Goal: Task Accomplishment & Management: Complete application form

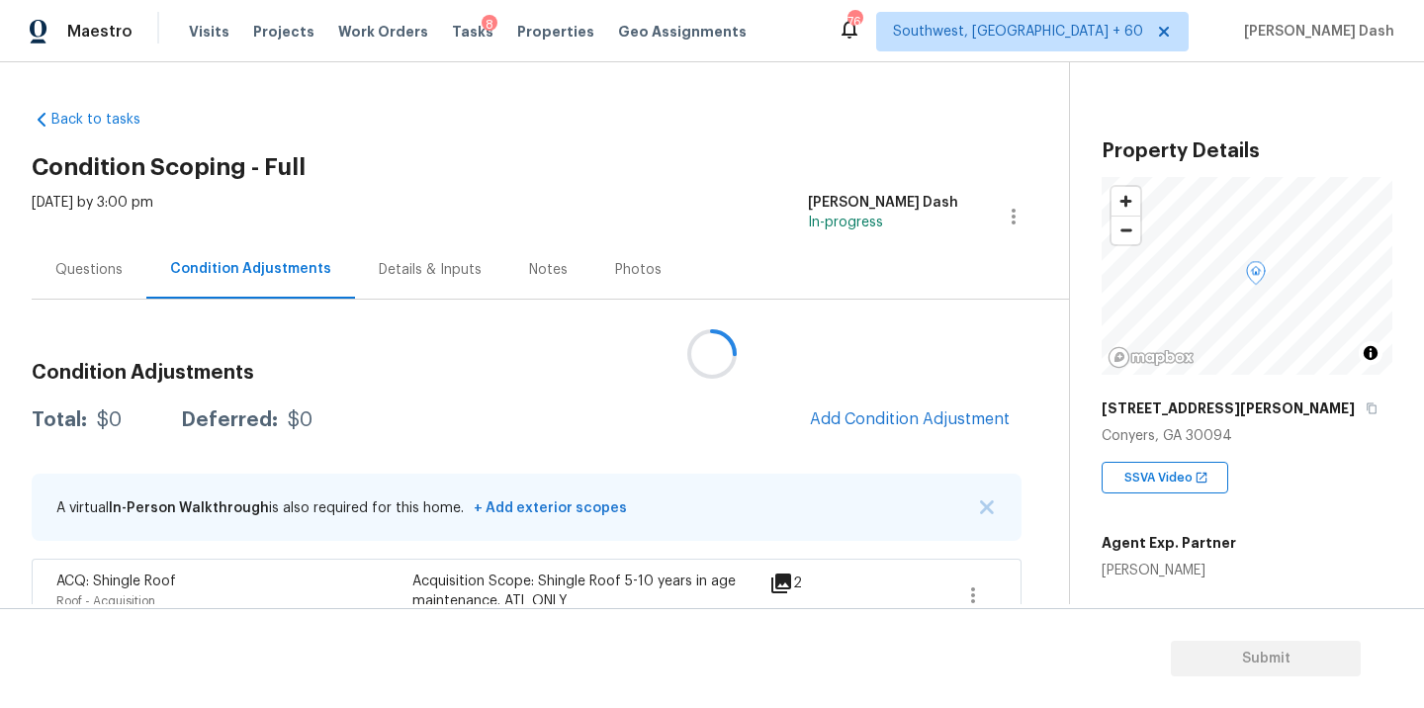
click at [894, 417] on div at bounding box center [712, 354] width 1424 height 708
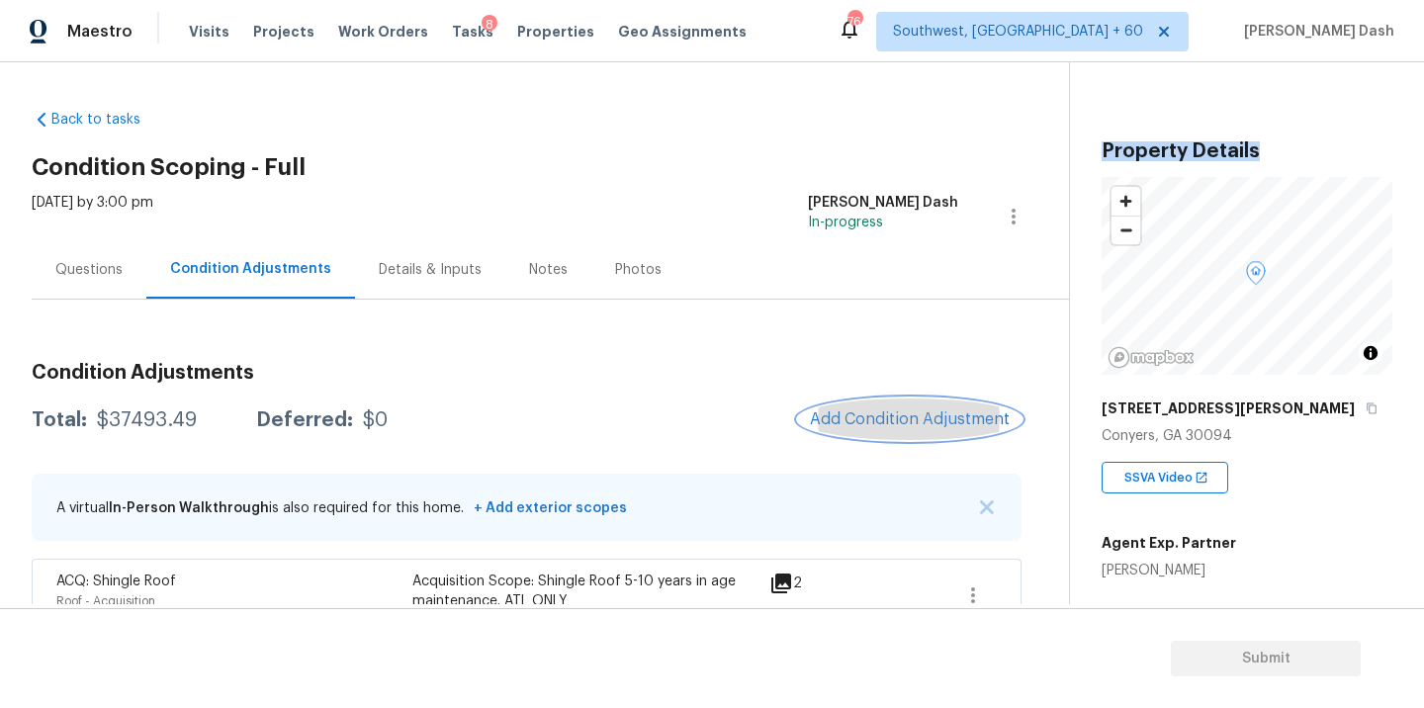
click at [894, 417] on span "Add Condition Adjustment" at bounding box center [910, 419] width 200 height 18
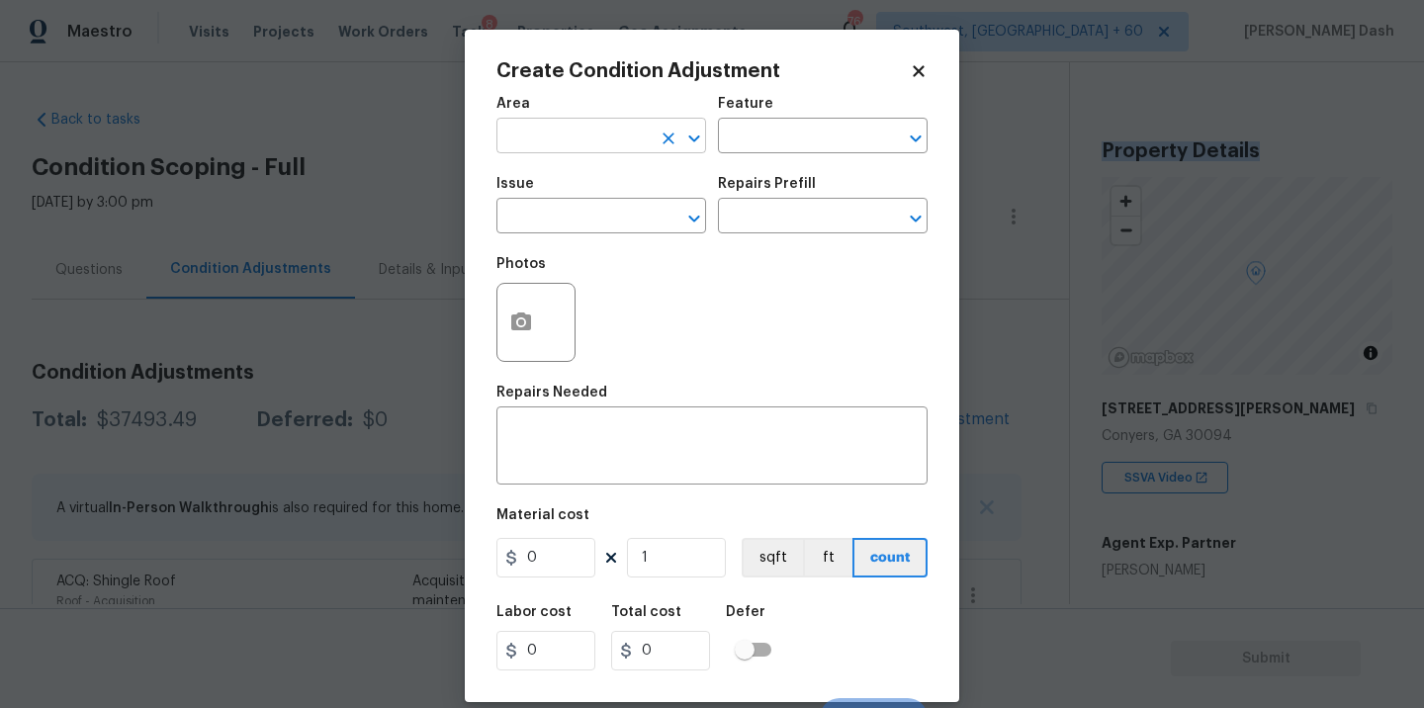
click at [597, 147] on input "text" at bounding box center [574, 138] width 154 height 31
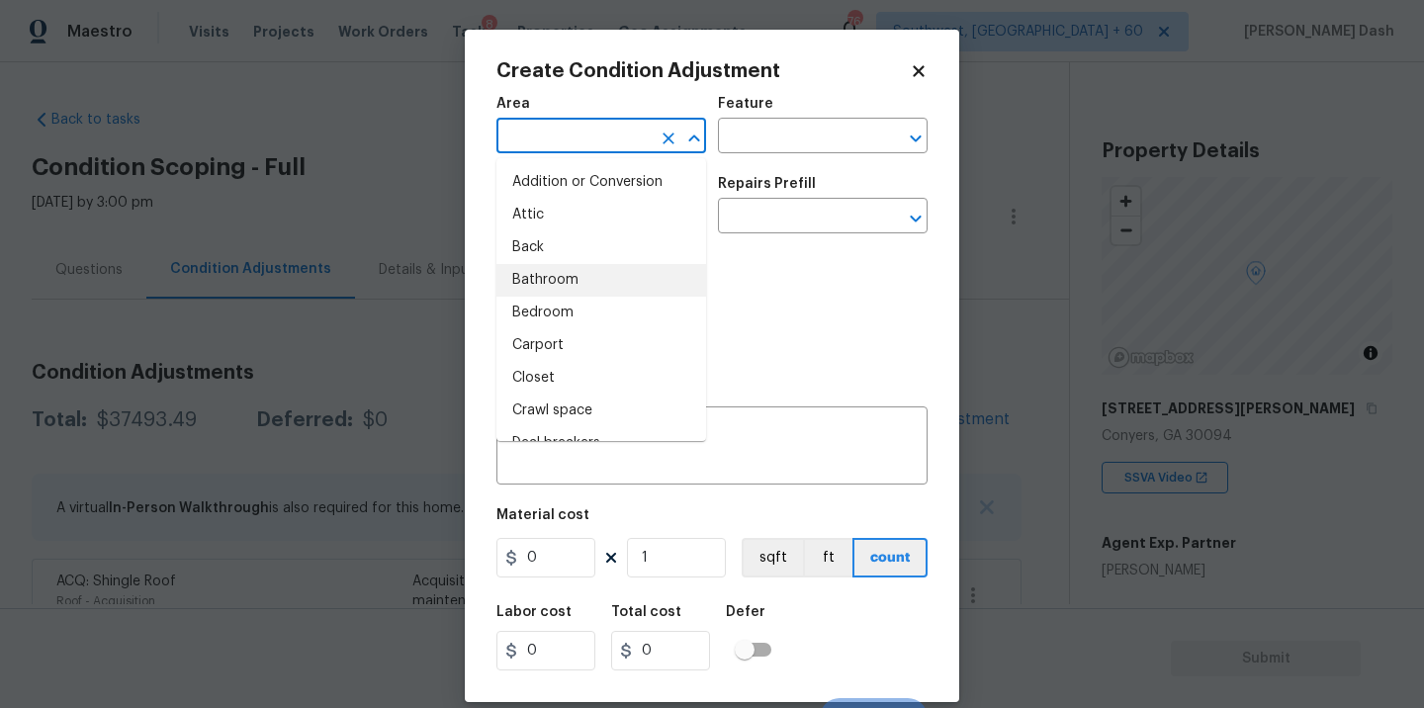
click at [761, 293] on div "Photos" at bounding box center [712, 309] width 431 height 129
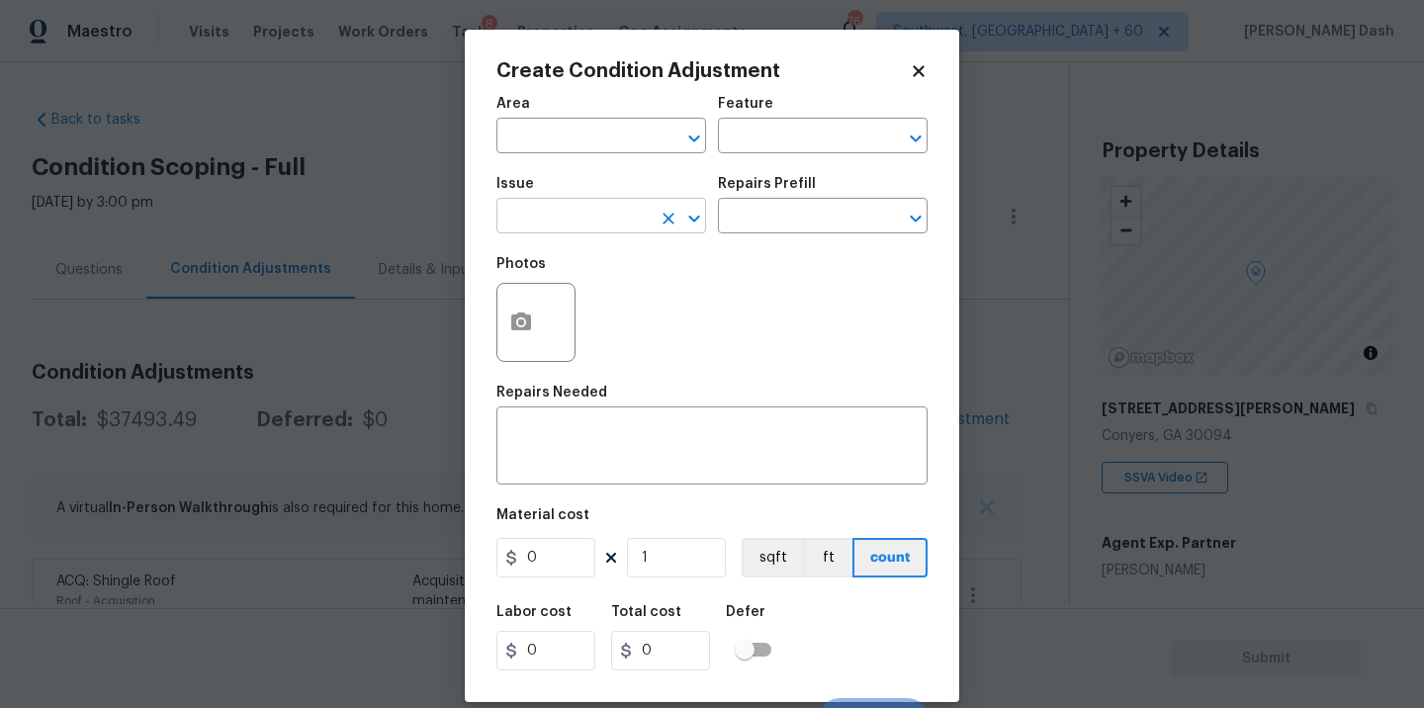
click at [614, 226] on input "text" at bounding box center [574, 218] width 154 height 31
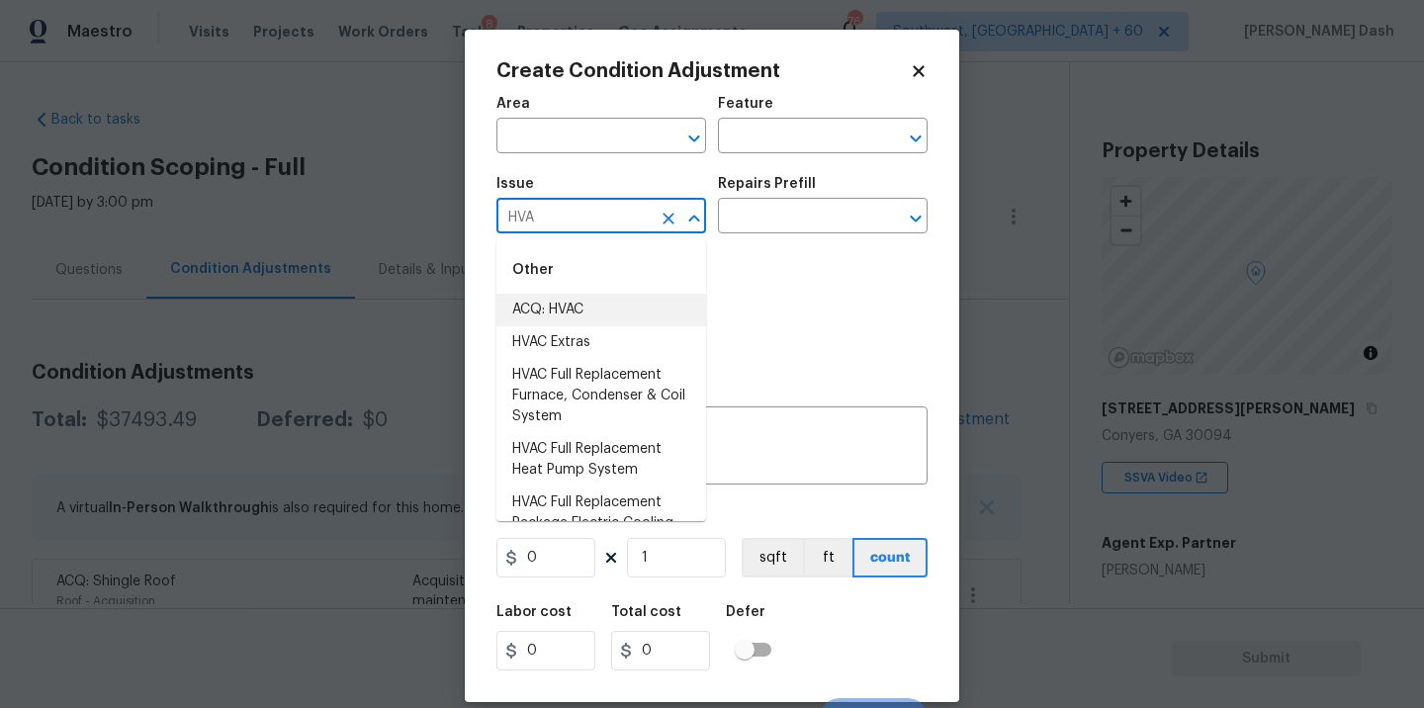
click at [596, 303] on li "ACQ: HVAC" at bounding box center [602, 310] width 210 height 33
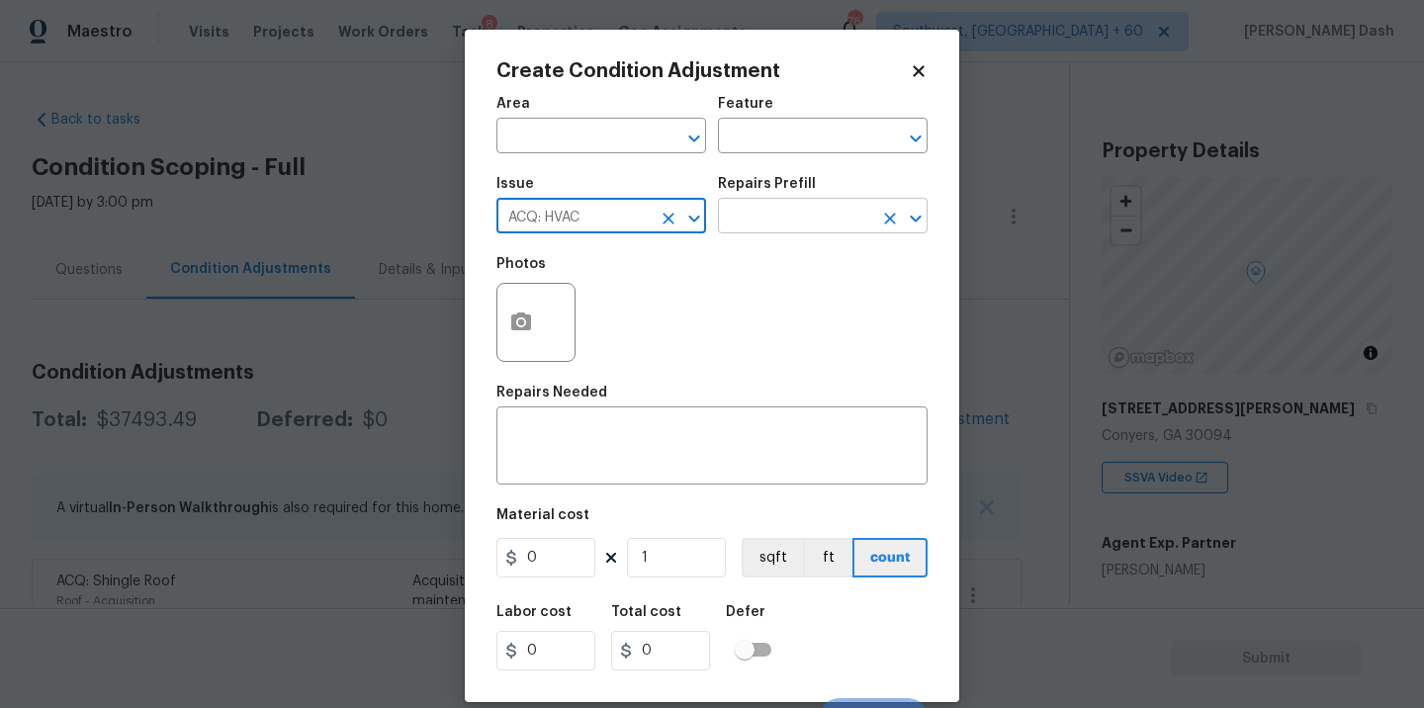
type input "ACQ: HVAC"
click at [764, 215] on input "text" at bounding box center [795, 218] width 154 height 31
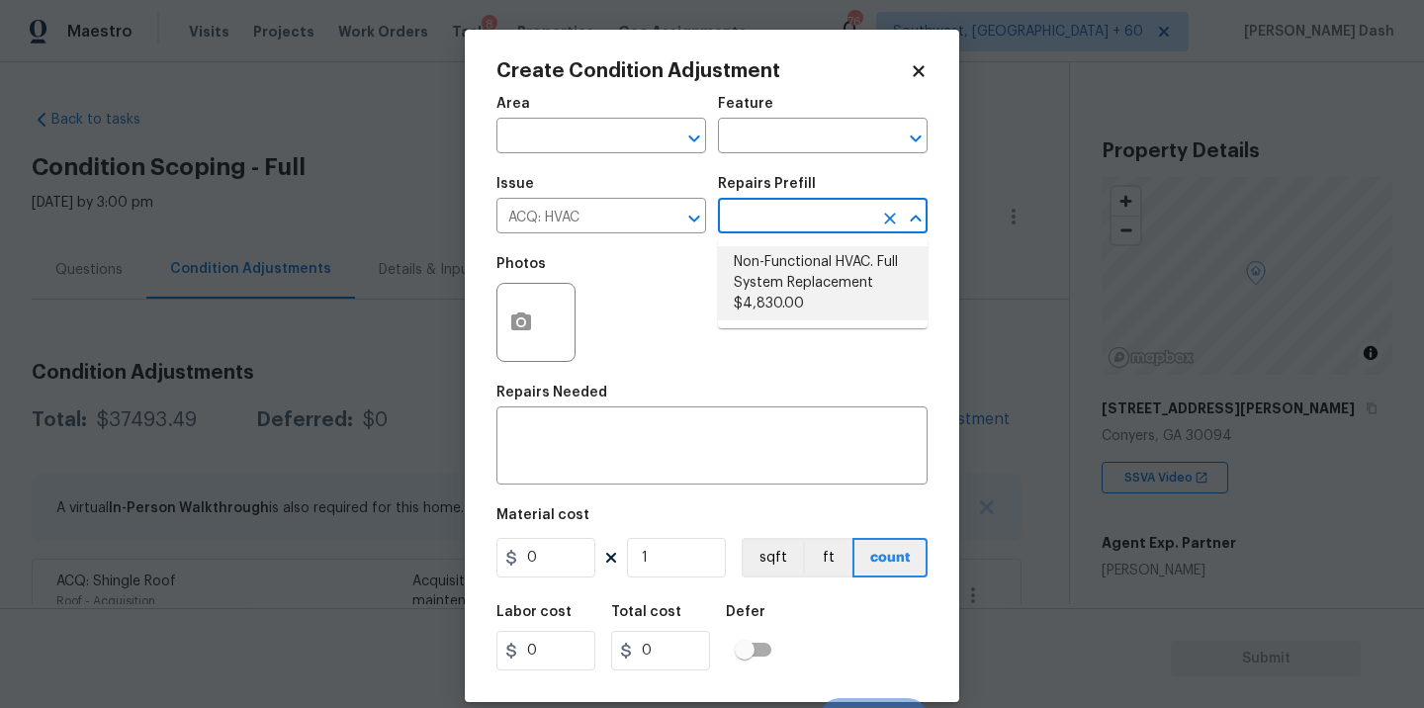
click at [695, 356] on div "Photos" at bounding box center [712, 309] width 431 height 129
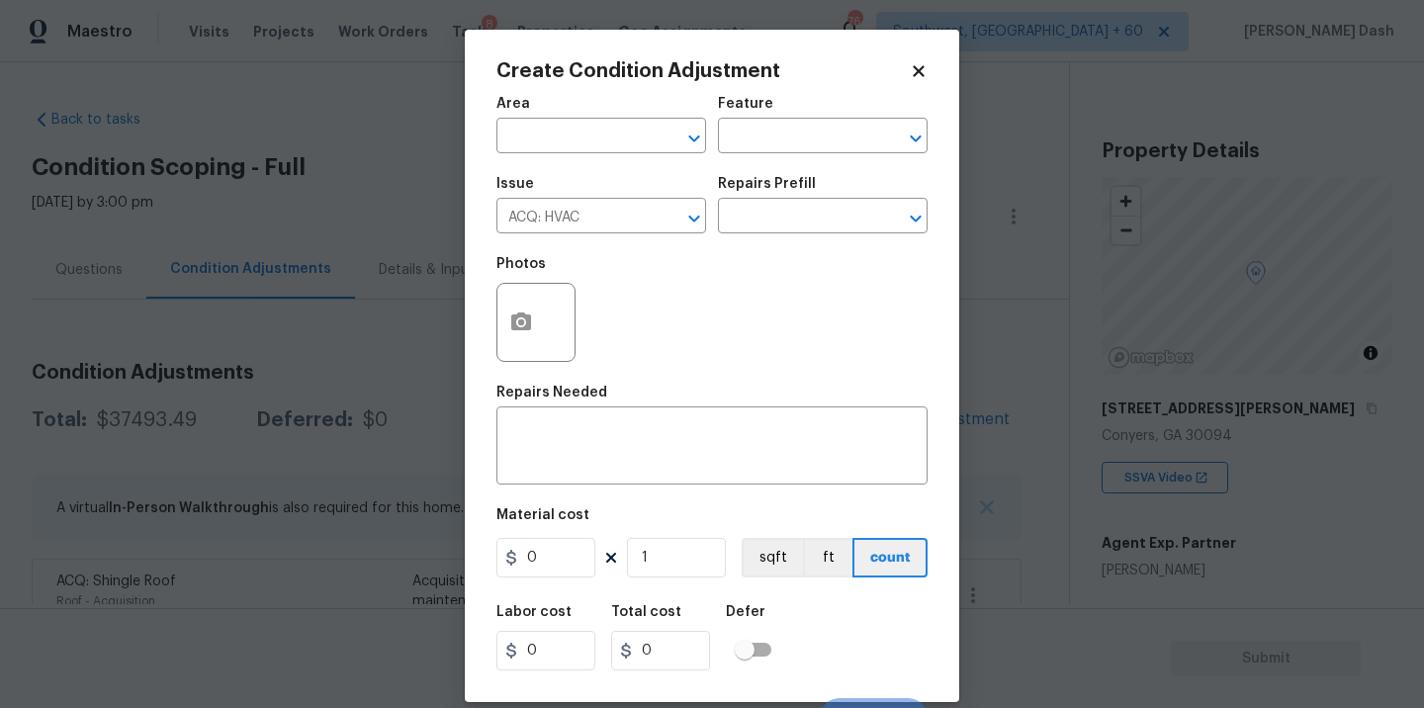
click at [925, 70] on icon at bounding box center [919, 71] width 18 height 18
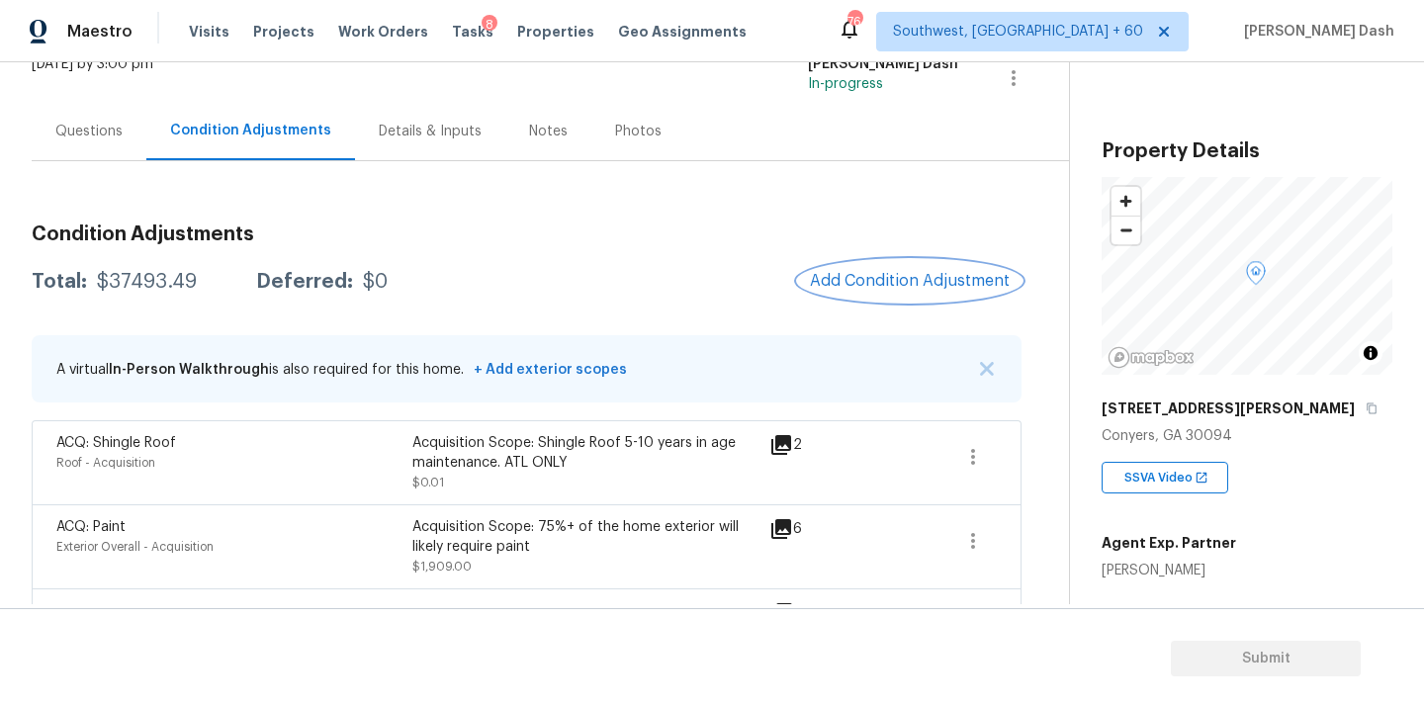
scroll to position [30, 0]
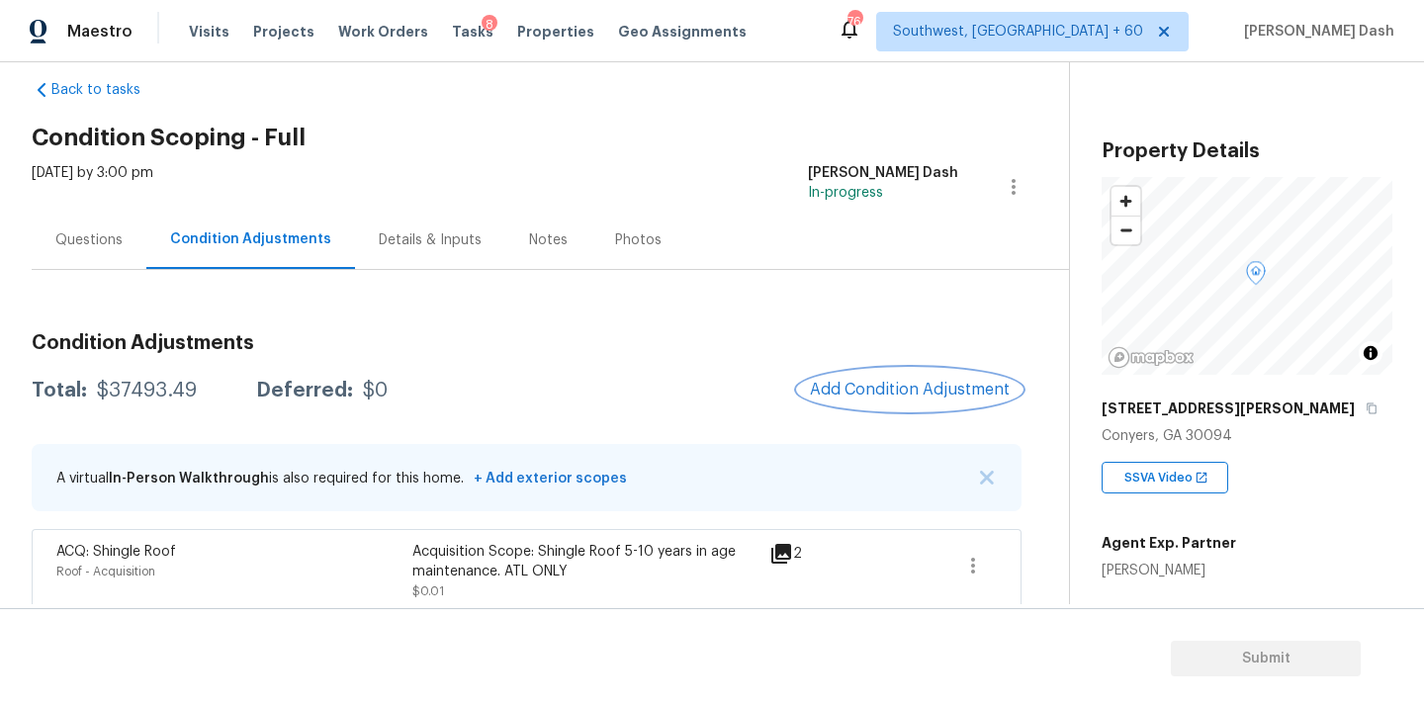
click at [926, 375] on button "Add Condition Adjustment" at bounding box center [910, 390] width 224 height 42
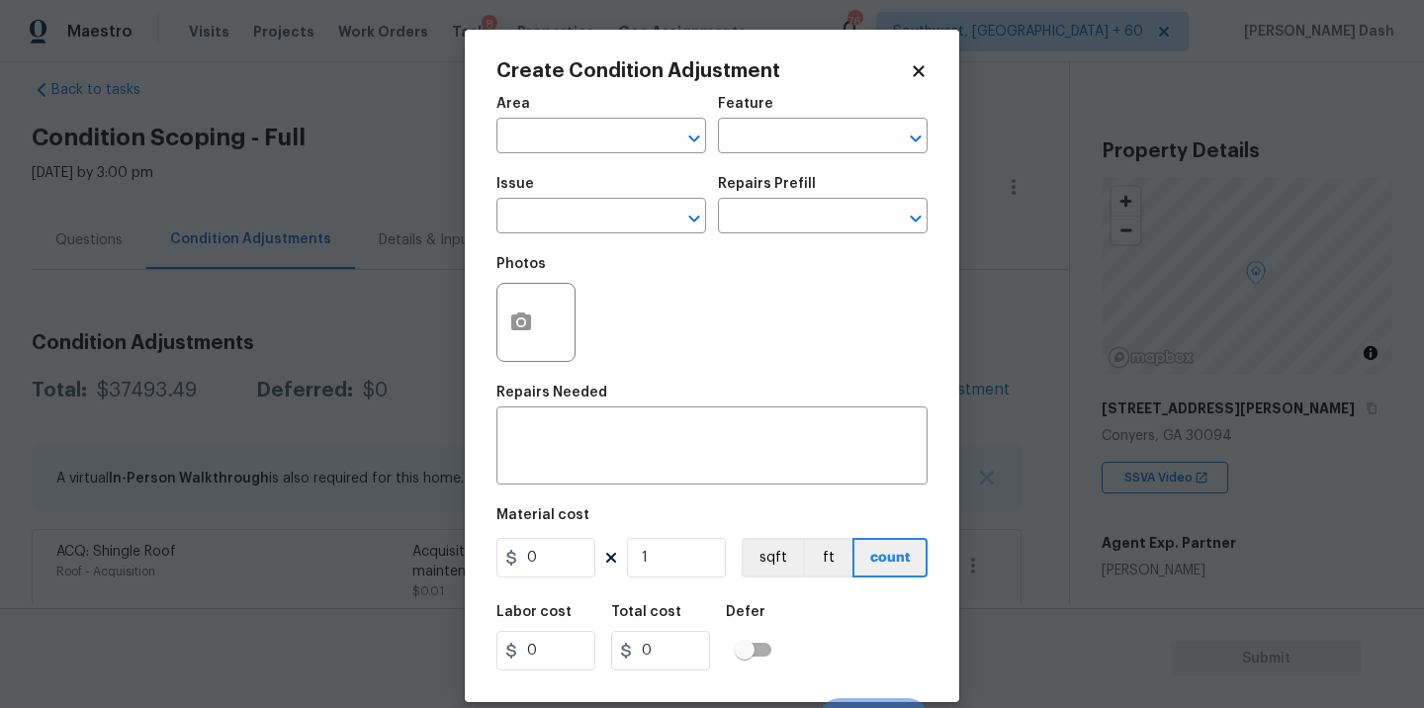
click at [580, 117] on div "Area" at bounding box center [602, 110] width 210 height 26
click at [490, 293] on div "Create Condition Adjustment Area ​ Feature ​ Issue ​ Repairs Prefill ​ Photos R…" at bounding box center [712, 366] width 495 height 673
click at [537, 333] on button "button" at bounding box center [521, 322] width 47 height 77
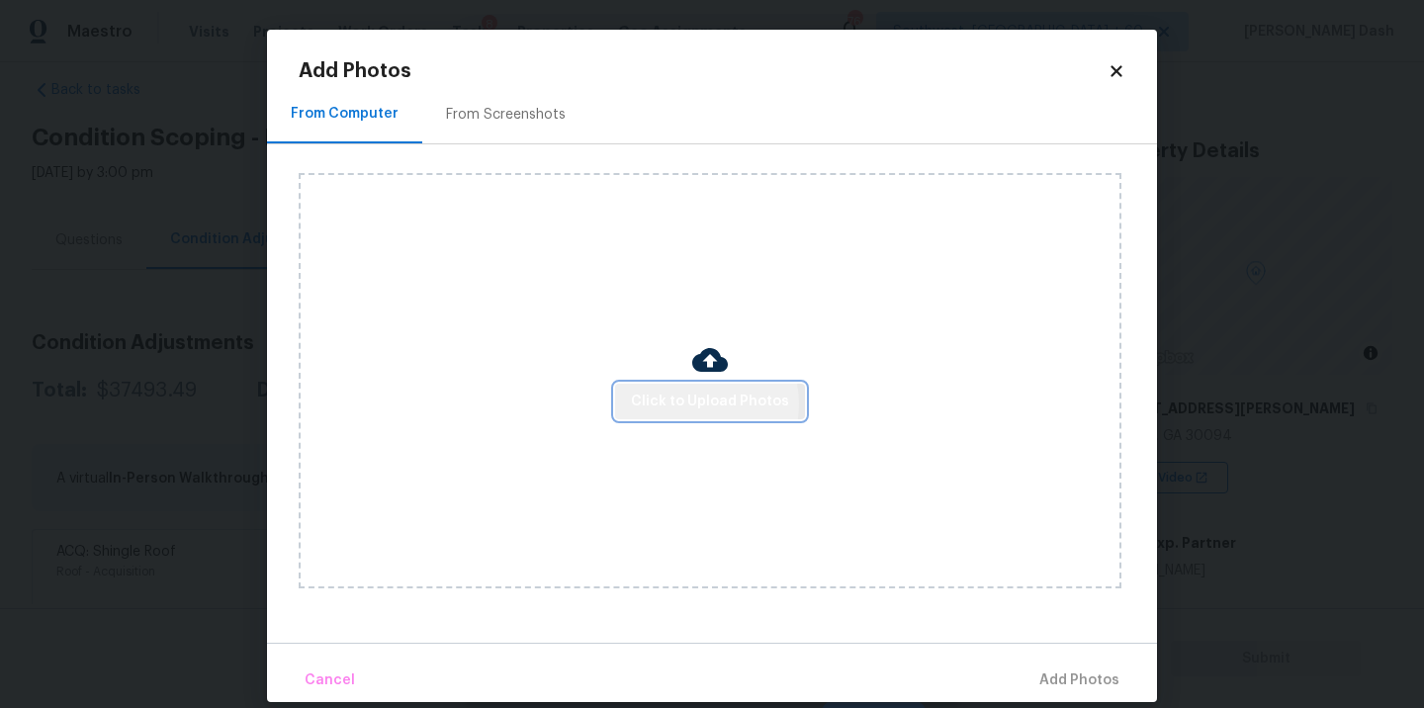
click at [699, 404] on span "Click to Upload Photos" at bounding box center [710, 402] width 158 height 25
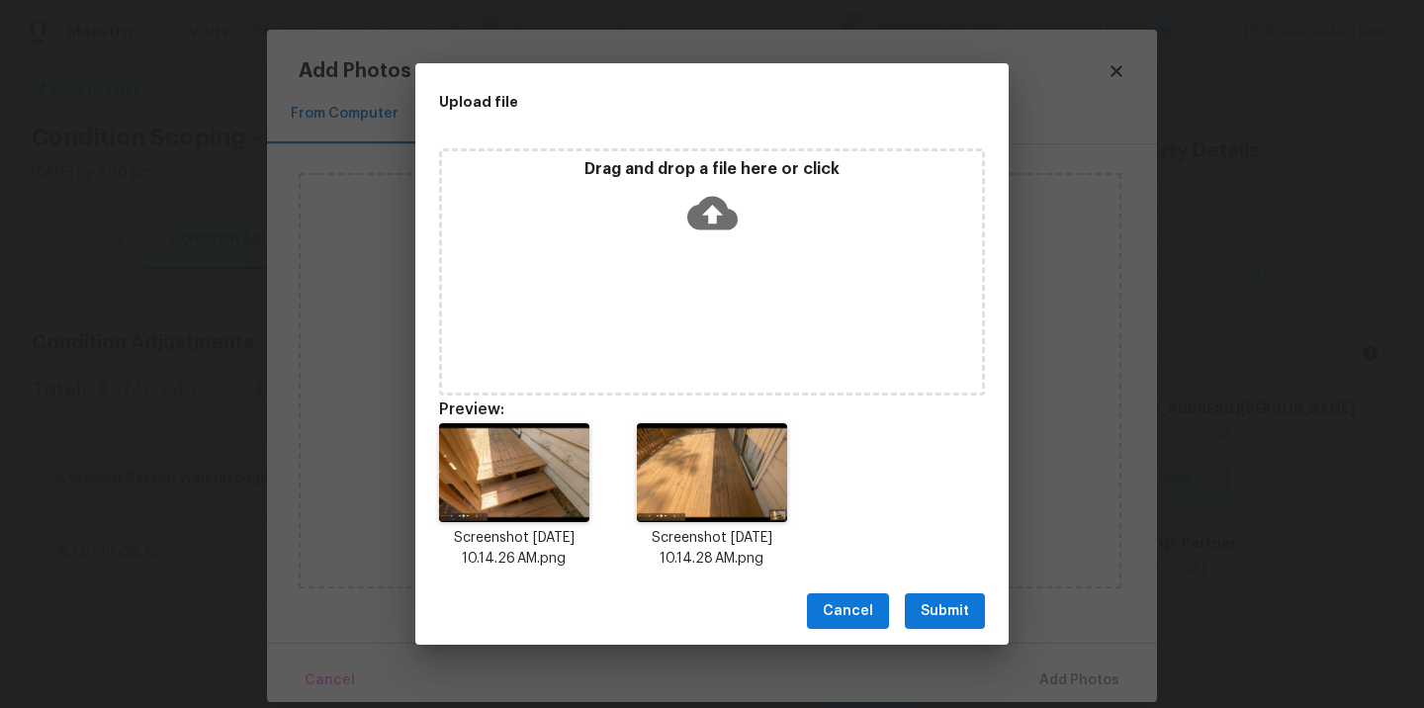
click at [929, 616] on span "Submit" at bounding box center [945, 611] width 48 height 25
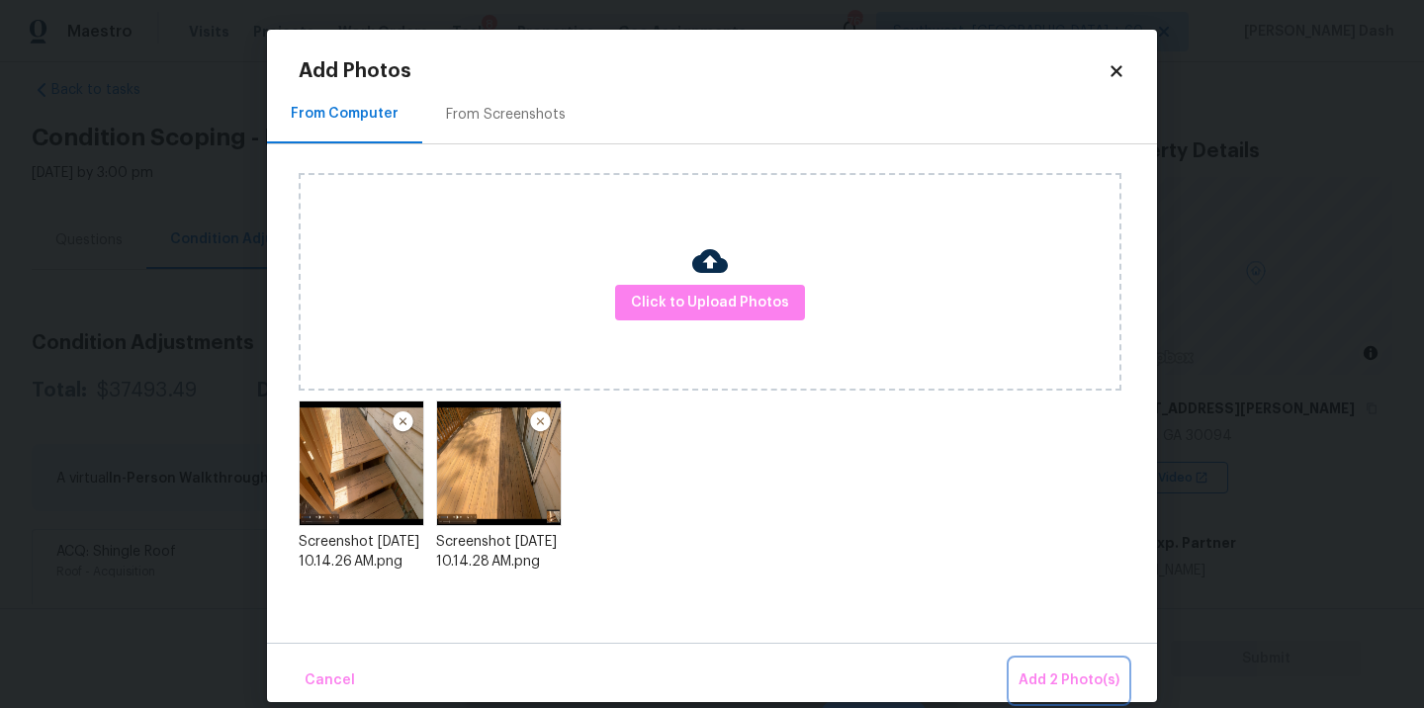
click at [1057, 670] on span "Add 2 Photo(s)" at bounding box center [1069, 681] width 101 height 25
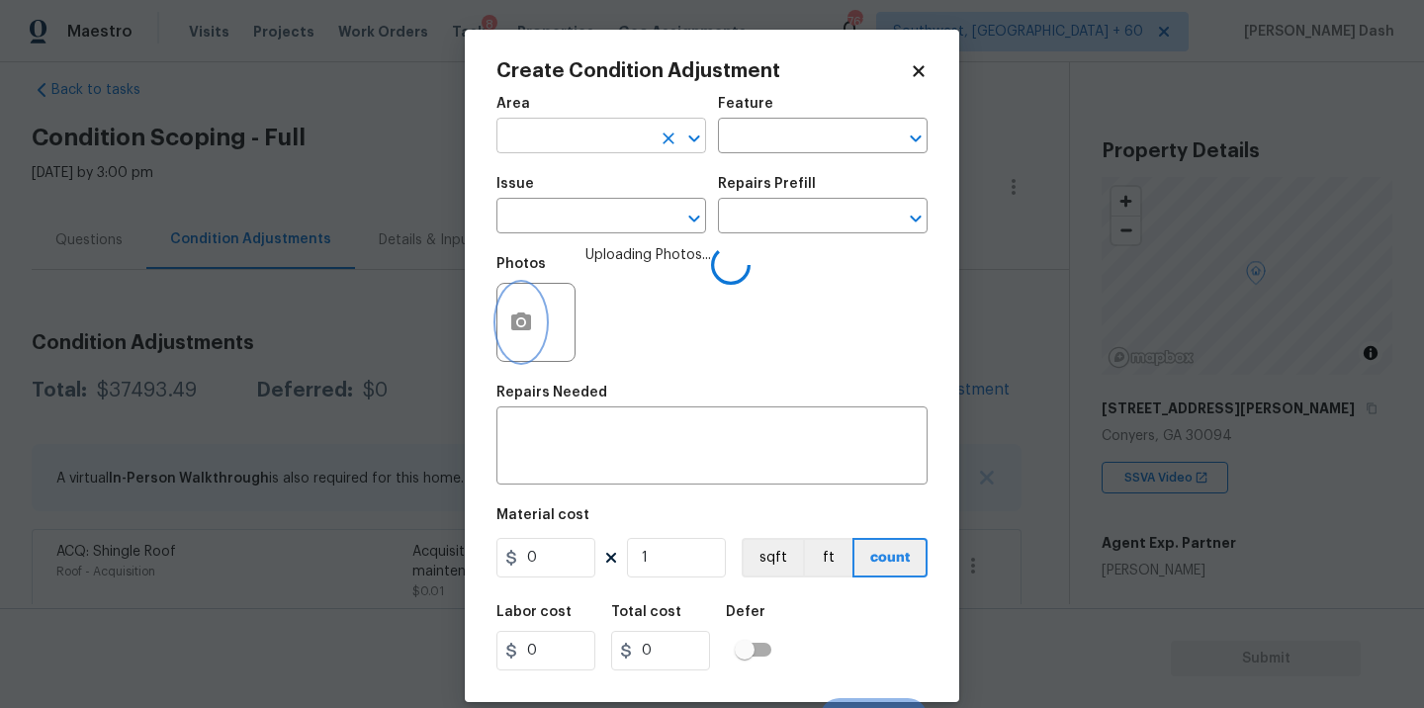
click at [650, 152] on div "​" at bounding box center [602, 138] width 210 height 31
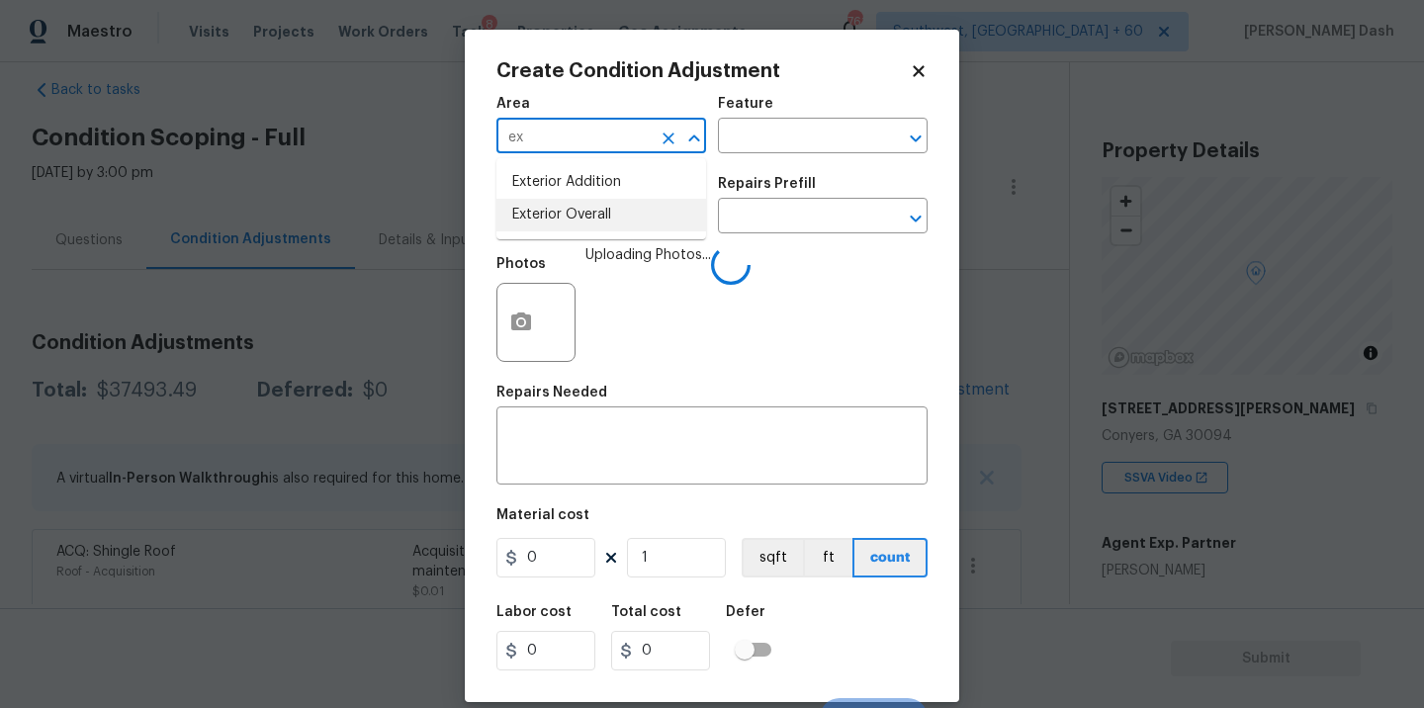
click at [647, 218] on li "Exterior Overall" at bounding box center [602, 215] width 210 height 33
type input "Exterior Overall"
click at [764, 142] on input "text" at bounding box center [795, 138] width 154 height 31
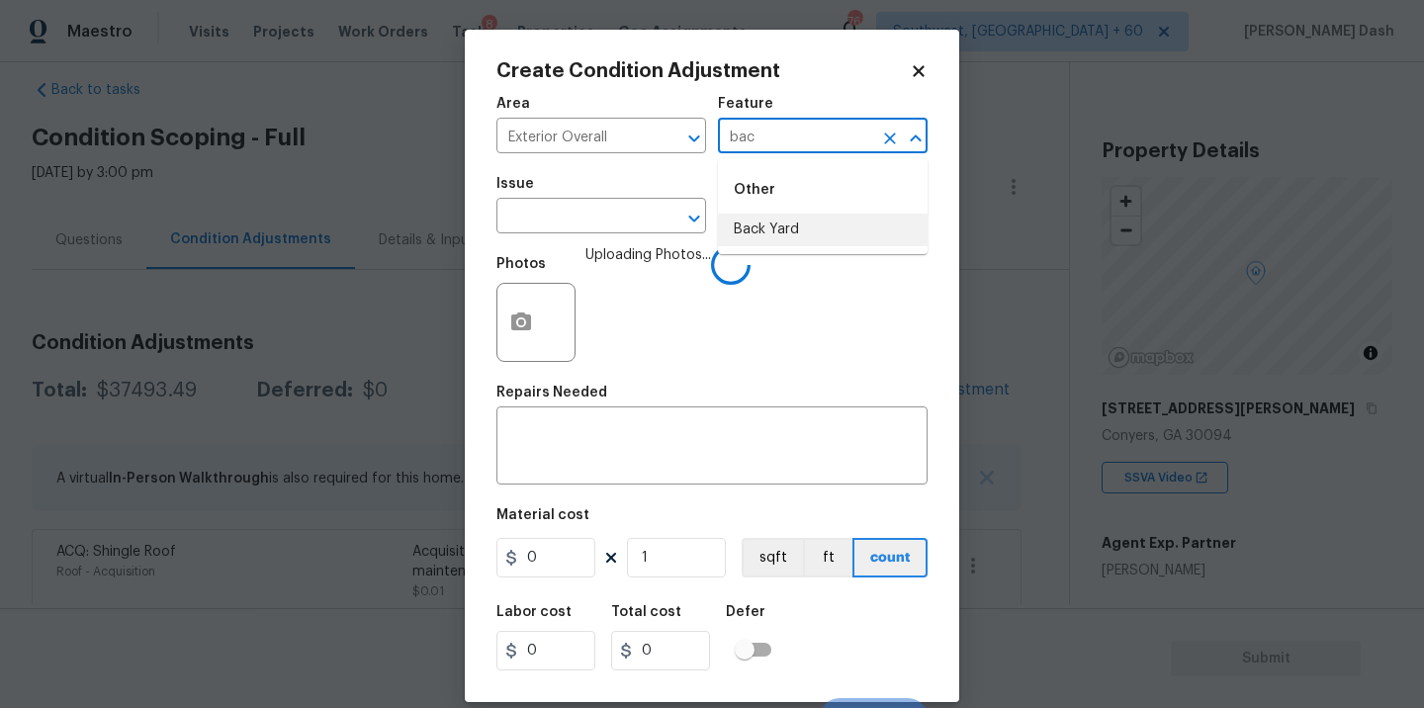
click at [761, 230] on li "Back Yard" at bounding box center [823, 230] width 210 height 33
type input "Back Yard"
click at [630, 226] on input "text" at bounding box center [574, 218] width 154 height 31
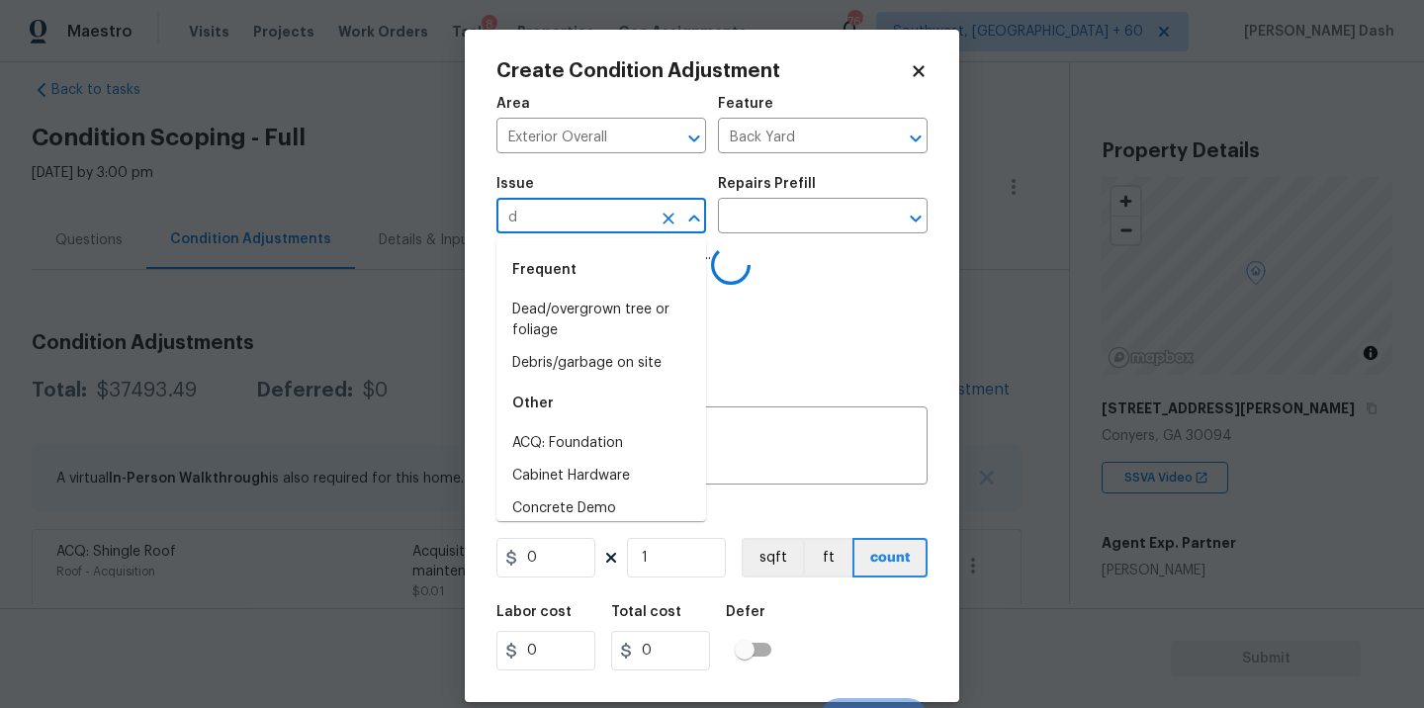
type input "de"
type input "k"
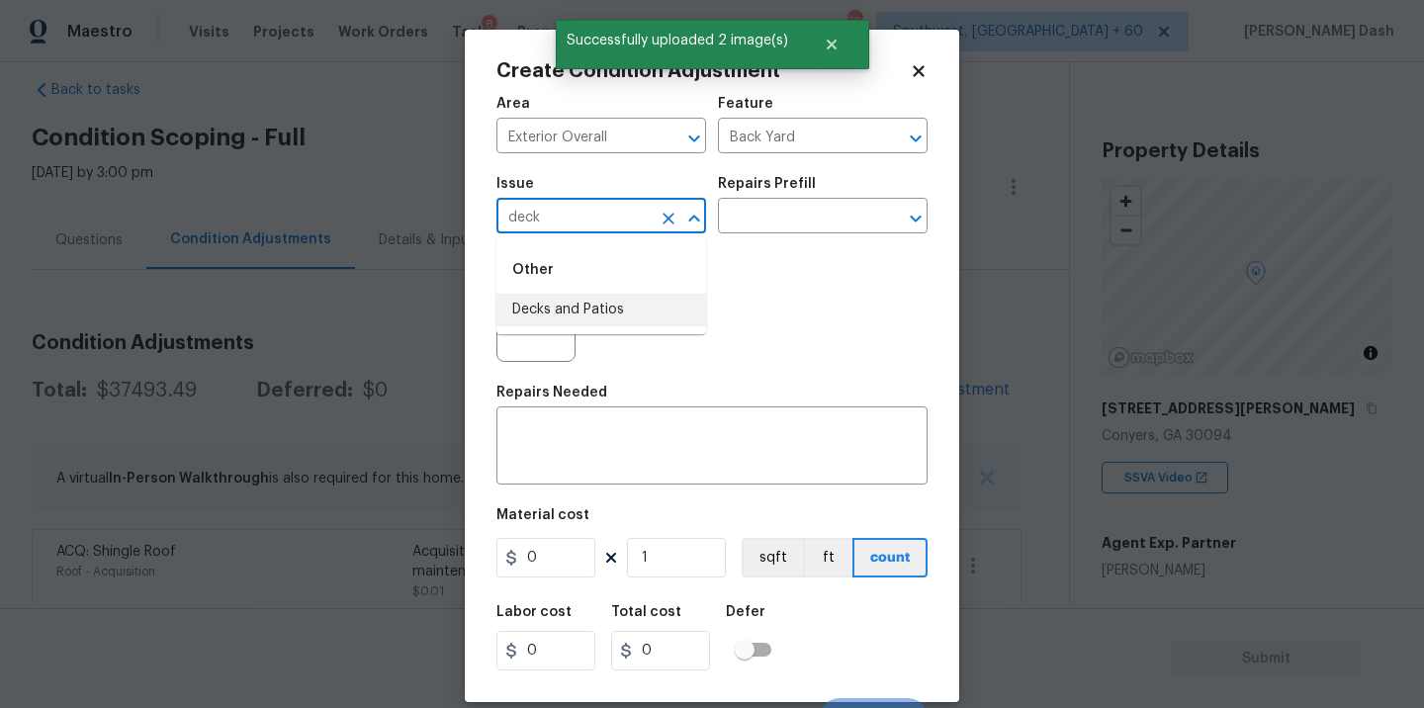
click at [570, 320] on li "Decks and Patios" at bounding box center [602, 310] width 210 height 33
type input "Decks and Patios"
click at [757, 219] on input "text" at bounding box center [795, 218] width 154 height 31
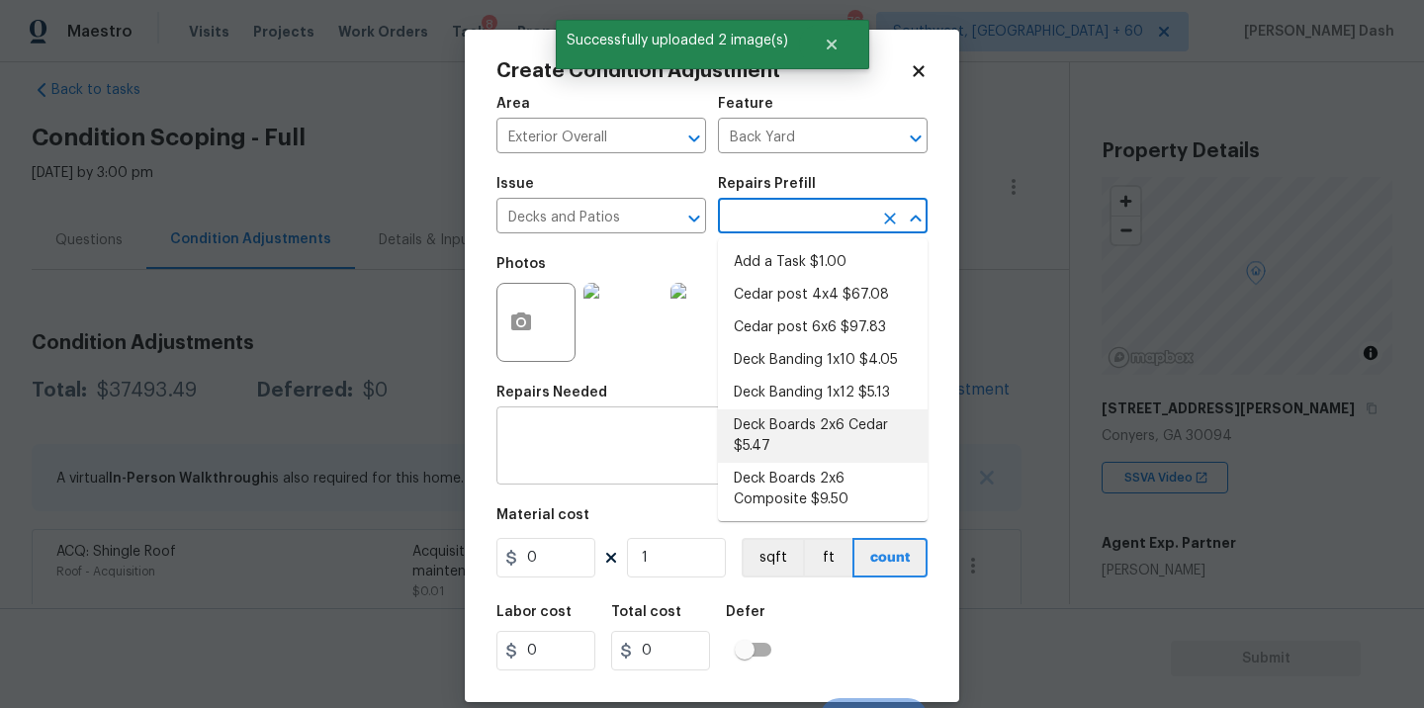
click at [620, 447] on textarea at bounding box center [712, 448] width 408 height 42
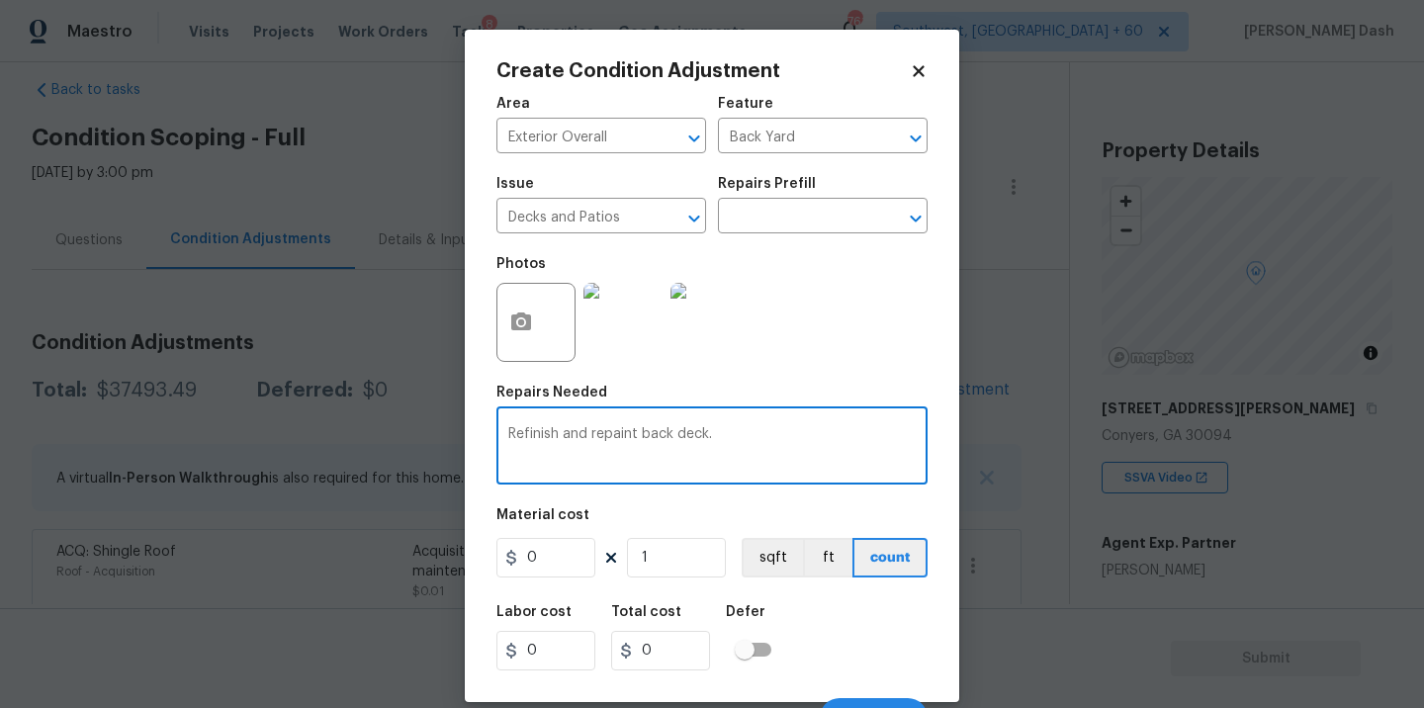
type textarea "Refinish and repaint back deck."
click at [553, 574] on input "0" at bounding box center [546, 558] width 99 height 40
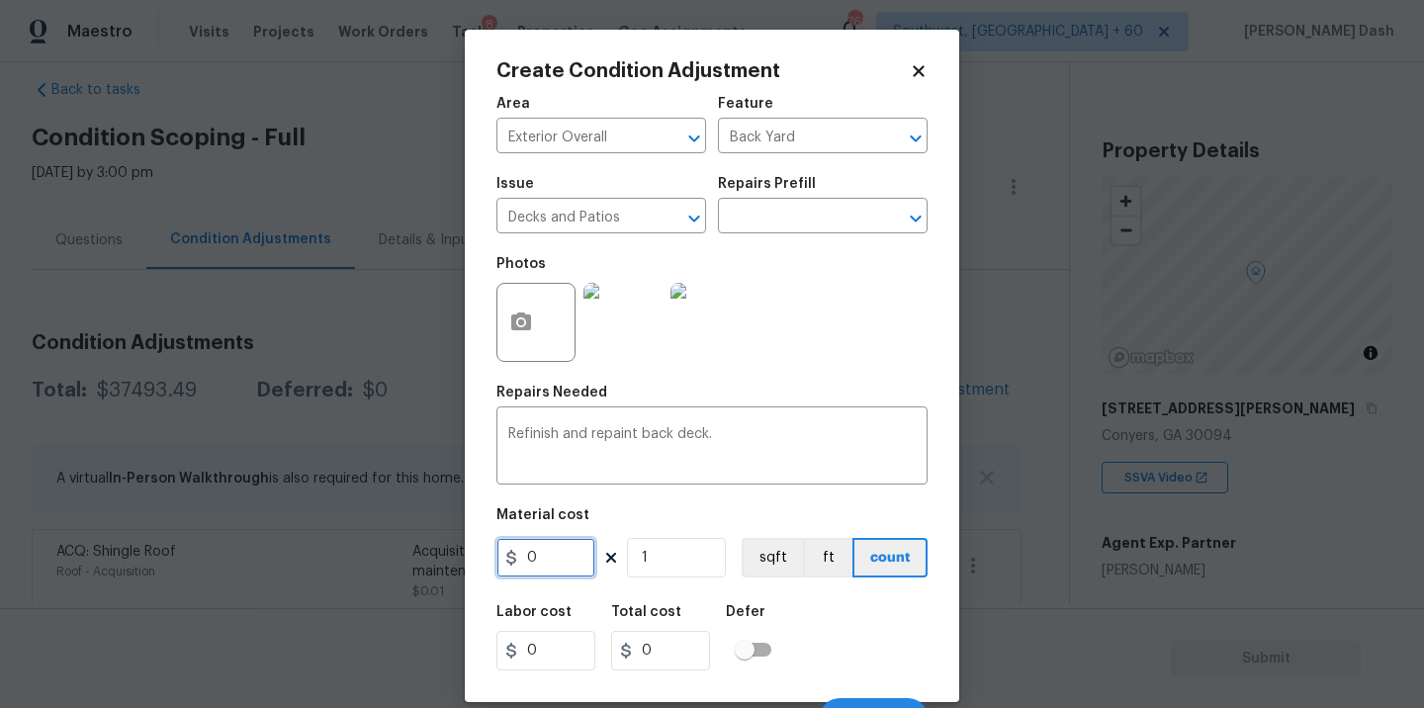
click at [553, 574] on input "0" at bounding box center [546, 558] width 99 height 40
type input "800"
click at [789, 635] on div "Labor cost 0 Total cost 800 Defer" at bounding box center [712, 637] width 431 height 89
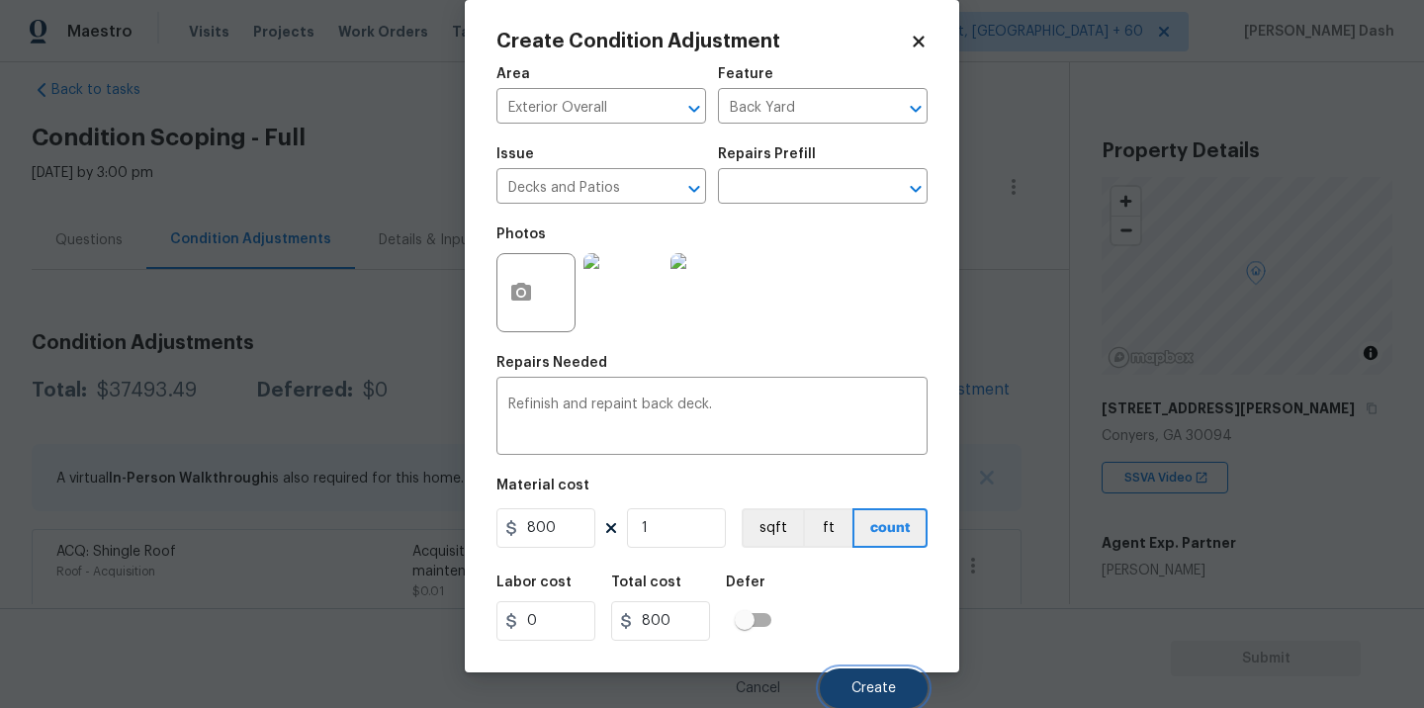
click at [882, 681] on span "Create" at bounding box center [874, 688] width 45 height 15
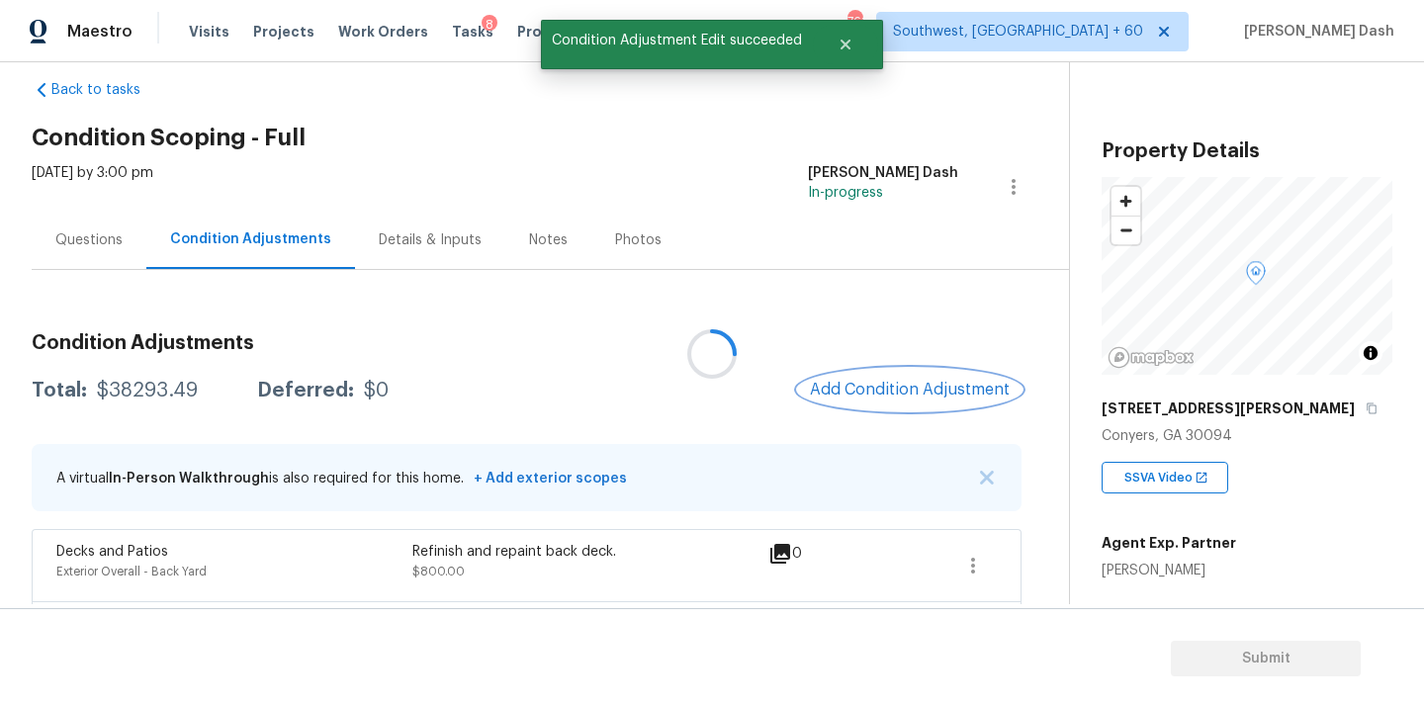
scroll to position [0, 0]
click at [914, 407] on button "Add Condition Adjustment" at bounding box center [910, 390] width 224 height 42
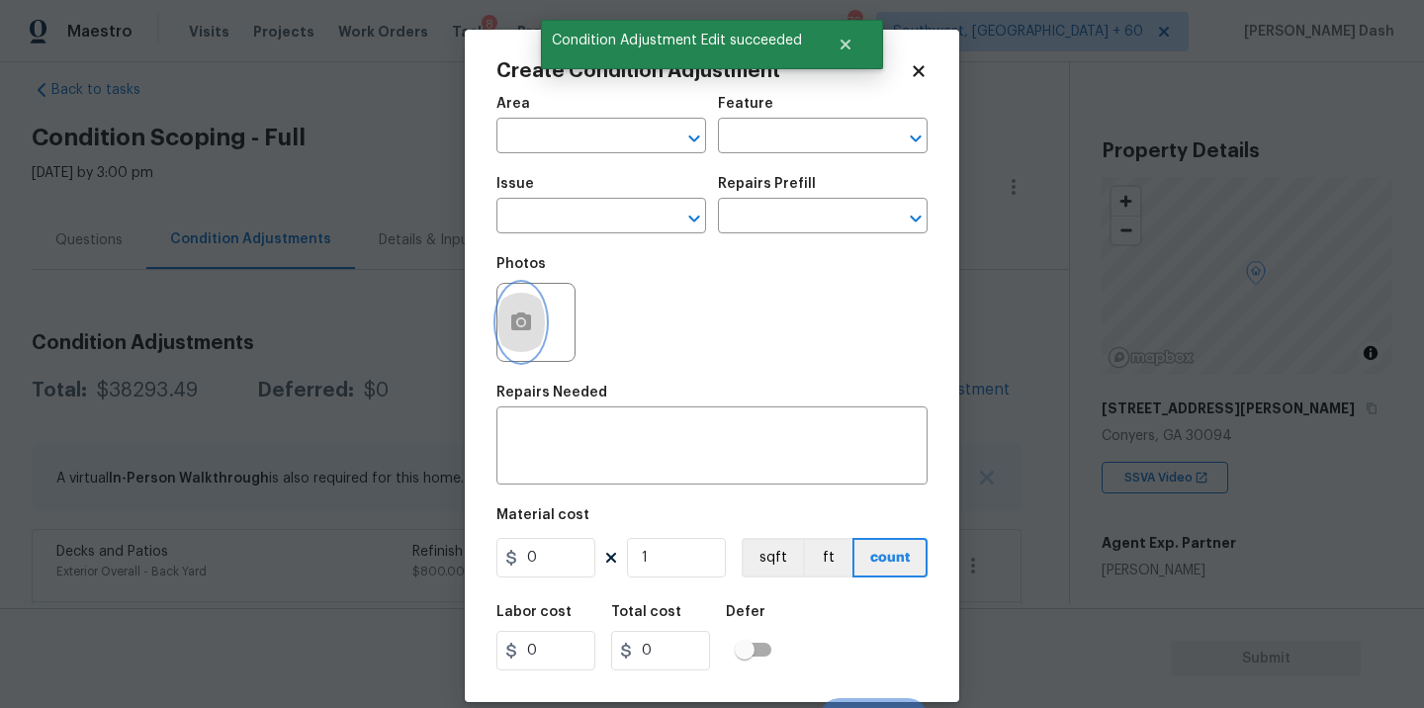
click at [516, 336] on button "button" at bounding box center [521, 322] width 47 height 77
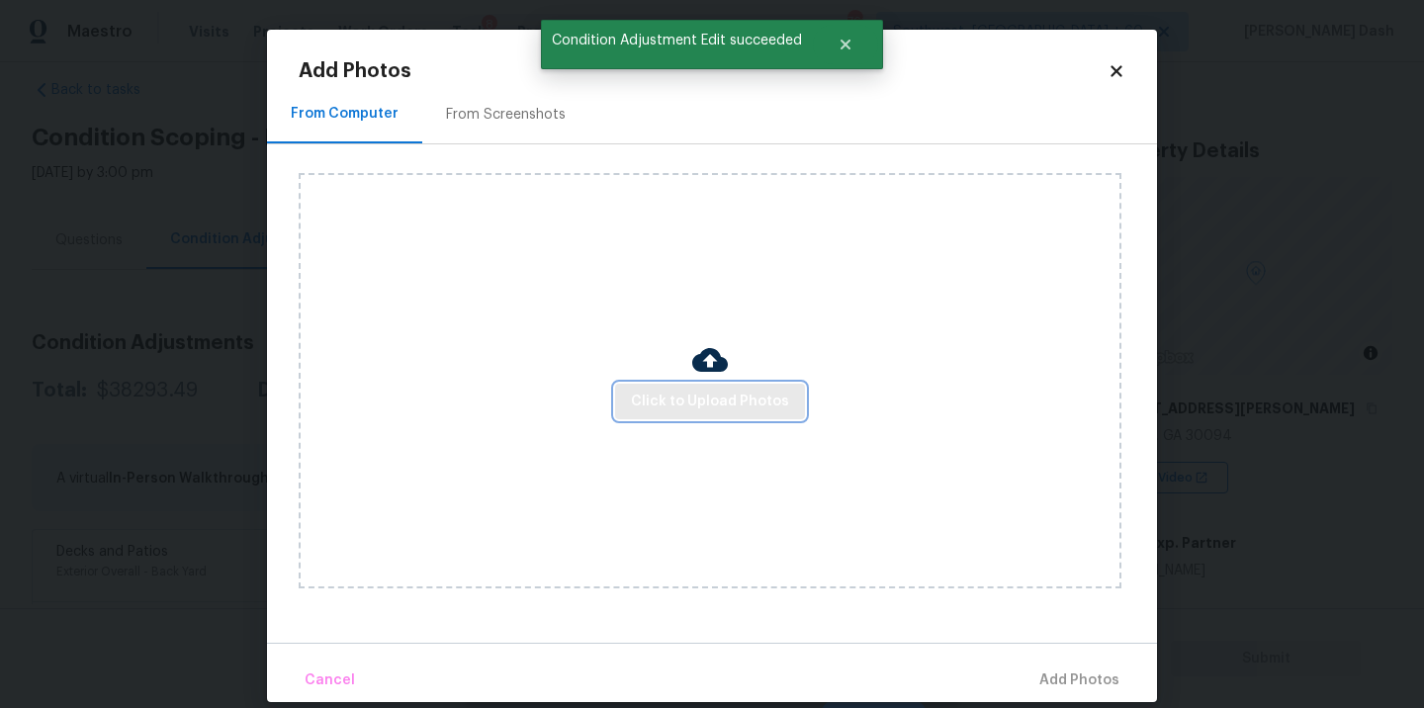
click at [689, 386] on button "Click to Upload Photos" at bounding box center [710, 402] width 190 height 37
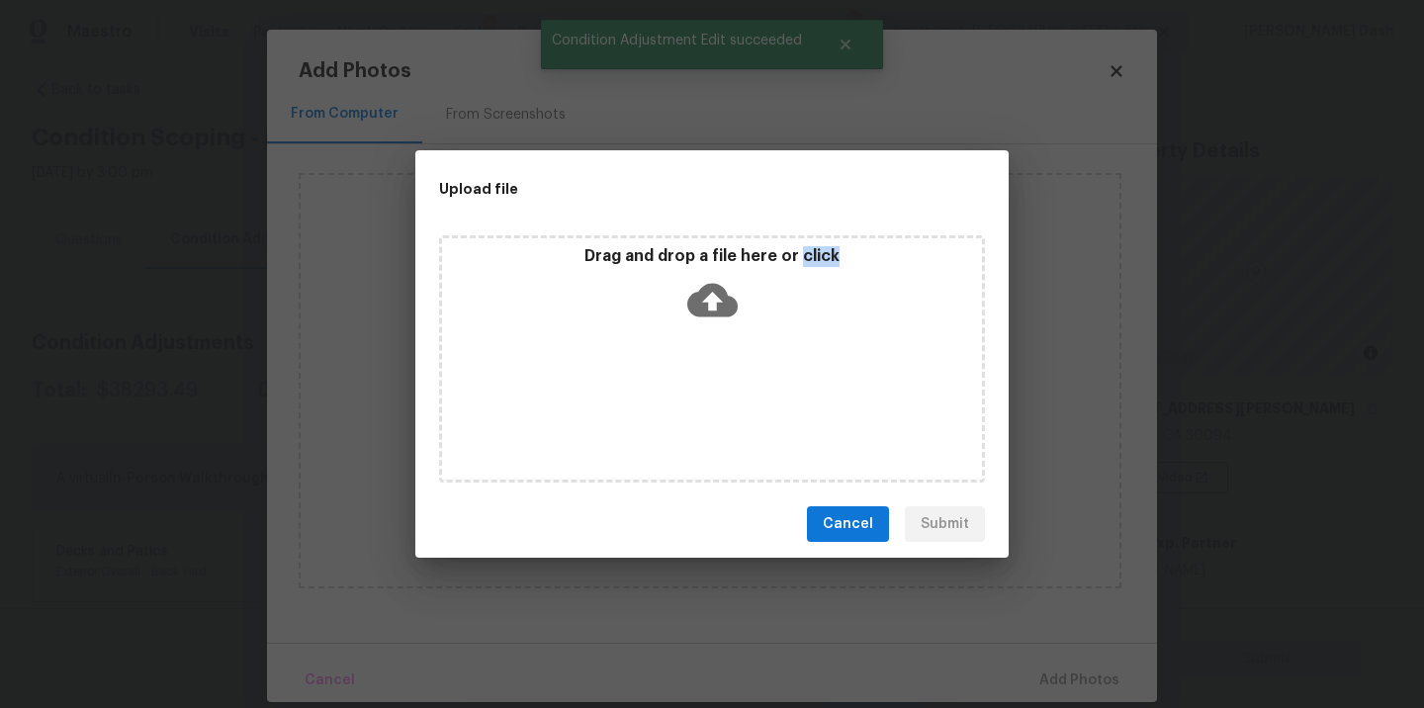
click at [689, 386] on div "Drag and drop a file here or click" at bounding box center [712, 358] width 546 height 247
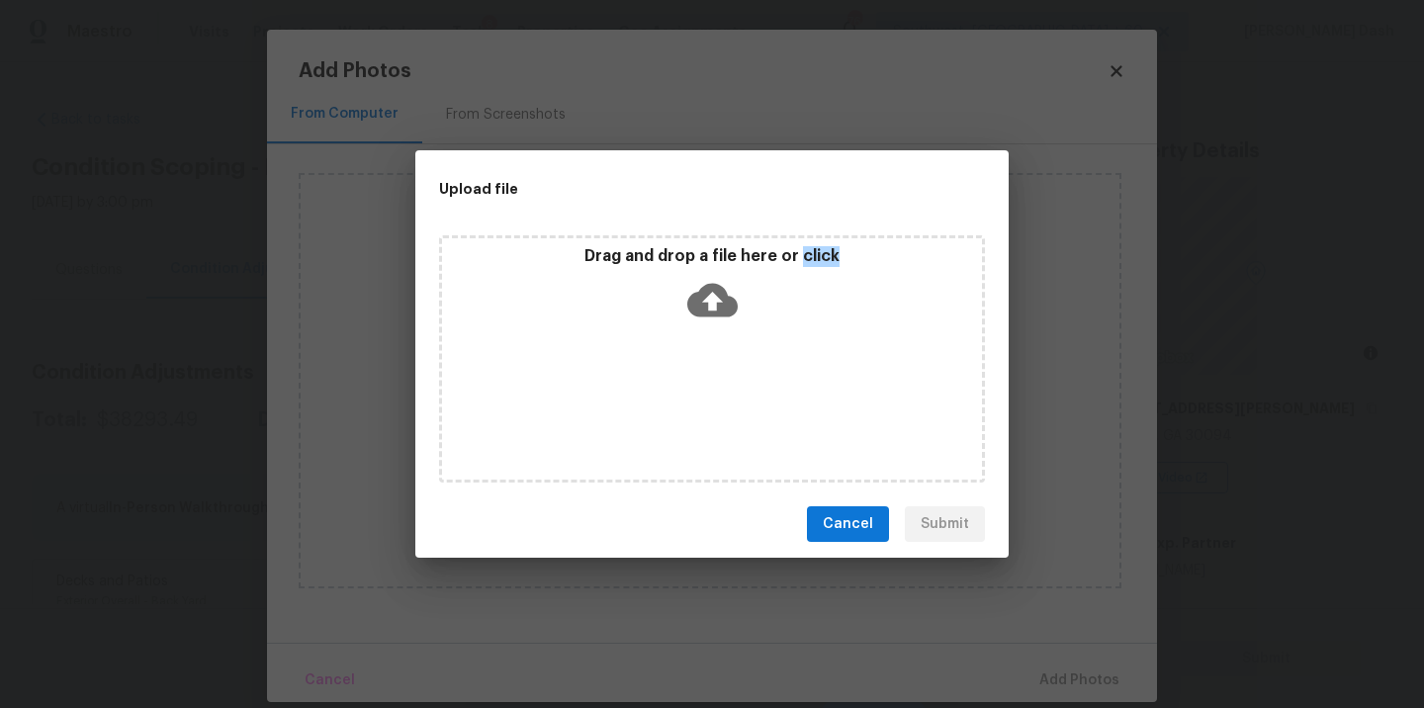
scroll to position [30, 0]
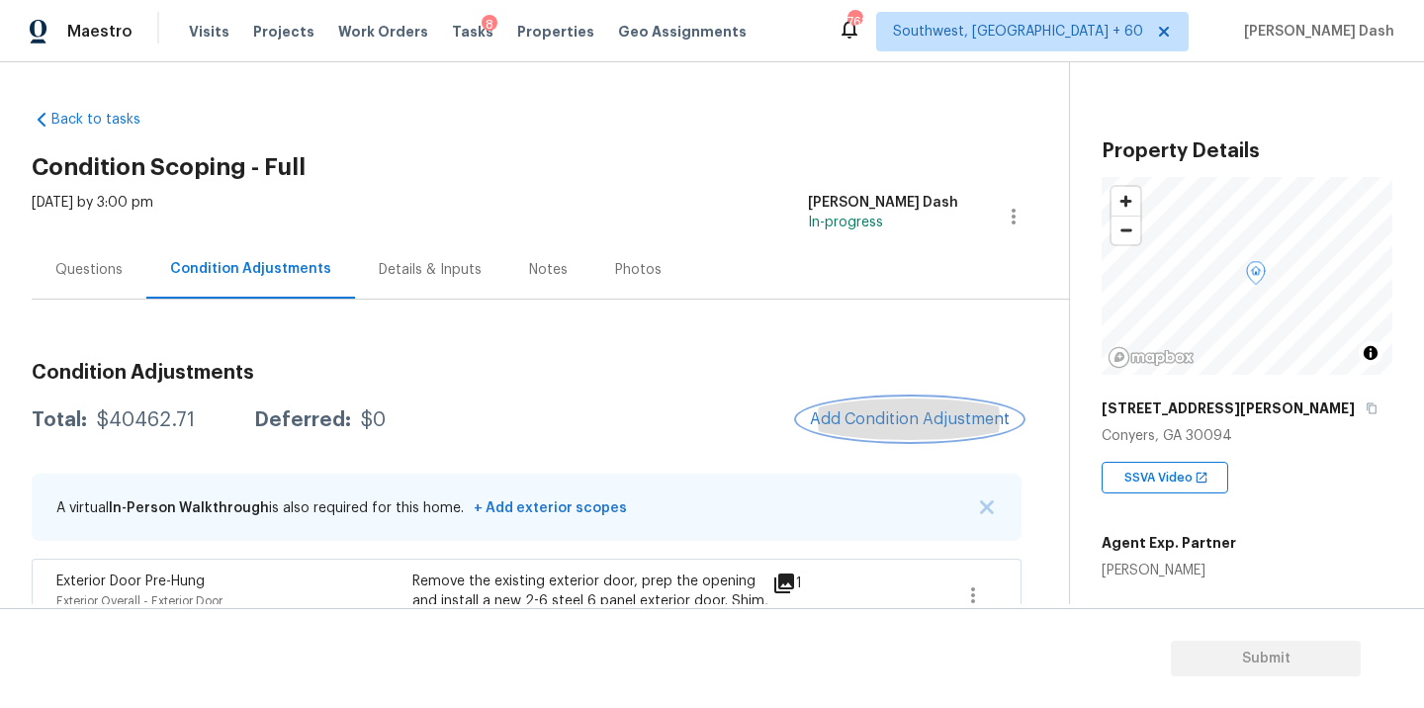
click at [916, 421] on span "Add Condition Adjustment" at bounding box center [910, 419] width 200 height 18
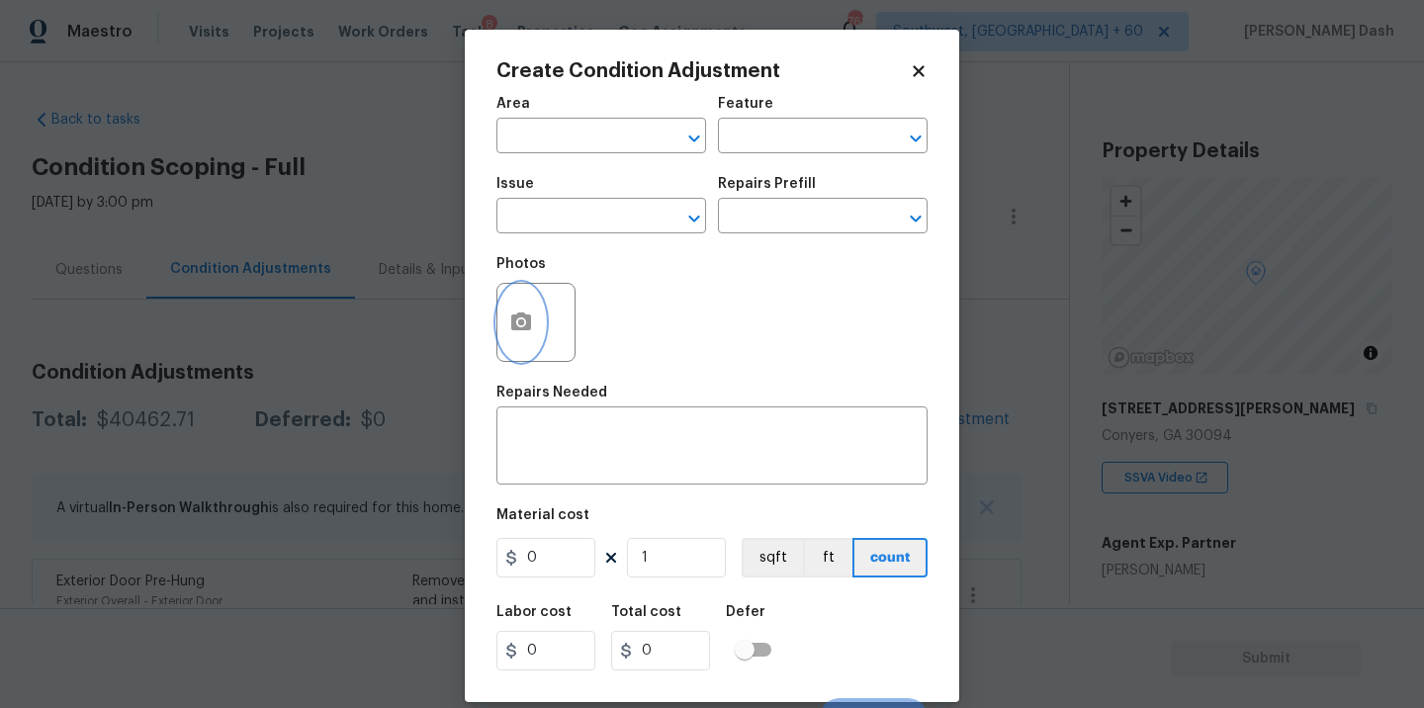
click at [524, 295] on button "button" at bounding box center [521, 322] width 47 height 77
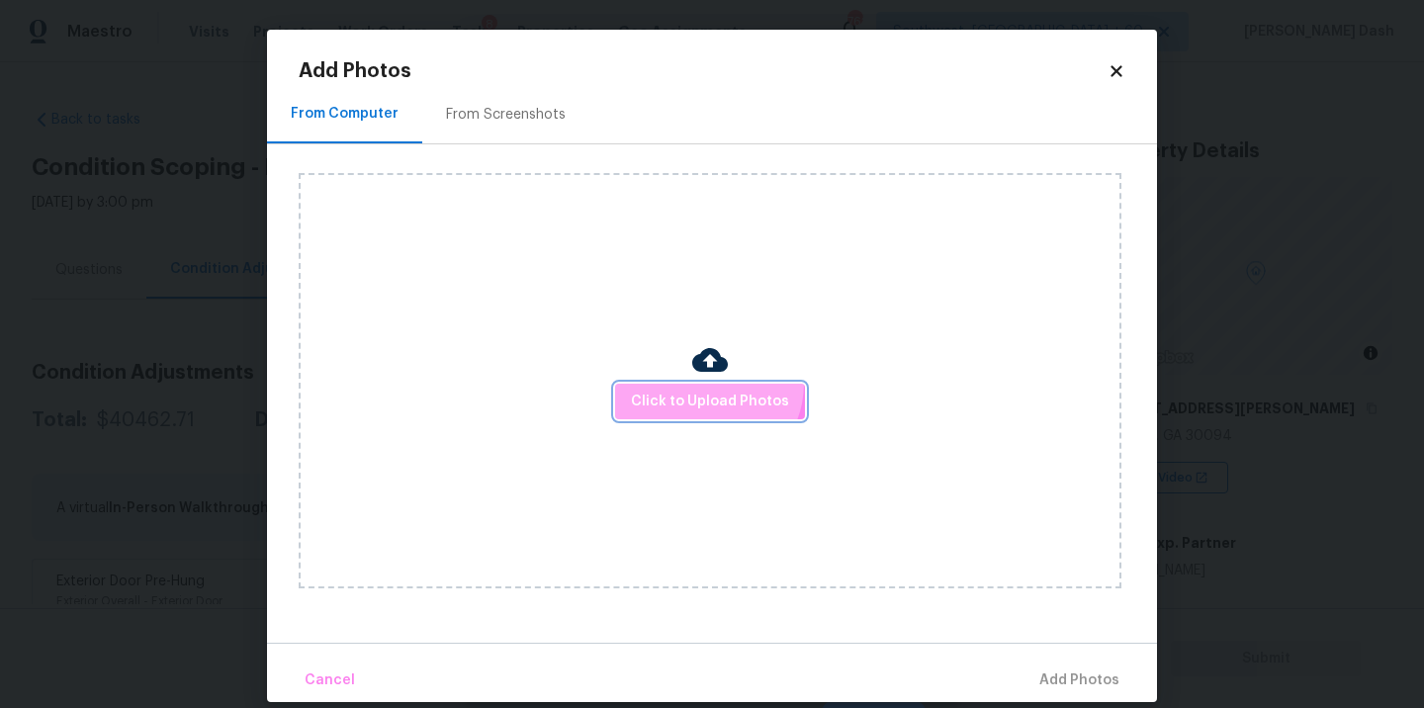
click at [707, 384] on button "Click to Upload Photos" at bounding box center [710, 402] width 190 height 37
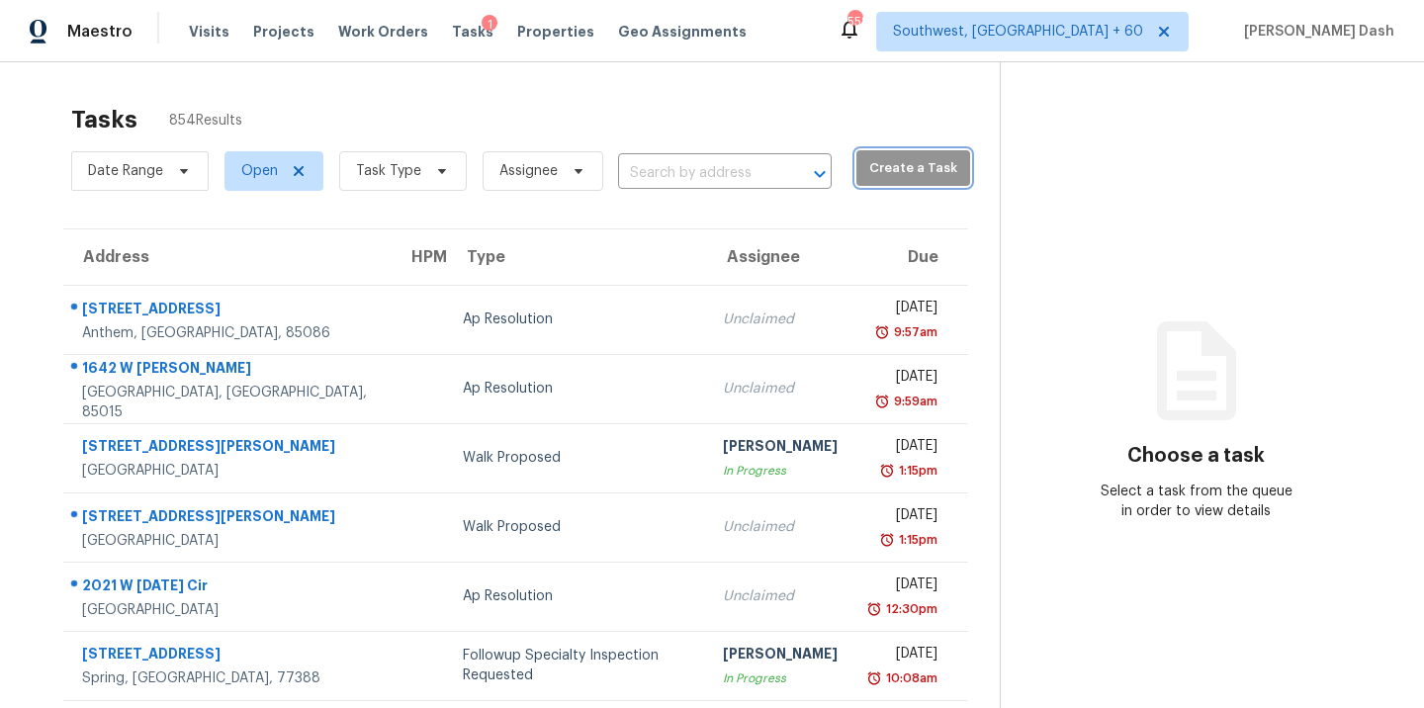
click at [866, 177] on span "Create a Task" at bounding box center [913, 168] width 94 height 23
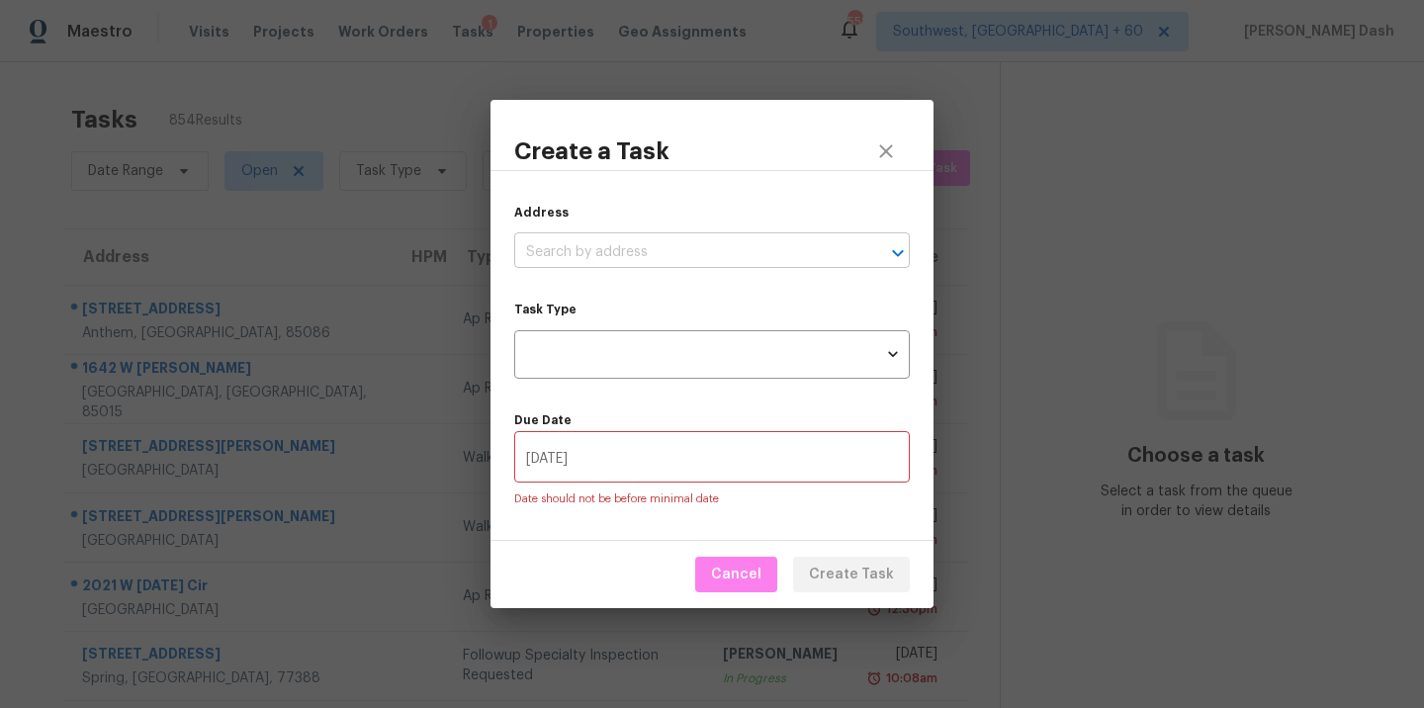
click at [621, 253] on input "text" at bounding box center [684, 252] width 340 height 31
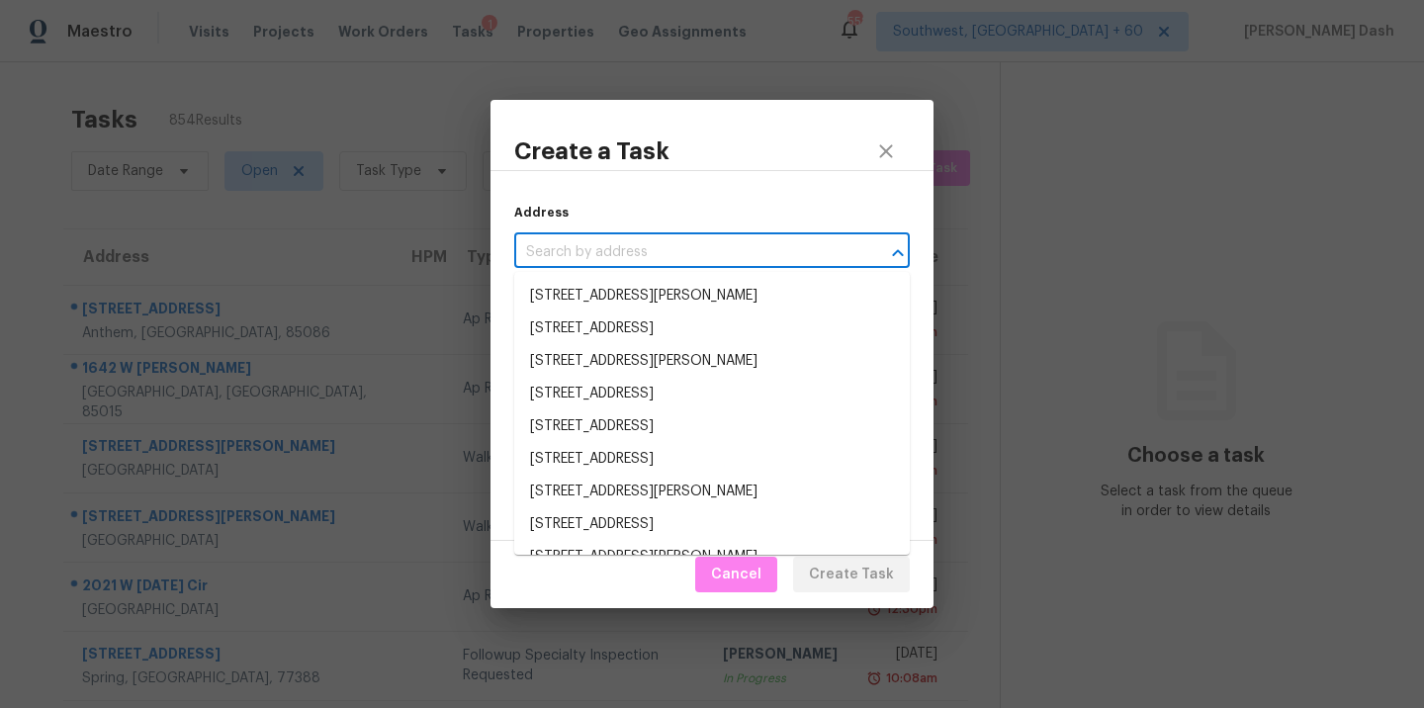
paste input "4740 Hull Rd SE Conyers, GA 30094"
type input "4740 Hull Rd SE Conyers, GA 30094"
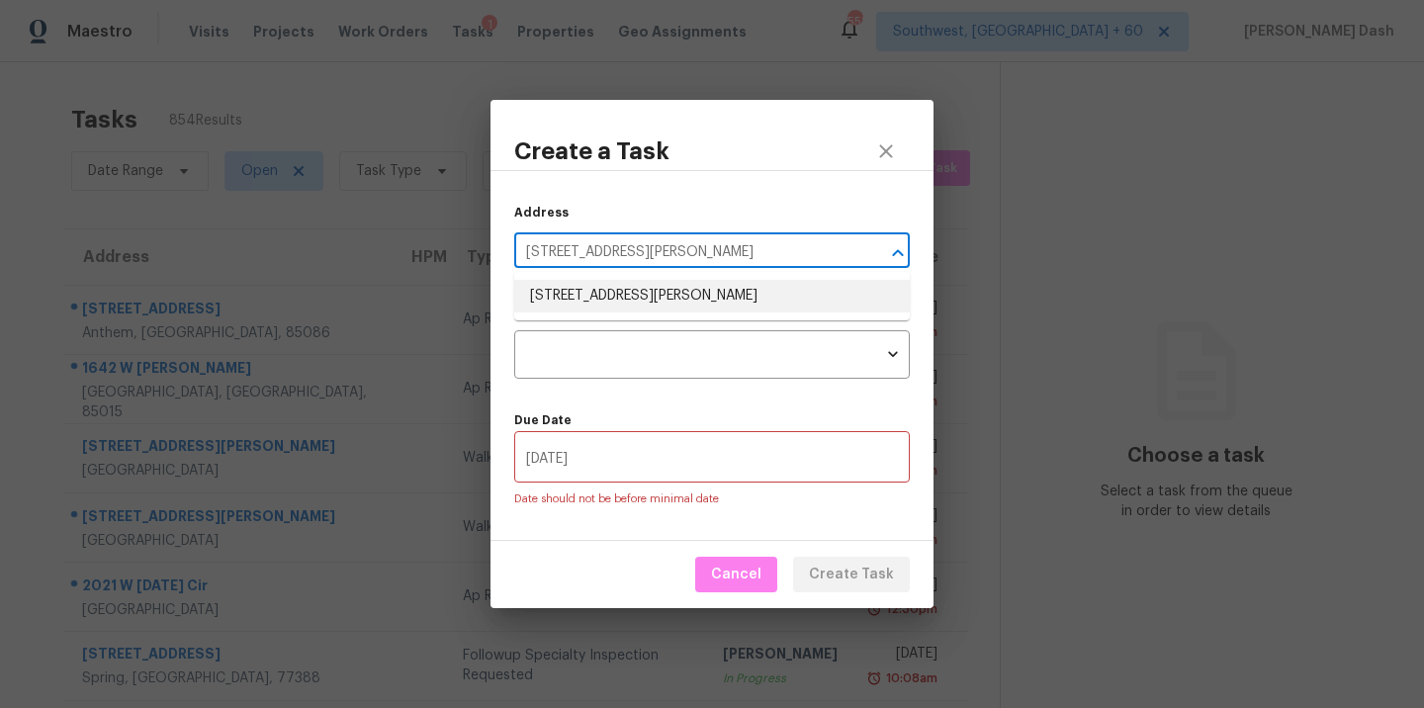
click at [672, 306] on li "4740 Hull Rd SE, Conyers, GA 30094" at bounding box center [712, 296] width 396 height 33
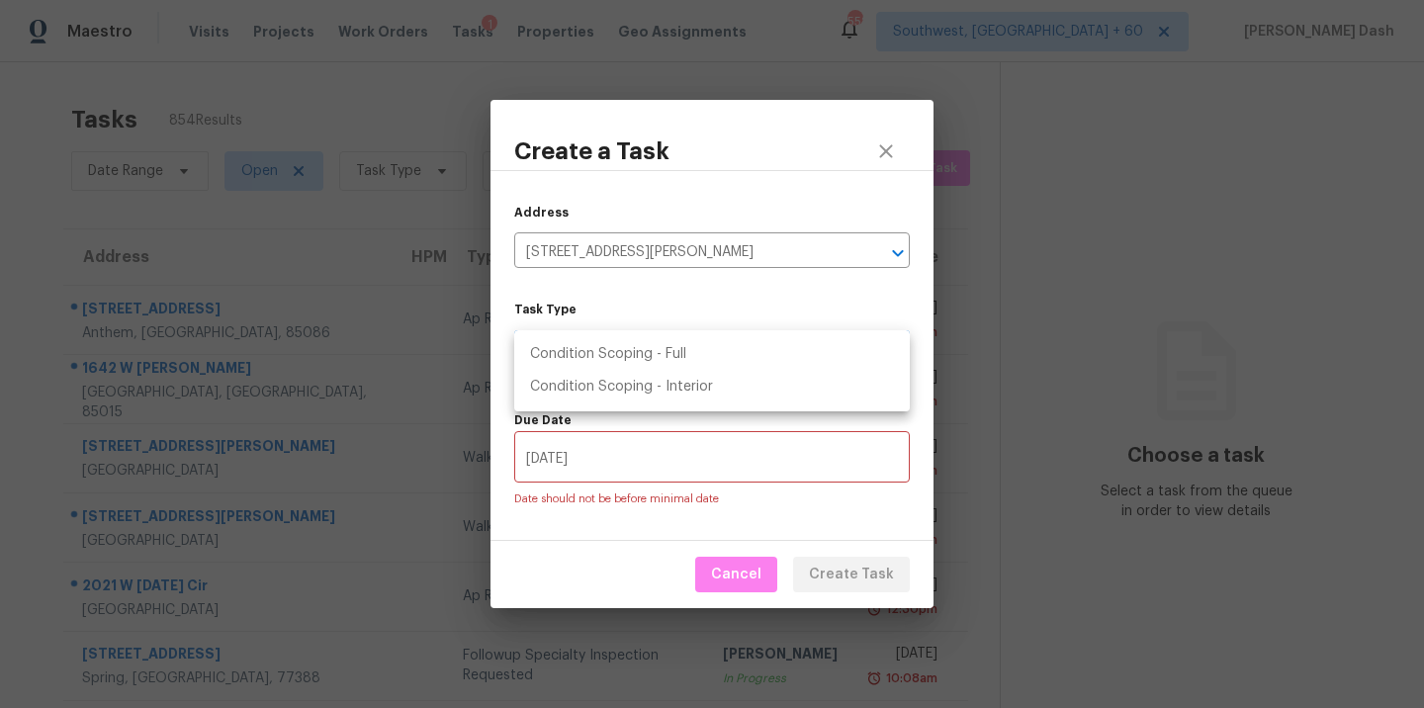
click at [667, 358] on body "Maestro Visits Projects Work Orders Tasks 1 Properties Geo Assignments 558 Sout…" at bounding box center [712, 354] width 1424 height 708
click at [676, 356] on li "Condition Scoping - Full" at bounding box center [712, 354] width 396 height 33
type input "virtual_full_assessment"
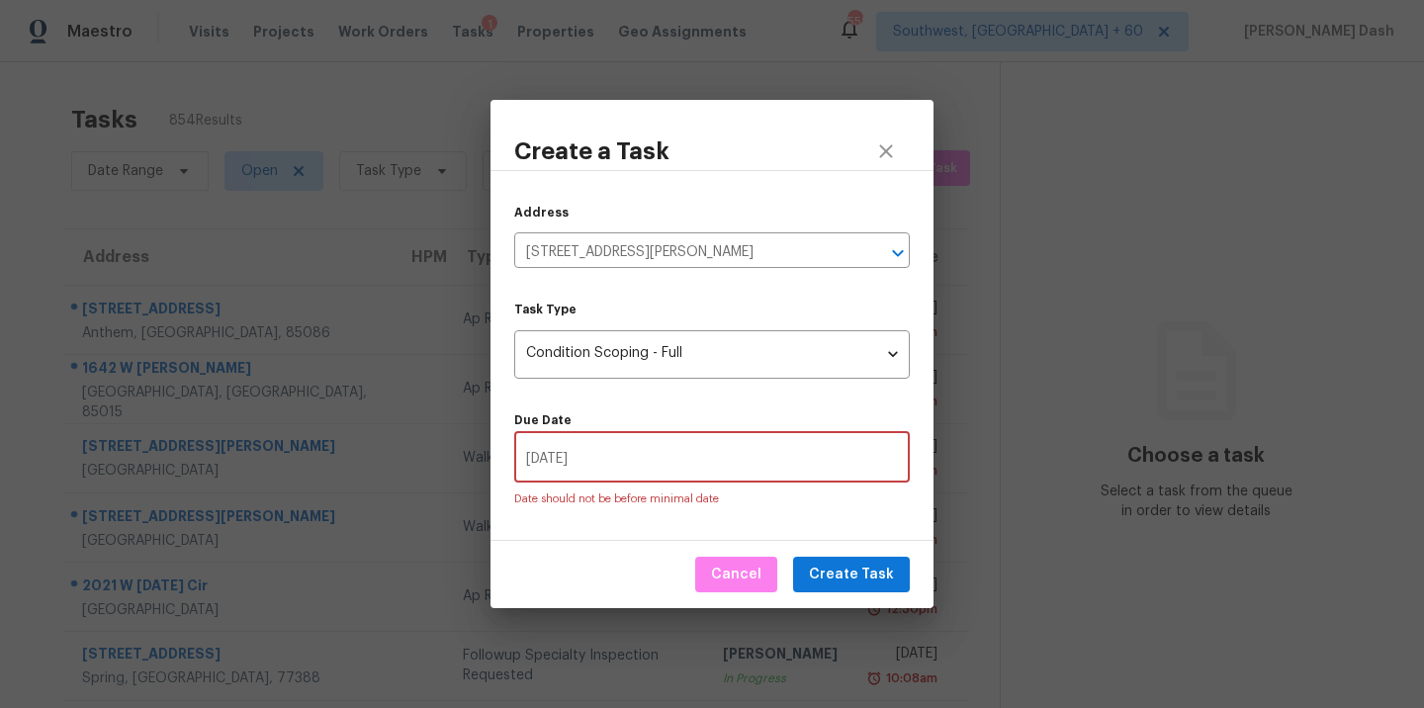
click at [764, 456] on input "08/18/2025" at bounding box center [712, 459] width 396 height 46
type input "08/19/2025"
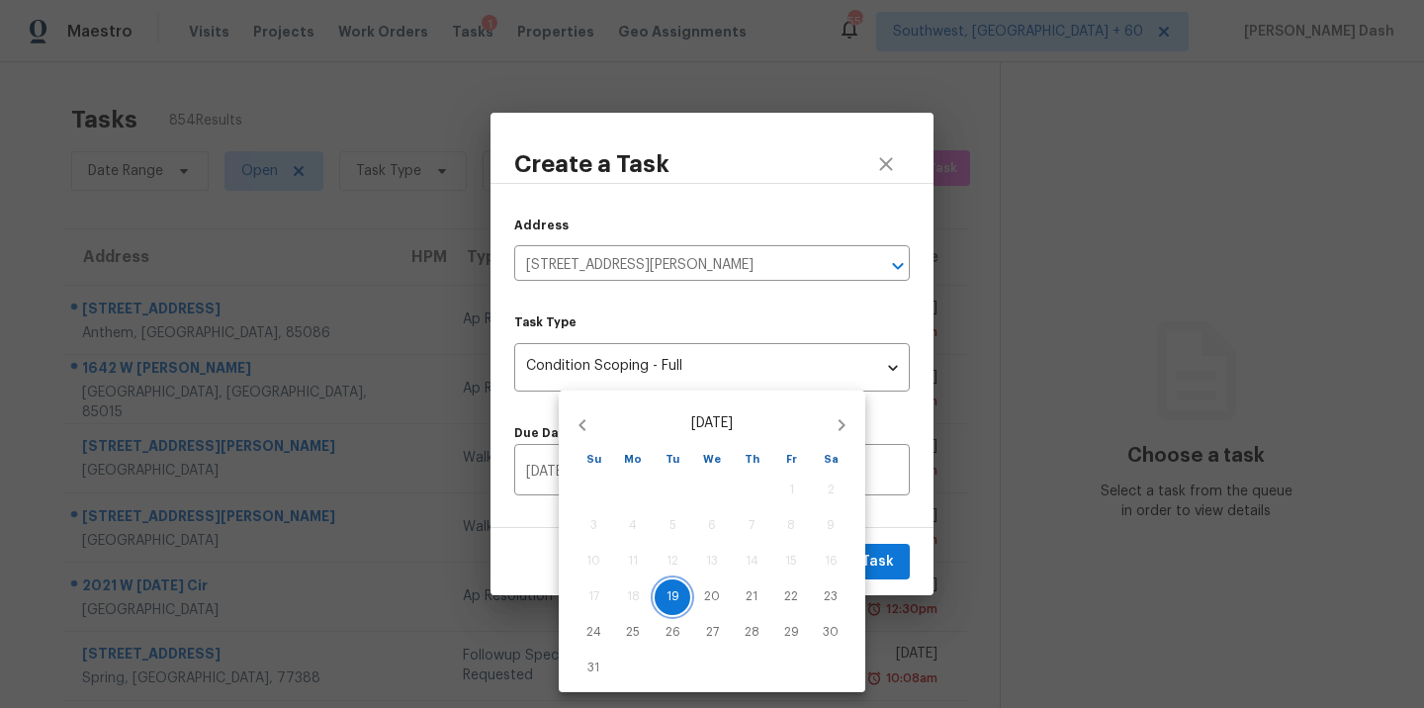
click at [683, 604] on span "19" at bounding box center [673, 597] width 36 height 17
click at [874, 560] on div at bounding box center [712, 354] width 1424 height 708
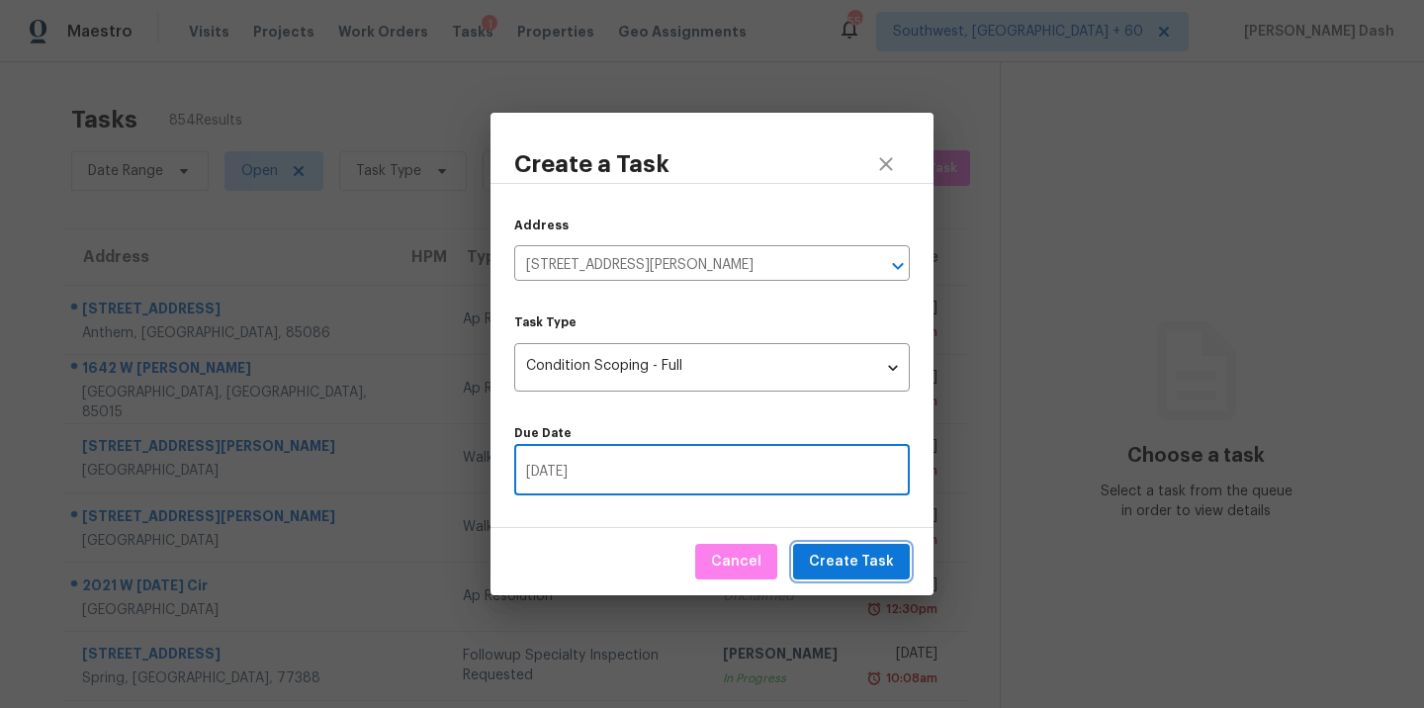
click at [874, 560] on span "Create Task" at bounding box center [851, 562] width 85 height 25
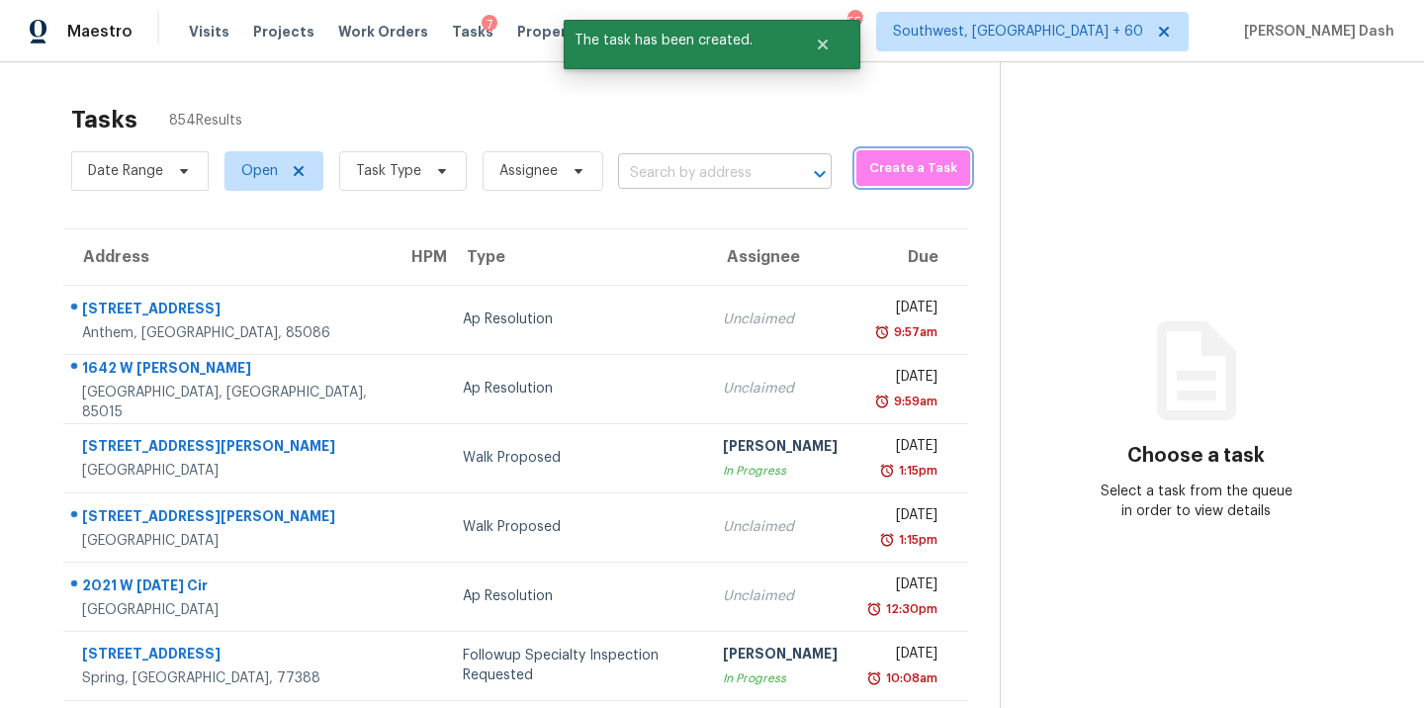
click at [780, 170] on div at bounding box center [805, 174] width 51 height 28
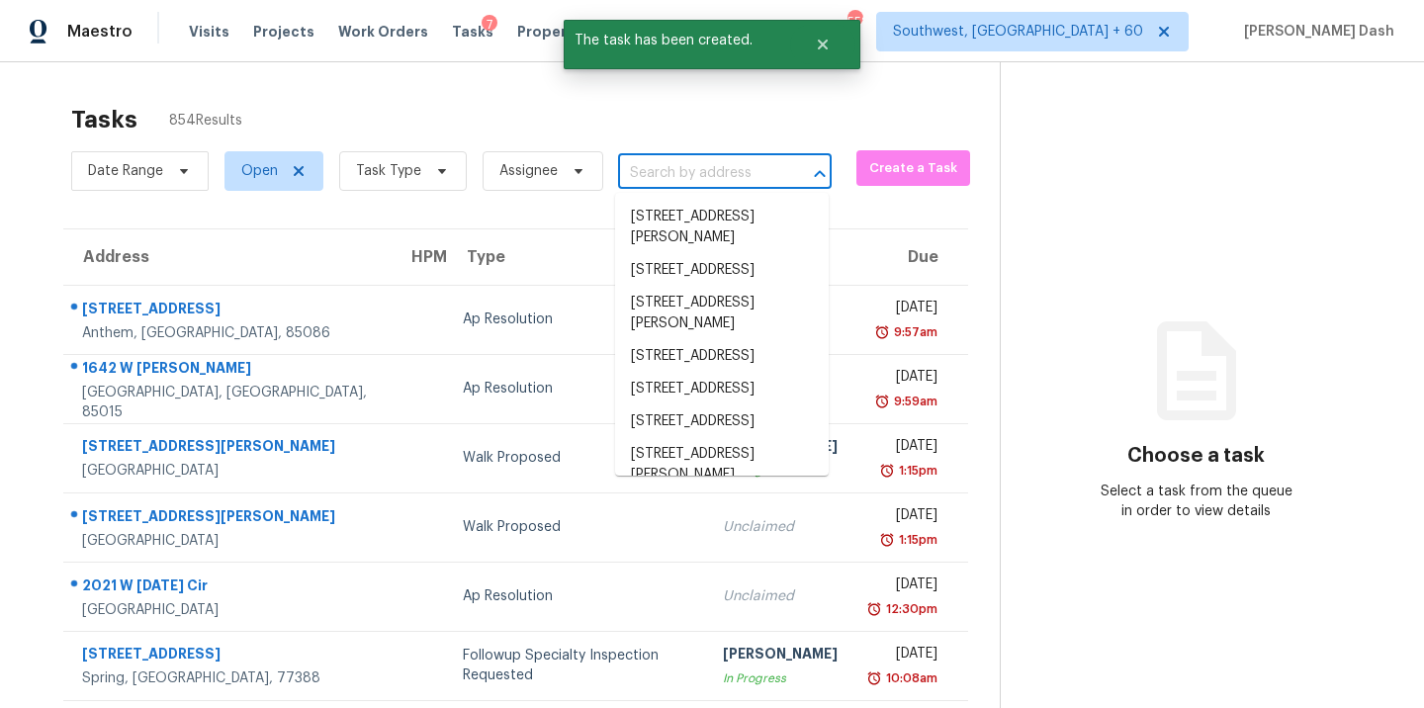
paste input "4740 Hull Rd SE Conyers, GA 30094"
type input "4740 Hull Rd SE Conyers, GA 30094"
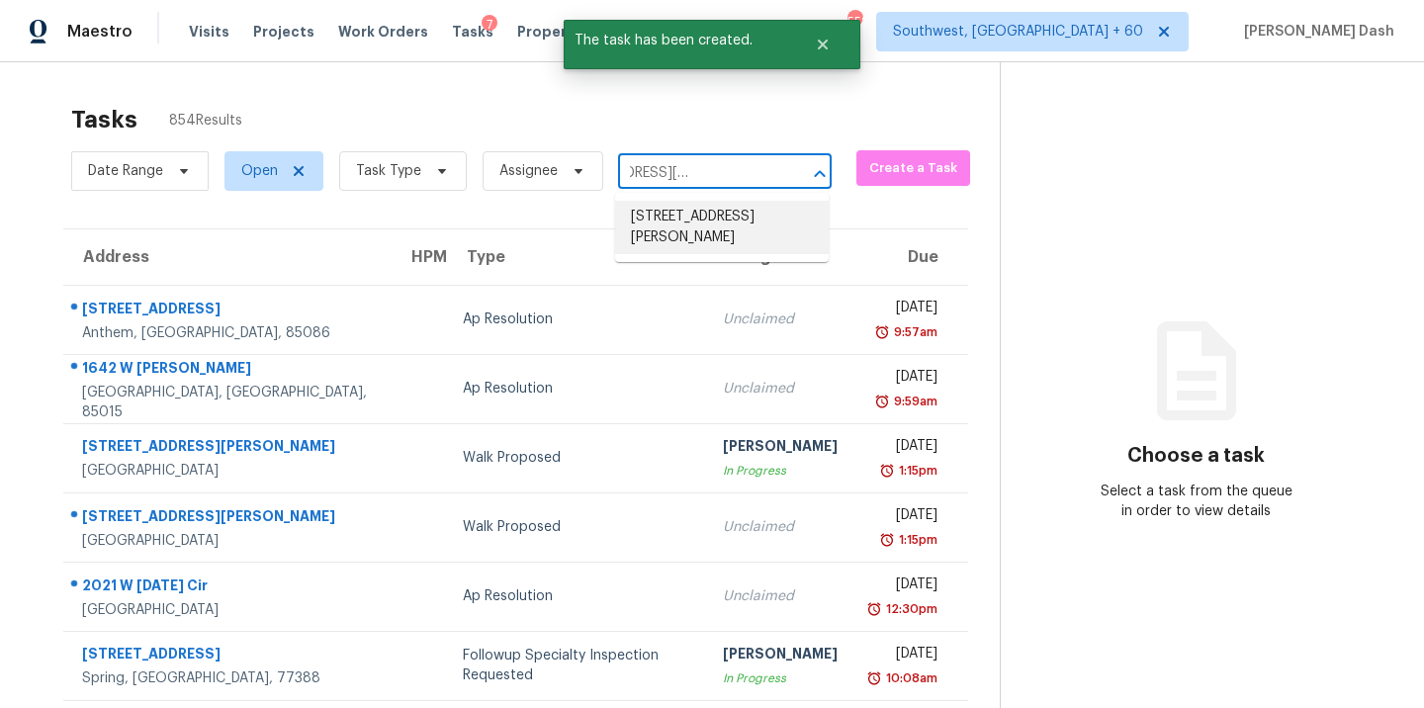
click at [709, 218] on li "4740 Hull Rd SE, Conyers, GA 30094" at bounding box center [722, 227] width 214 height 53
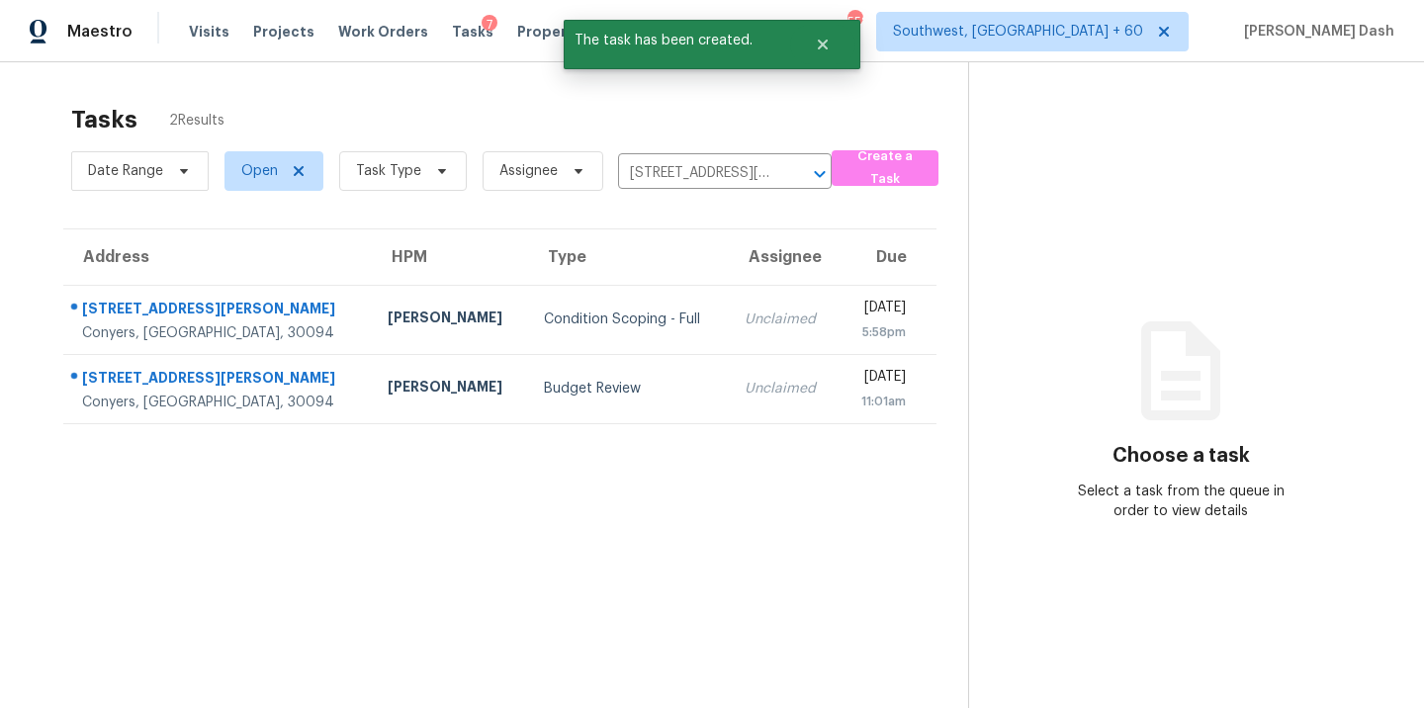
click at [528, 302] on td "Condition Scoping - Full" at bounding box center [628, 319] width 201 height 69
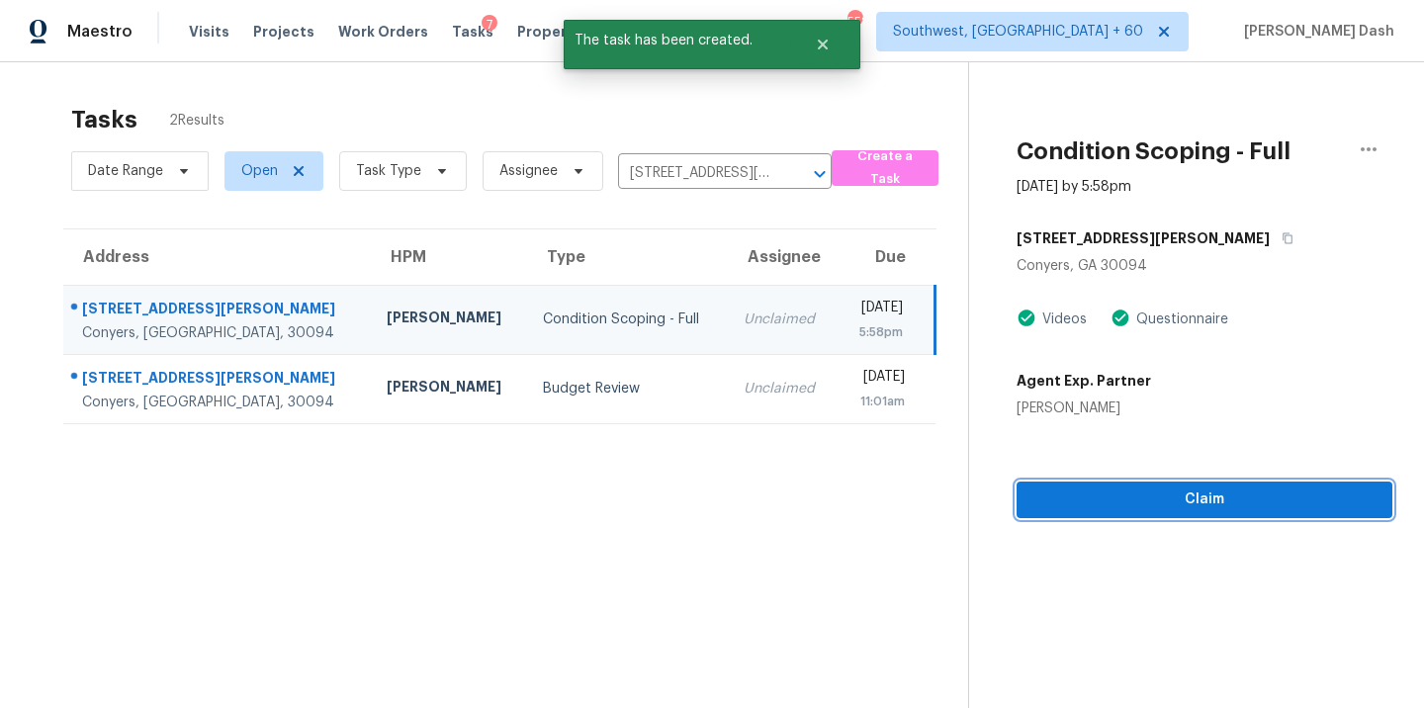
click at [1174, 511] on button "Claim" at bounding box center [1205, 500] width 376 height 37
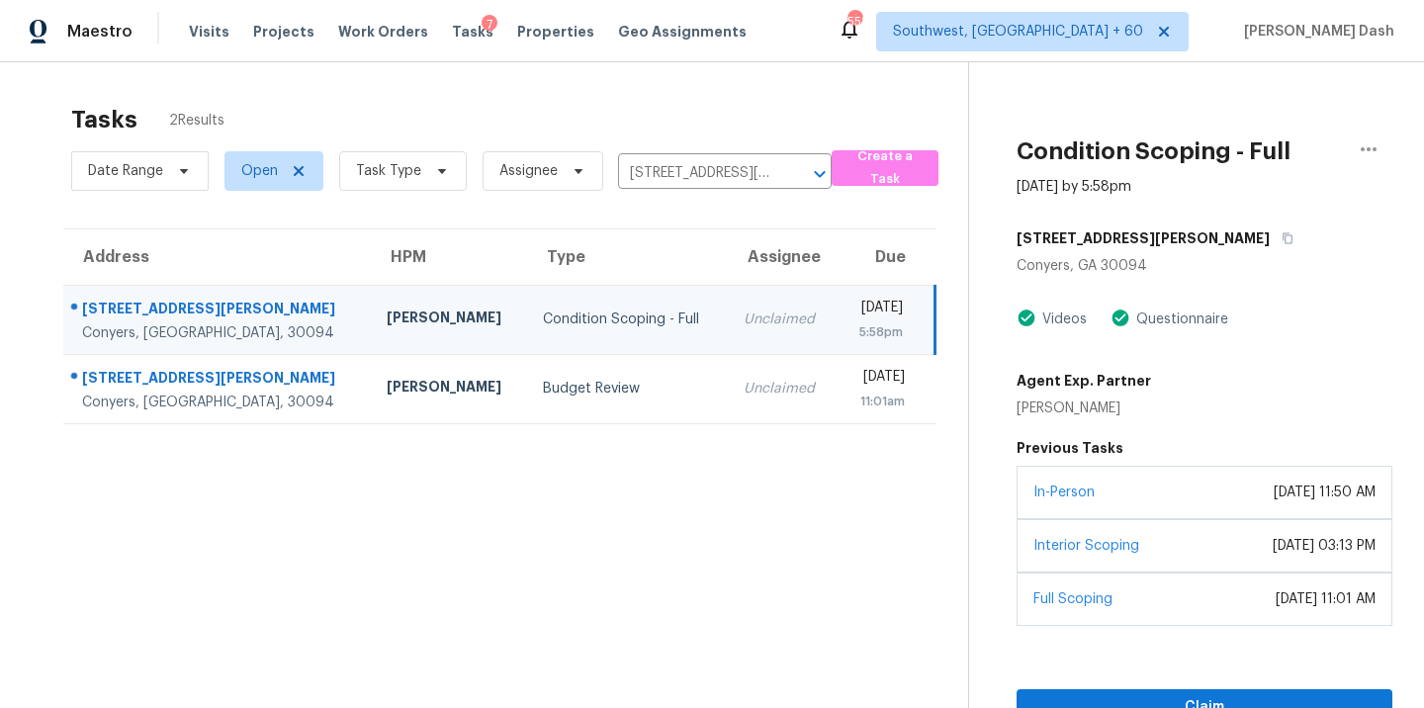
scroll to position [62, 0]
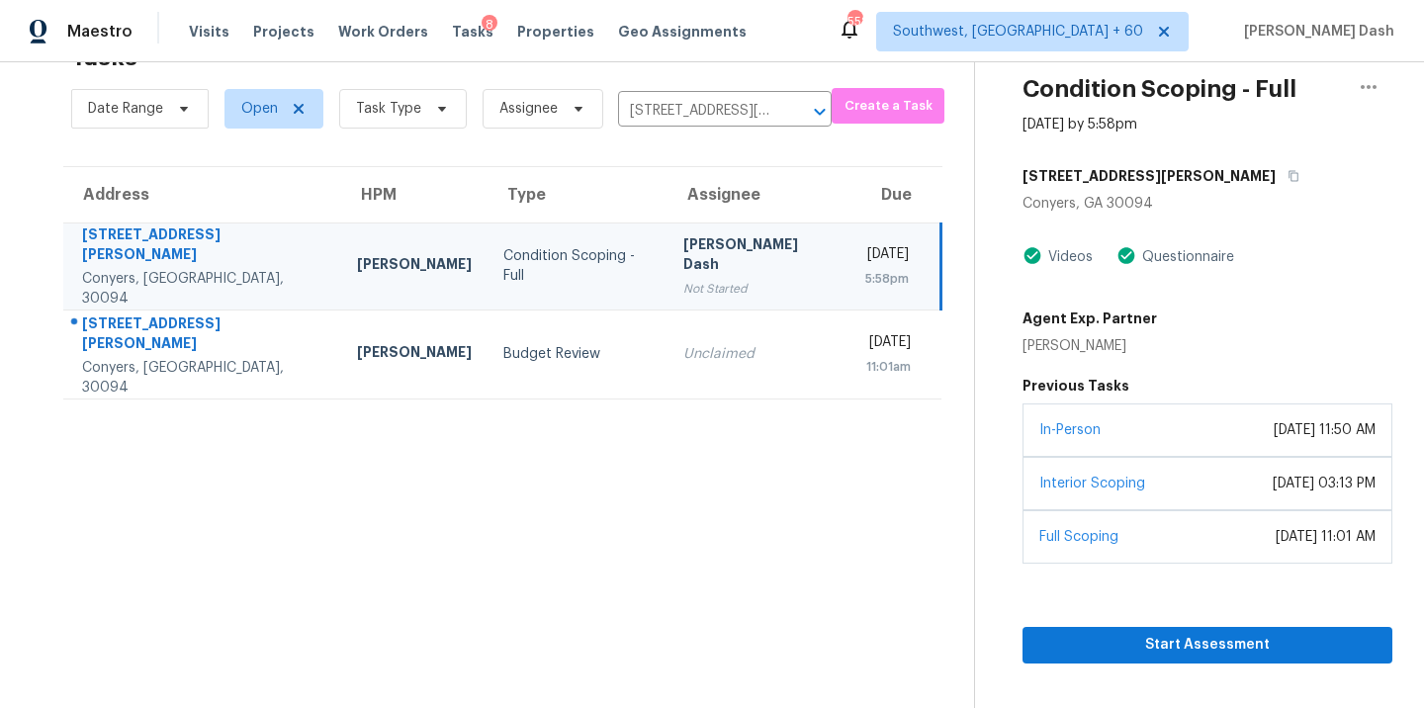
click at [1174, 668] on section "Condition Scoping - Full Aug 19th 2025 by 5:58pm 4740 Hull Rd SE Conyers, GA 30…" at bounding box center [1183, 354] width 418 height 708
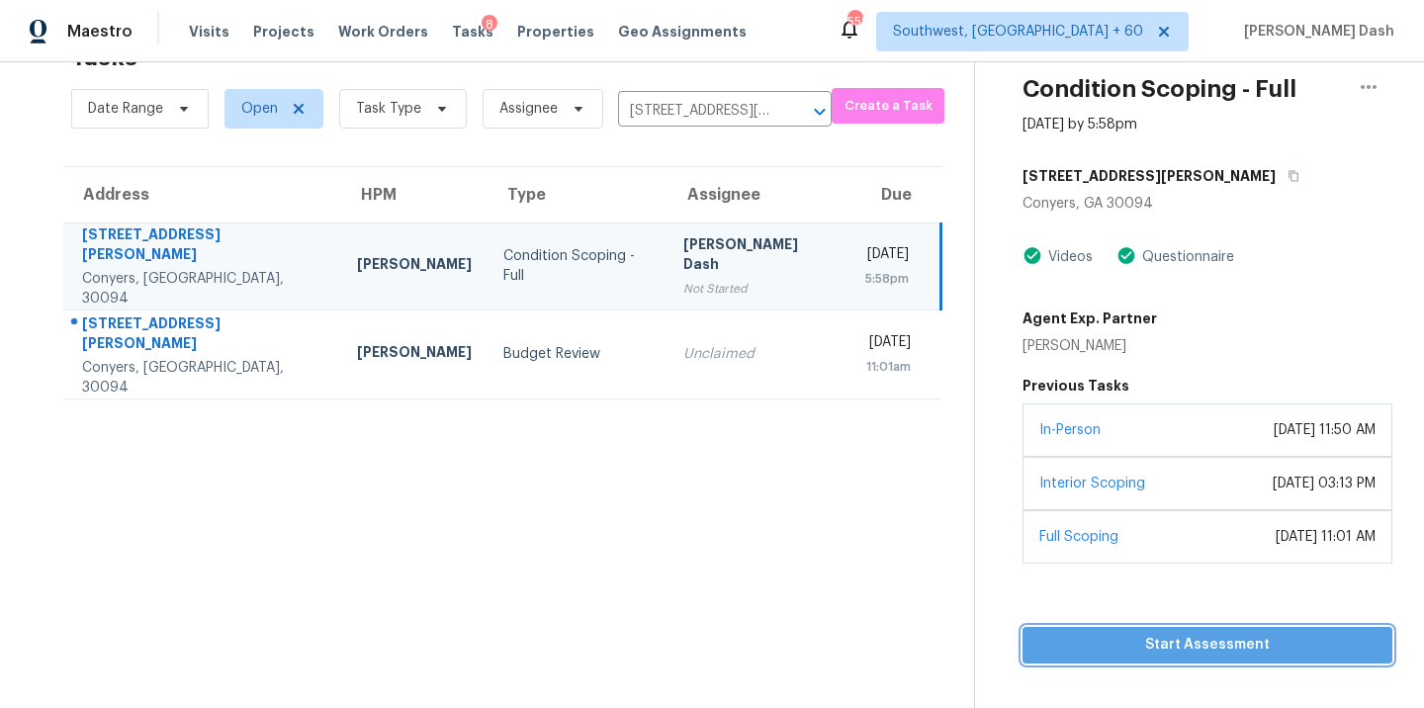
click at [1174, 642] on span "Start Assessment" at bounding box center [1208, 645] width 338 height 25
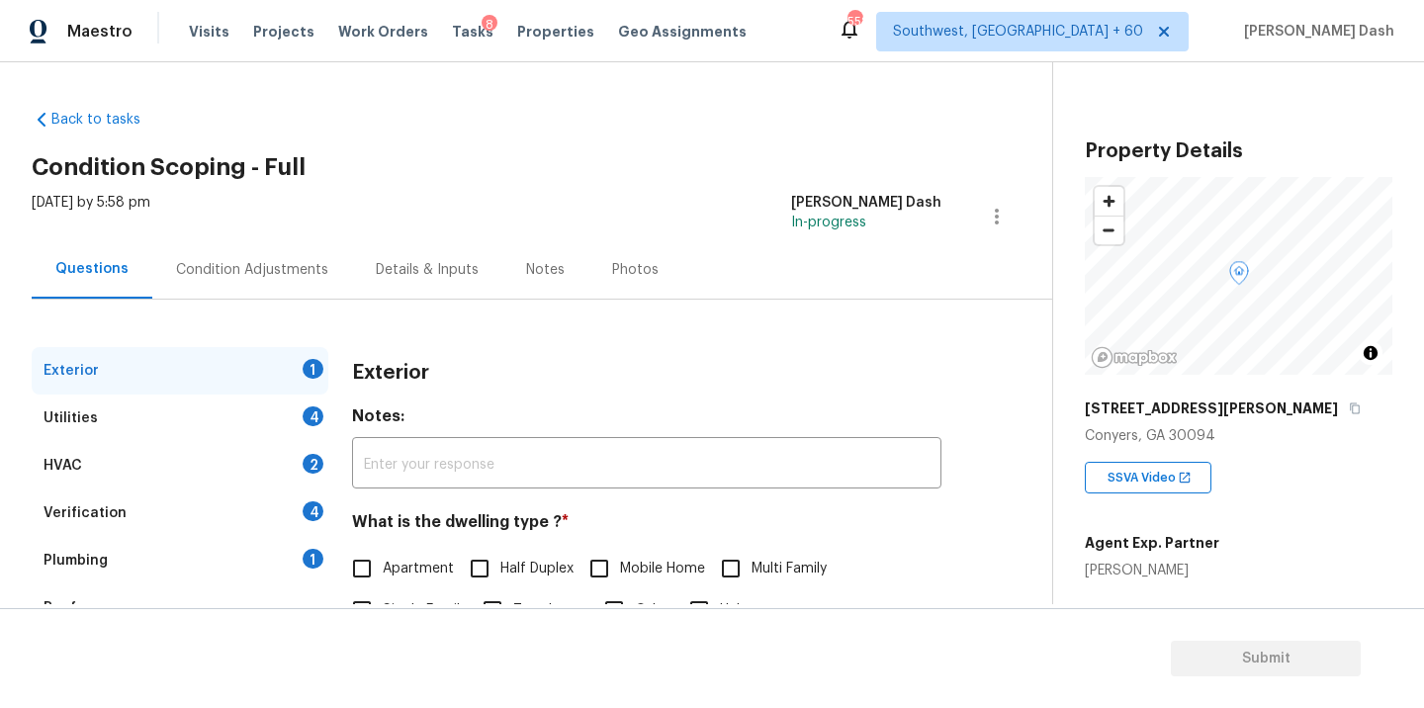
click at [235, 283] on div "Condition Adjustments" at bounding box center [252, 269] width 200 height 58
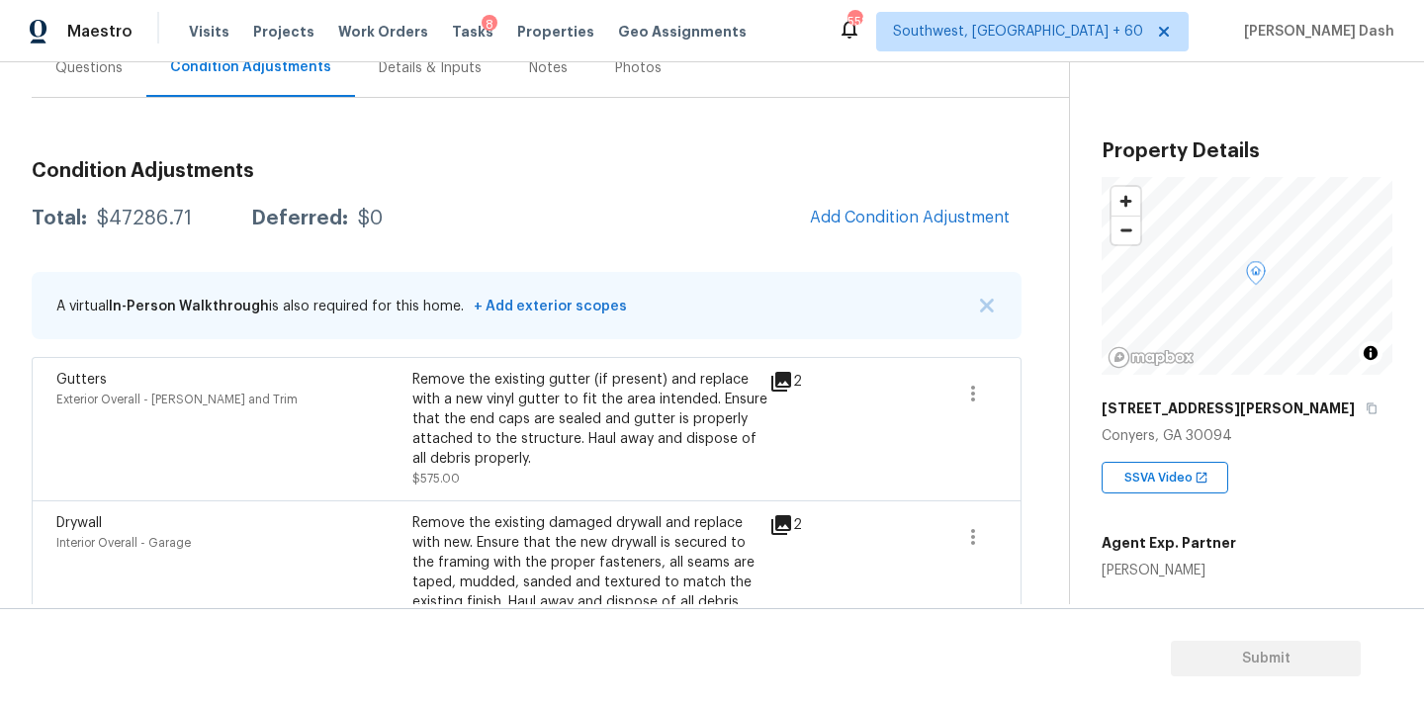
scroll to position [221, 0]
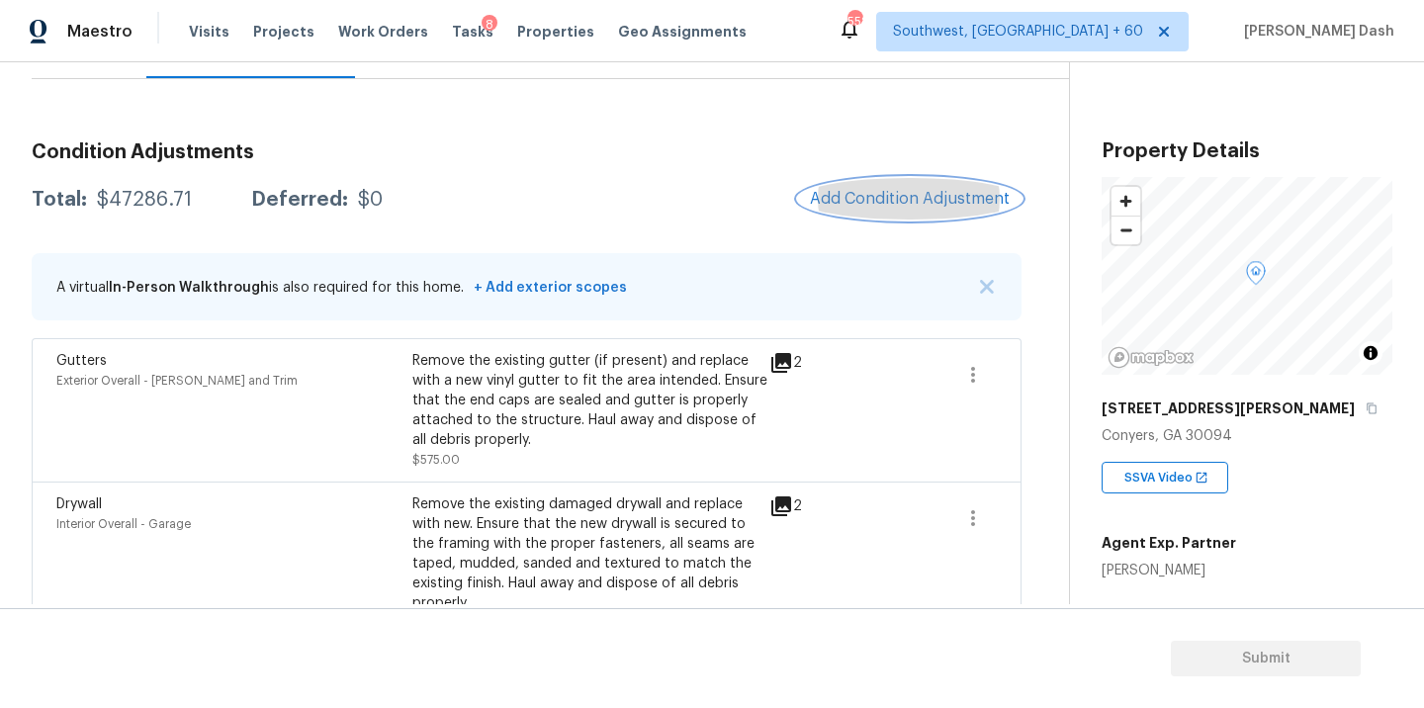
click at [875, 198] on span "Add Condition Adjustment" at bounding box center [910, 199] width 200 height 18
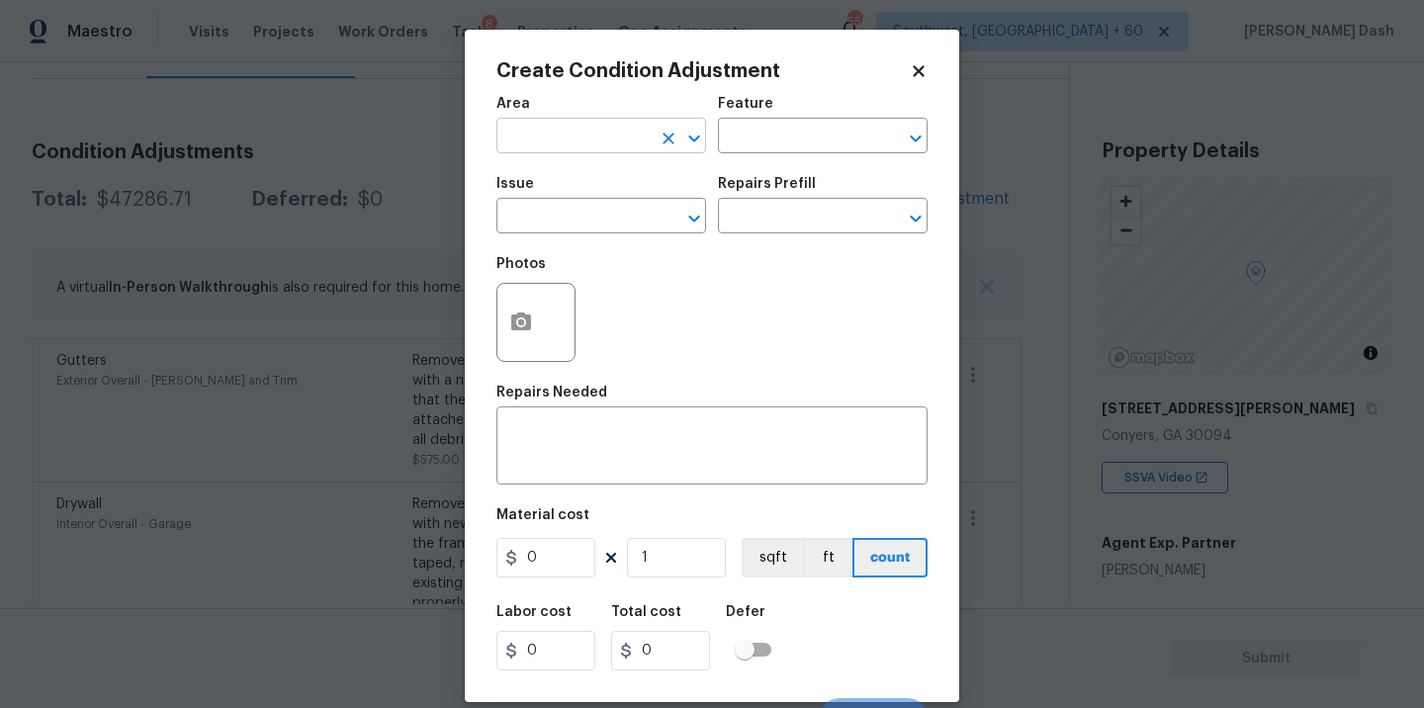
click at [531, 128] on input "text" at bounding box center [574, 138] width 154 height 31
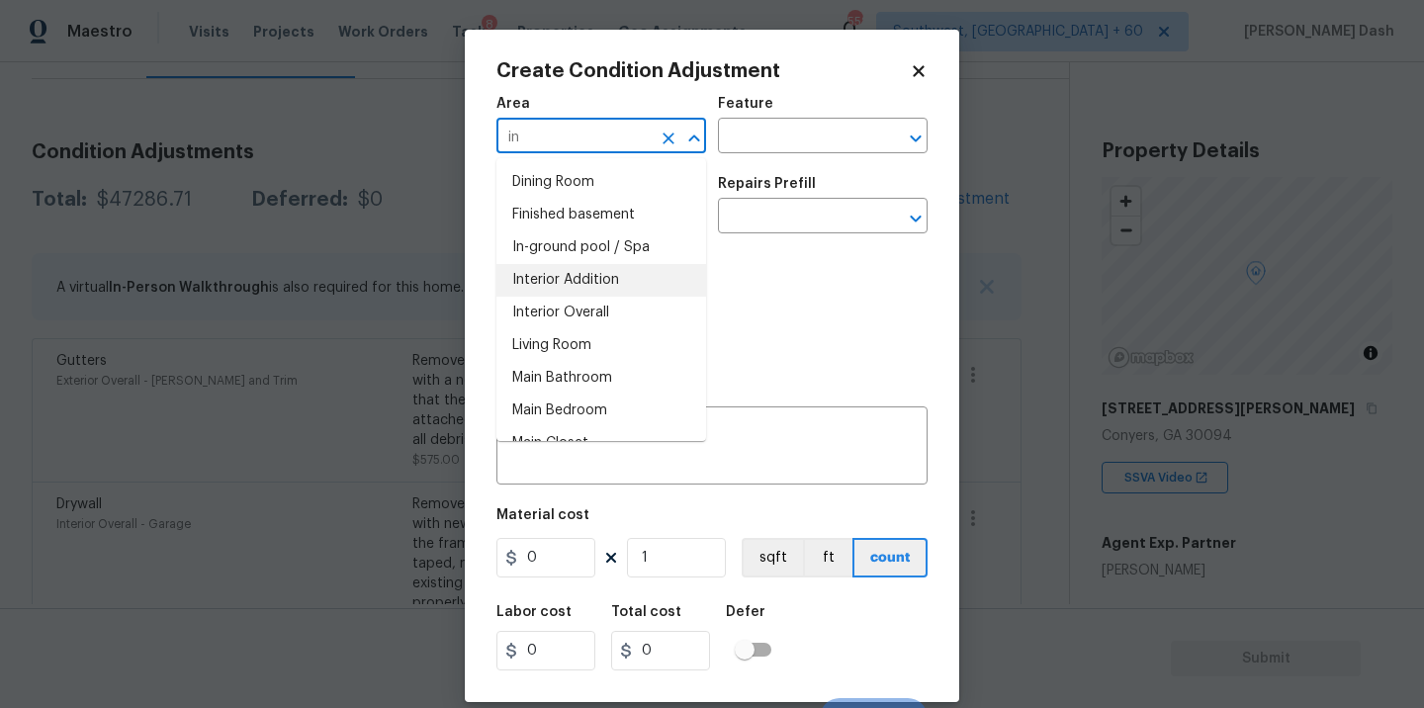
click at [565, 291] on li "Interior Addition" at bounding box center [602, 280] width 210 height 33
type input "Interior Addition"
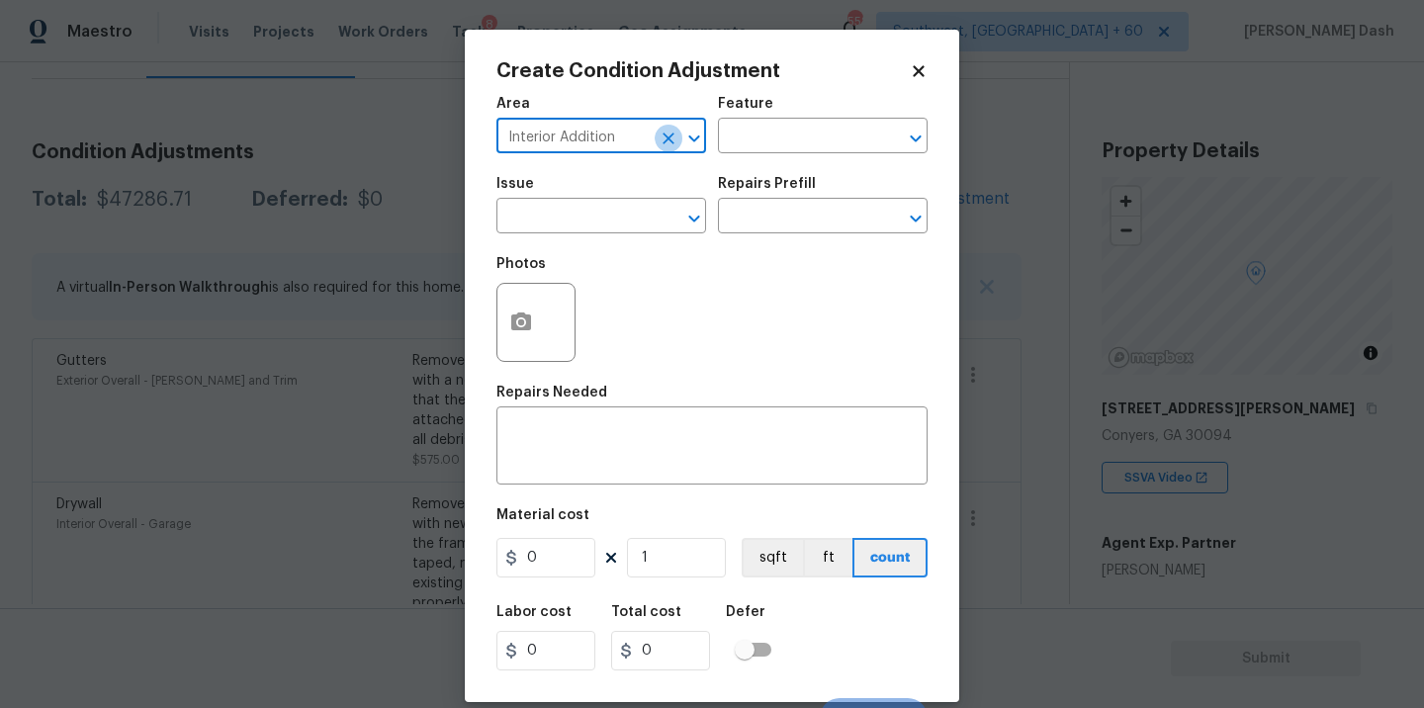
click at [661, 139] on icon "Clear" at bounding box center [669, 139] width 20 height 20
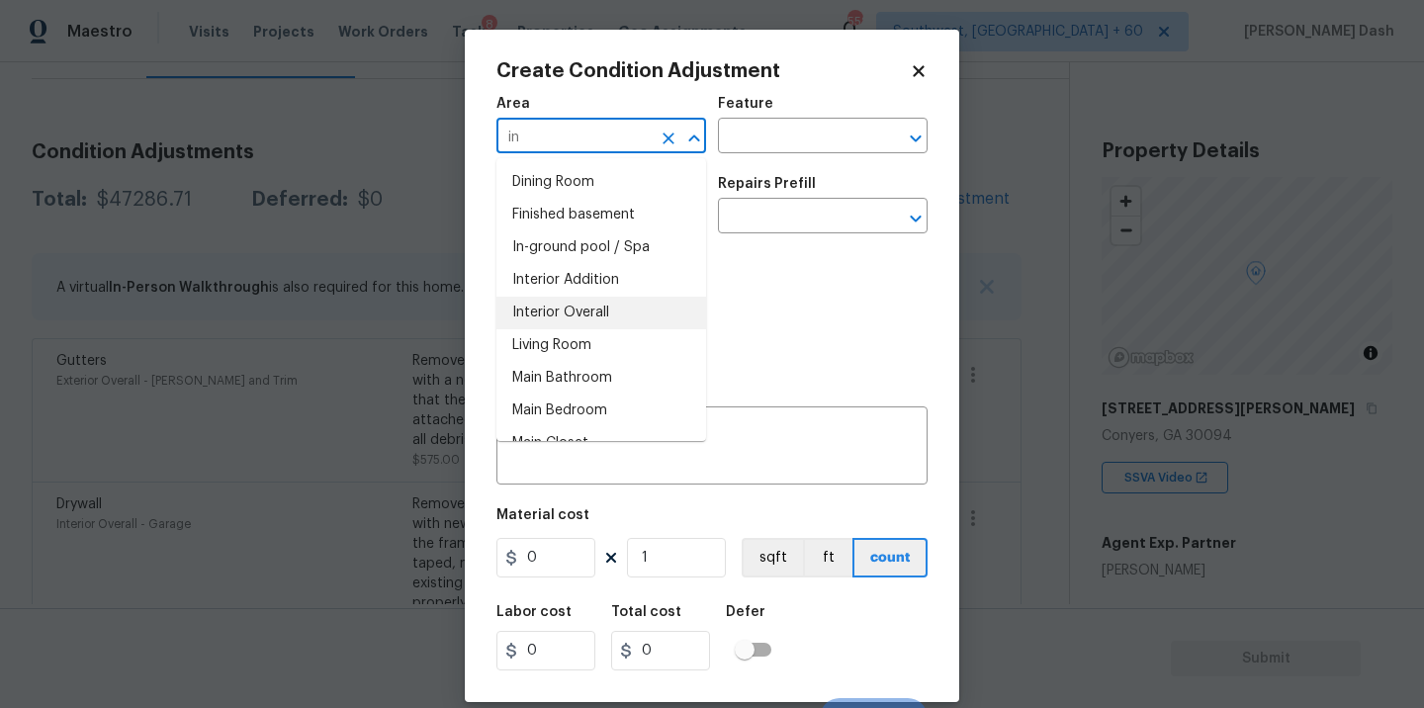
click at [646, 324] on li "Interior Overall" at bounding box center [602, 313] width 210 height 33
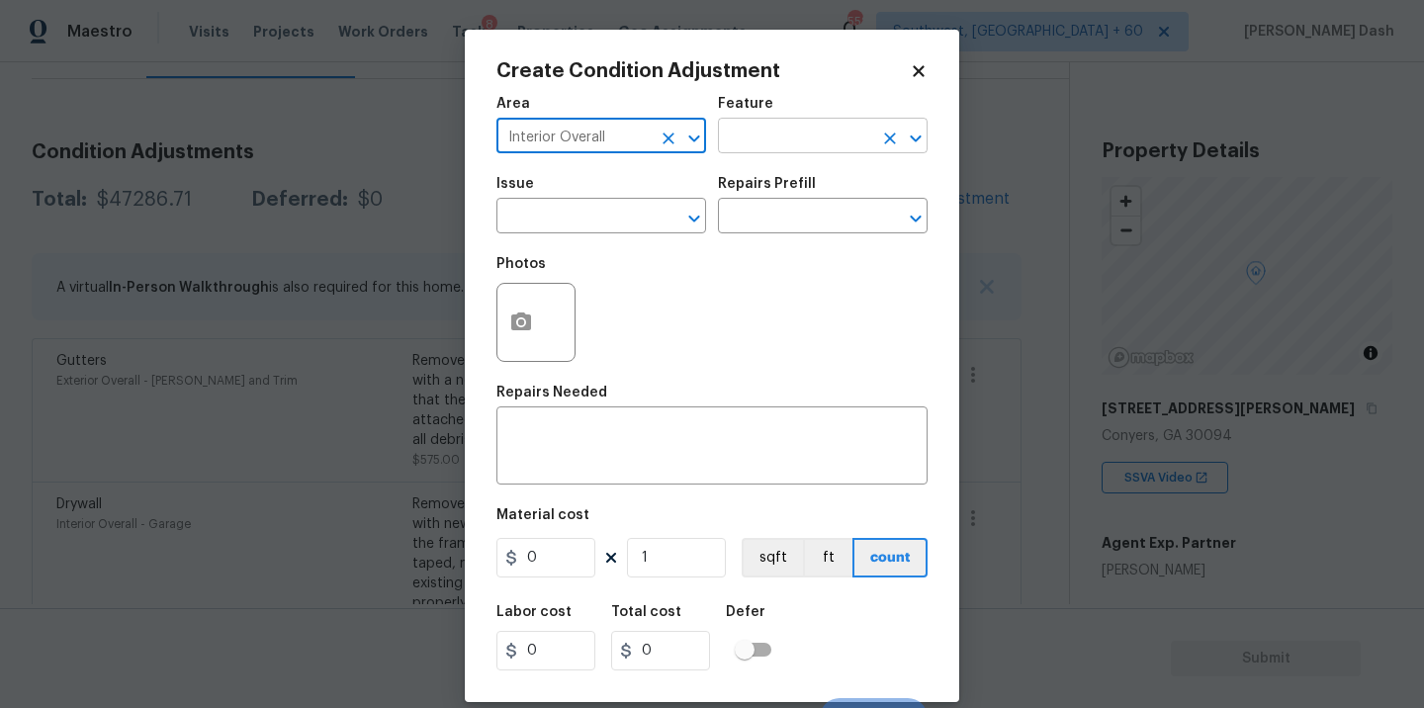
type input "Interior Overall"
click at [776, 131] on input "text" at bounding box center [795, 138] width 154 height 31
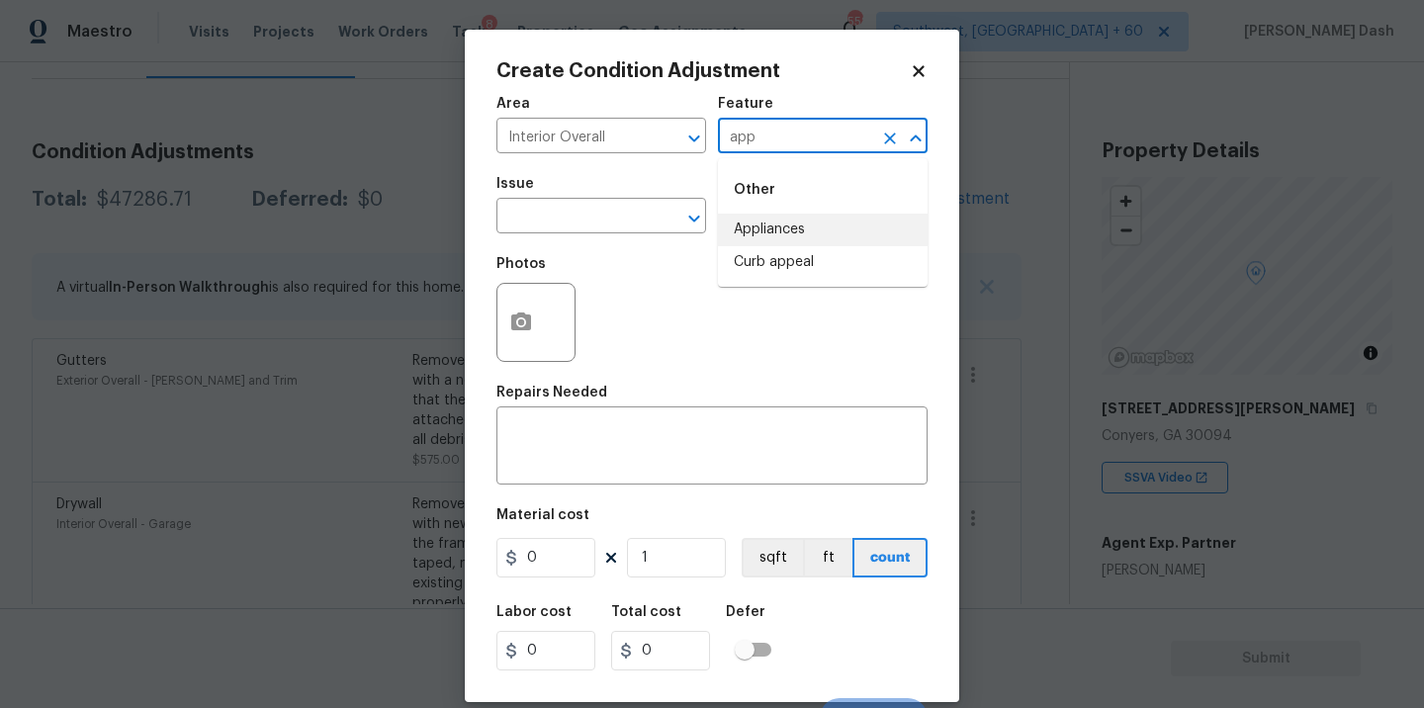
click at [760, 226] on li "Appliances" at bounding box center [823, 230] width 210 height 33
type input "Appliances"
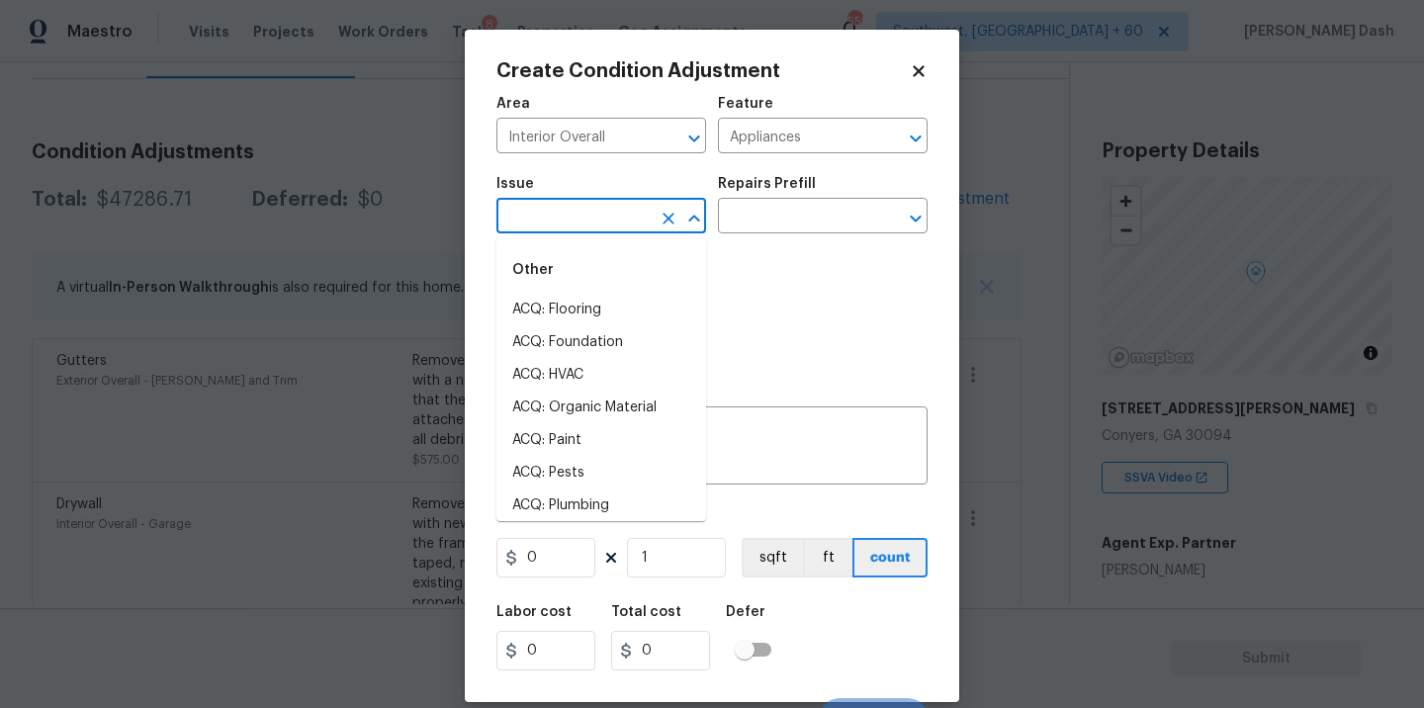
click at [644, 226] on input "text" at bounding box center [574, 218] width 154 height 31
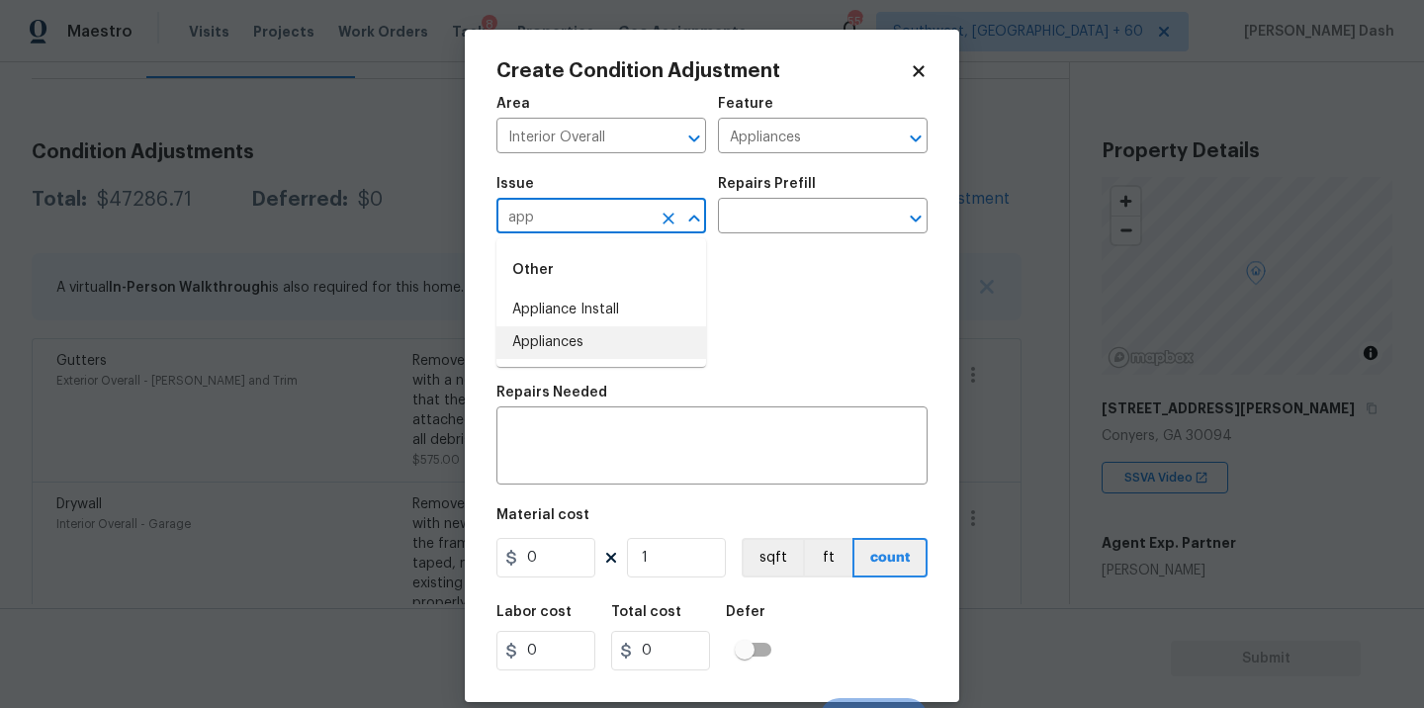
click at [582, 328] on li "Appliances" at bounding box center [602, 342] width 210 height 33
type input "Appliances"
click at [737, 237] on div "Issue Appliances ​ Repairs Prefill ​" at bounding box center [712, 205] width 431 height 80
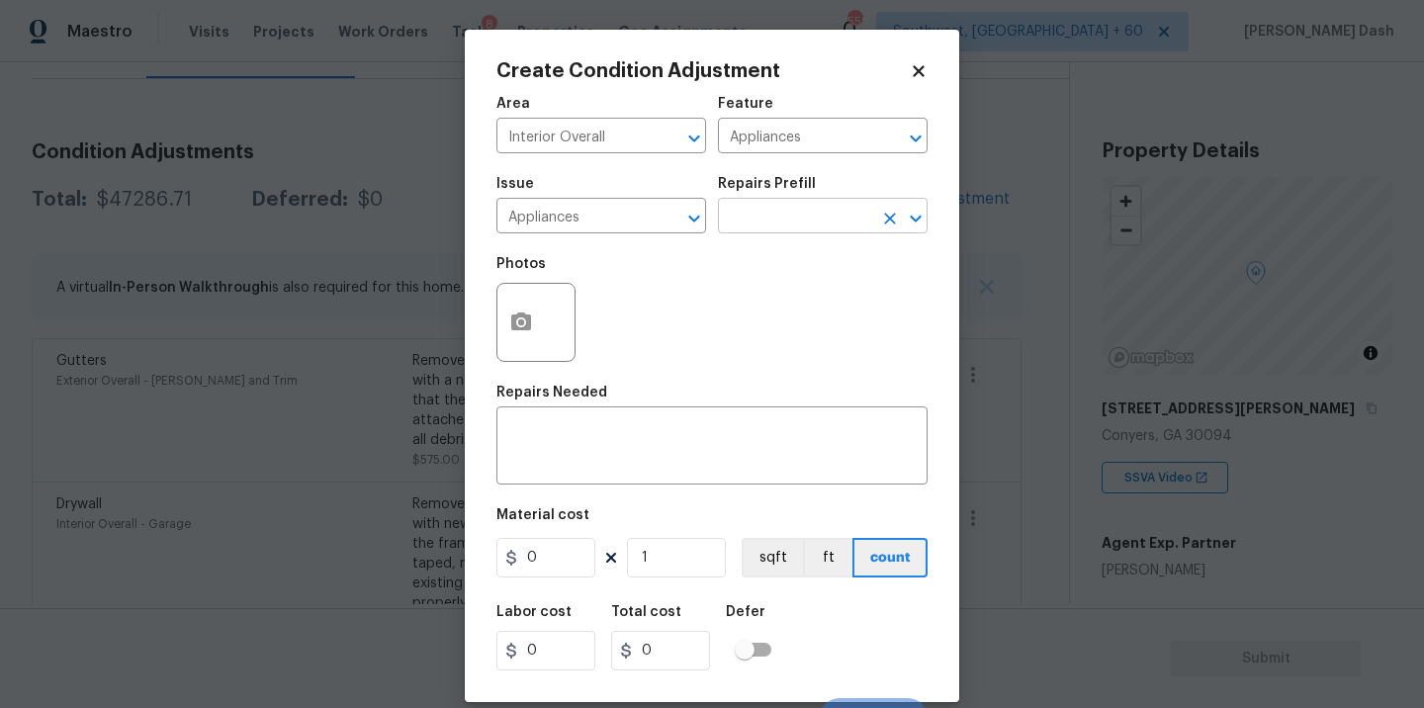
click at [742, 227] on input "text" at bounding box center [795, 218] width 154 height 31
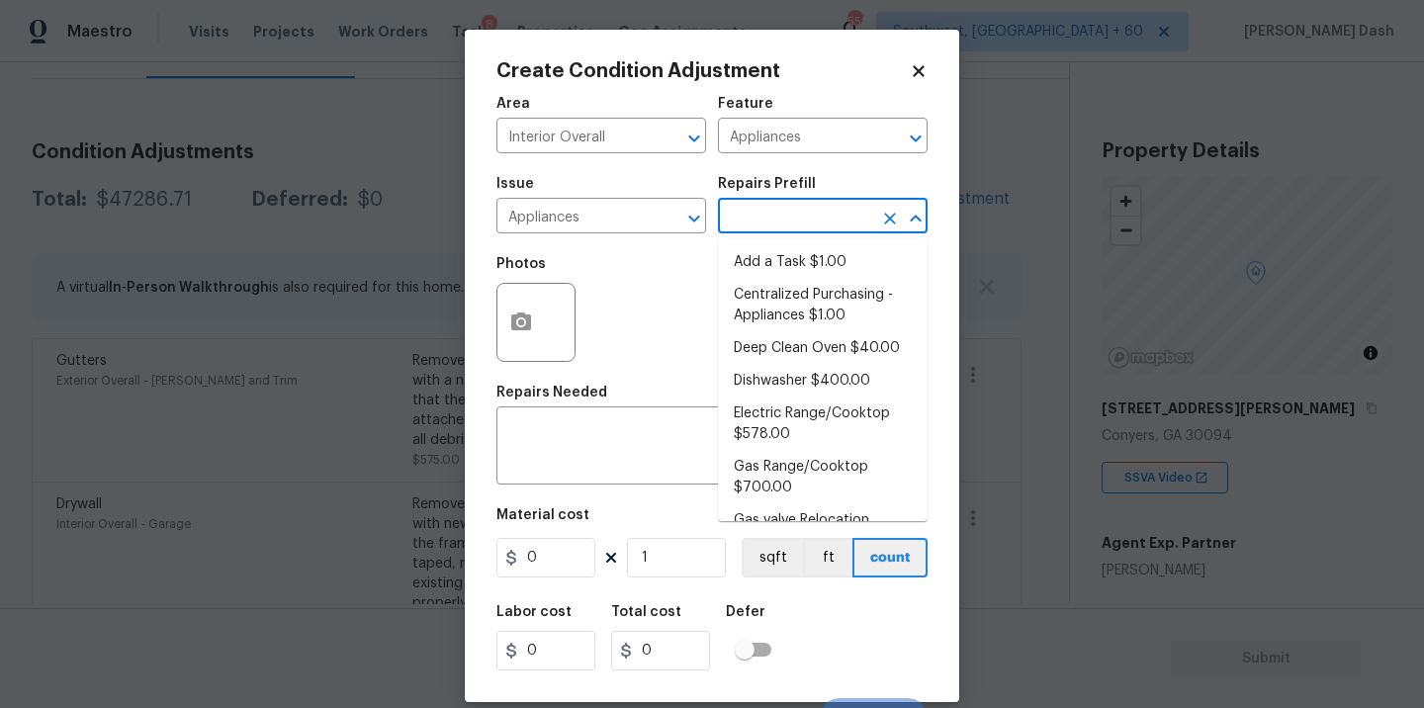
type input "s"
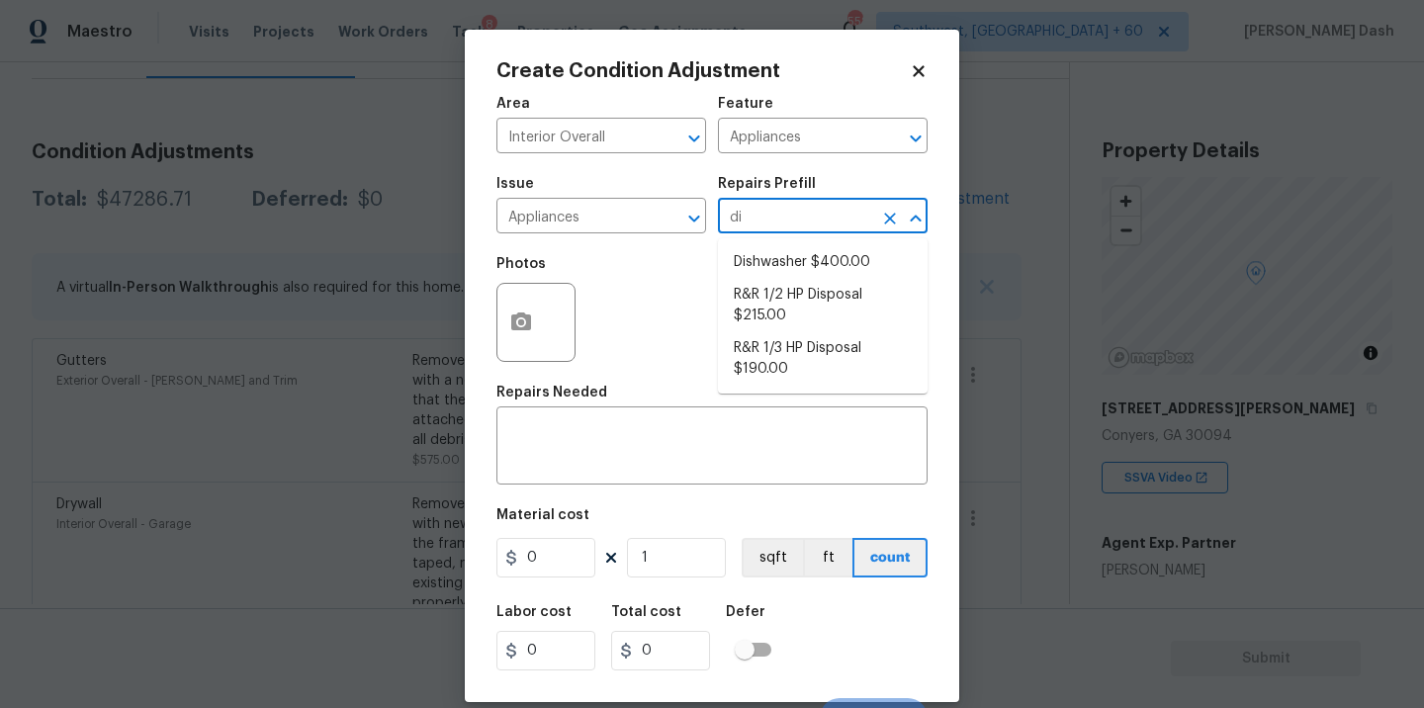
type input "dis"
click at [743, 271] on li "Dishwasher $400.00" at bounding box center [823, 262] width 210 height 33
type textarea "Remove the existing dishwasher and prep the area for a new unit. Install a new …"
type input "400"
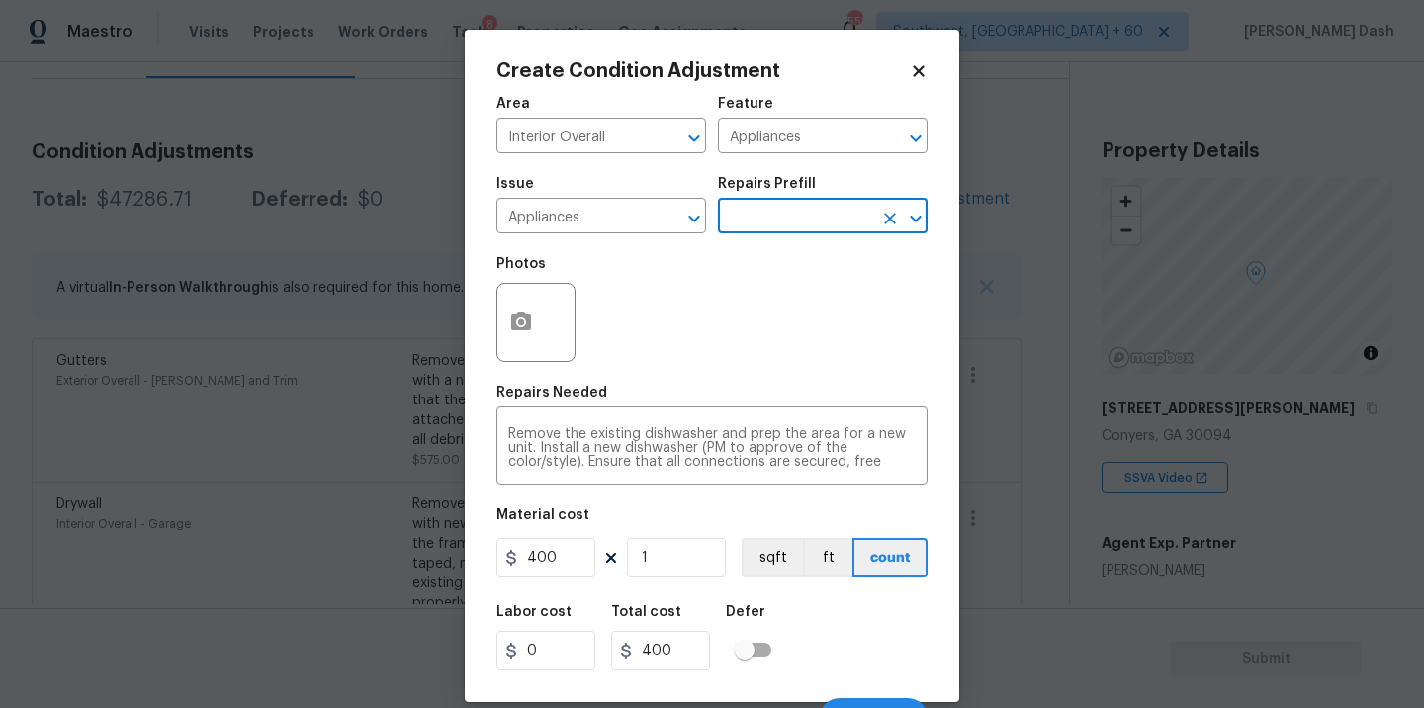
scroll to position [31, 0]
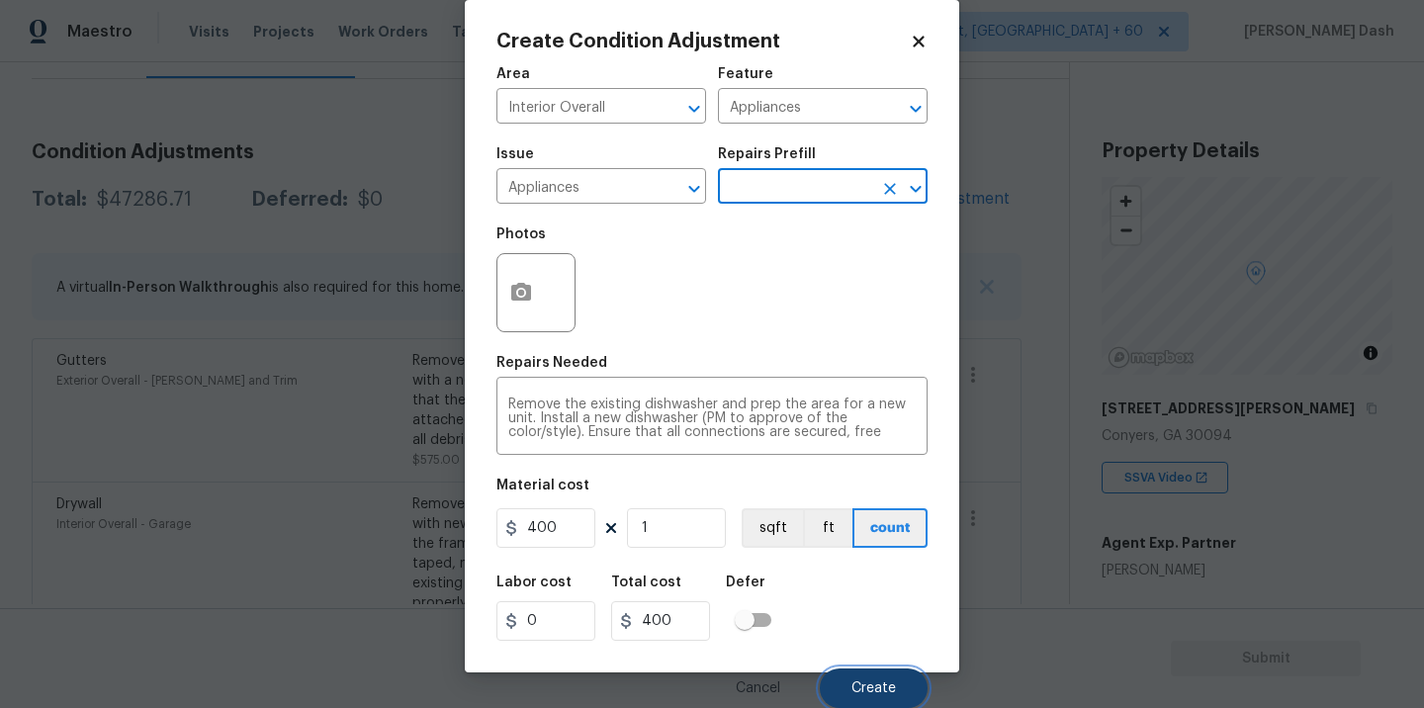
click at [881, 694] on span "Create" at bounding box center [874, 688] width 45 height 15
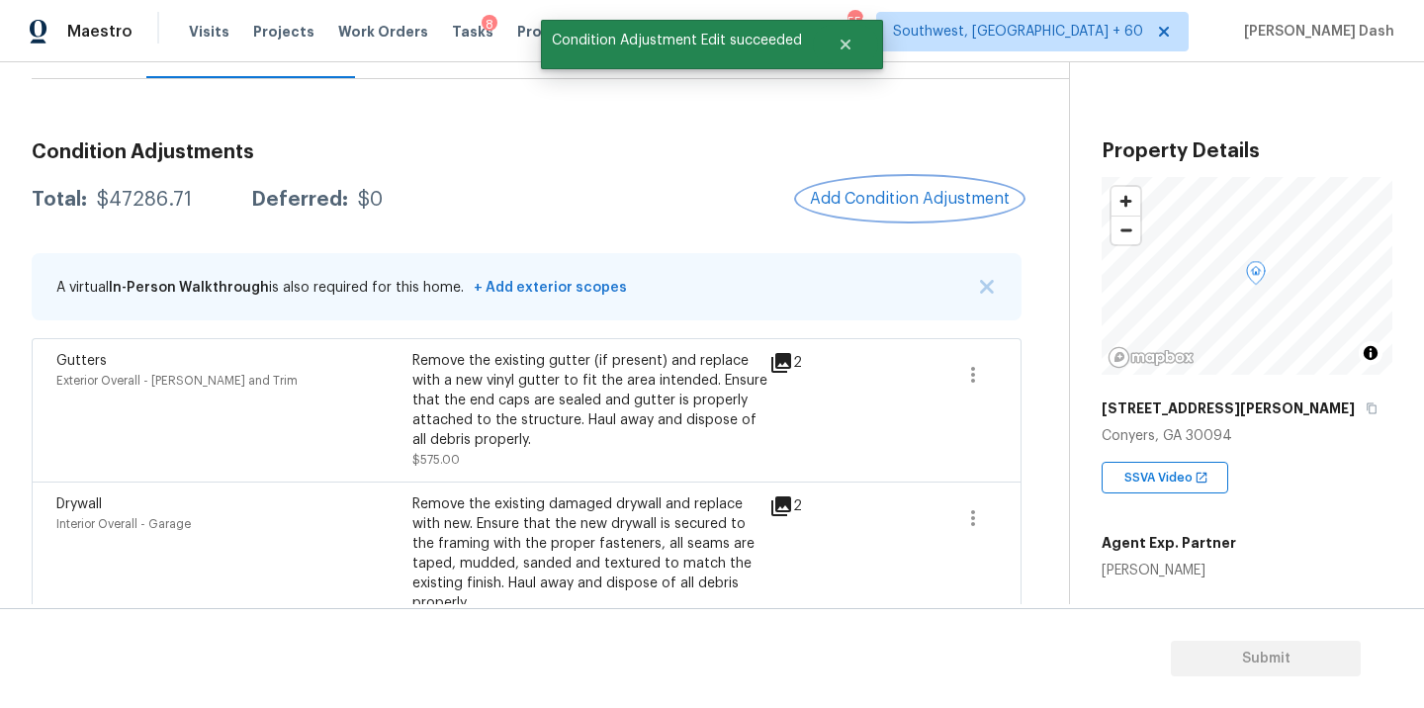
scroll to position [0, 0]
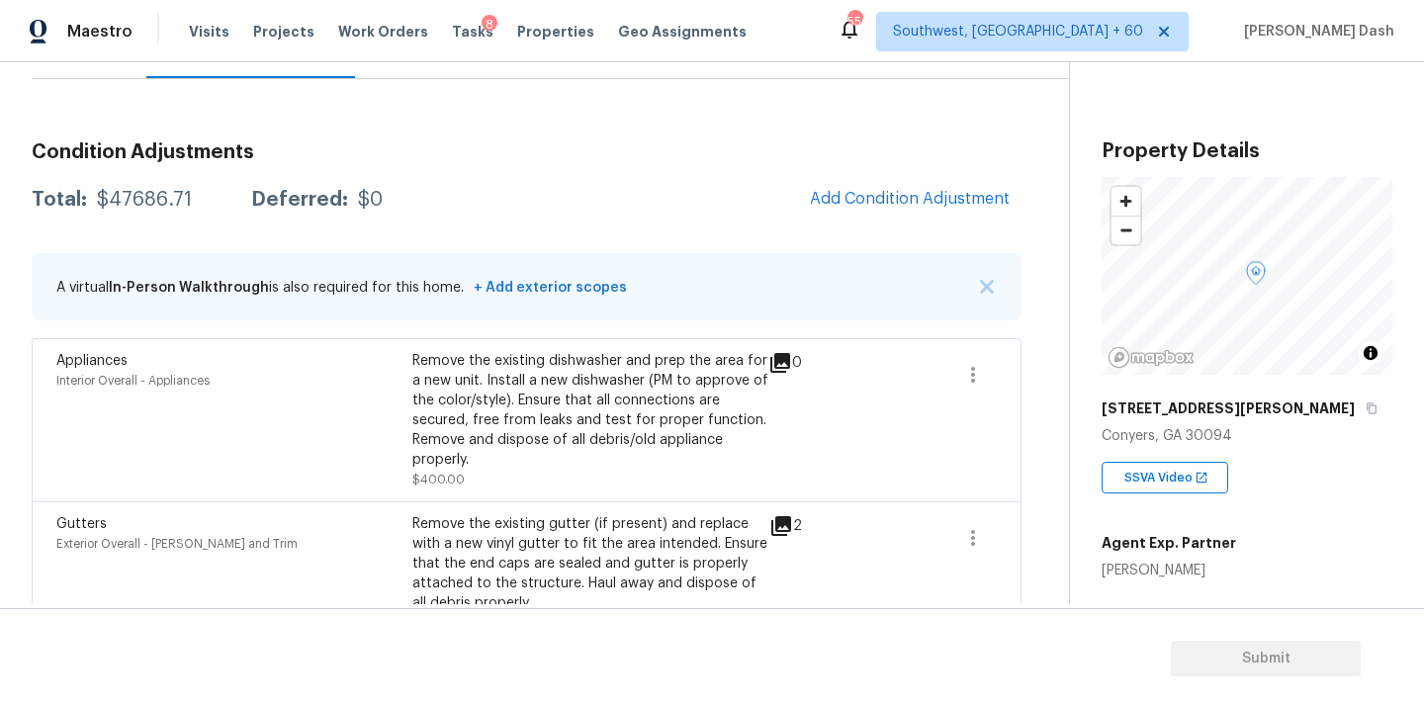
click at [114, 62] on div "Questions" at bounding box center [89, 49] width 115 height 58
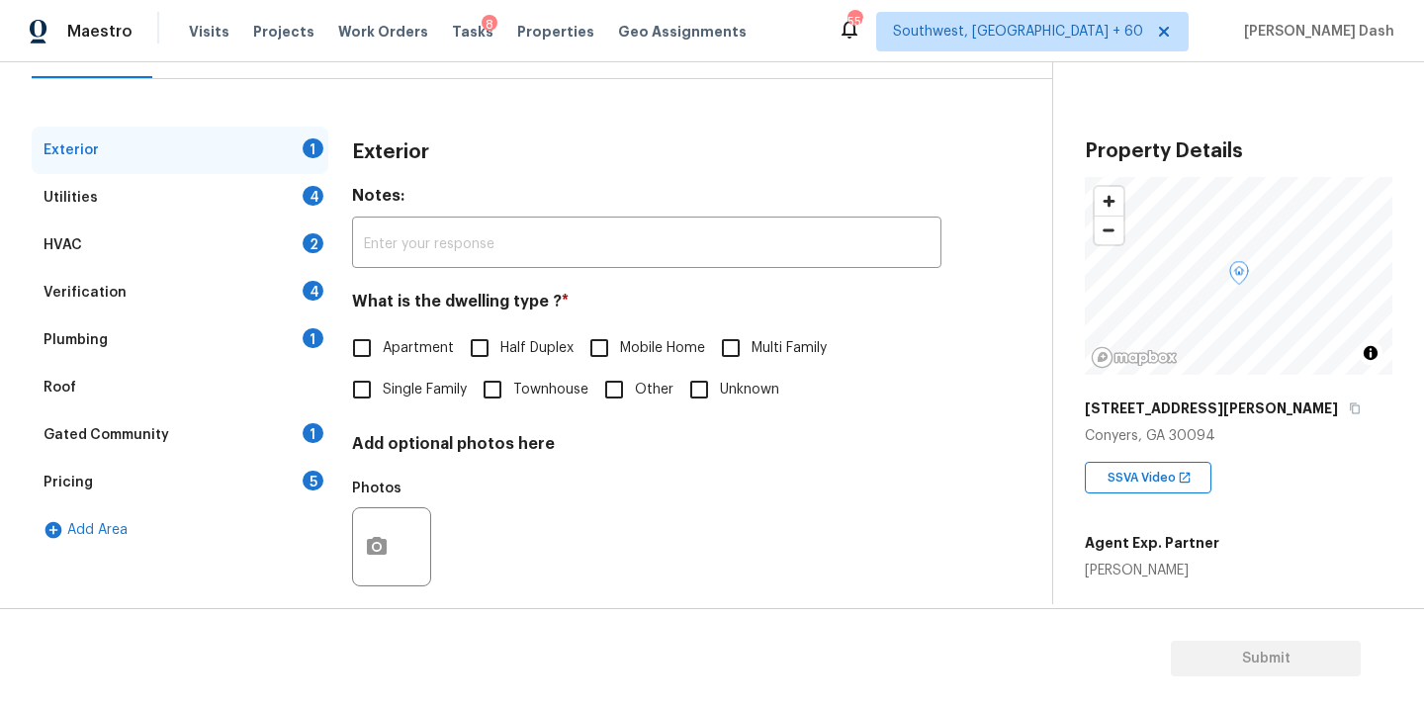
click at [401, 383] on span "Single Family" at bounding box center [425, 390] width 84 height 21
click at [383, 383] on input "Single Family" at bounding box center [362, 390] width 42 height 42
checkbox input "true"
click at [303, 183] on div "Utilities 4" at bounding box center [180, 197] width 297 height 47
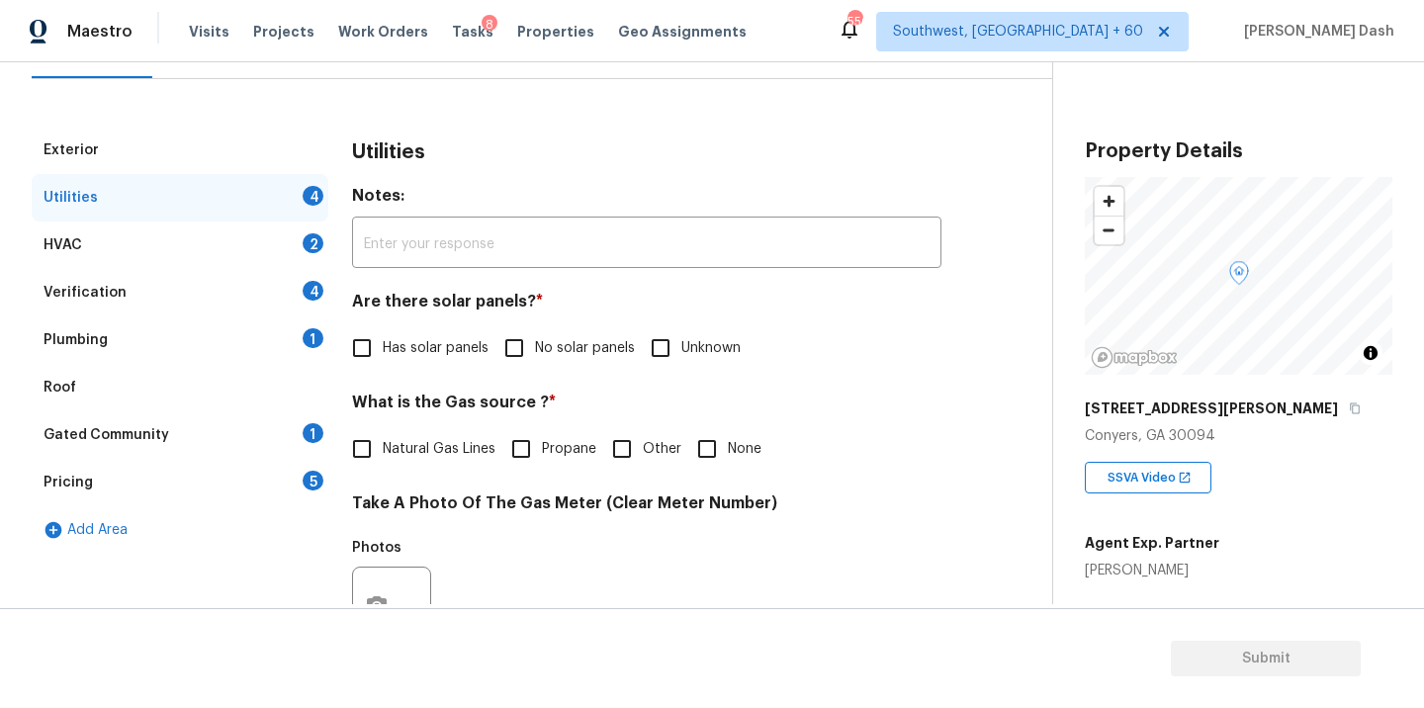
click at [541, 356] on span "No solar panels" at bounding box center [585, 348] width 100 height 21
click at [535, 356] on input "No solar panels" at bounding box center [515, 348] width 42 height 42
checkbox input "true"
click at [432, 448] on span "Natural Gas Lines" at bounding box center [439, 449] width 113 height 21
click at [383, 448] on input "Natural Gas Lines" at bounding box center [362, 449] width 42 height 42
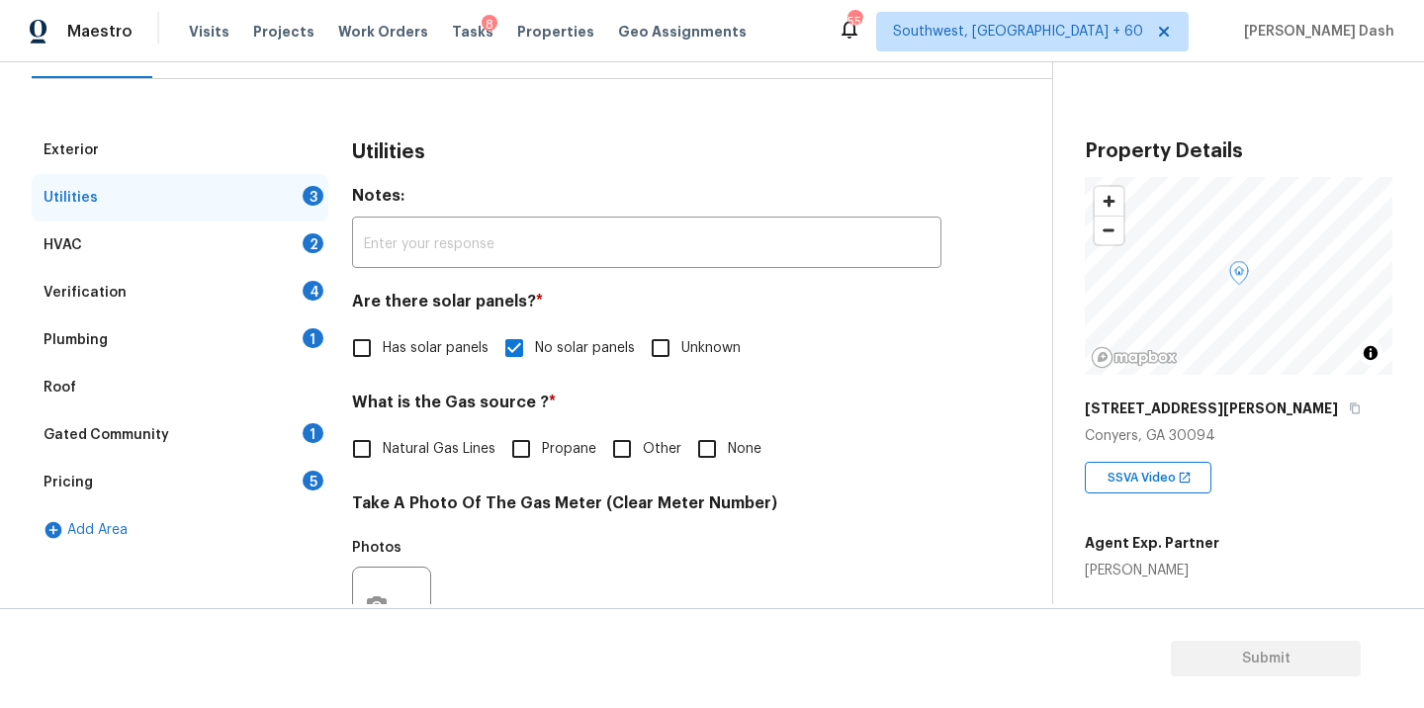
checkbox input "true"
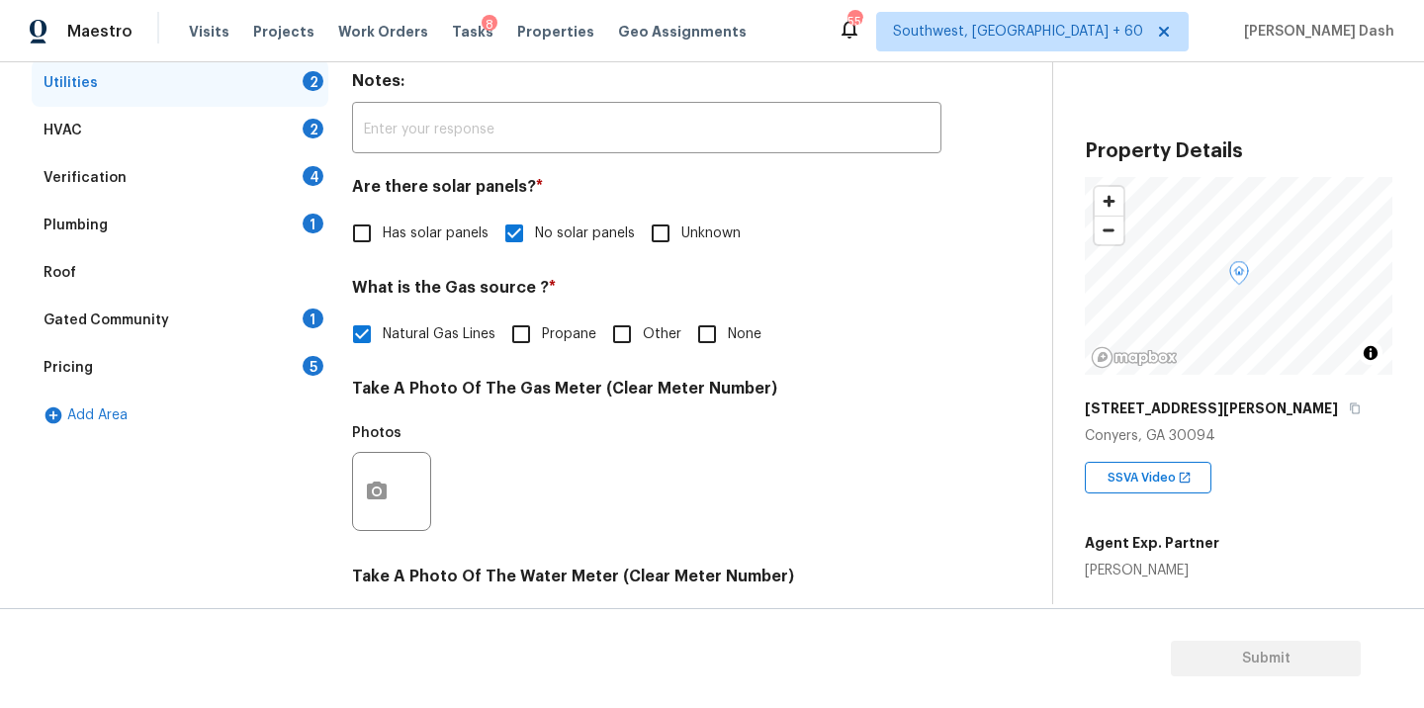
scroll to position [370, 0]
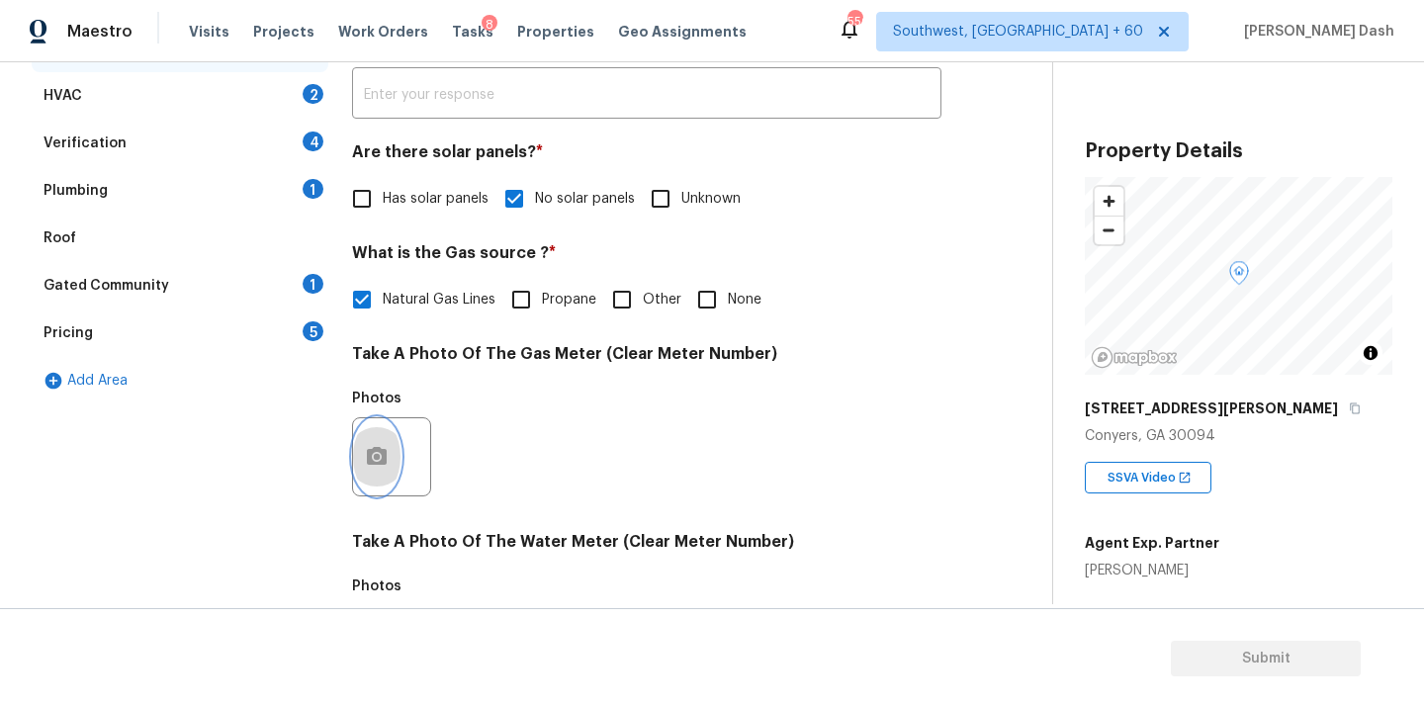
click at [381, 445] on icon "button" at bounding box center [377, 457] width 24 height 24
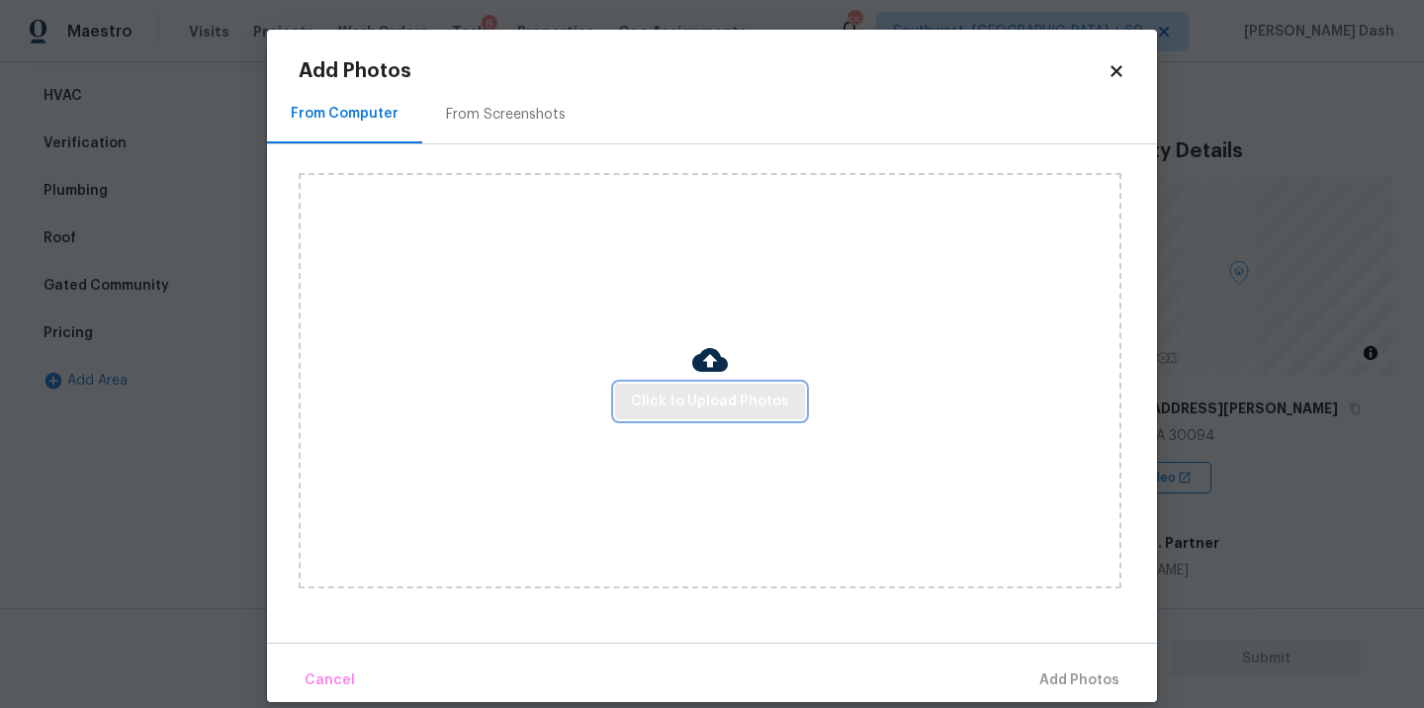
click at [684, 409] on span "Click to Upload Photos" at bounding box center [710, 402] width 158 height 25
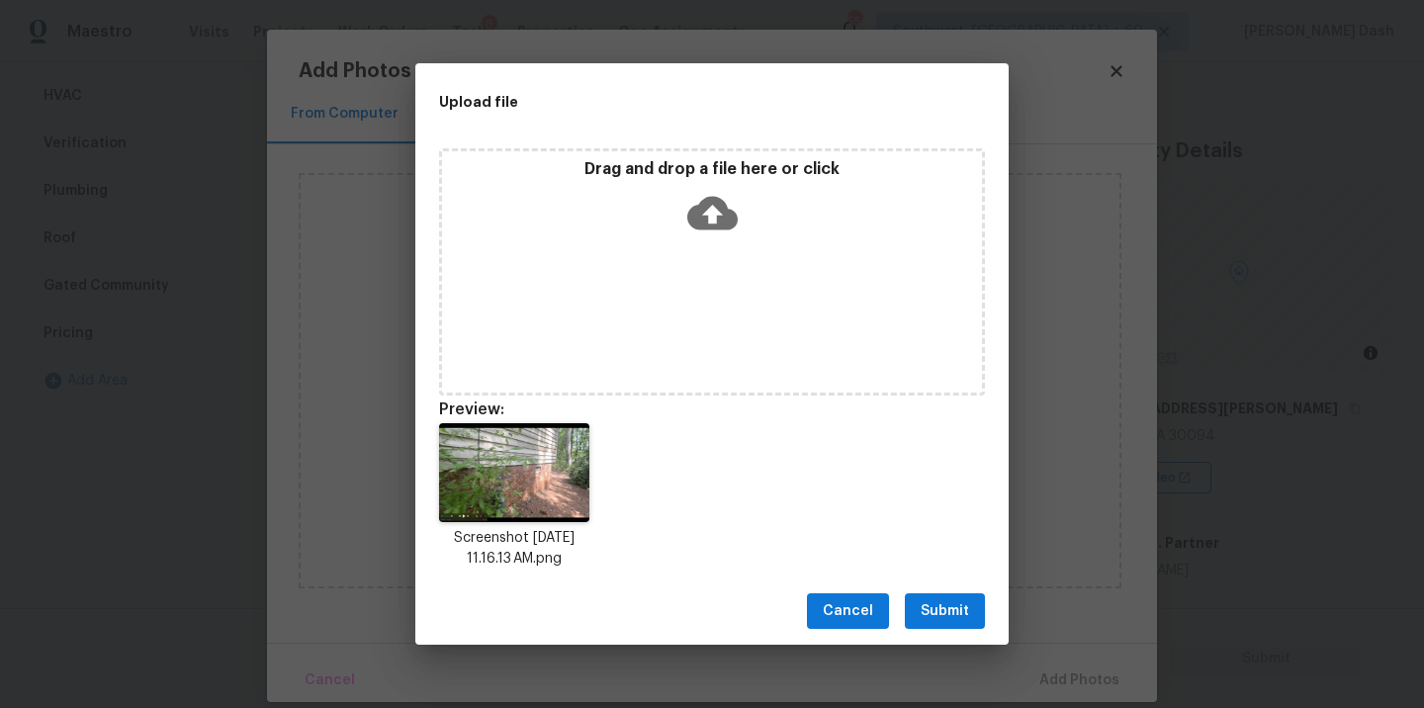
click at [922, 616] on span "Submit" at bounding box center [945, 611] width 48 height 25
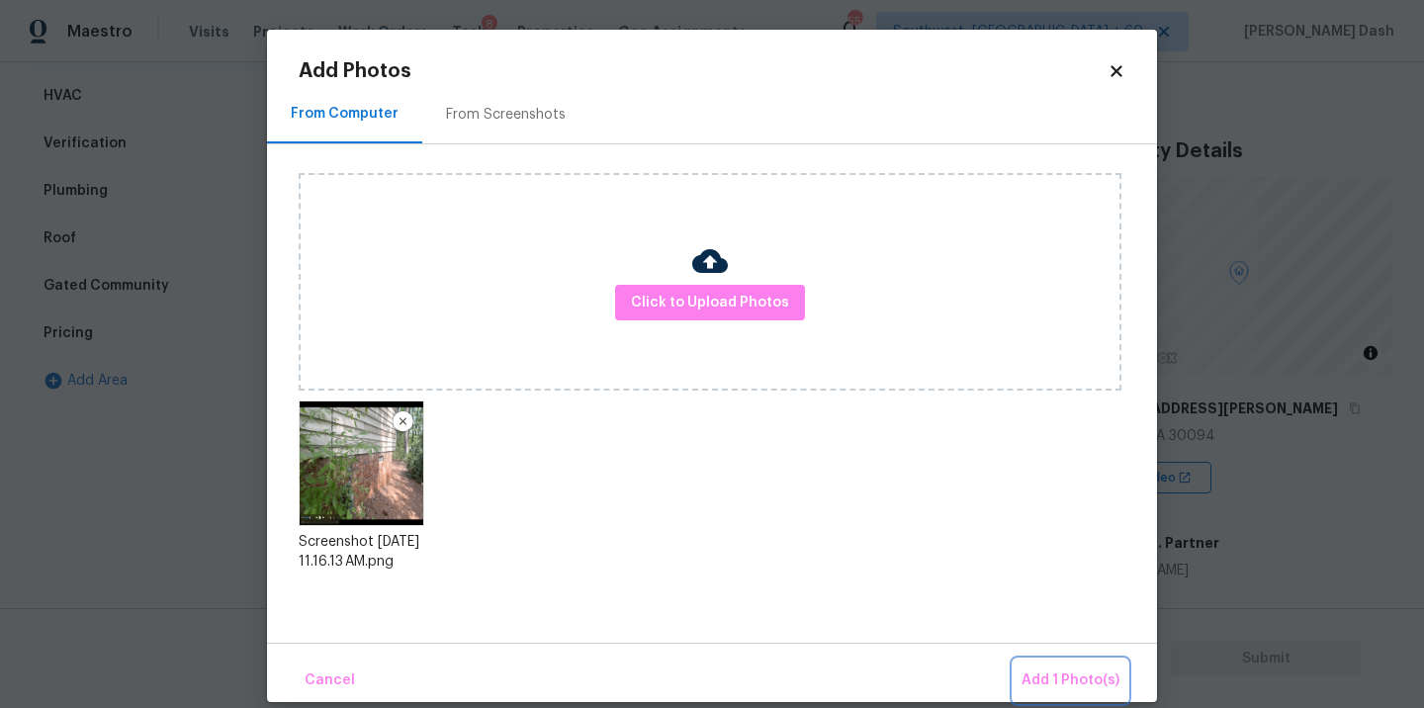
click at [1045, 672] on span "Add 1 Photo(s)" at bounding box center [1071, 681] width 98 height 25
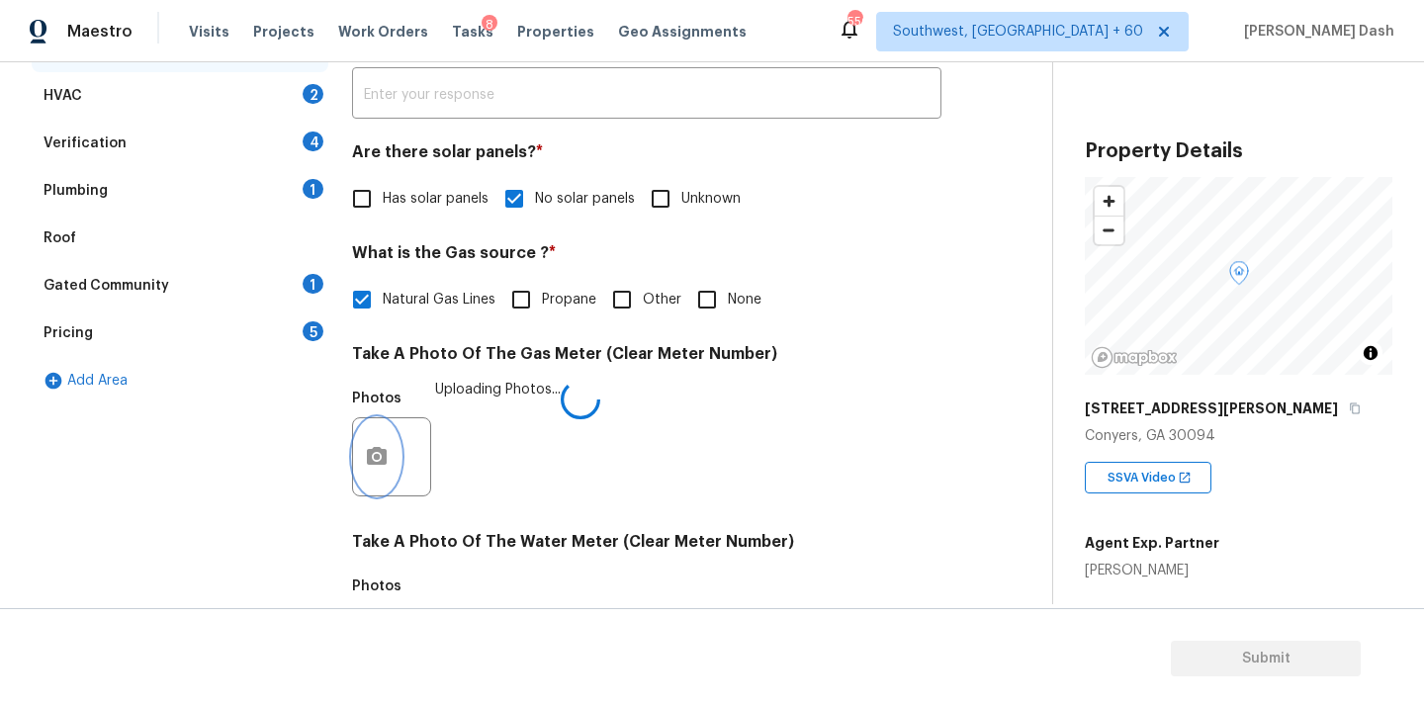
scroll to position [780, 0]
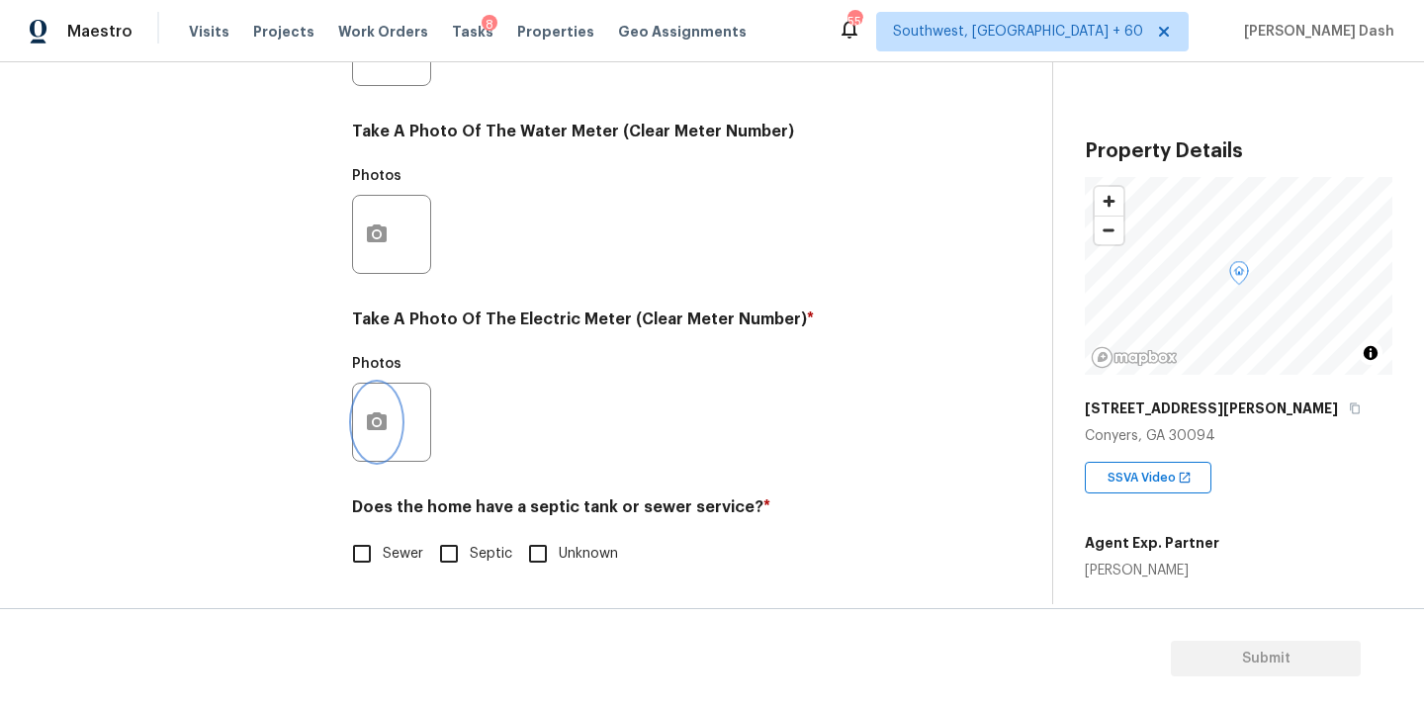
click at [381, 425] on icon "button" at bounding box center [377, 421] width 20 height 18
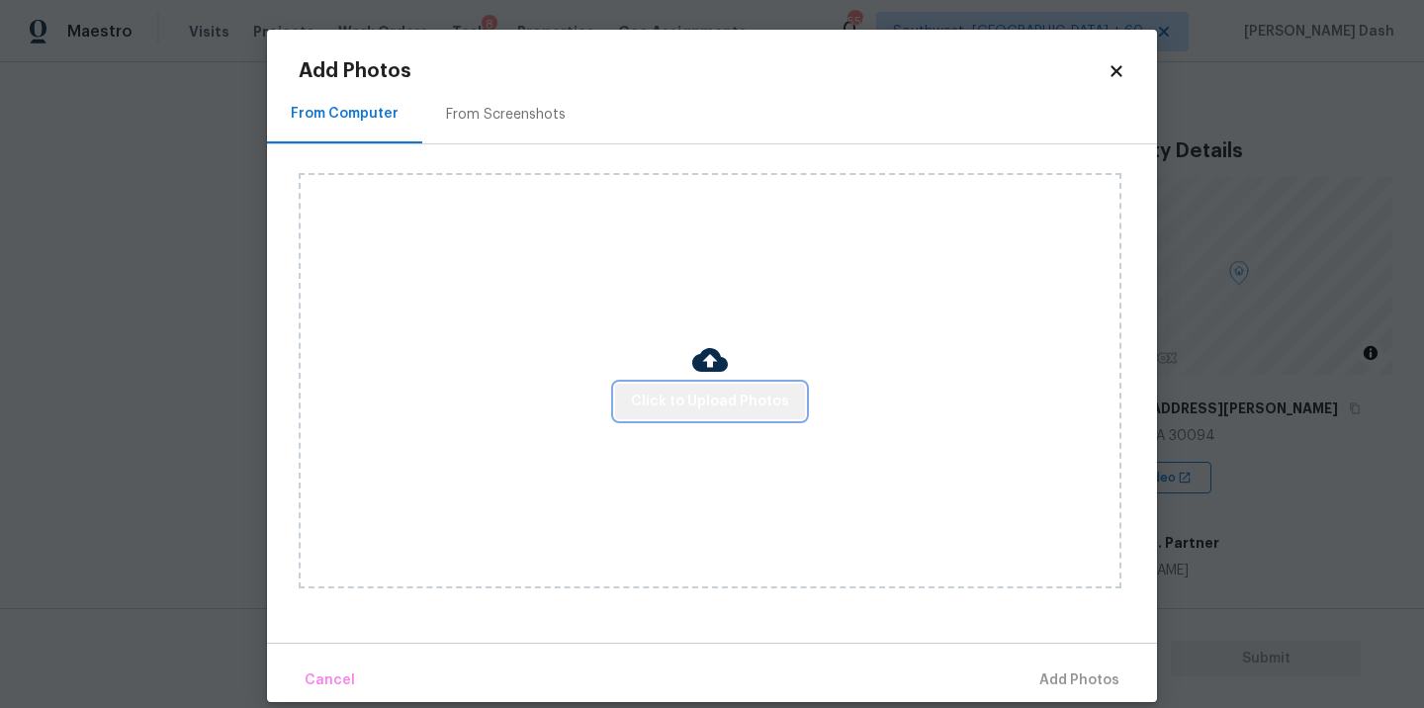
click at [772, 408] on span "Click to Upload Photos" at bounding box center [710, 402] width 158 height 25
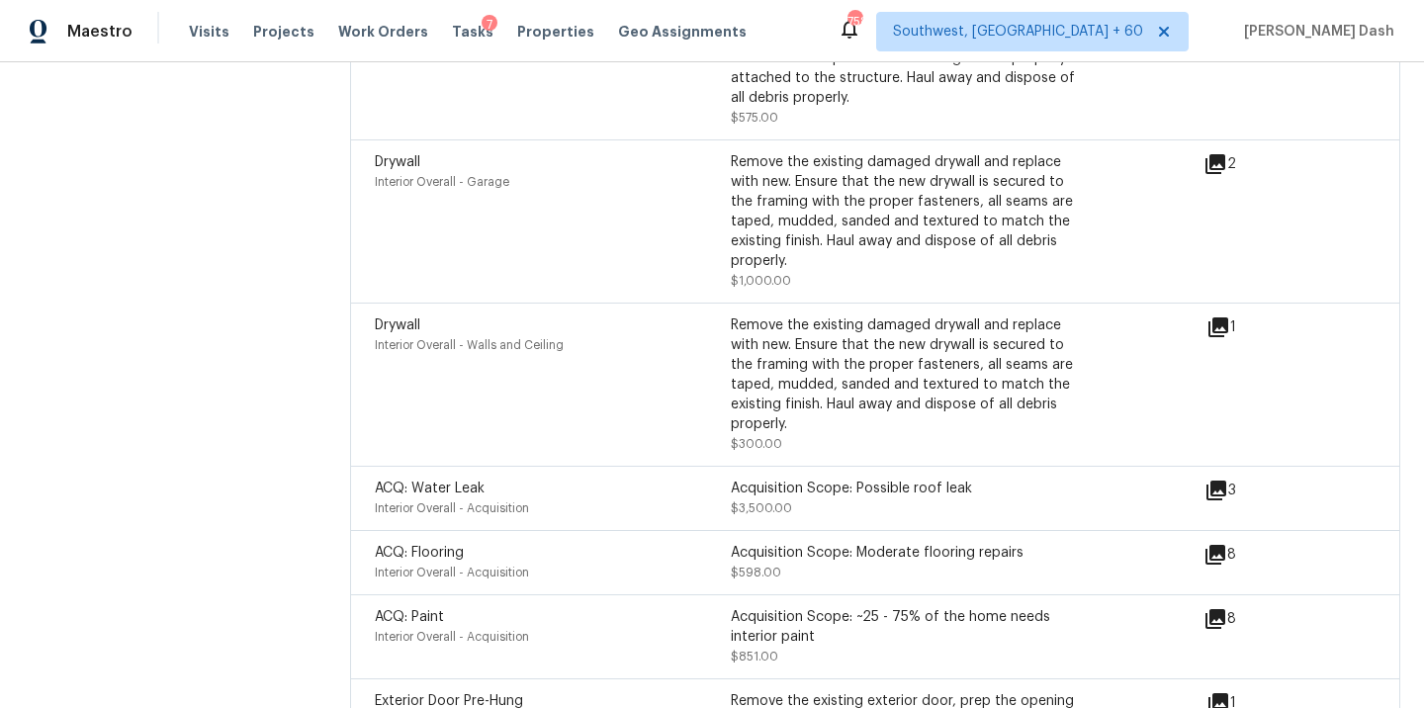
scroll to position [2873, 0]
click at [688, 390] on div "Drywall Interior Overall - Walls and Ceiling" at bounding box center [553, 383] width 356 height 138
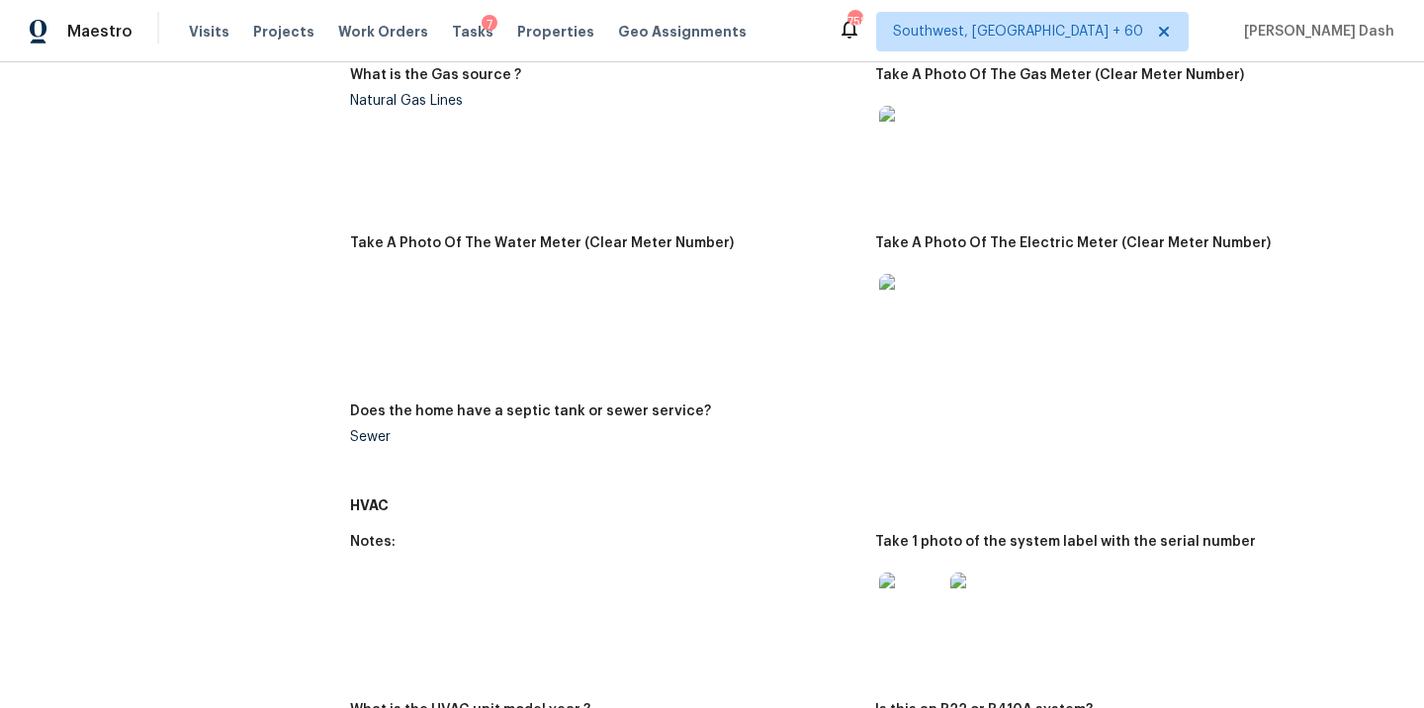
scroll to position [0, 0]
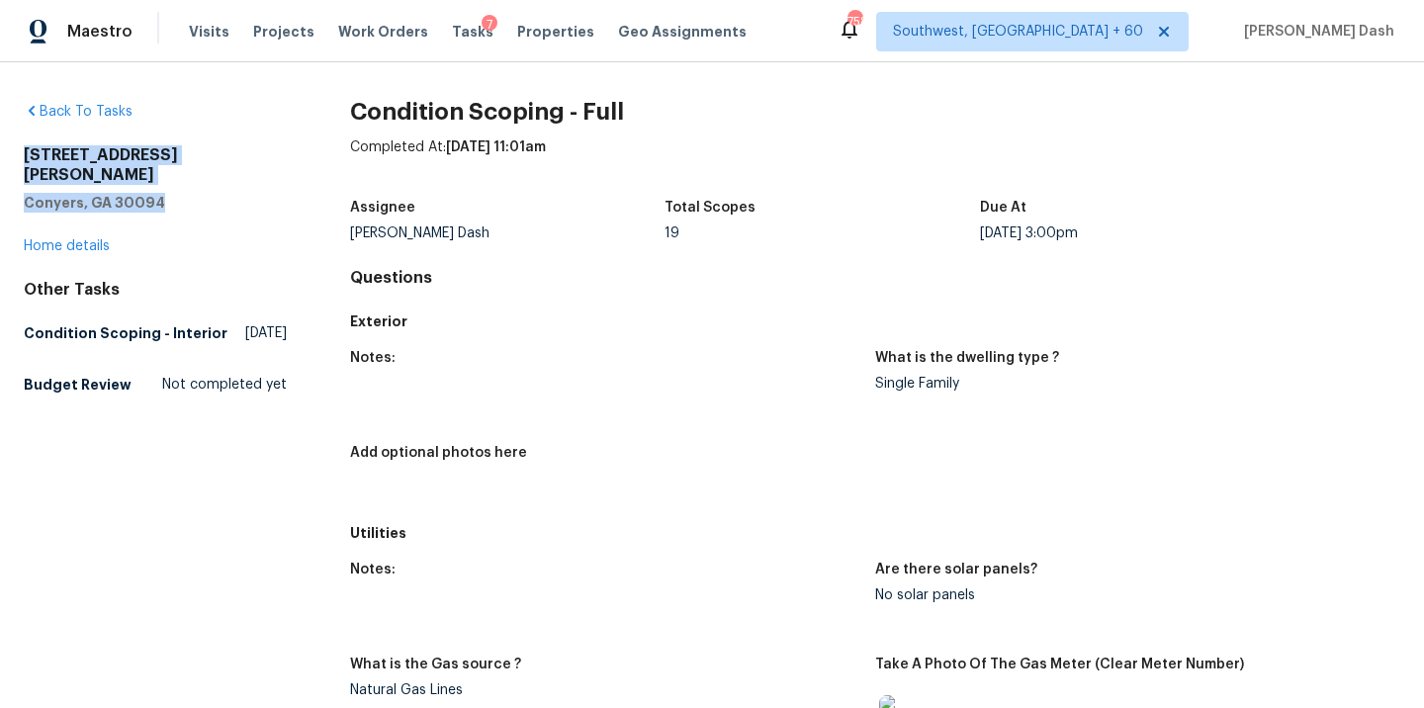
drag, startPoint x: 163, startPoint y: 190, endPoint x: 6, endPoint y: 151, distance: 161.9
click at [6, 151] on div "Back To Tasks 4740 Hull Rd SE Conyers, GA 30094 Home details Other Tasks Condit…" at bounding box center [712, 385] width 1424 height 646
copy div "4740 Hull Rd SE Conyers, GA 30094"
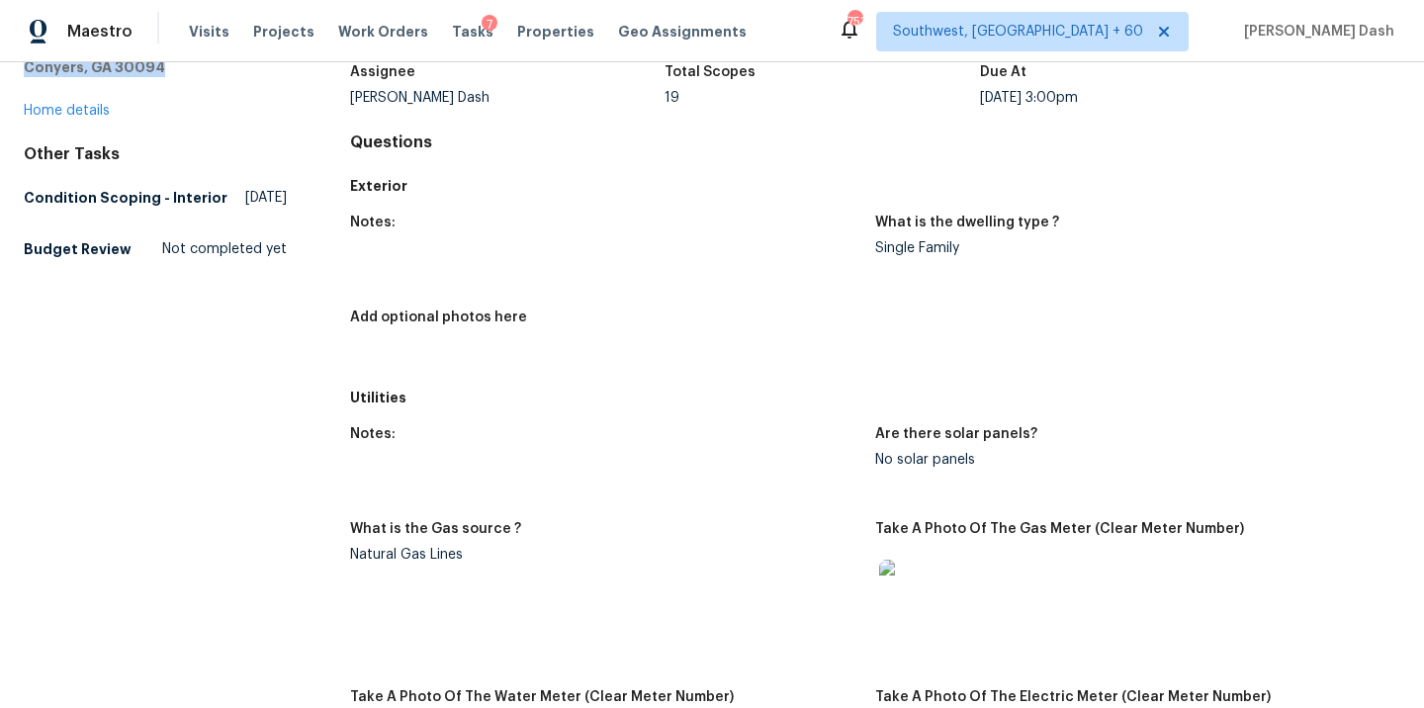
scroll to position [393, 0]
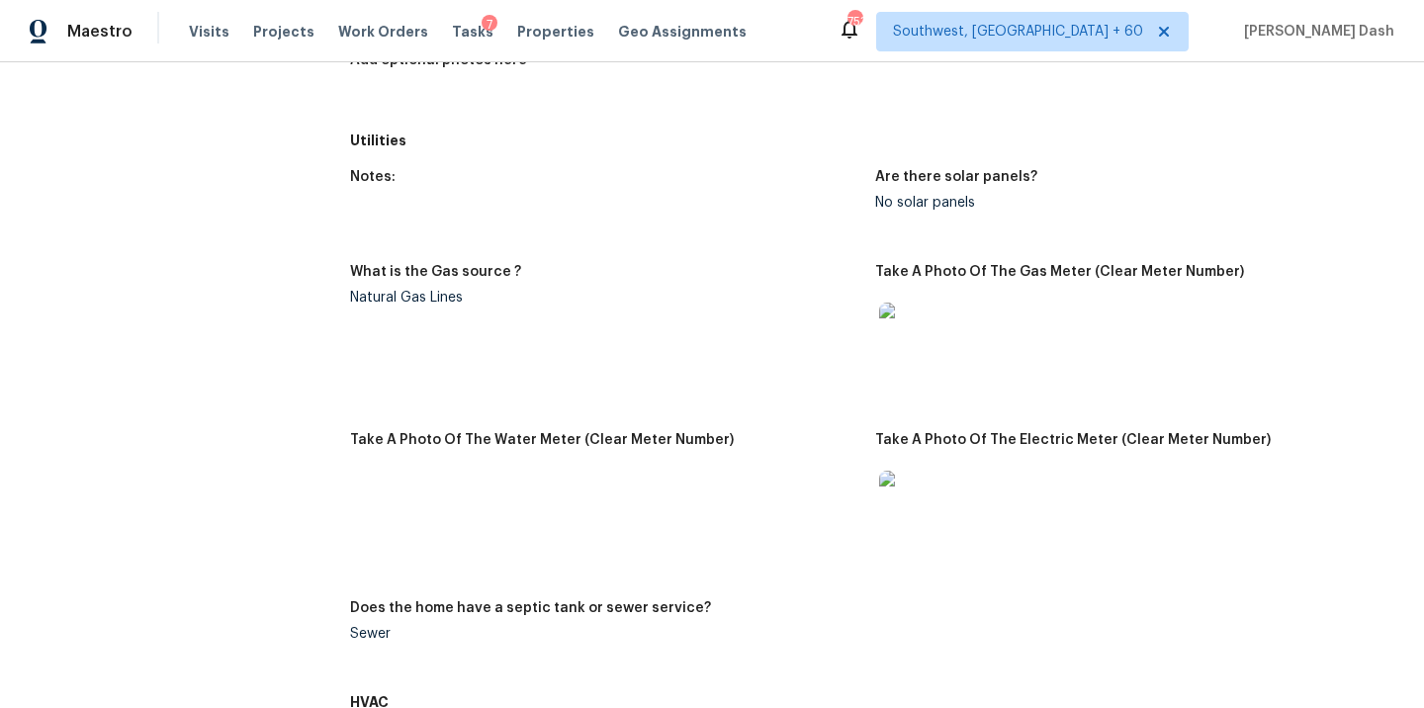
click at [925, 342] on img at bounding box center [910, 334] width 63 height 63
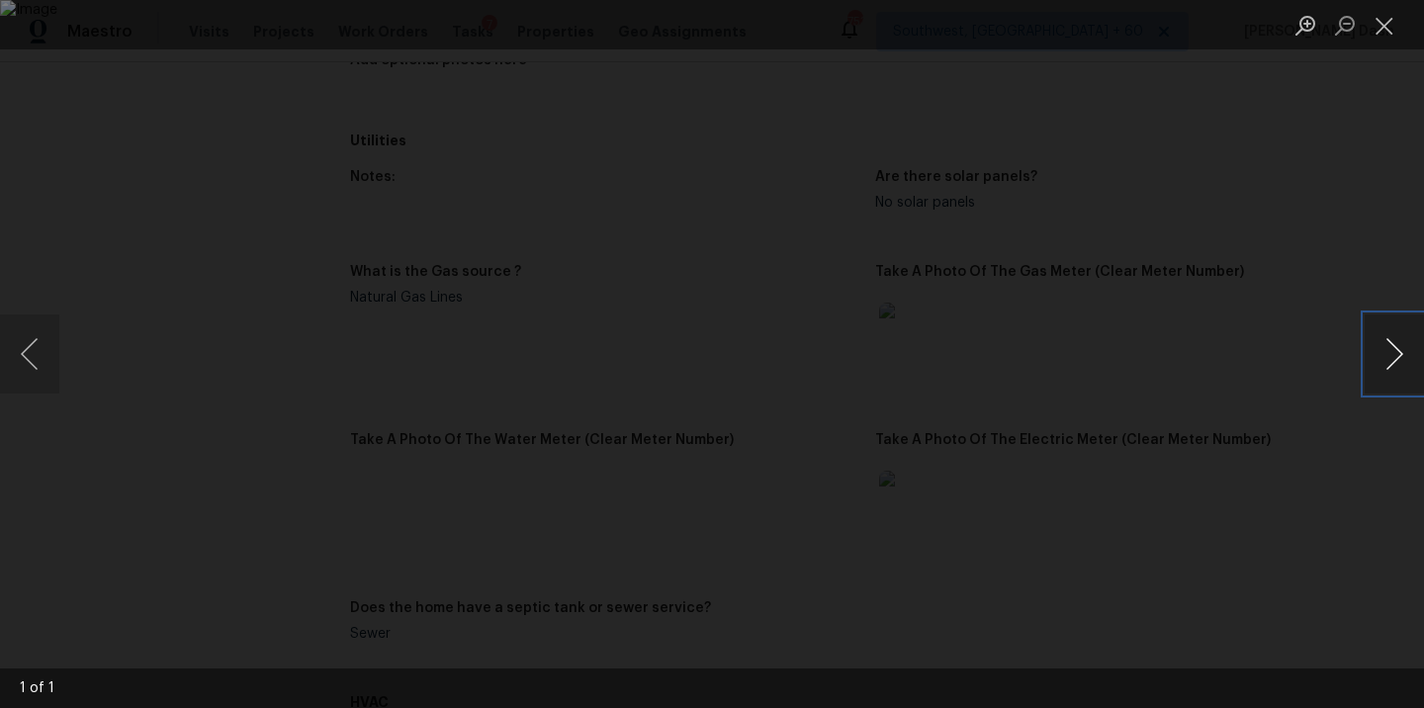
click at [1371, 348] on button "Next image" at bounding box center [1394, 354] width 59 height 79
click at [1317, 307] on div "Lightbox" at bounding box center [712, 354] width 1424 height 708
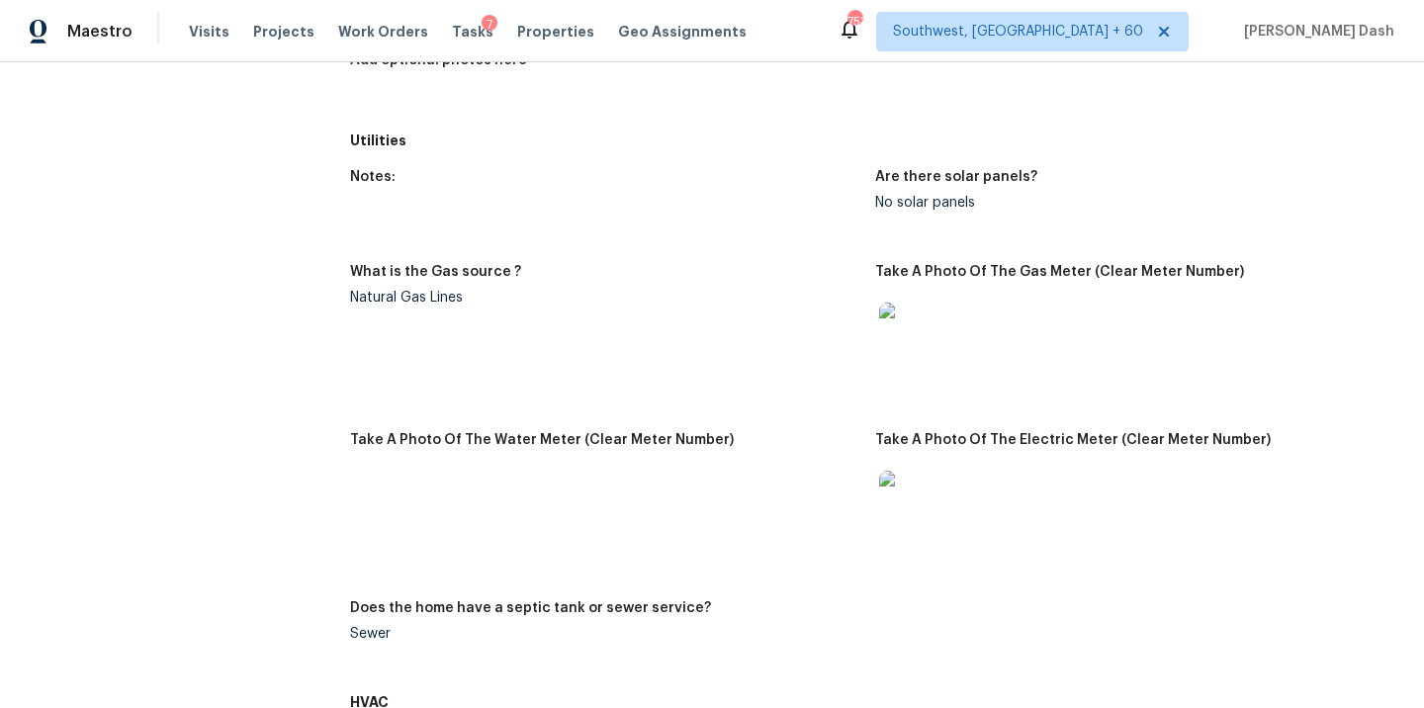
scroll to position [547, 0]
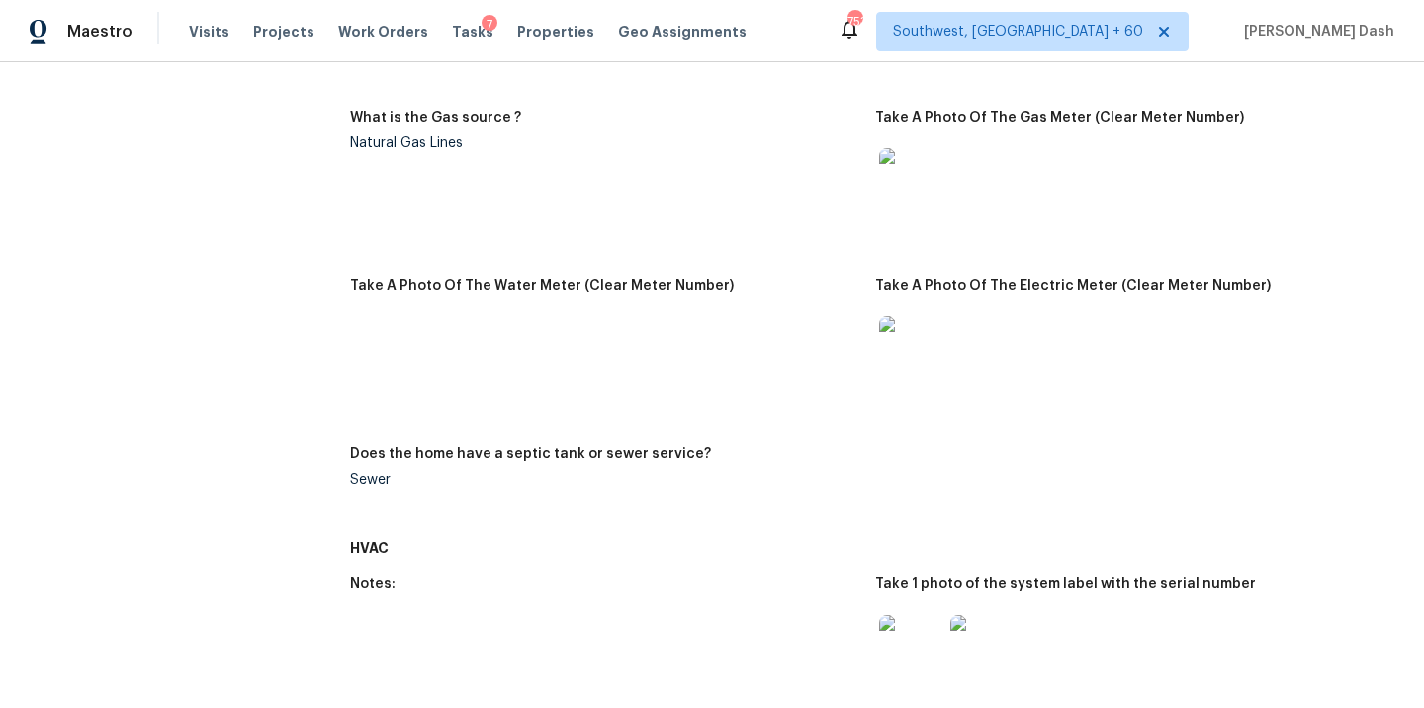
click at [912, 357] on img at bounding box center [910, 348] width 63 height 63
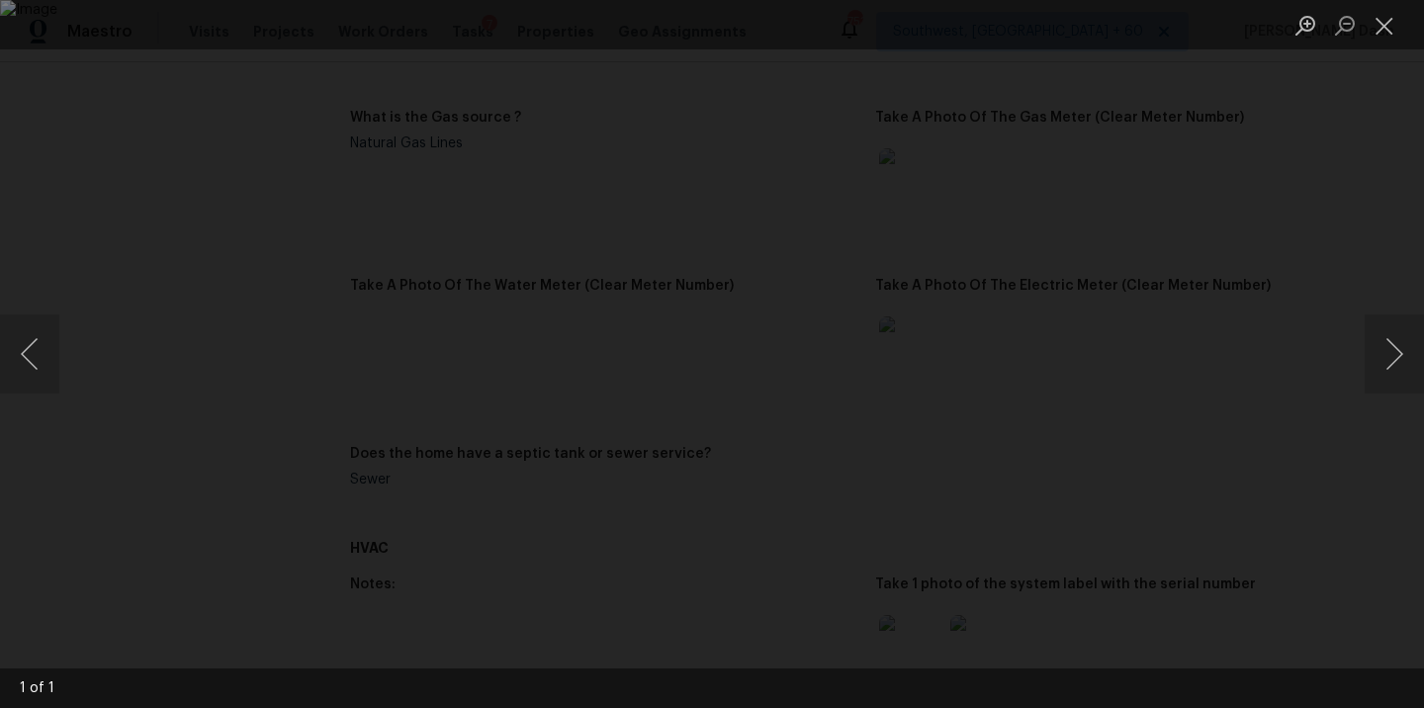
click at [1241, 308] on div "Lightbox" at bounding box center [712, 354] width 1424 height 708
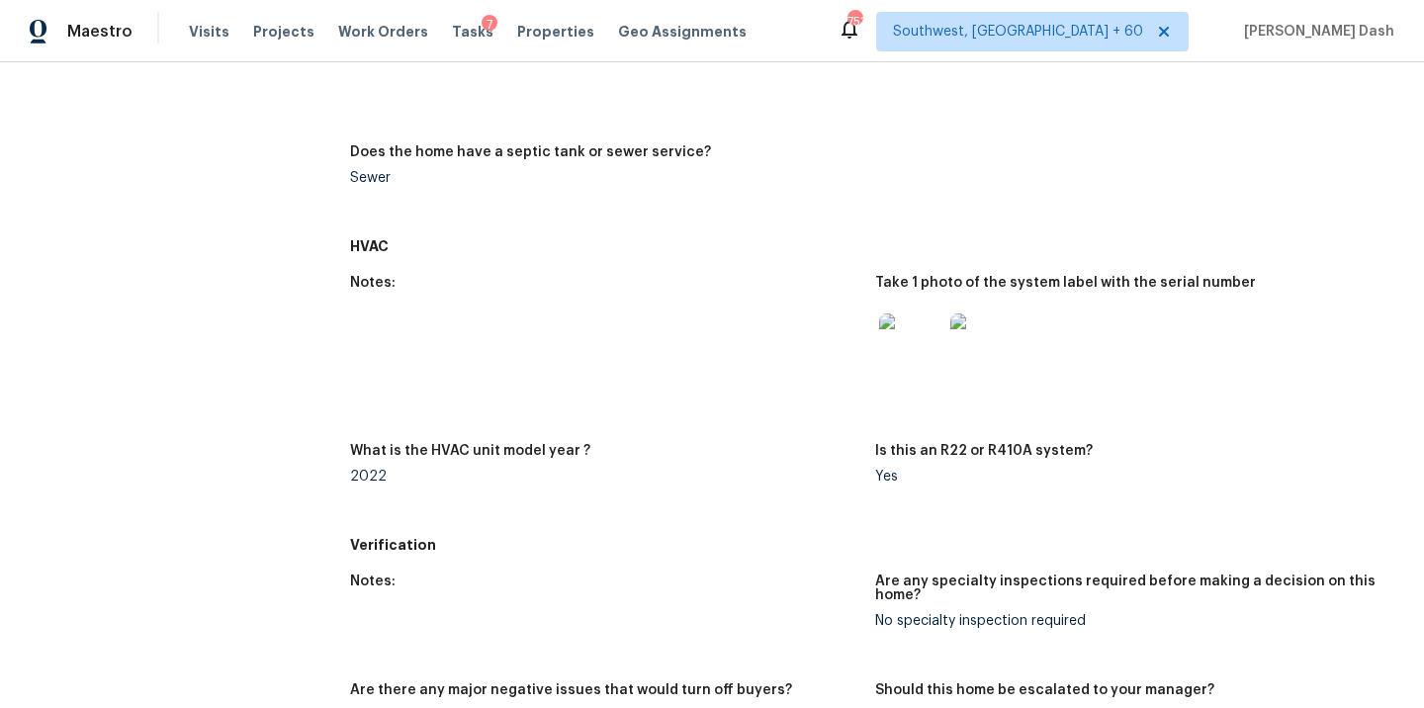
scroll to position [880, 0]
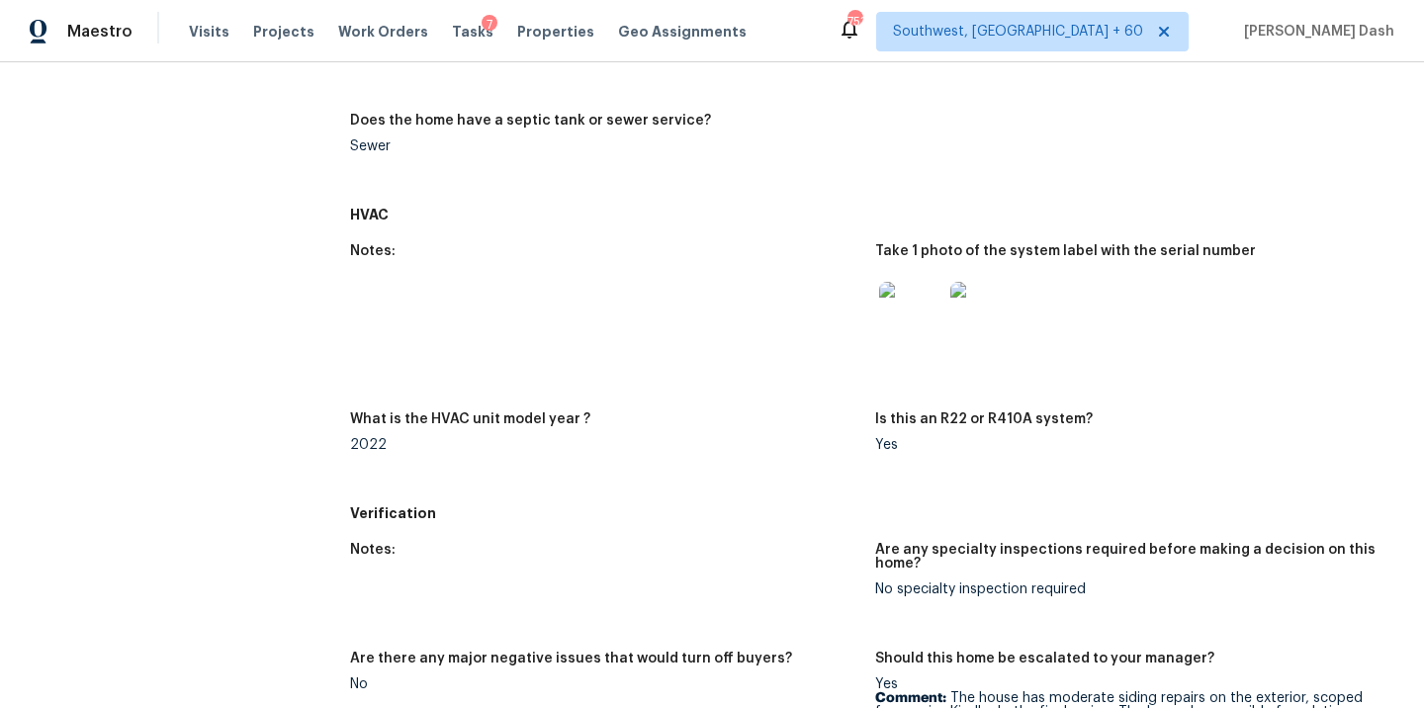
click at [908, 339] on img at bounding box center [910, 313] width 63 height 63
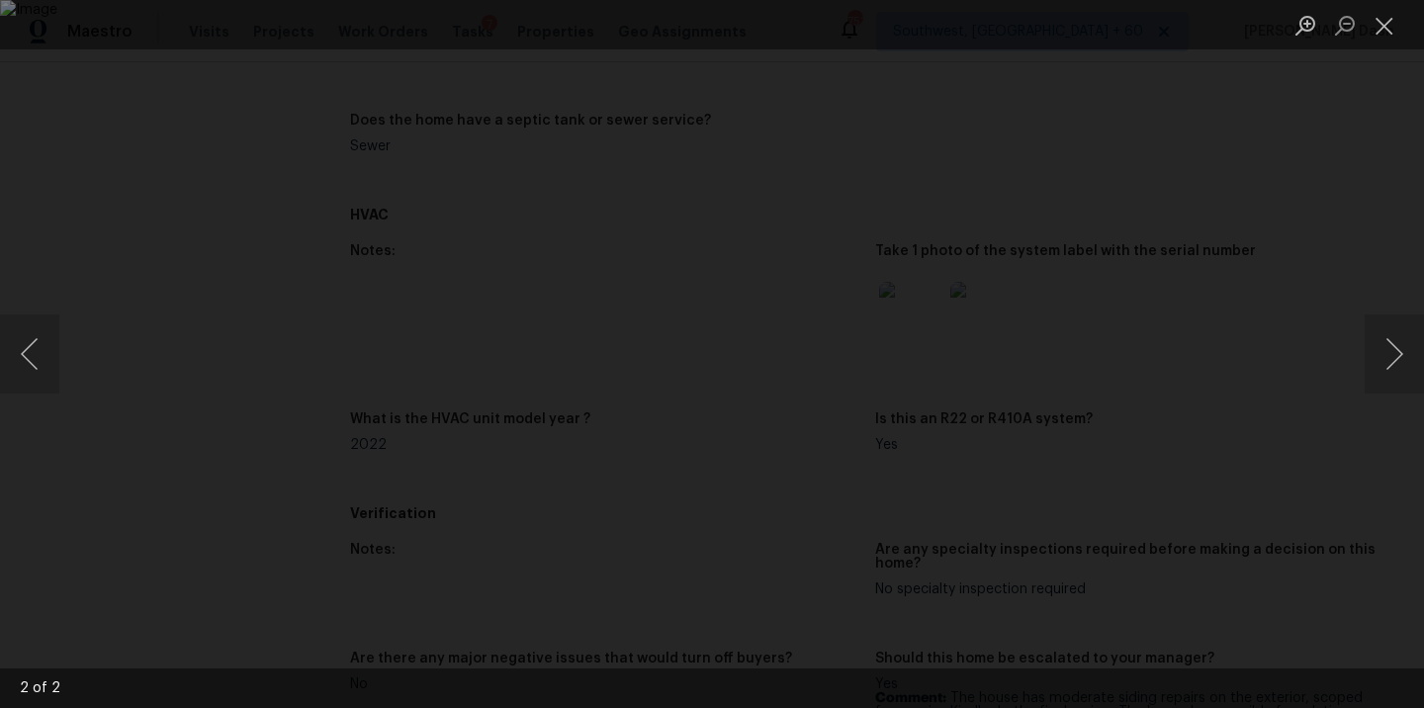
click at [1300, 177] on div "Lightbox" at bounding box center [712, 354] width 1424 height 708
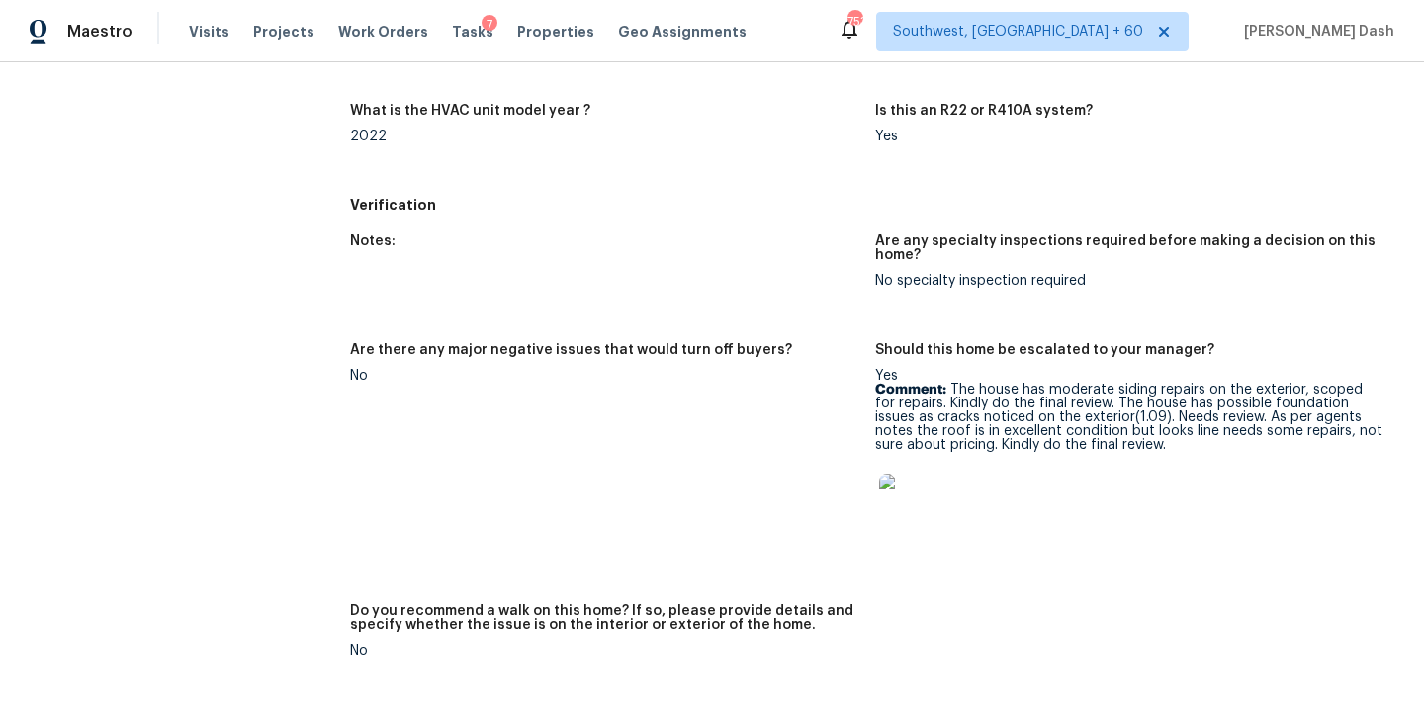
scroll to position [1219, 0]
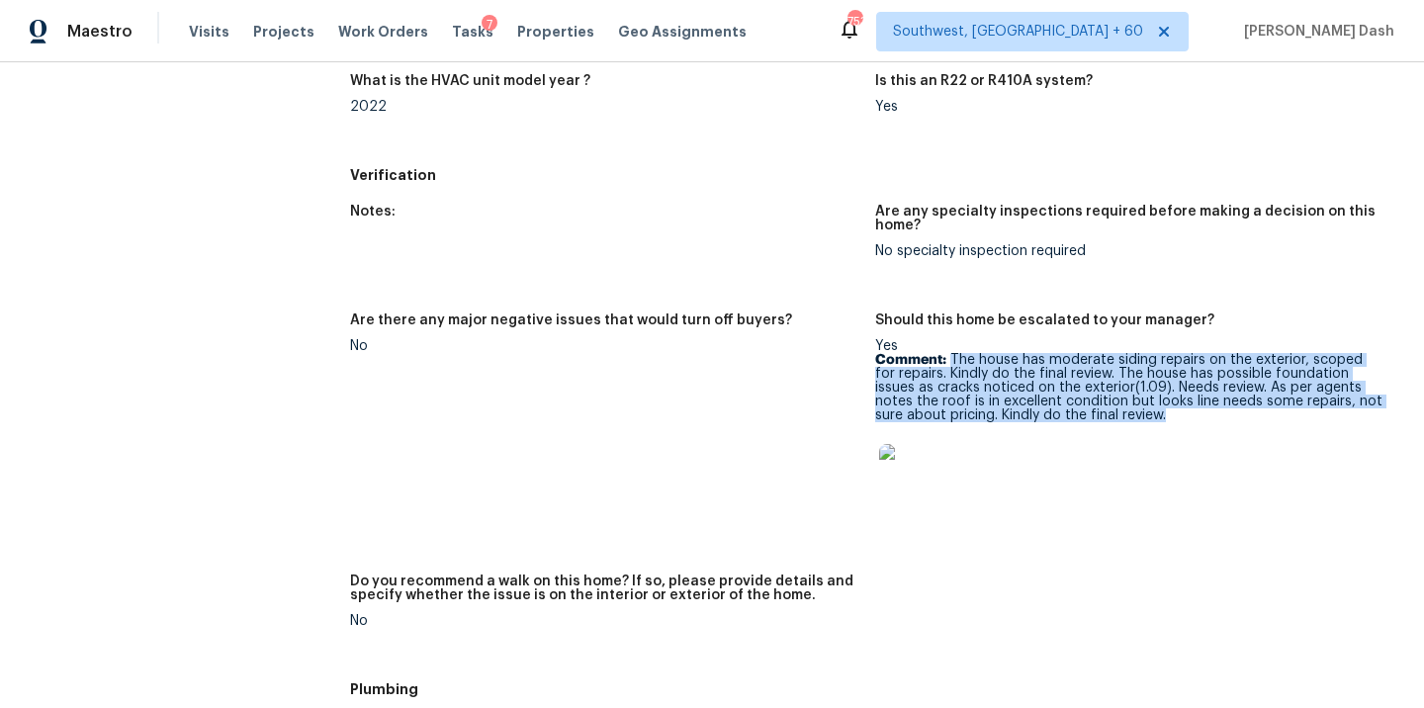
drag, startPoint x: 949, startPoint y: 359, endPoint x: 1136, endPoint y: 428, distance: 199.4
click at [1136, 428] on div "Yes Comment: The house has moderate siding repairs on the exterior, scoped for …" at bounding box center [1129, 429] width 509 height 180
copy p "The house has moderate siding repairs on the exterior, scoped for repairs. Kind…"
click at [921, 466] on img at bounding box center [910, 475] width 63 height 63
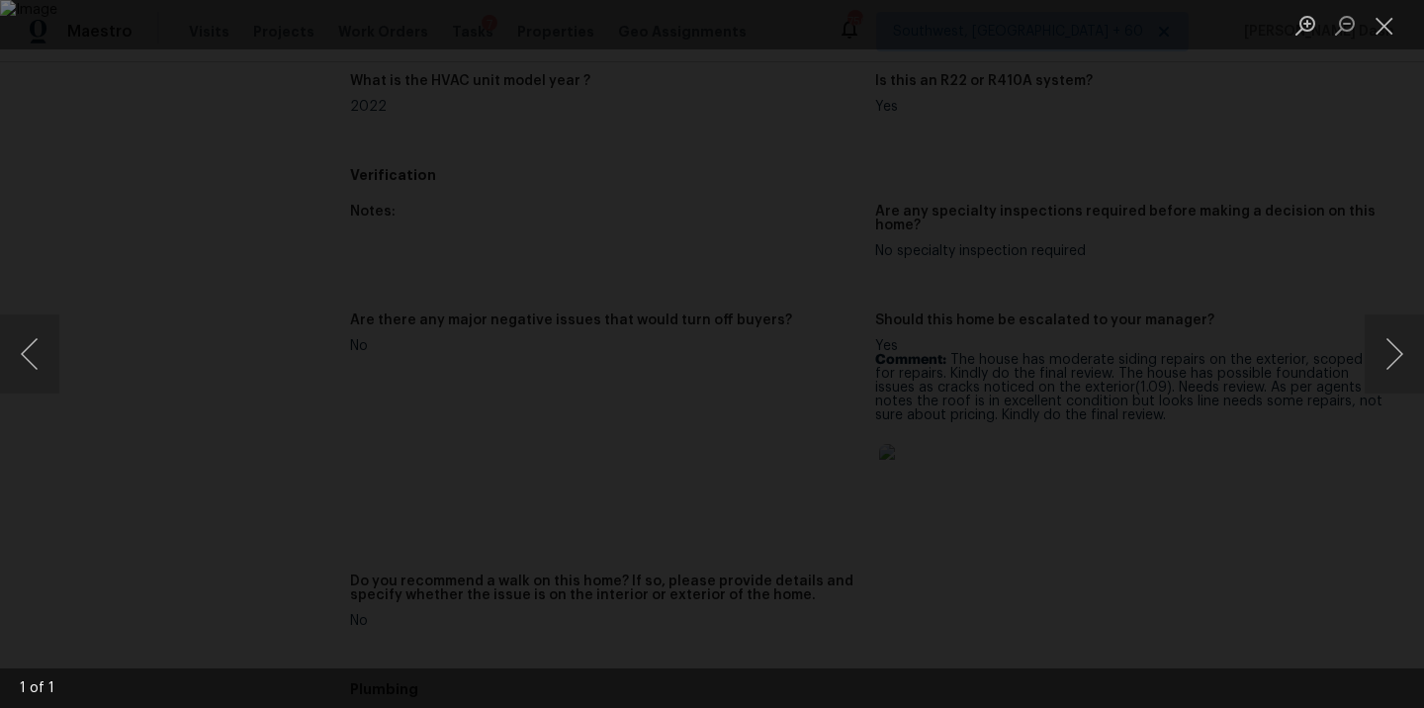
click at [1246, 256] on div "Lightbox" at bounding box center [712, 354] width 1424 height 708
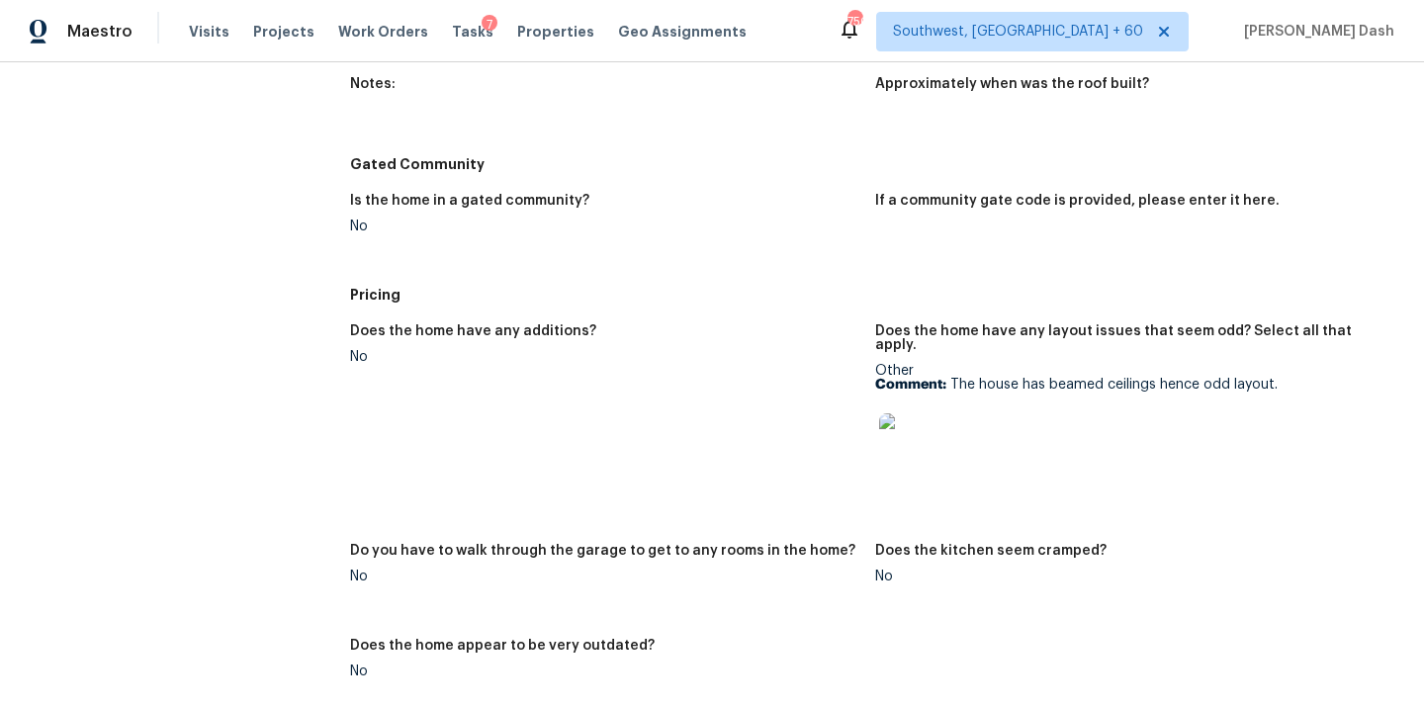
scroll to position [2037, 0]
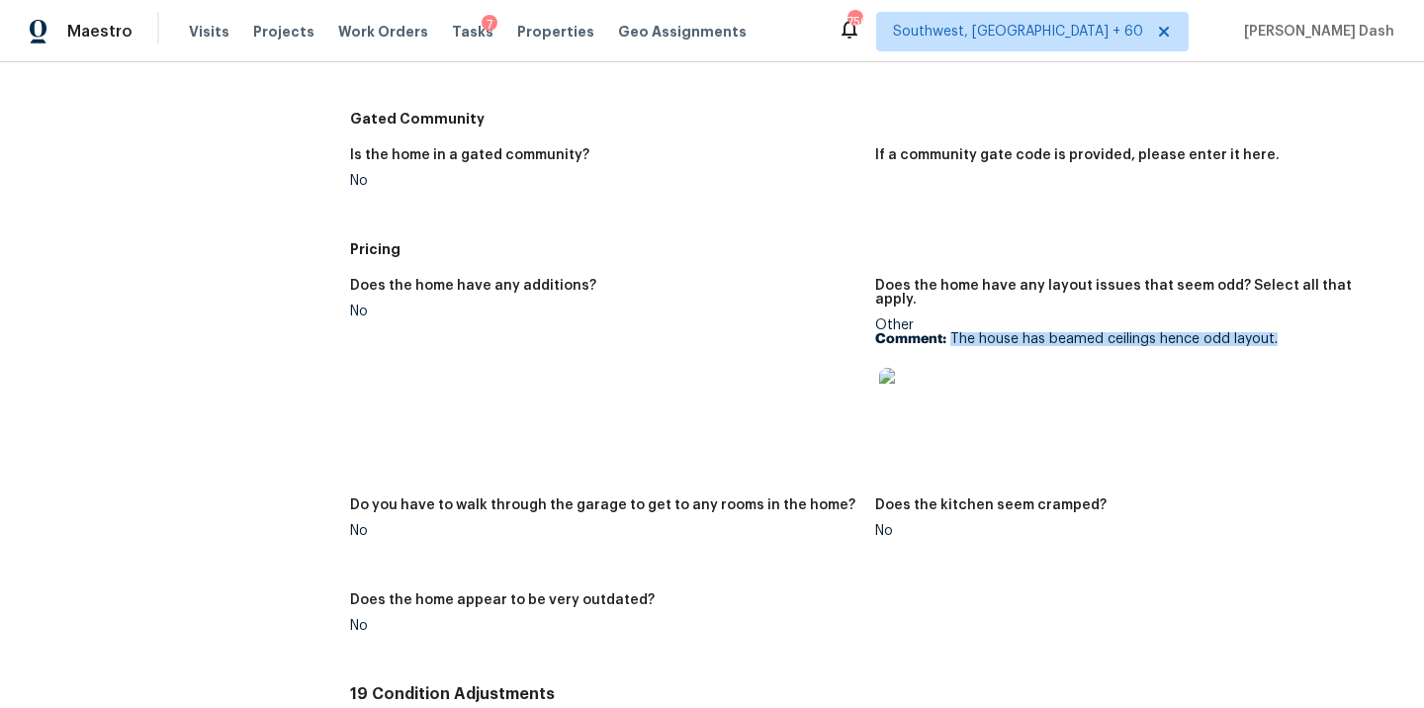
drag, startPoint x: 951, startPoint y: 326, endPoint x: 1307, endPoint y: 326, distance: 356.1
click at [1307, 332] on p "Comment: The house has beamed ceilings hence odd layout." at bounding box center [1129, 339] width 509 height 14
copy p "The house has beamed ceilings hence odd layout."
click at [919, 379] on img at bounding box center [910, 399] width 63 height 63
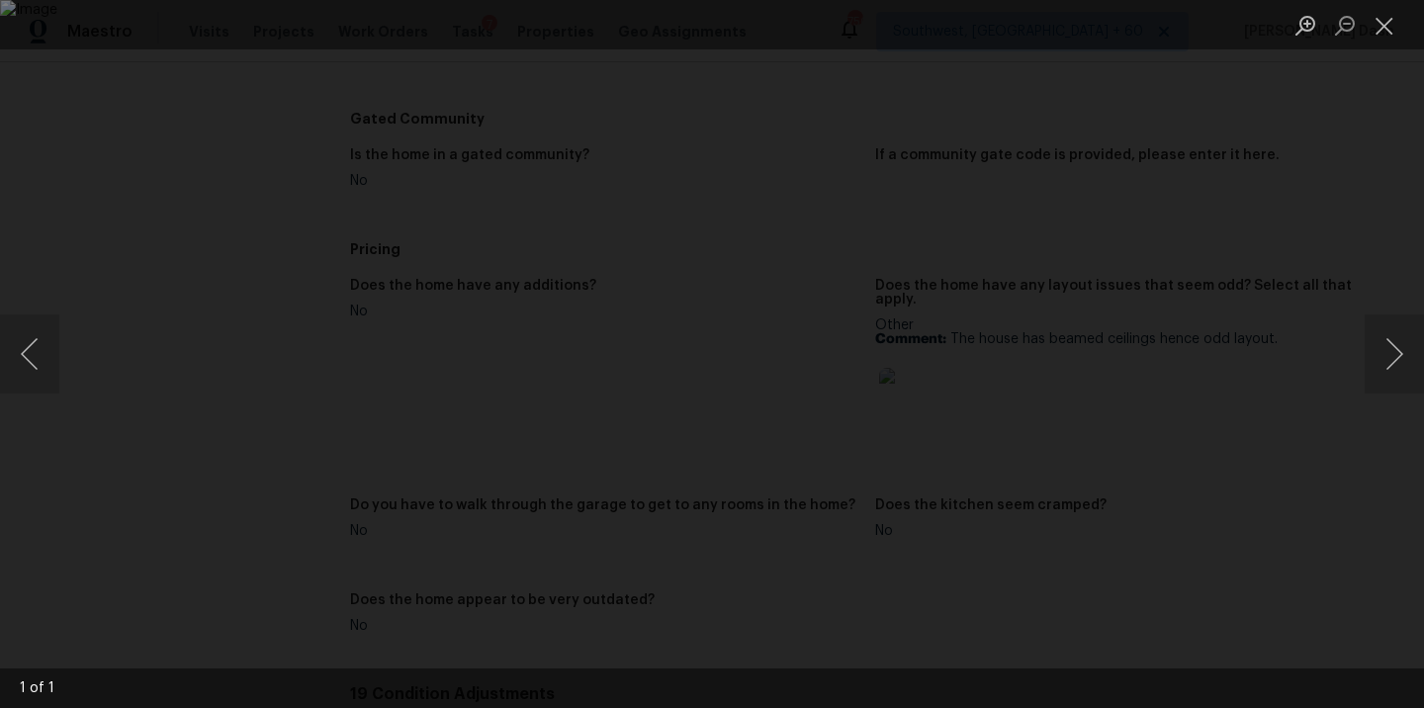
click at [1243, 296] on div "Lightbox" at bounding box center [712, 354] width 1424 height 708
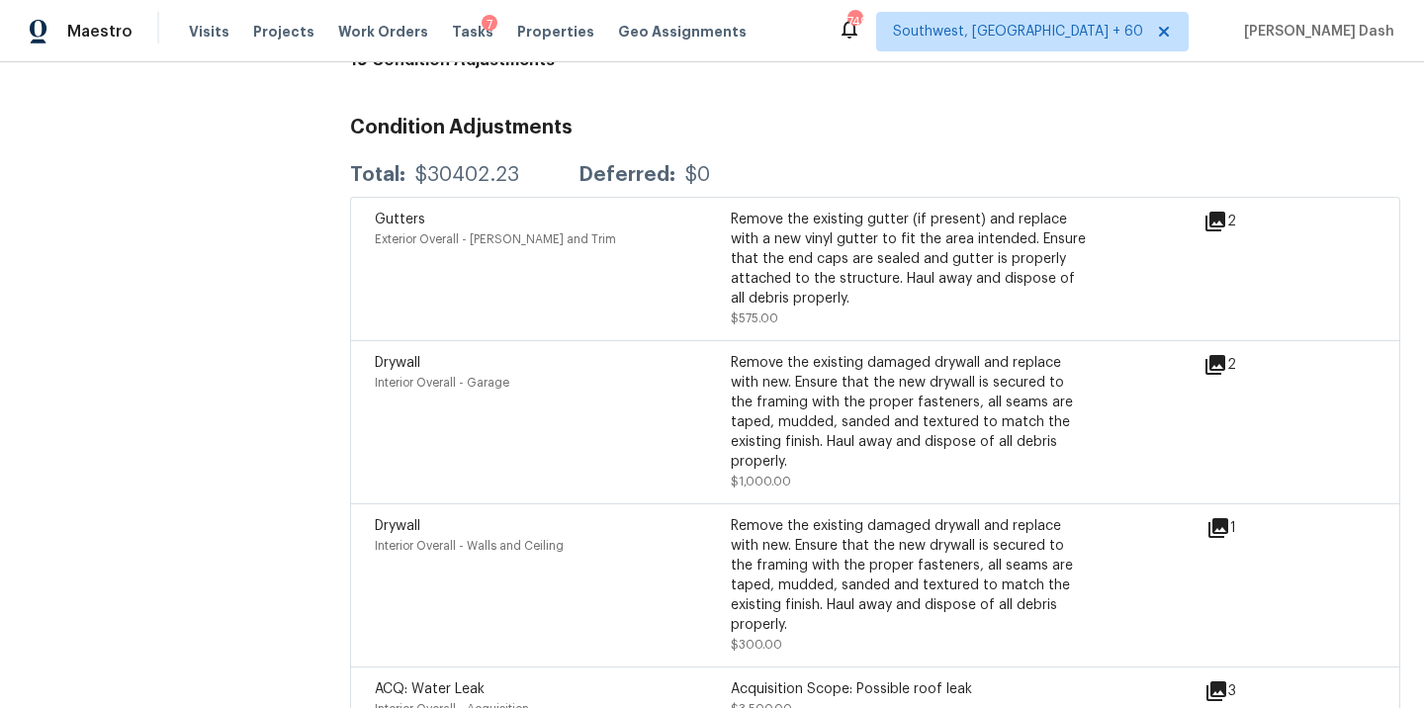
scroll to position [2701, 0]
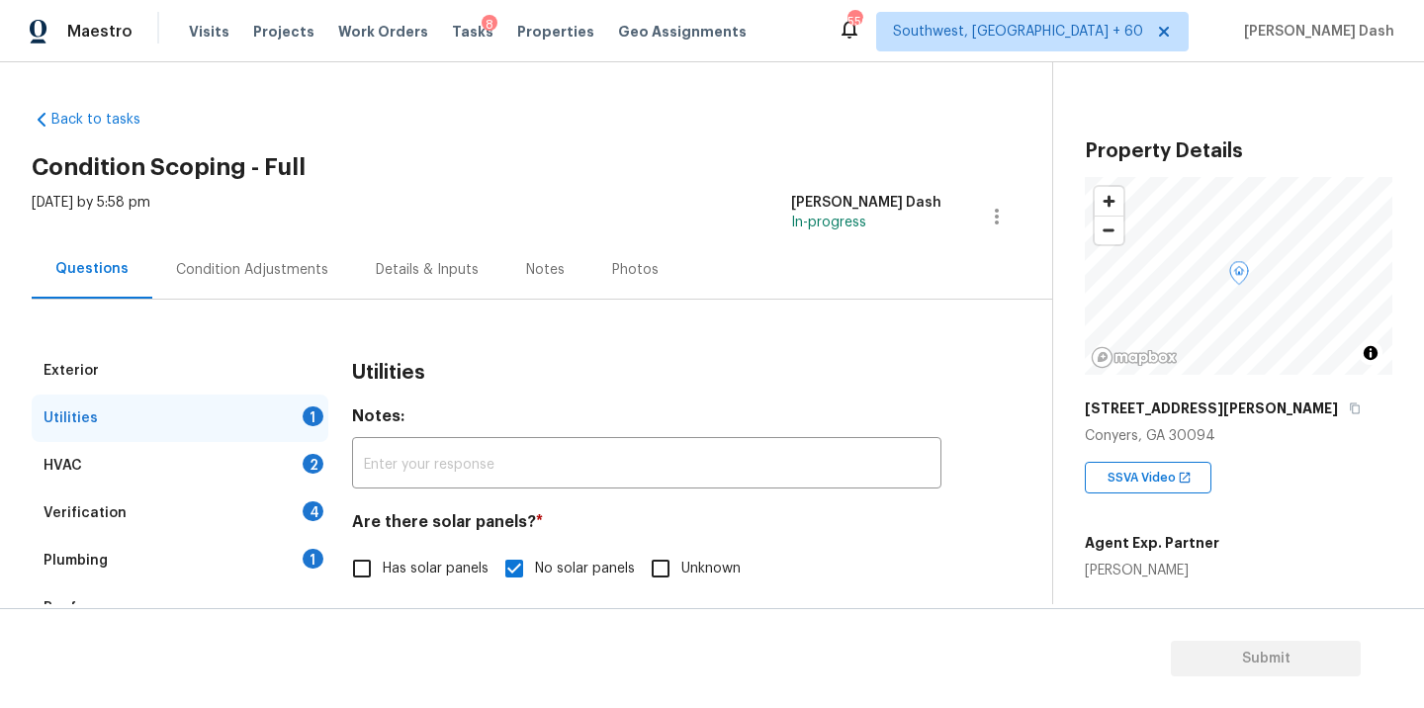
scroll to position [780, 0]
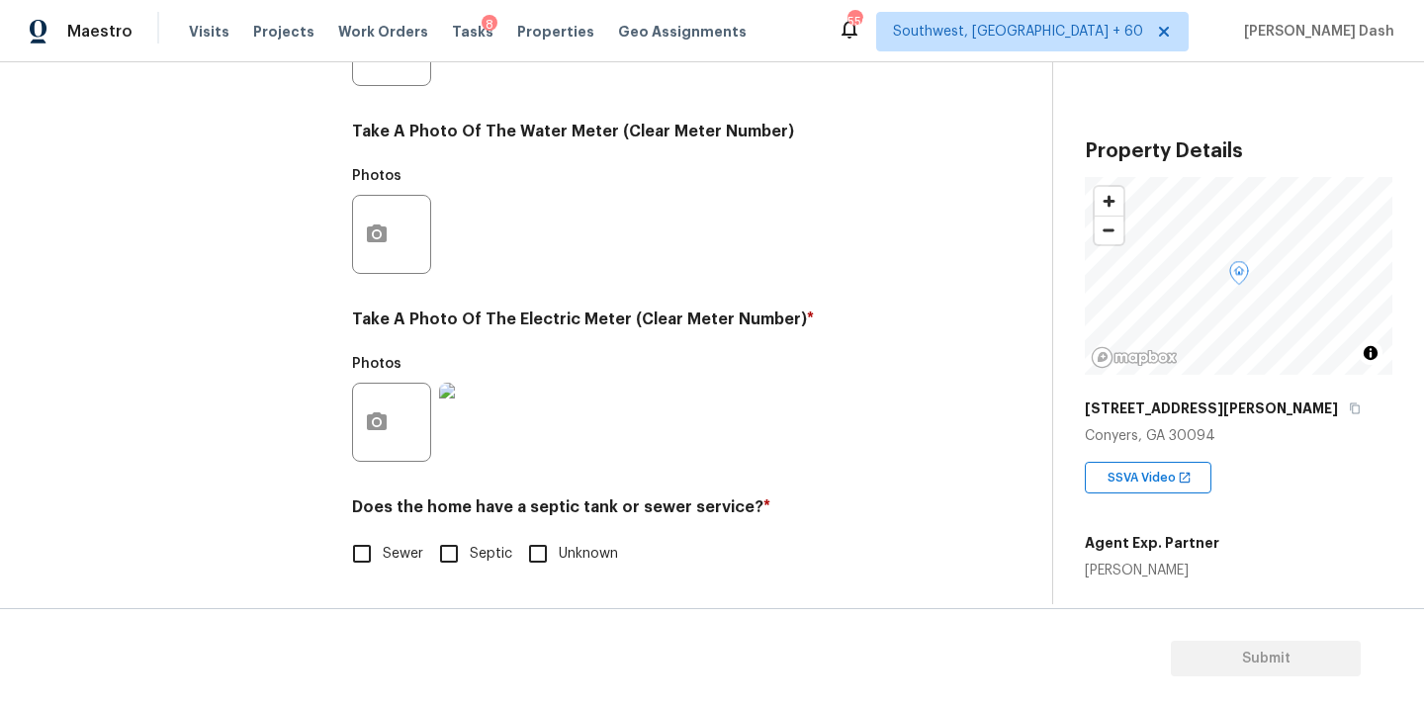
click at [395, 548] on span "Sewer" at bounding box center [403, 554] width 41 height 21
click at [383, 548] on input "Sewer" at bounding box center [362, 554] width 42 height 42
checkbox input "true"
click at [312, 363] on div "Exterior Utilities HVAC 2 Verification 4 Plumbing 1 Roof Gated Community 1 Pric…" at bounding box center [180, 84] width 297 height 1034
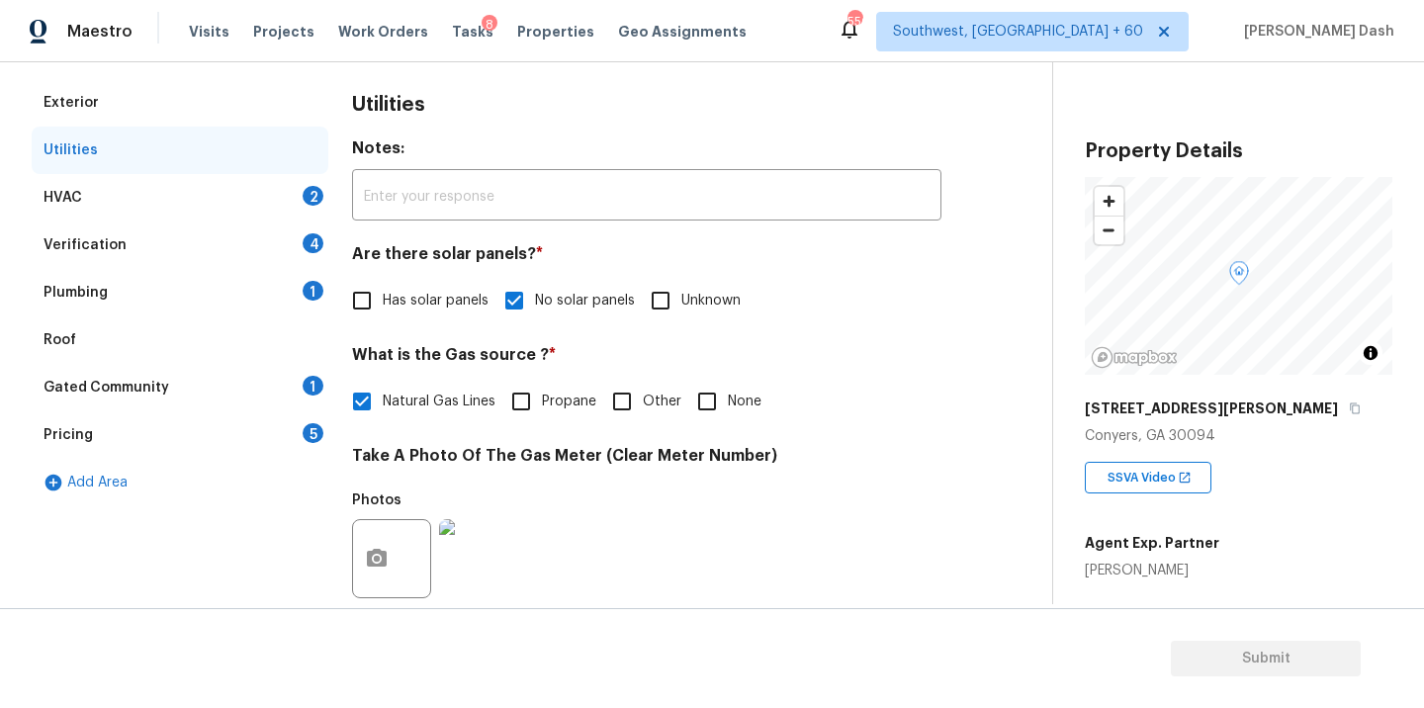
scroll to position [261, 0]
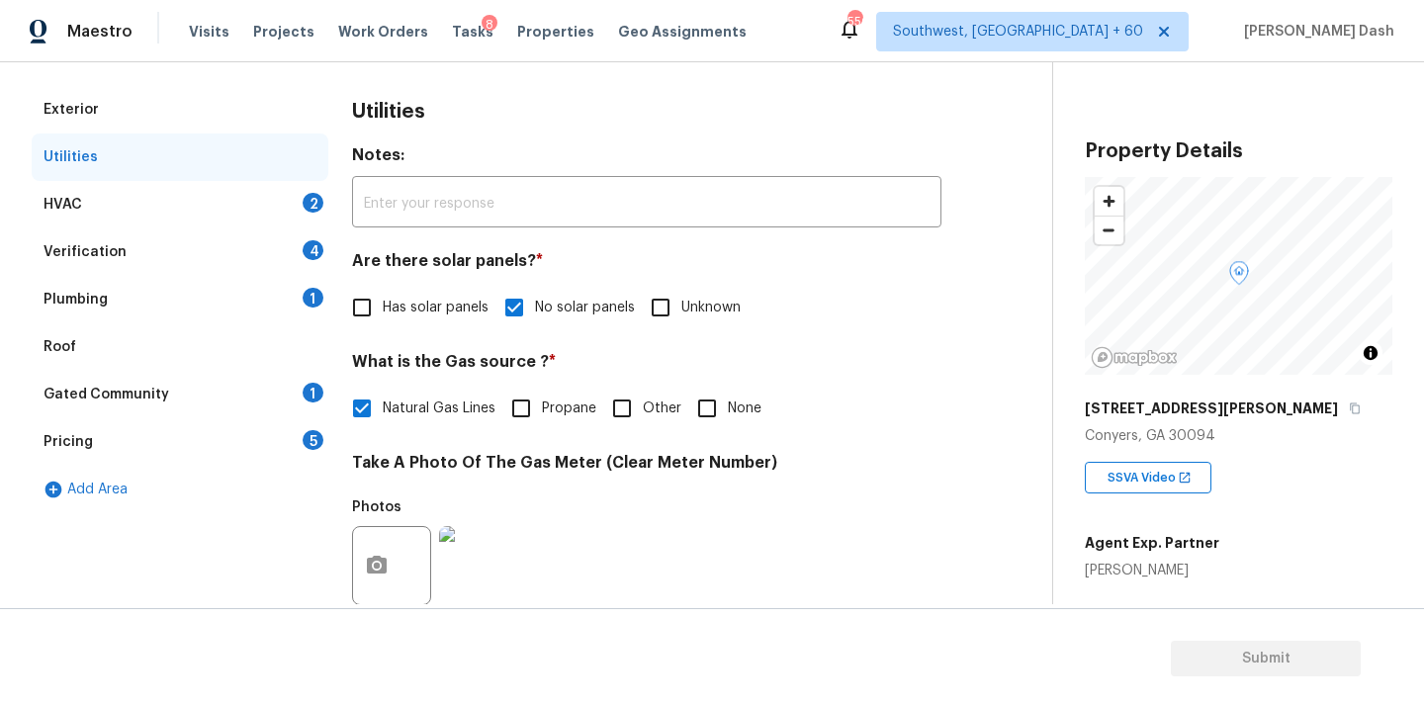
click at [281, 191] on div "HVAC 2" at bounding box center [180, 204] width 297 height 47
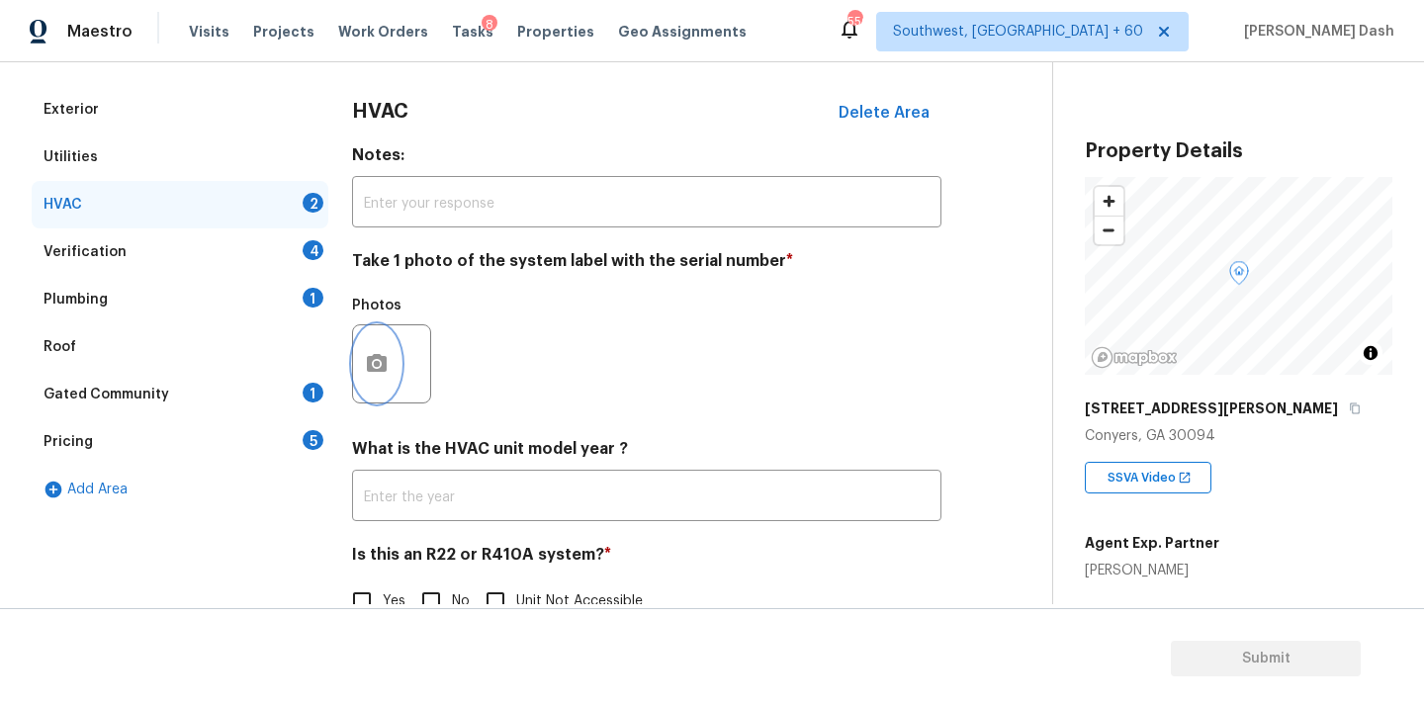
click at [363, 381] on button "button" at bounding box center [376, 363] width 47 height 77
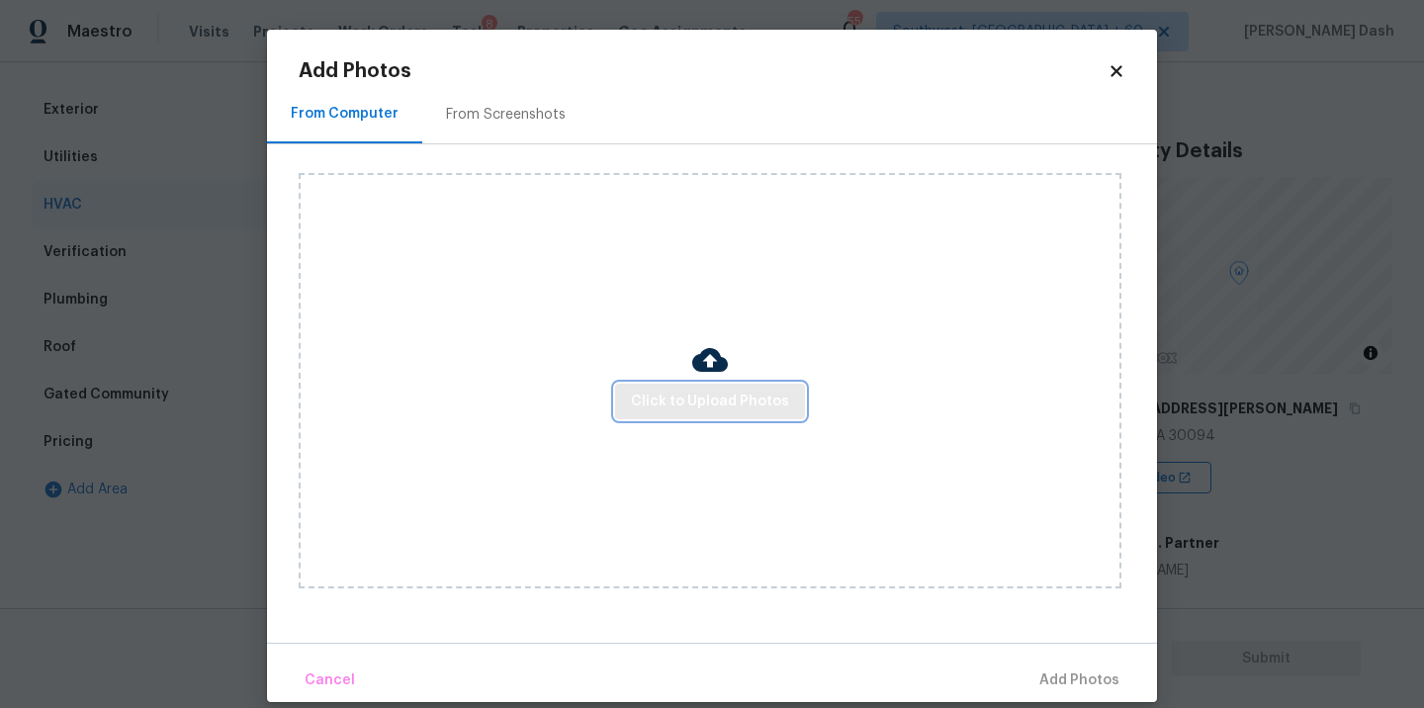
click at [768, 385] on button "Click to Upload Photos" at bounding box center [710, 402] width 190 height 37
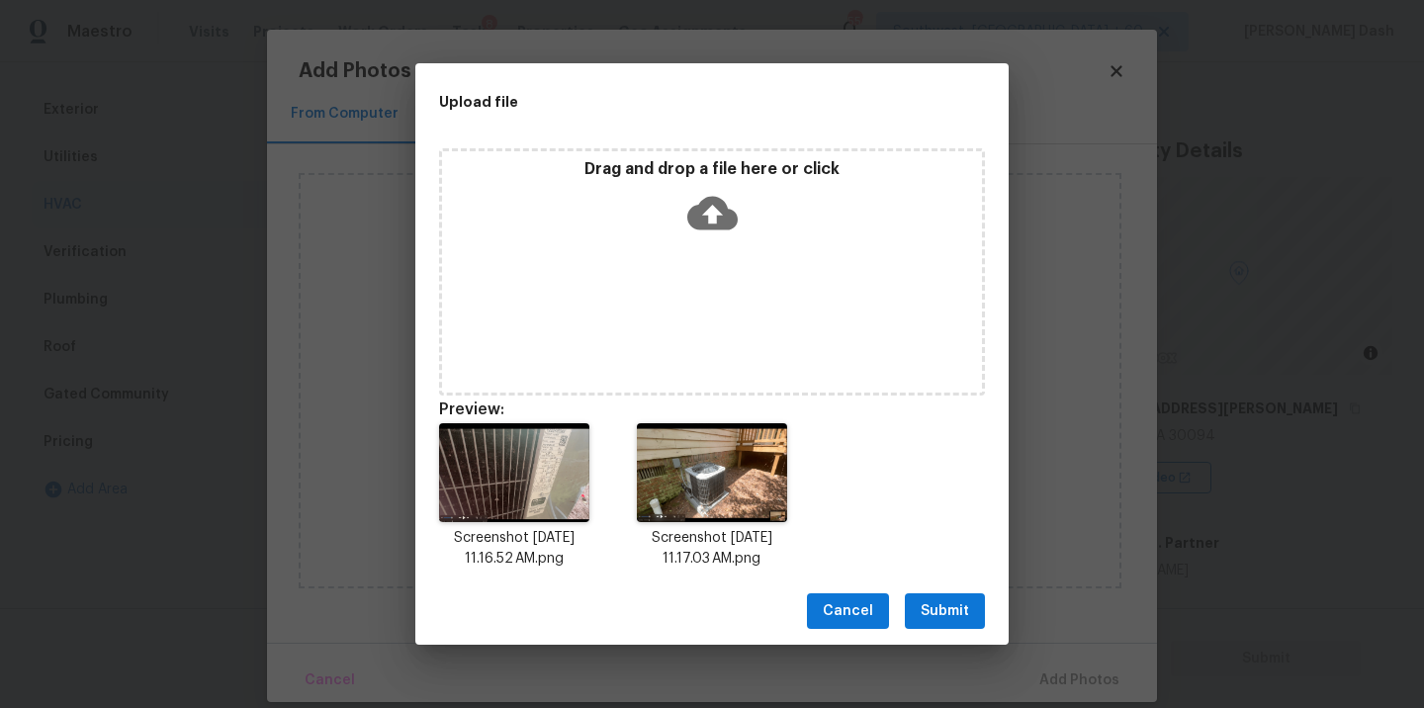
click at [928, 629] on div "Cancel Submit" at bounding box center [711, 612] width 593 height 68
click at [933, 616] on span "Submit" at bounding box center [945, 611] width 48 height 25
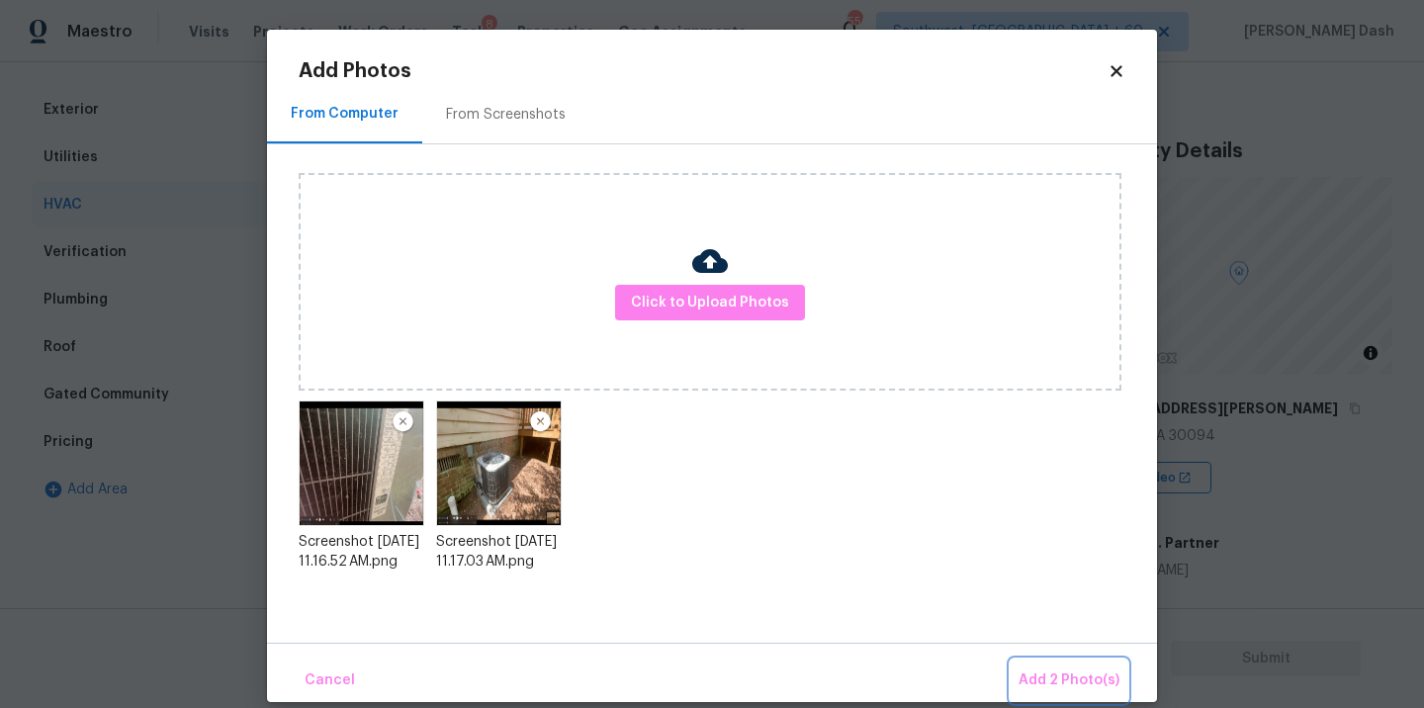
click at [1065, 673] on span "Add 2 Photo(s)" at bounding box center [1069, 681] width 101 height 25
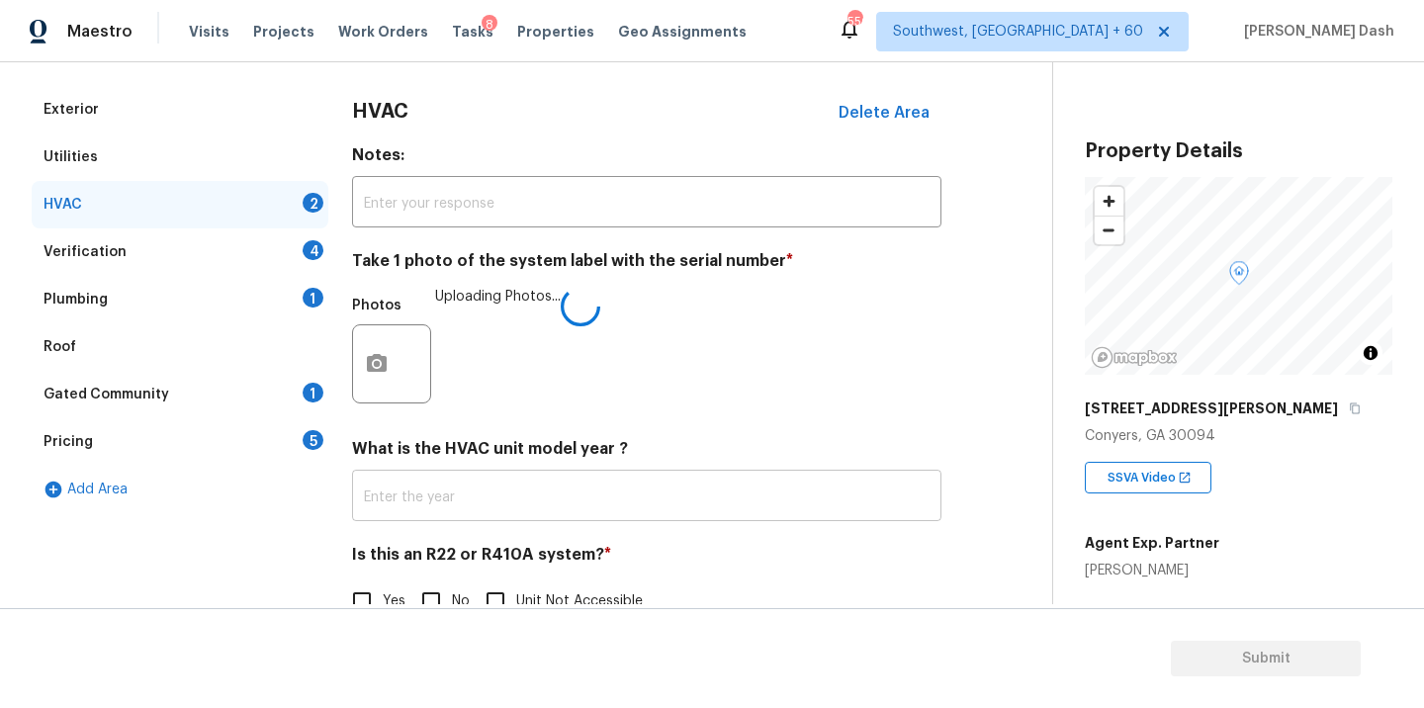
click at [449, 505] on input "text" at bounding box center [647, 498] width 590 height 46
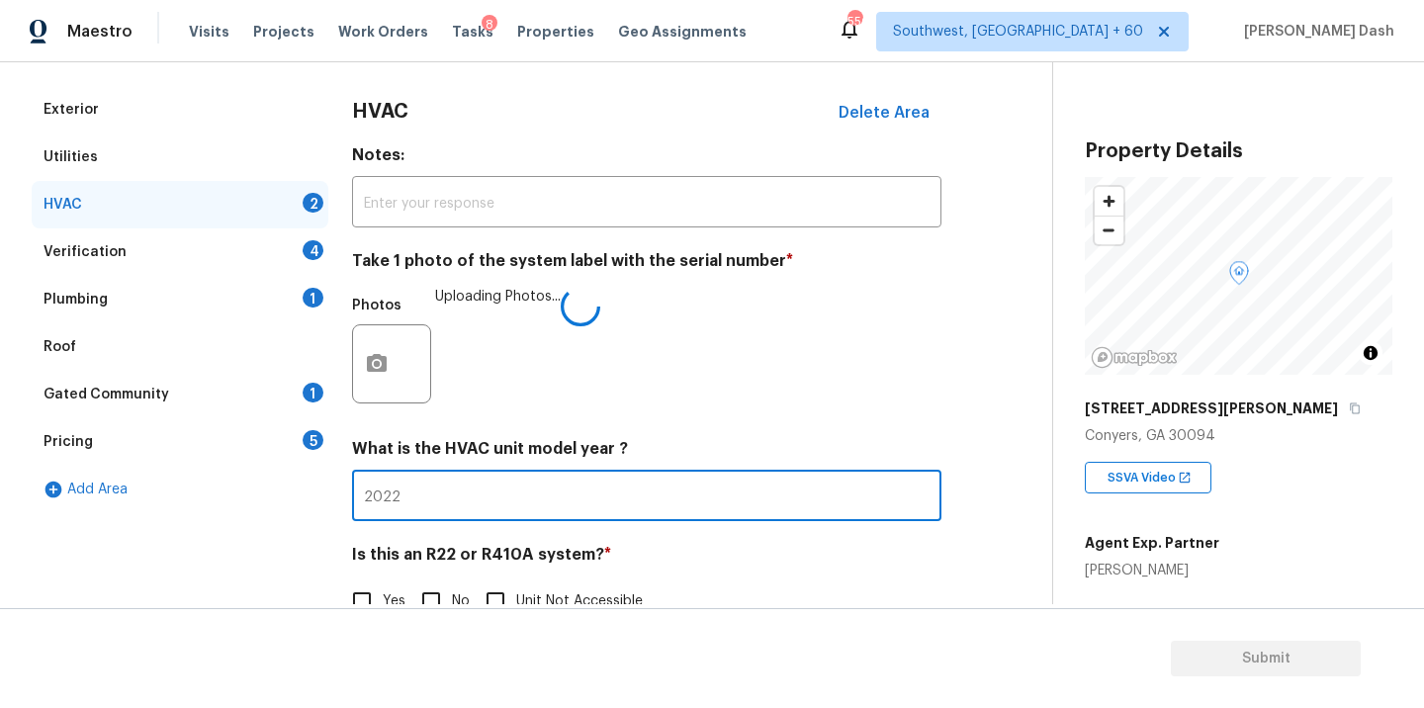
type input "2022"
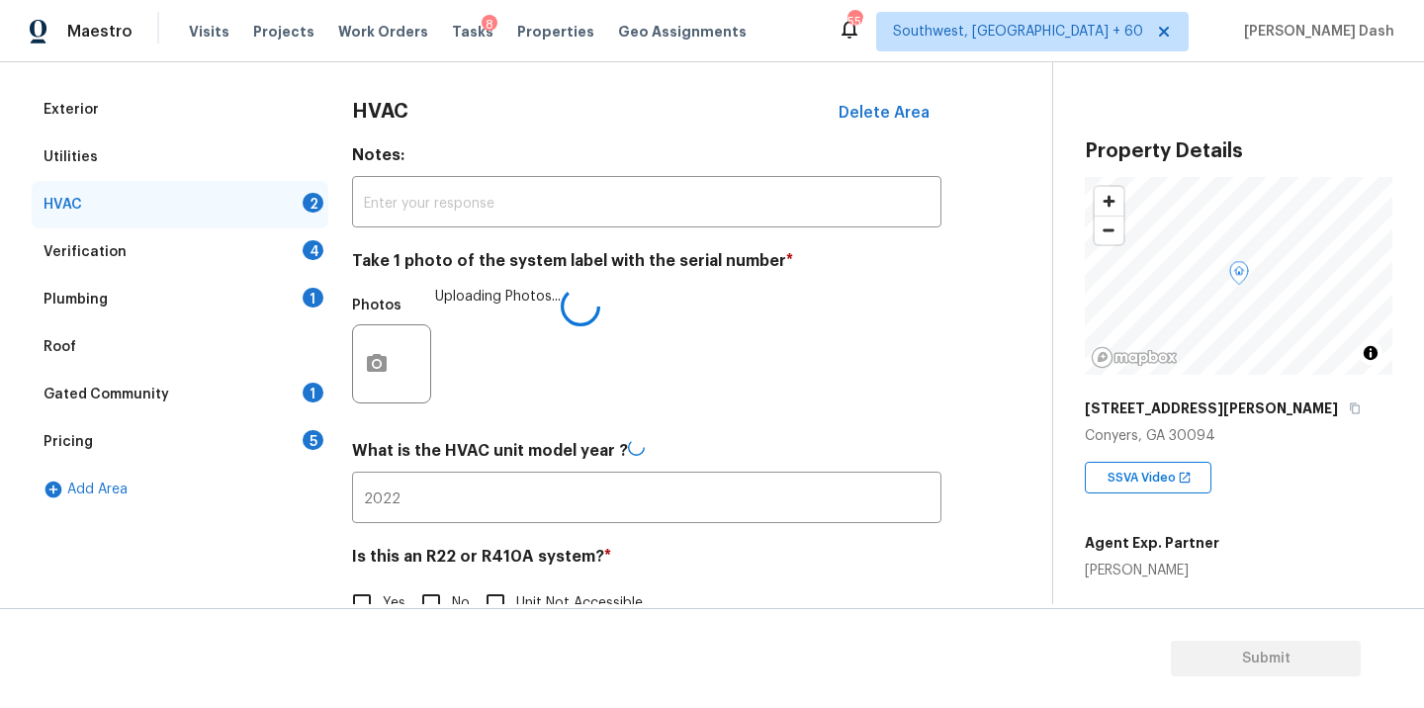
click at [459, 591] on label "No" at bounding box center [439, 604] width 59 height 42
click at [452, 591] on input "No" at bounding box center [431, 604] width 42 height 42
checkbox input "true"
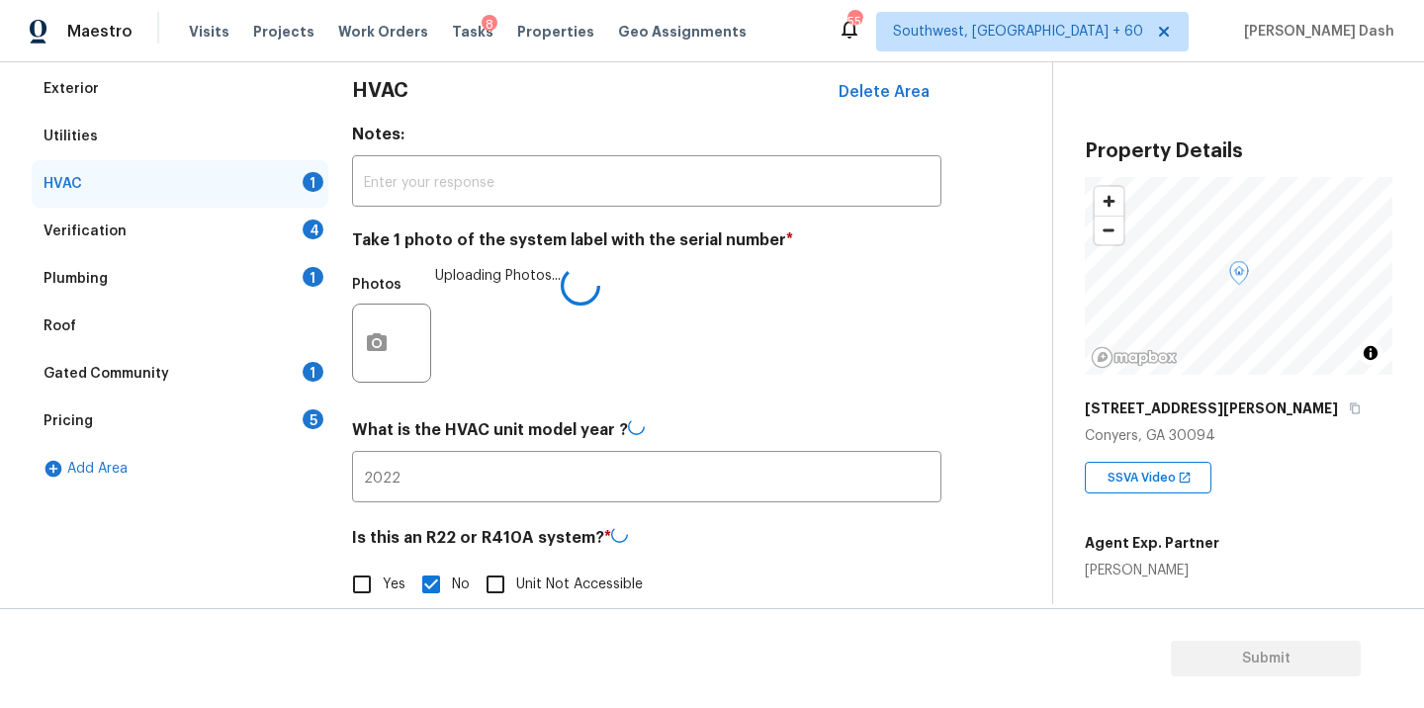
click at [354, 591] on input "Yes" at bounding box center [362, 585] width 42 height 42
checkbox input "true"
checkbox input "false"
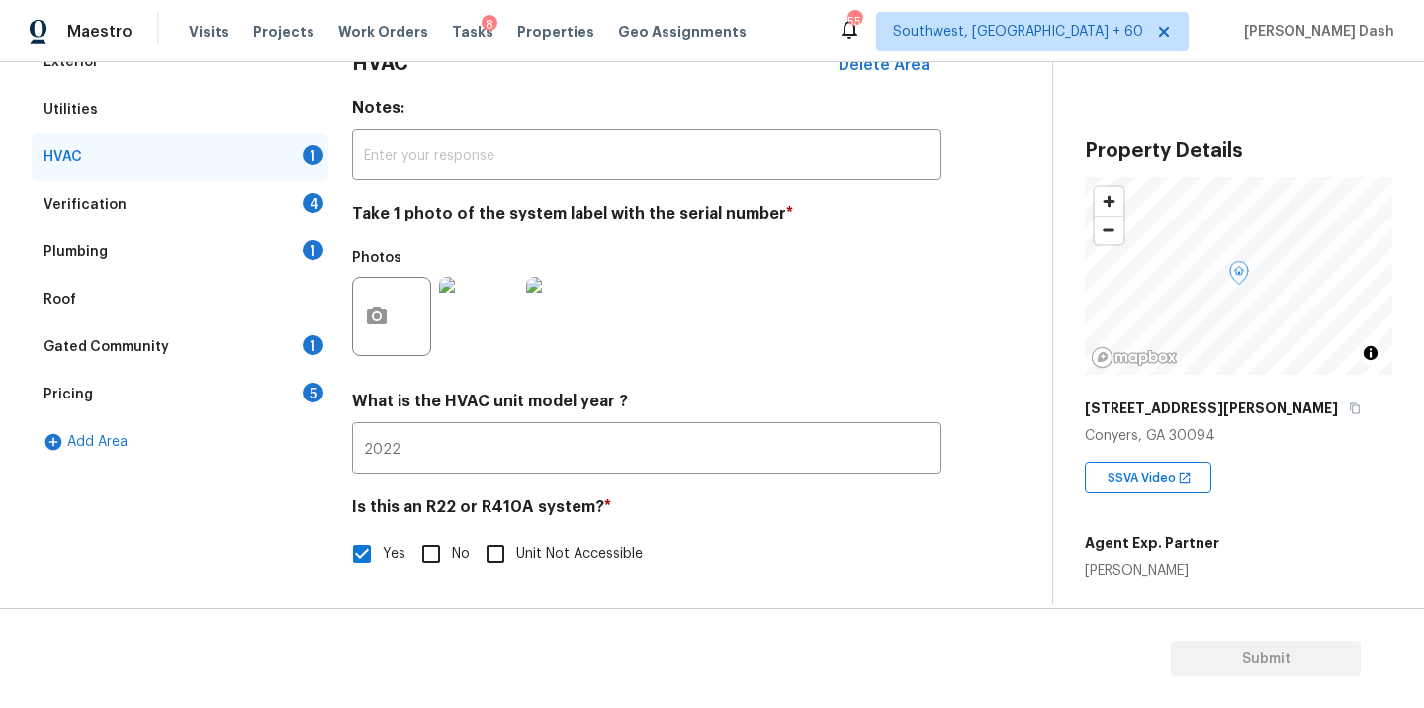
scroll to position [310, 0]
click at [295, 204] on div "Verification 4" at bounding box center [180, 204] width 297 height 47
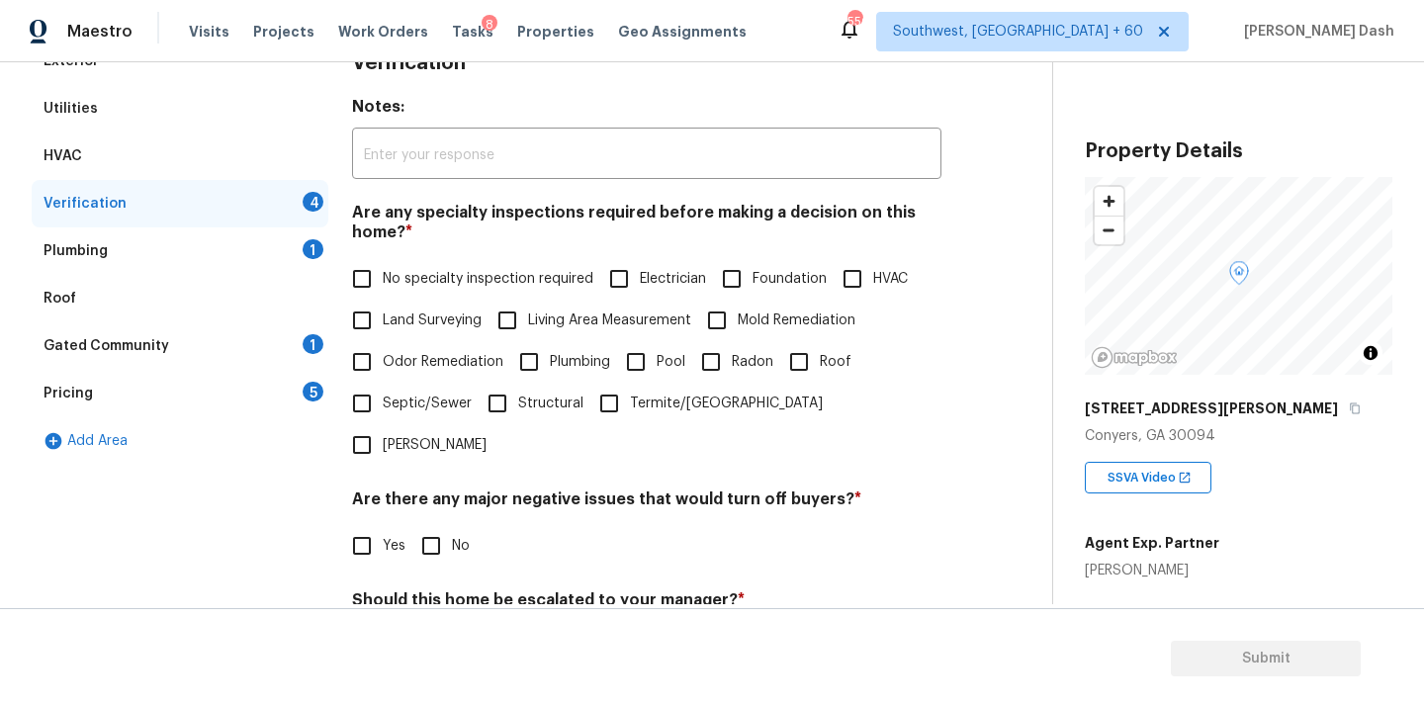
click at [460, 270] on span "No specialty inspection required" at bounding box center [488, 279] width 211 height 21
click at [383, 270] on input "No specialty inspection required" at bounding box center [362, 279] width 42 height 42
checkbox input "true"
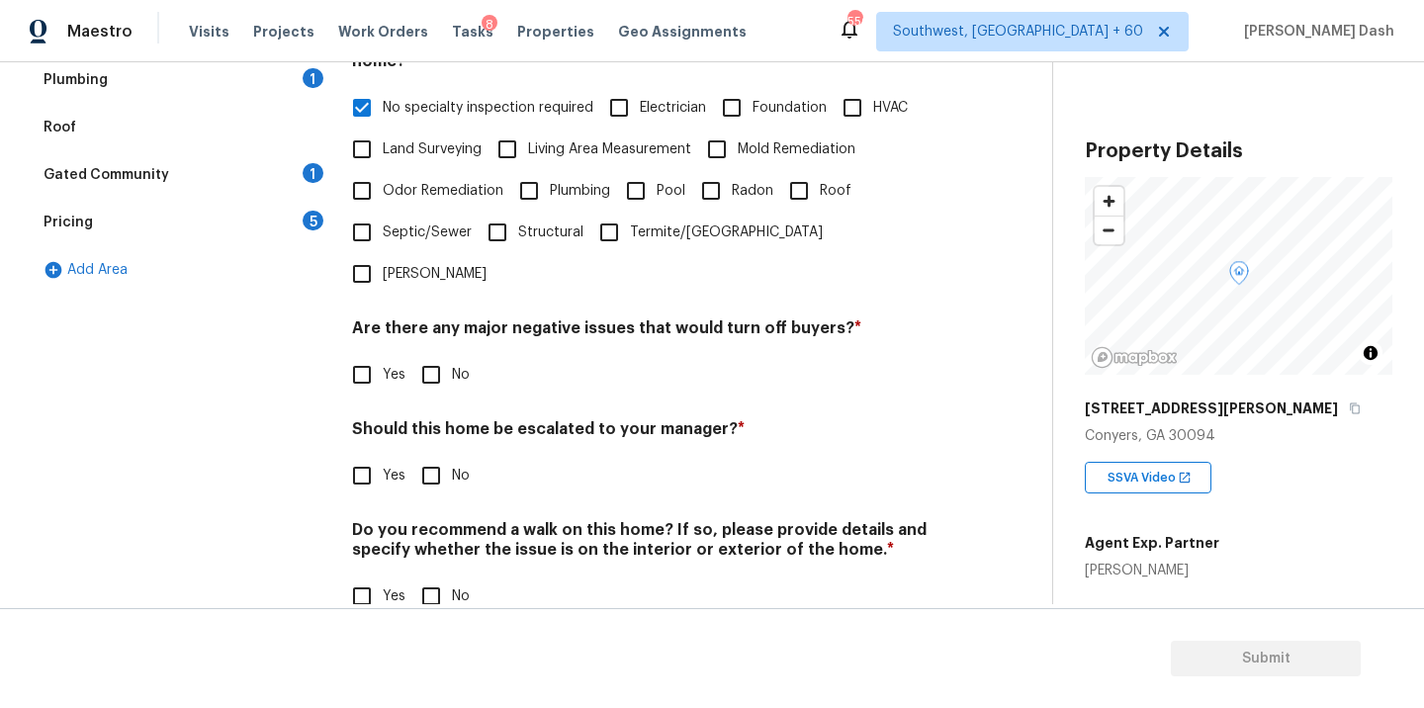
scroll to position [482, 0]
click at [427, 353] on input "No" at bounding box center [431, 374] width 42 height 42
checkbox input "true"
click at [355, 420] on div "Should this home be escalated to your manager? * Yes No" at bounding box center [647, 458] width 590 height 77
click at [367, 456] on input "Yes" at bounding box center [362, 477] width 42 height 42
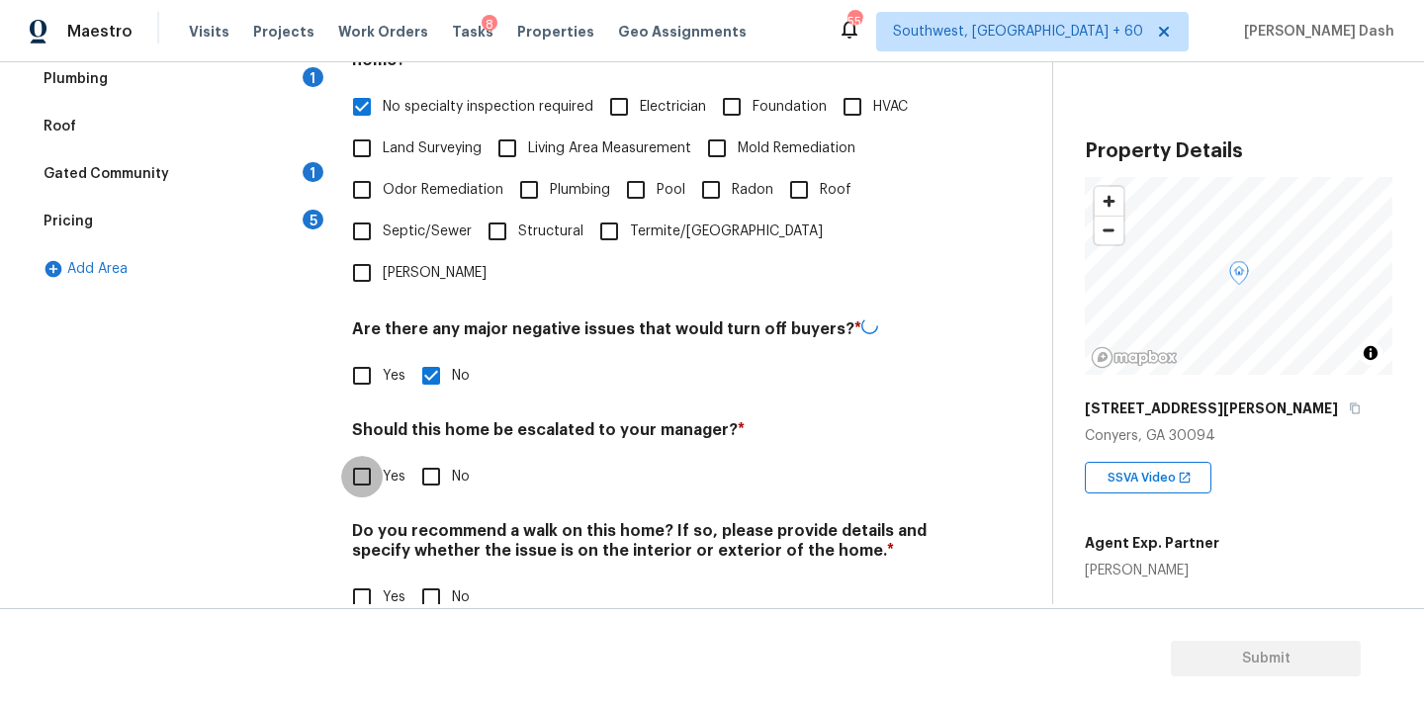
checkbox input "true"
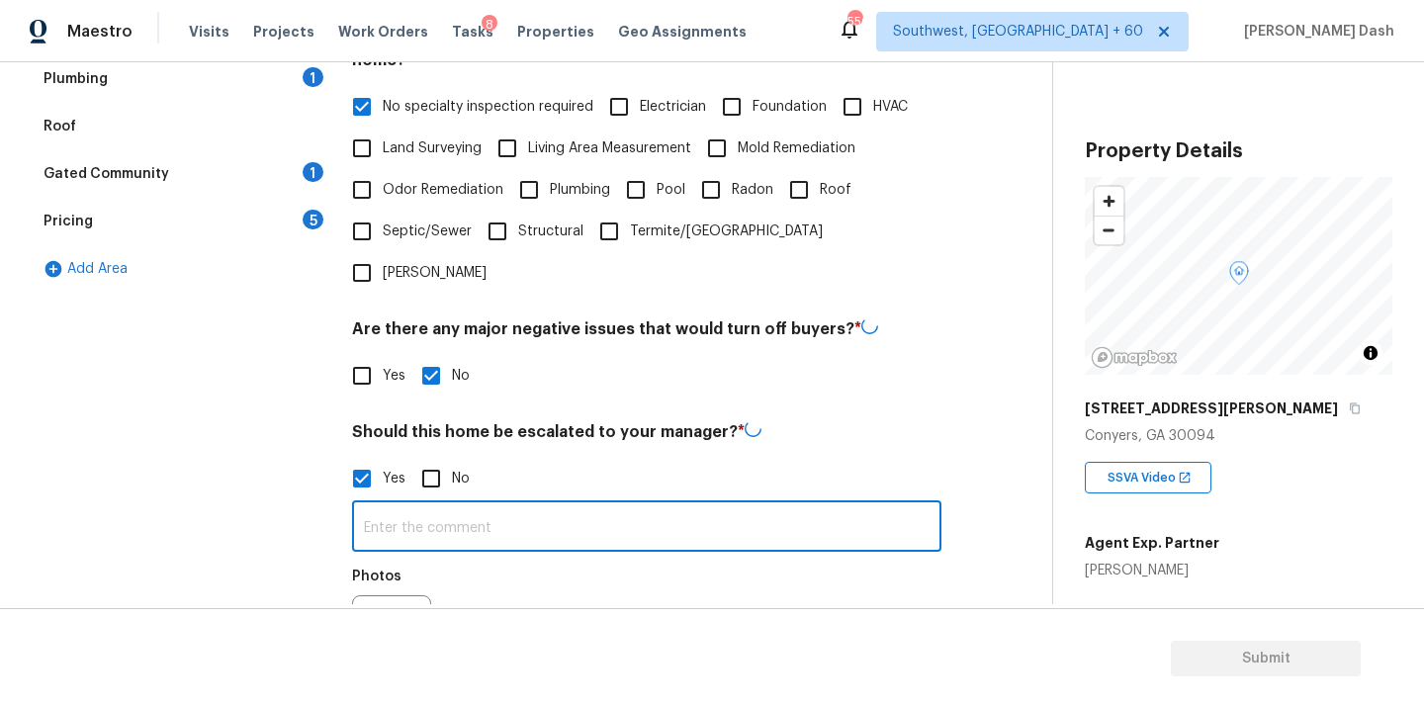
click at [438, 505] on input "text" at bounding box center [647, 528] width 590 height 46
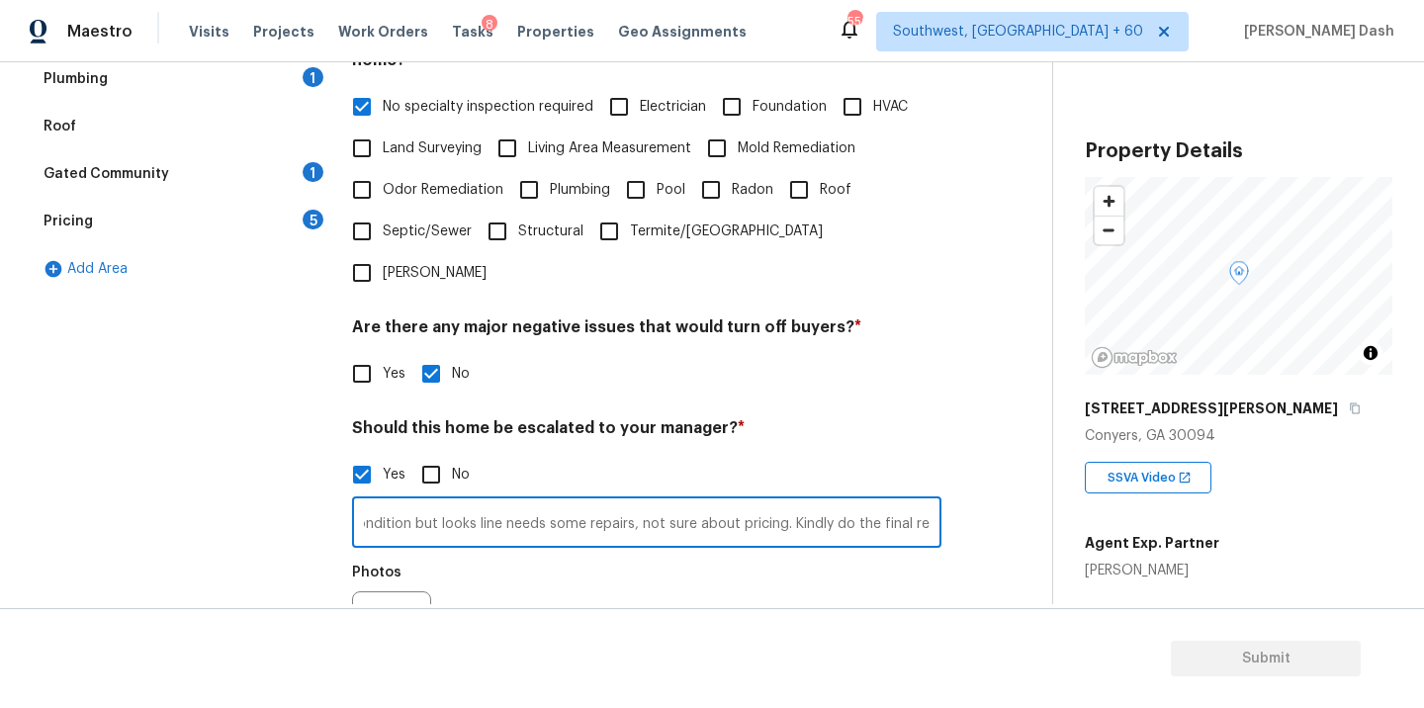
type input "The house has moderate siding repairs on the exterior, scoped for repairs. Kind…"
click at [385, 592] on button "button" at bounding box center [376, 630] width 47 height 77
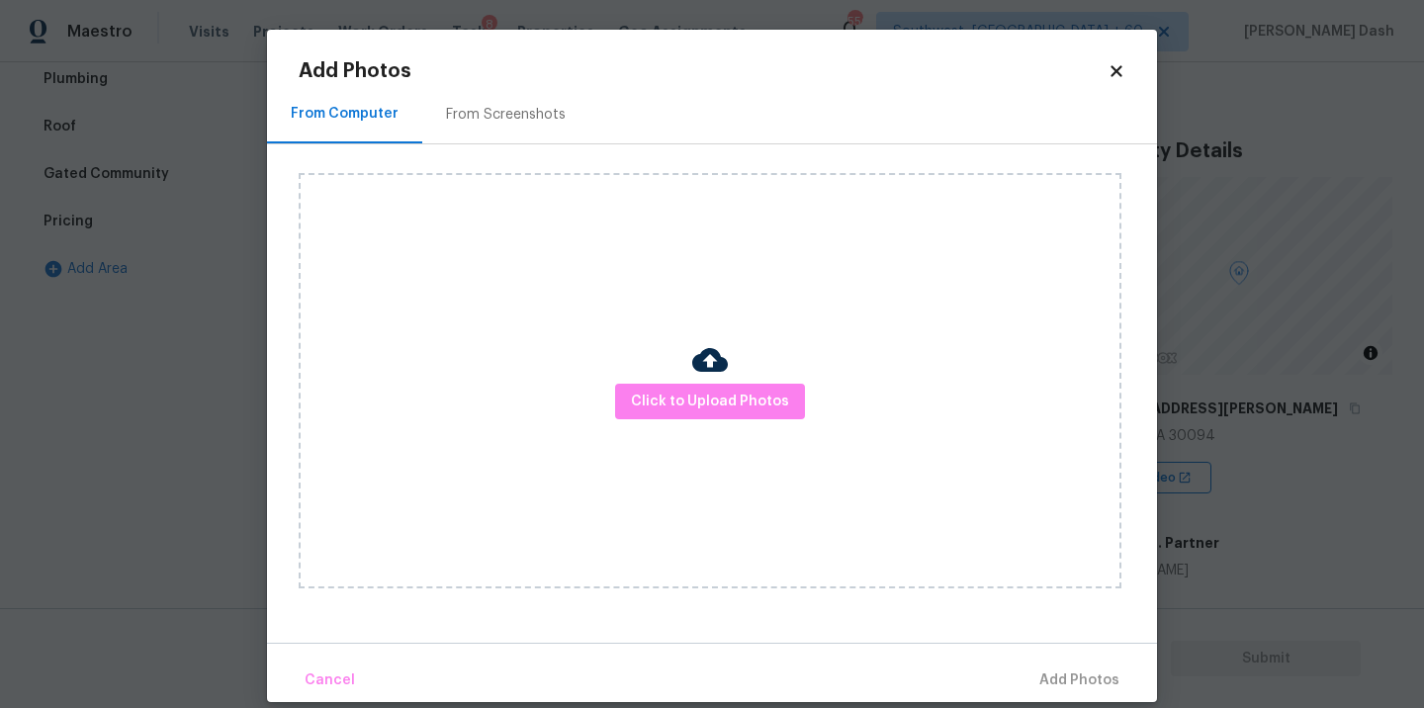
click at [733, 427] on div "Click to Upload Photos" at bounding box center [710, 380] width 823 height 415
click at [736, 397] on span "Click to Upload Photos" at bounding box center [710, 402] width 158 height 25
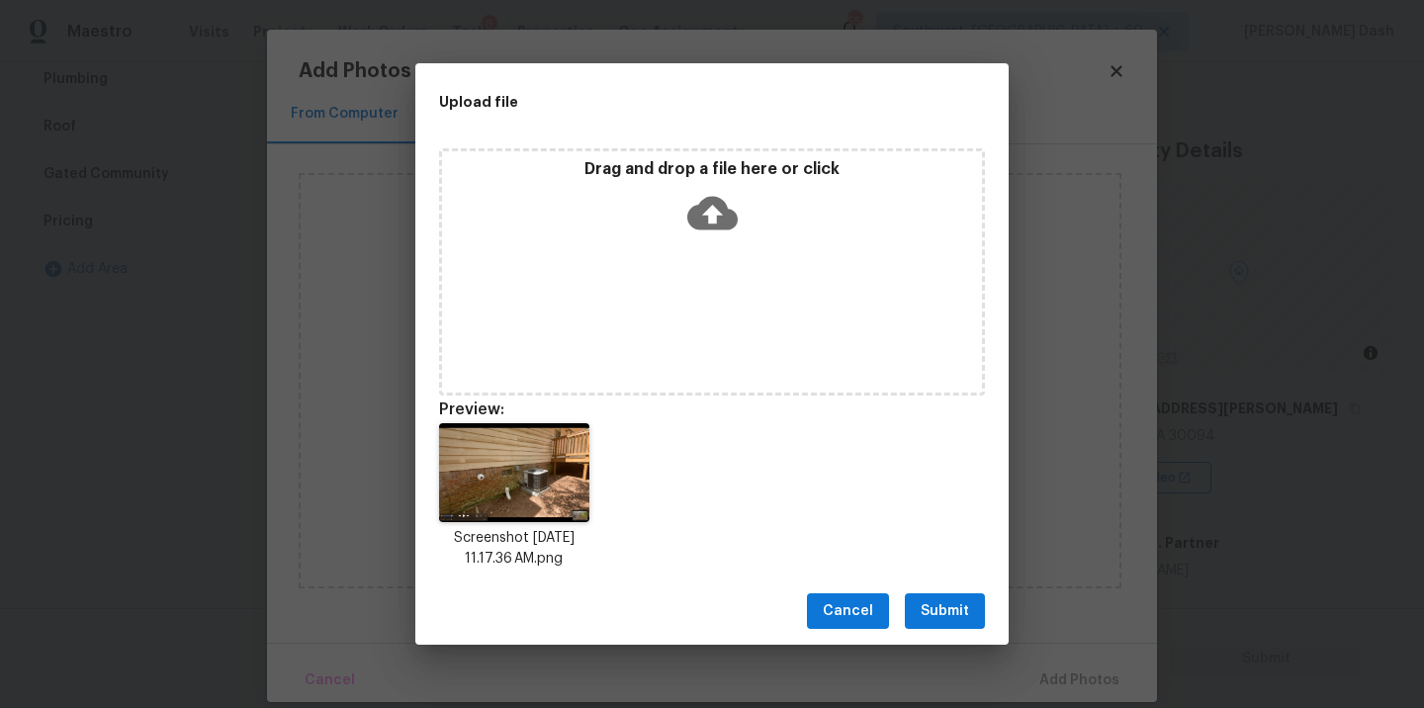
click at [938, 599] on span "Submit" at bounding box center [945, 611] width 48 height 25
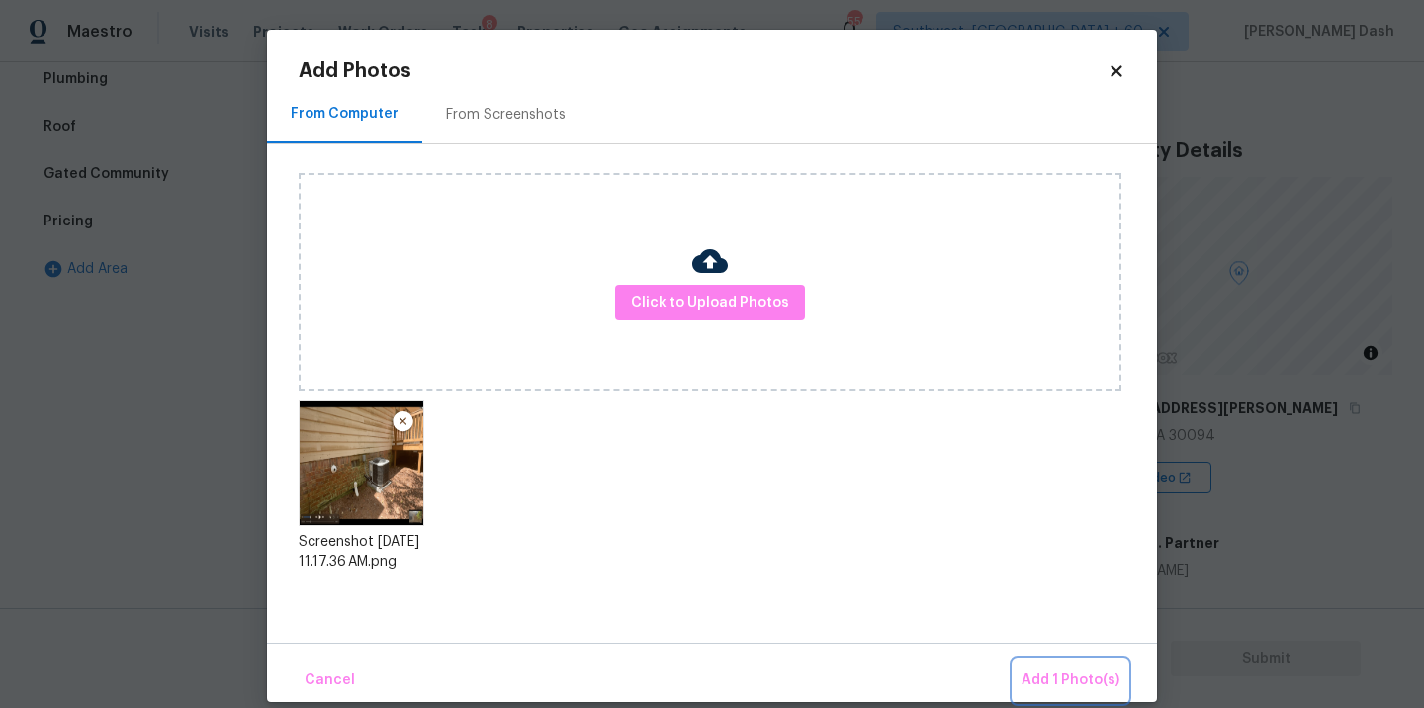
click at [1059, 669] on span "Add 1 Photo(s)" at bounding box center [1071, 681] width 98 height 25
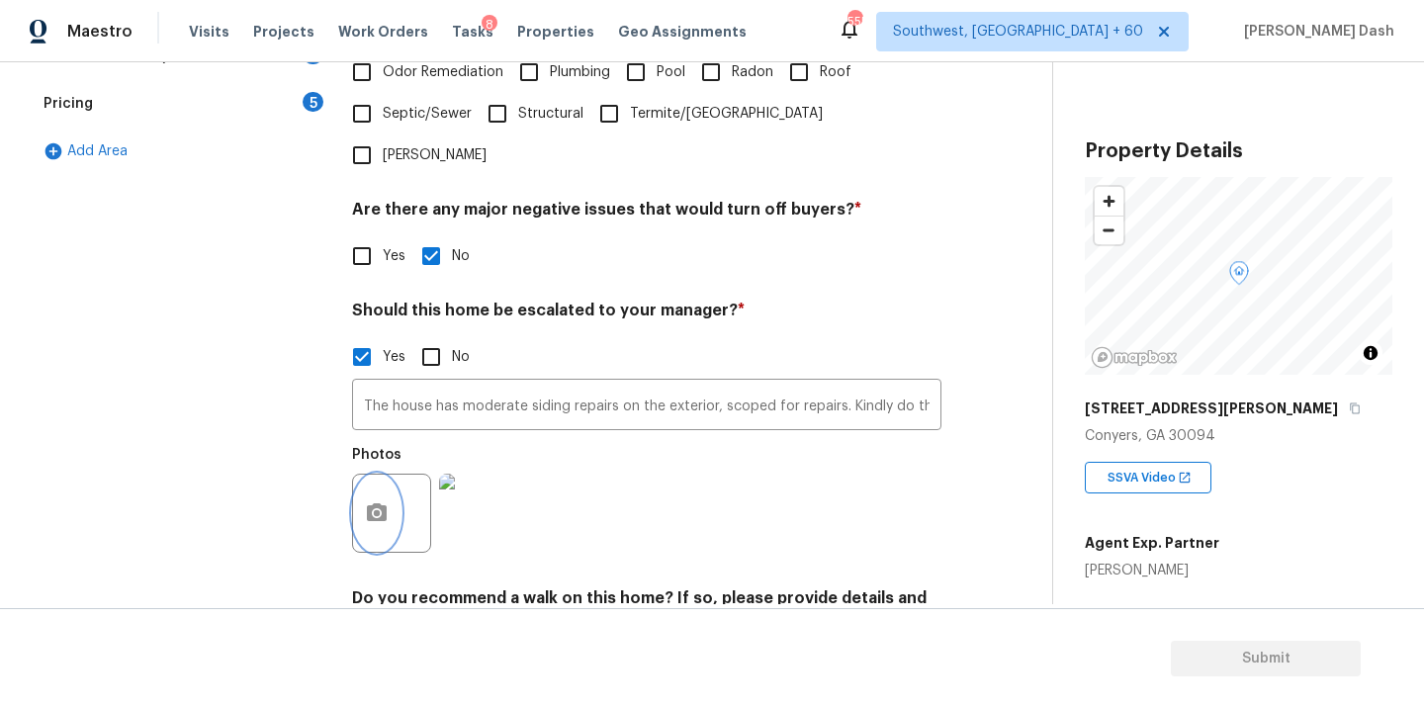
scroll to position [670, 0]
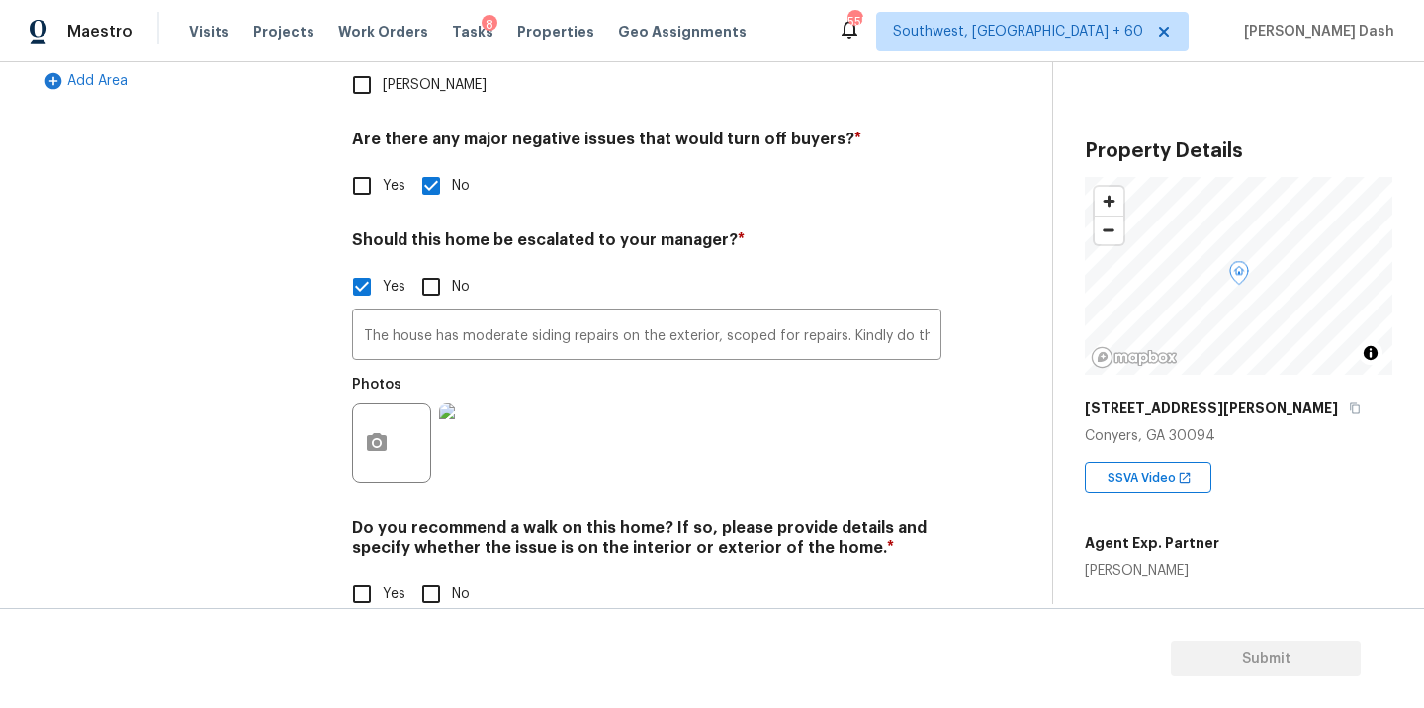
click at [429, 574] on input "No" at bounding box center [431, 595] width 42 height 42
checkbox input "true"
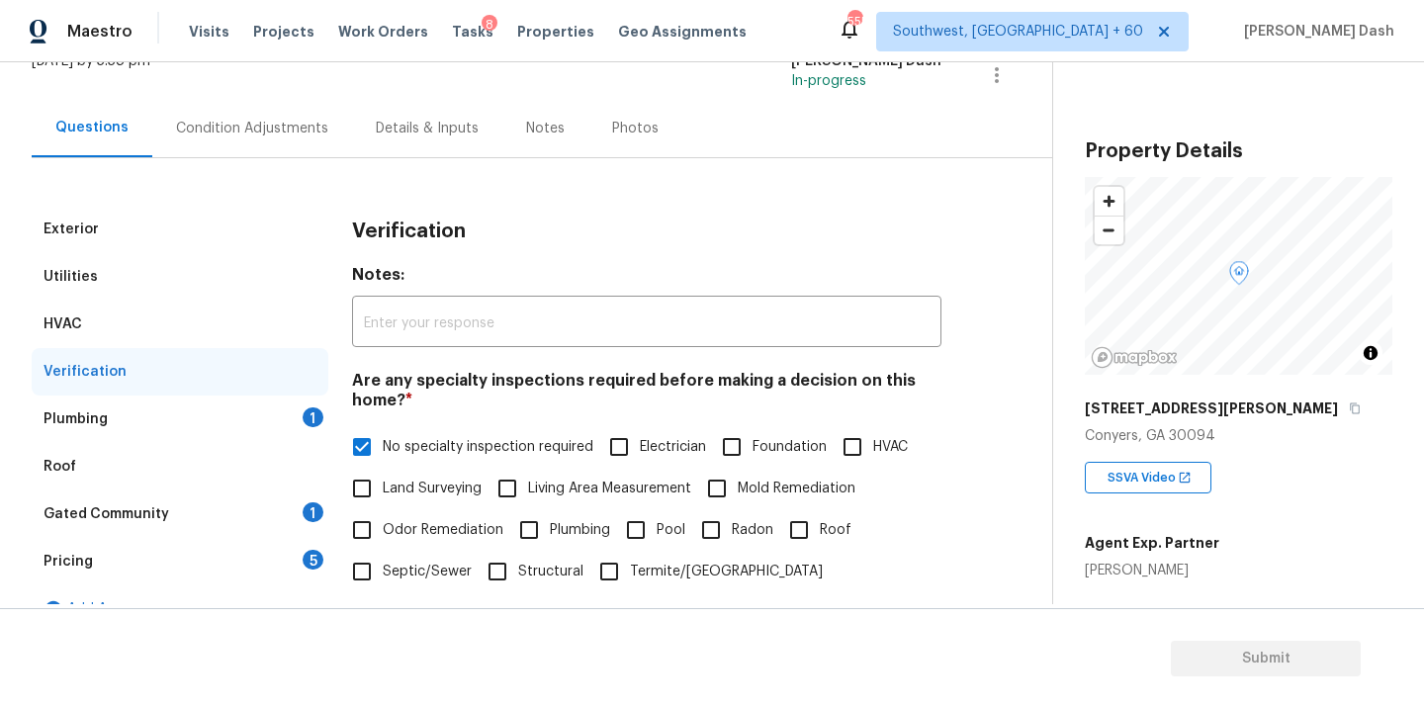
scroll to position [99, 0]
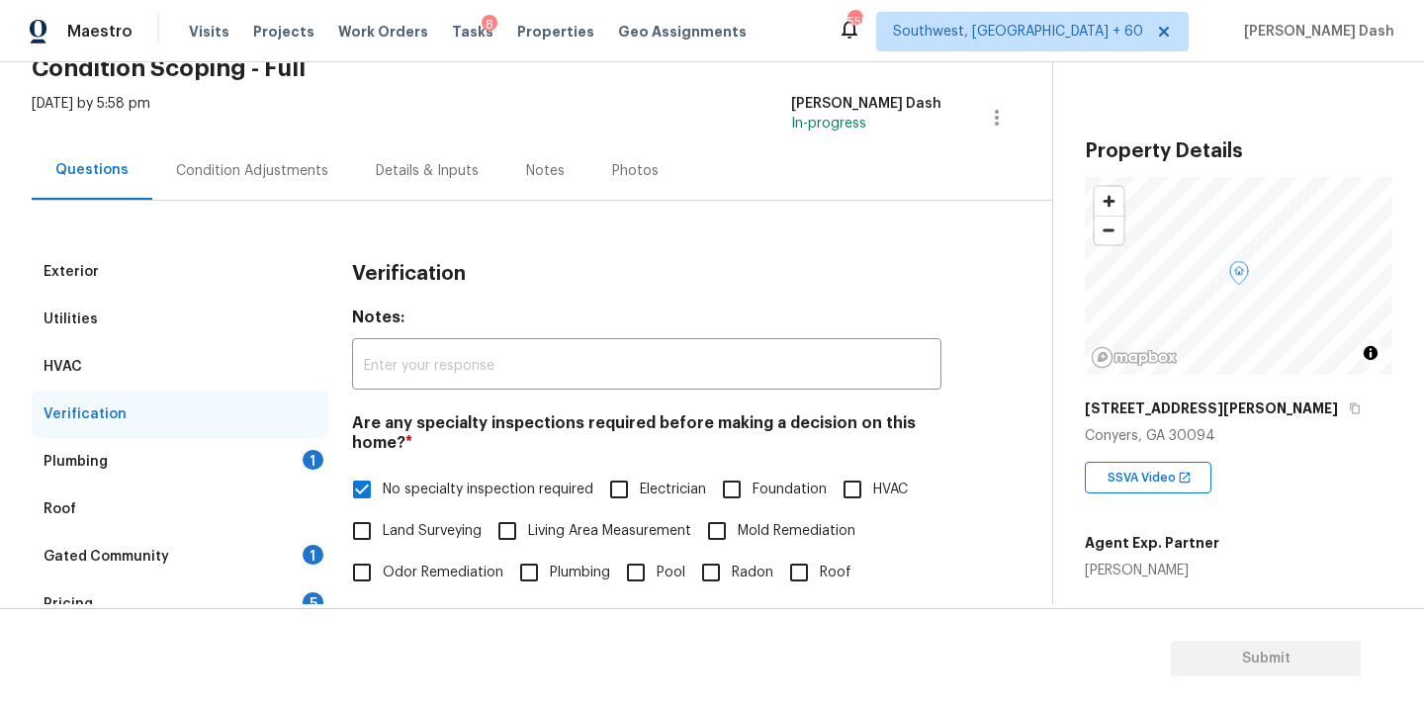
click at [277, 463] on div "Plumbing 1" at bounding box center [180, 461] width 297 height 47
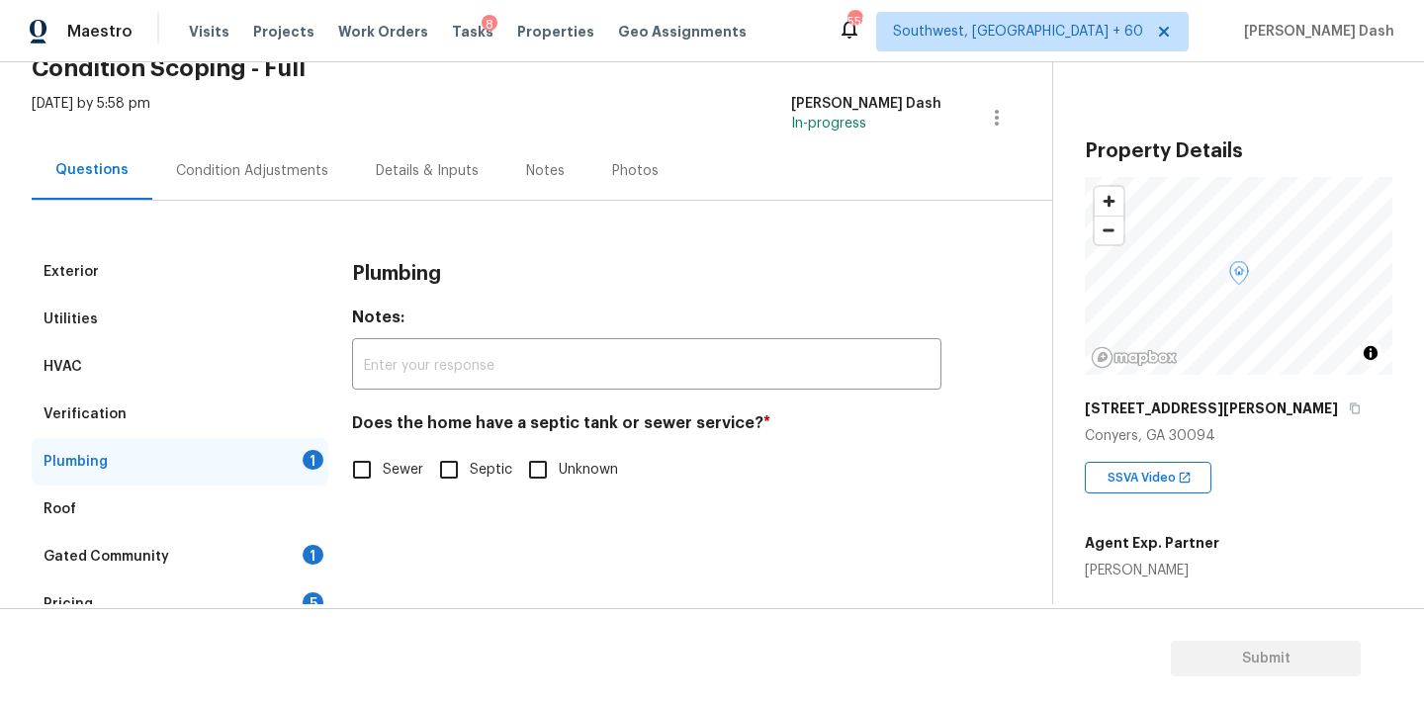
click at [393, 471] on span "Sewer" at bounding box center [403, 470] width 41 height 21
click at [383, 471] on input "Sewer" at bounding box center [362, 470] width 42 height 42
checkbox input "true"
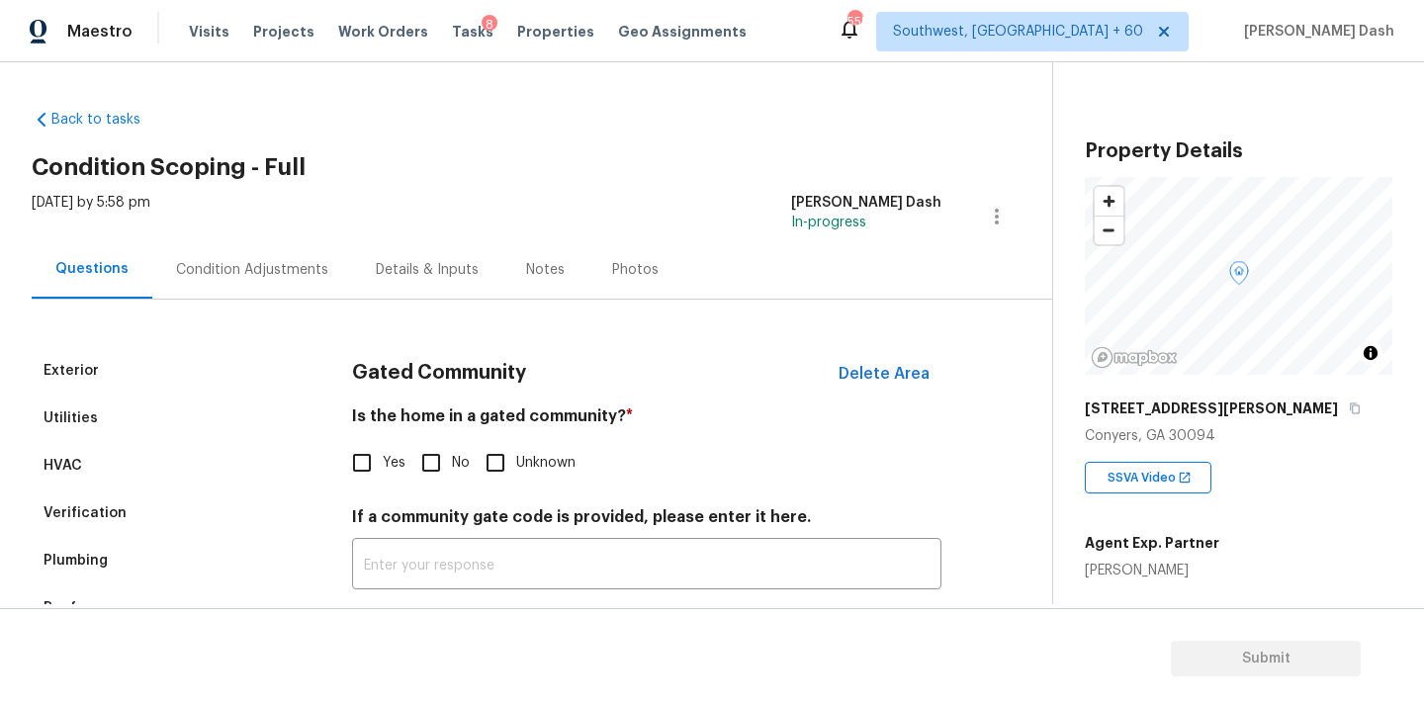
scroll to position [176, 0]
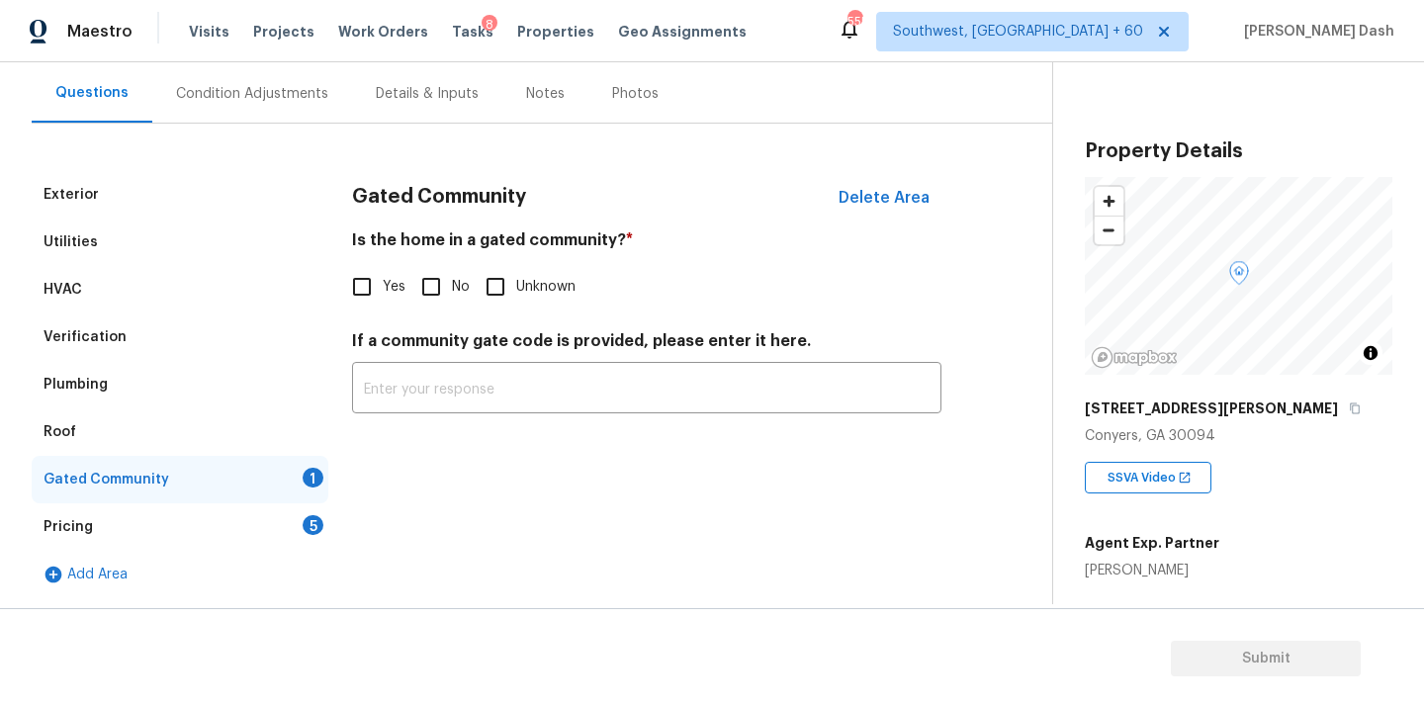
click at [428, 294] on input "No" at bounding box center [431, 287] width 42 height 42
checkbox input "true"
click at [310, 524] on div "5" at bounding box center [313, 525] width 21 height 20
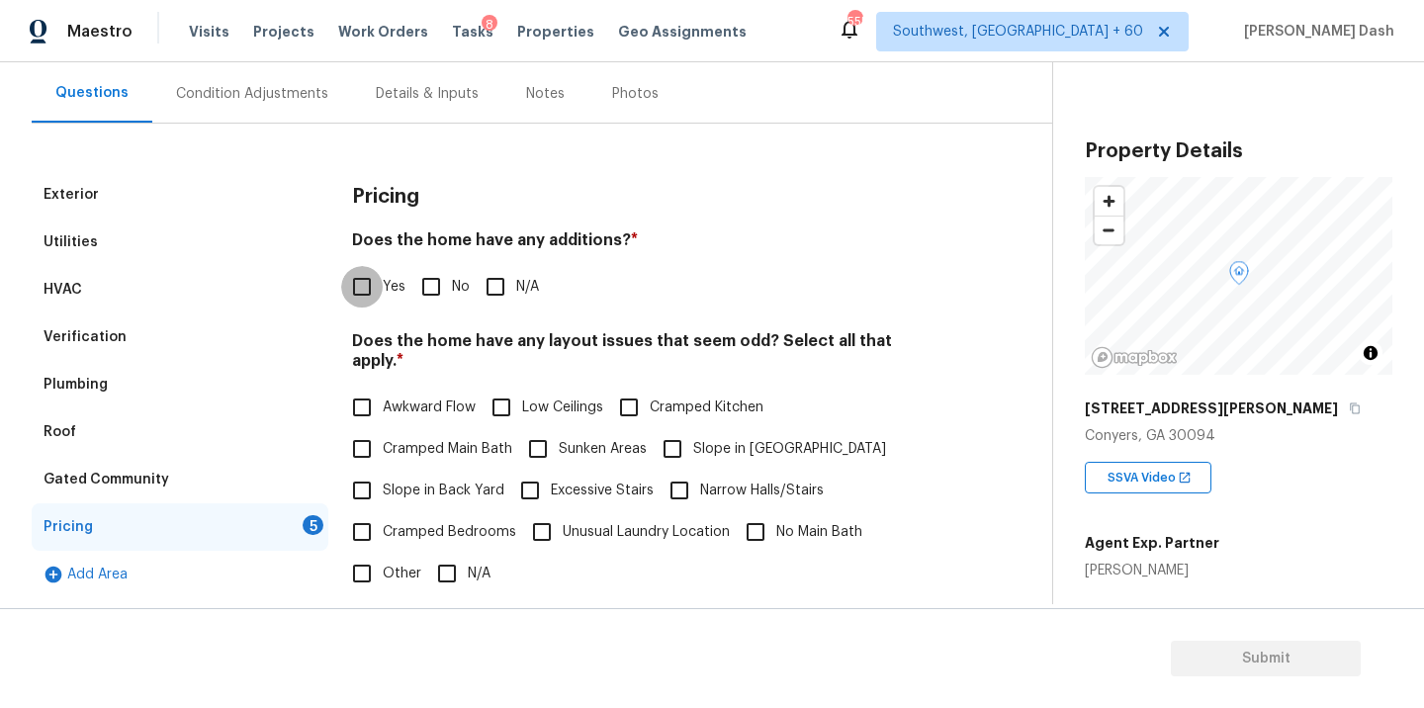
click at [367, 290] on input "Yes" at bounding box center [362, 287] width 42 height 42
checkbox input "true"
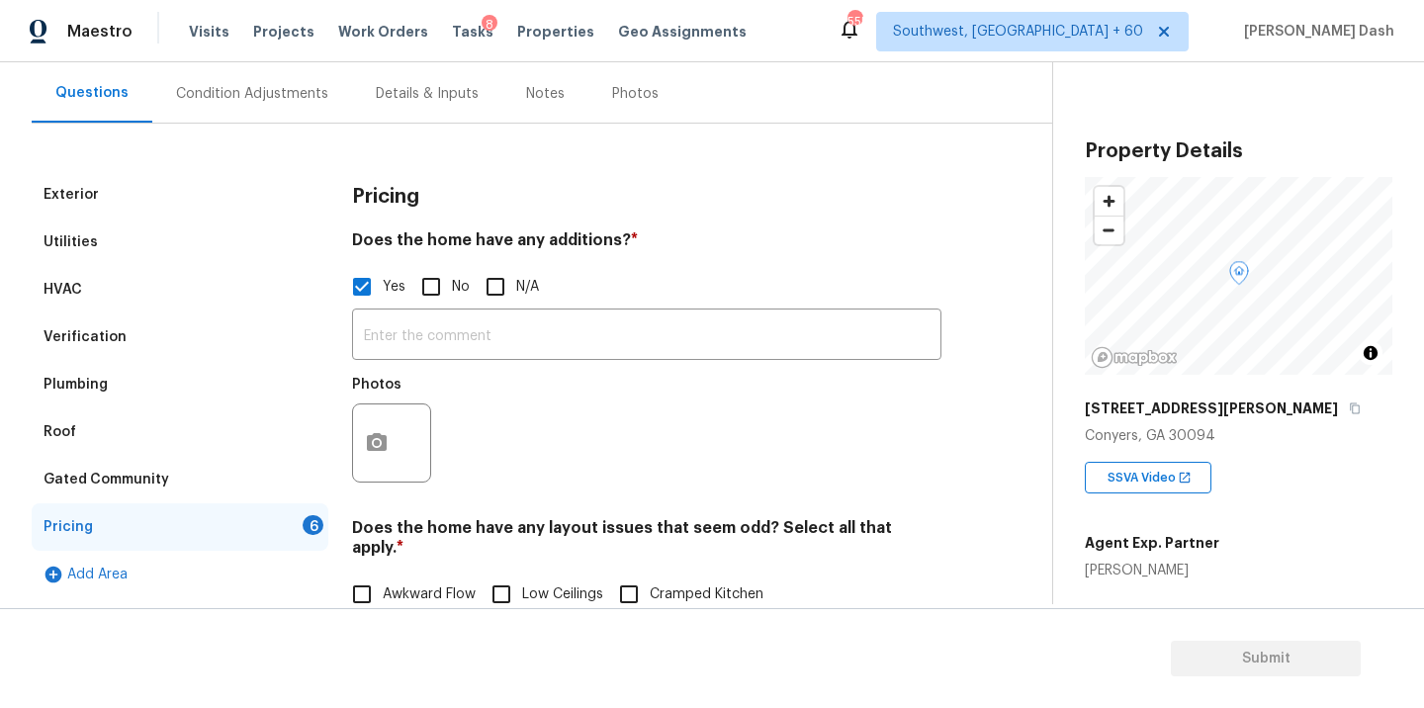
scroll to position [576, 0]
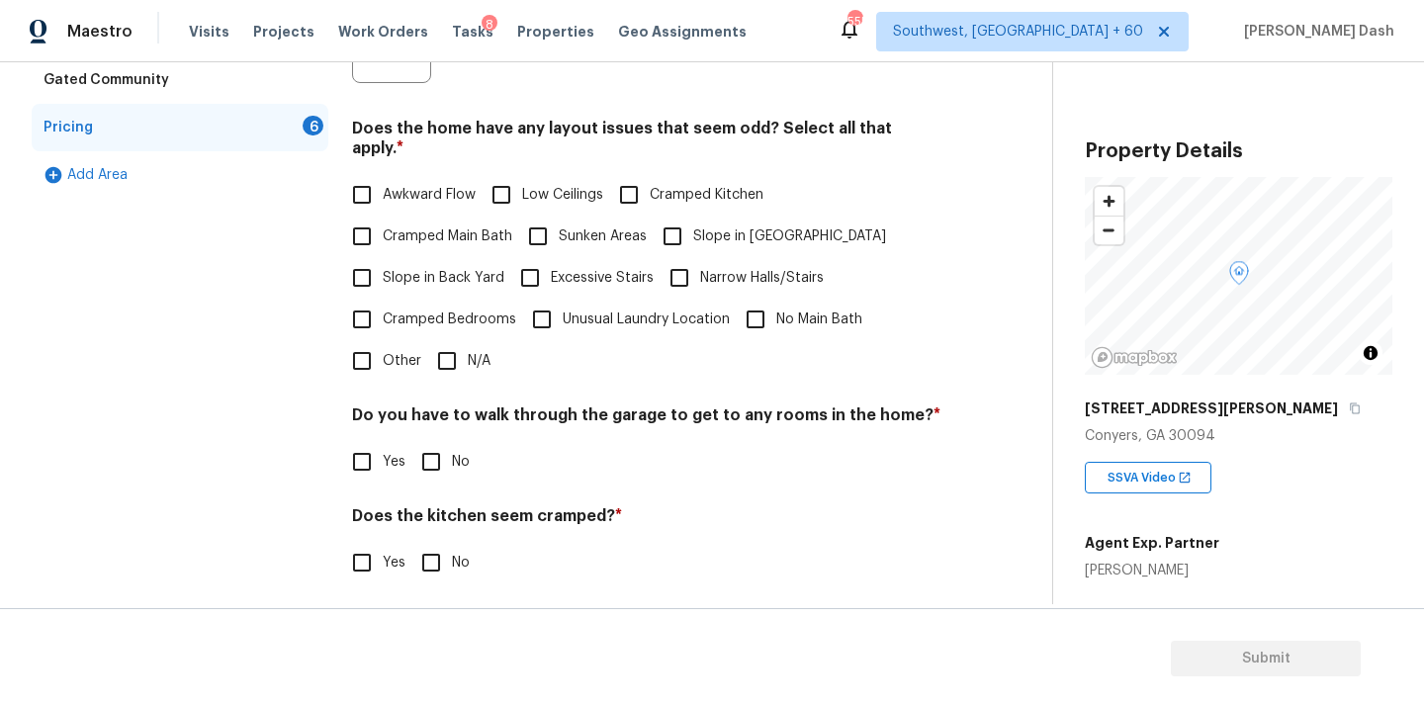
click at [372, 352] on input "Other" at bounding box center [362, 361] width 42 height 42
checkbox input "true"
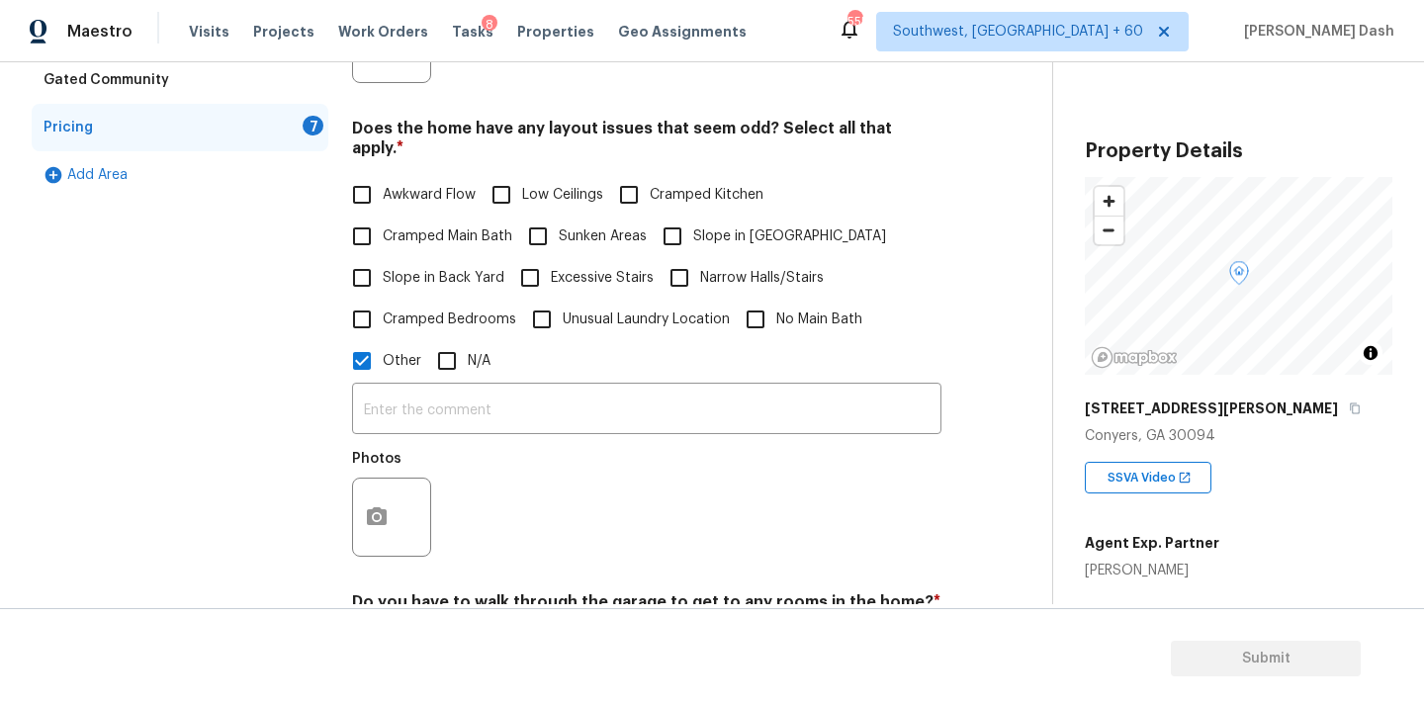
click at [385, 543] on div "Photos" at bounding box center [393, 504] width 83 height 129
click at [385, 507] on icon "button" at bounding box center [377, 516] width 20 height 18
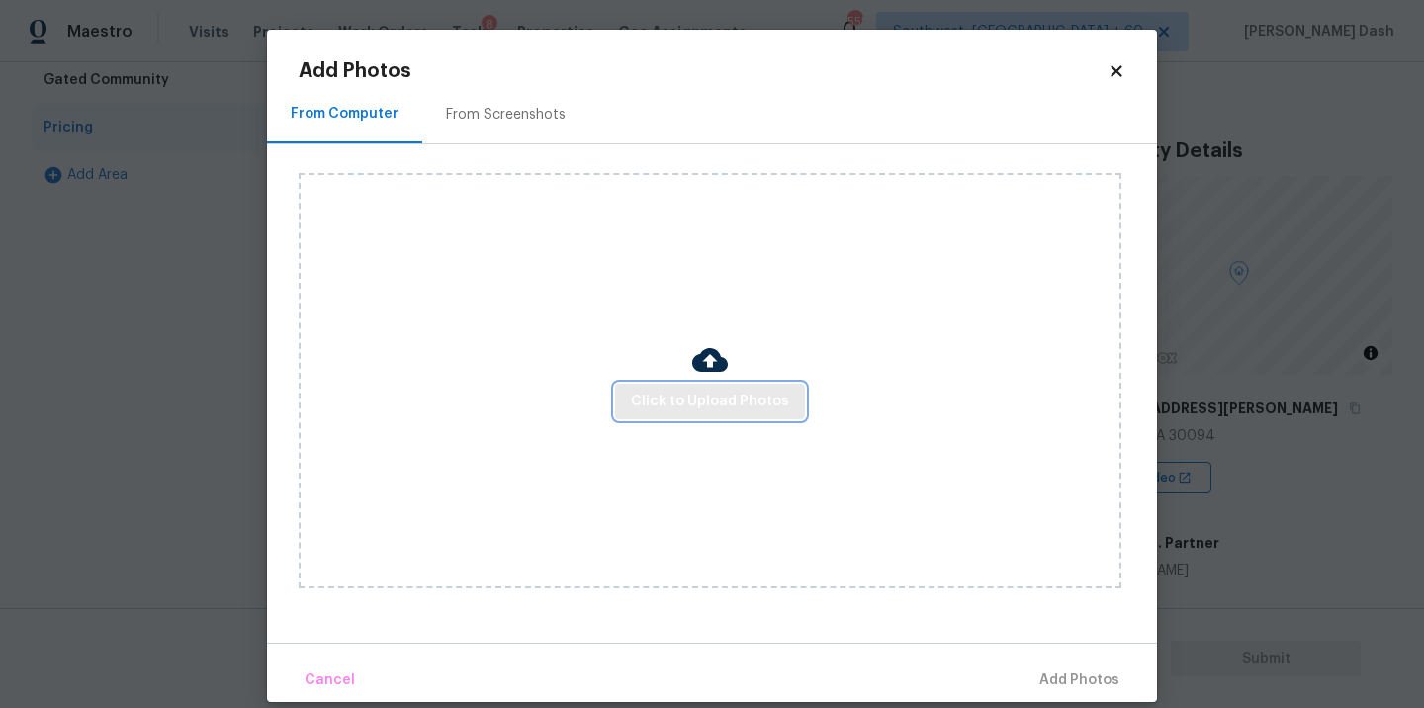
click at [670, 411] on span "Click to Upload Photos" at bounding box center [710, 402] width 158 height 25
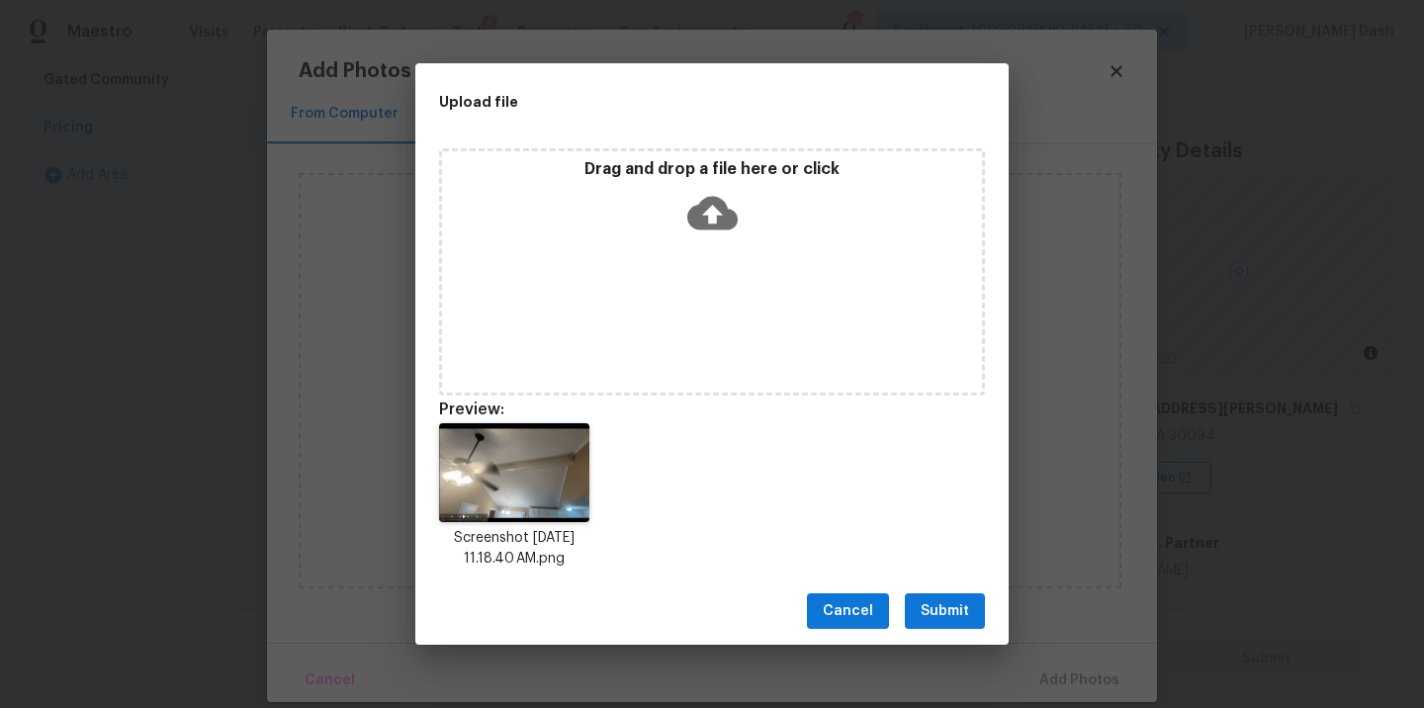
click at [950, 608] on span "Submit" at bounding box center [945, 611] width 48 height 25
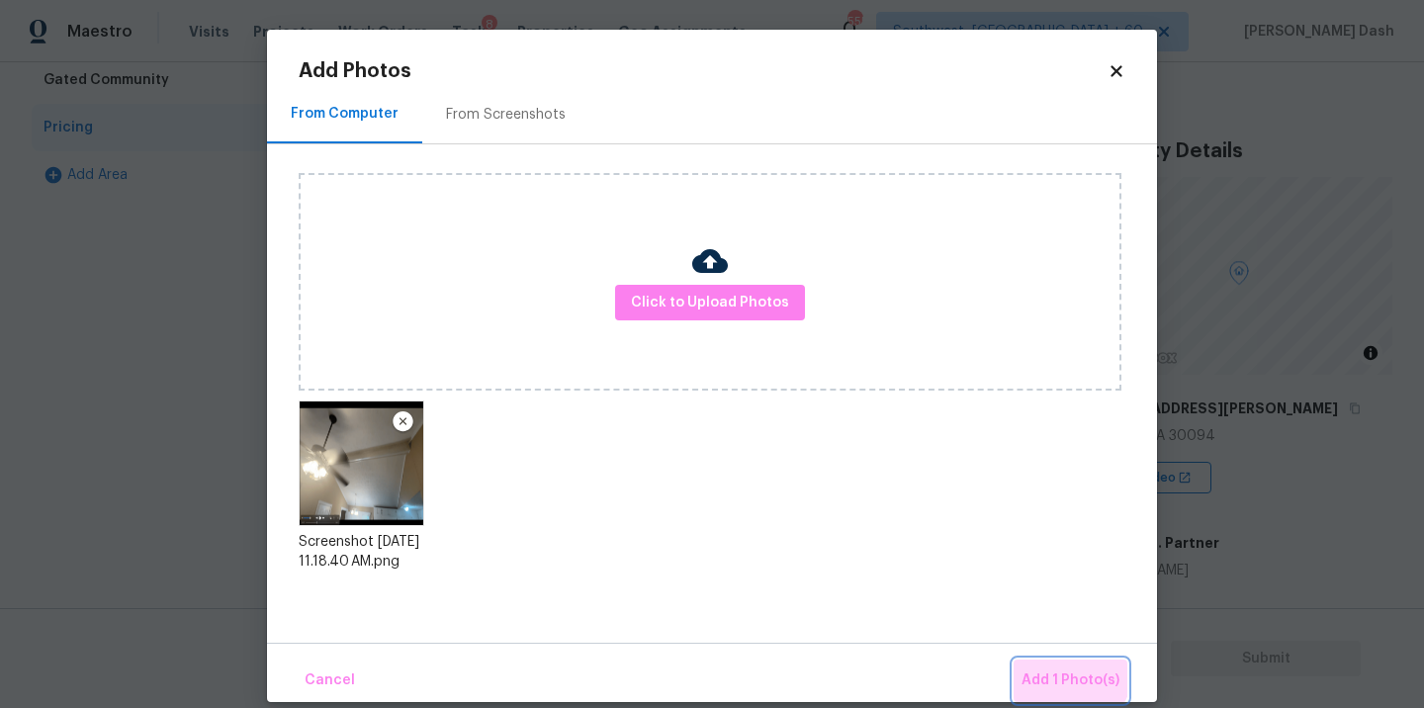
click at [1051, 663] on button "Add 1 Photo(s)" at bounding box center [1071, 681] width 114 height 43
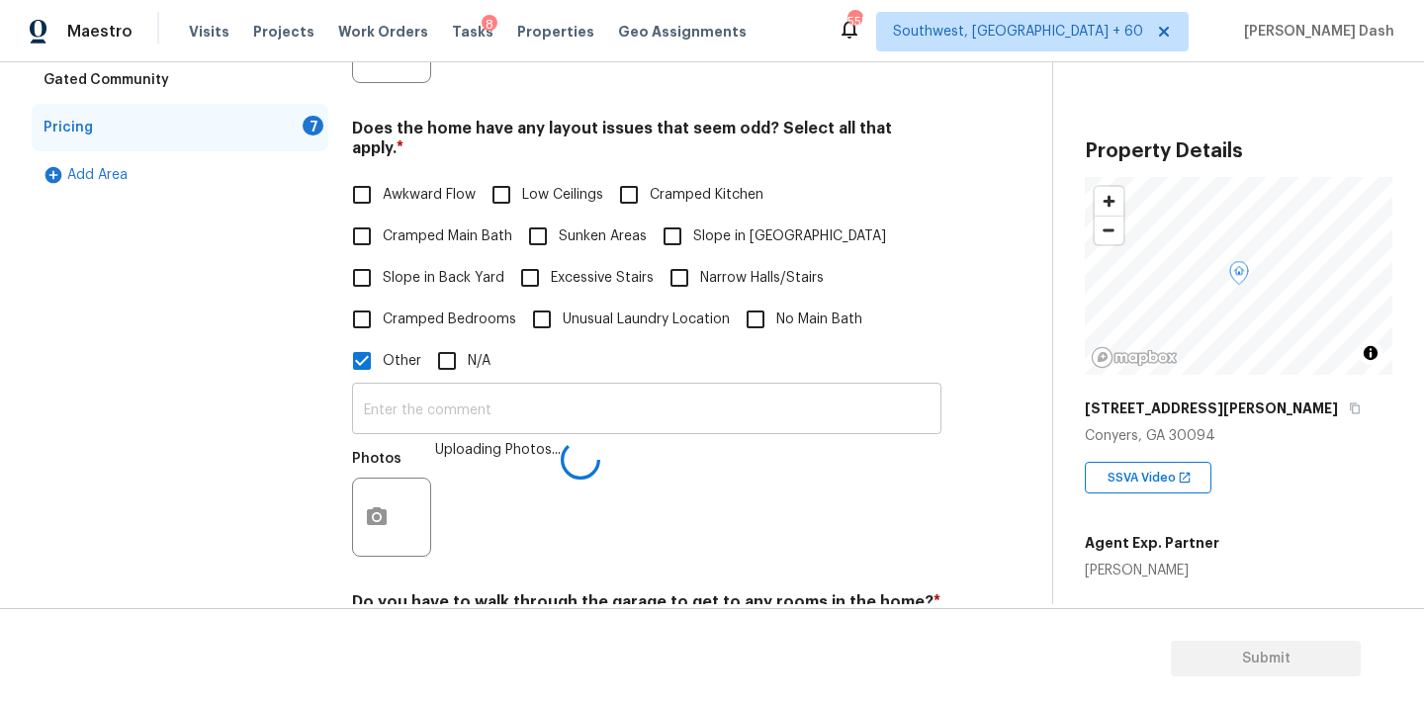
click at [624, 388] on input "text" at bounding box center [647, 411] width 590 height 46
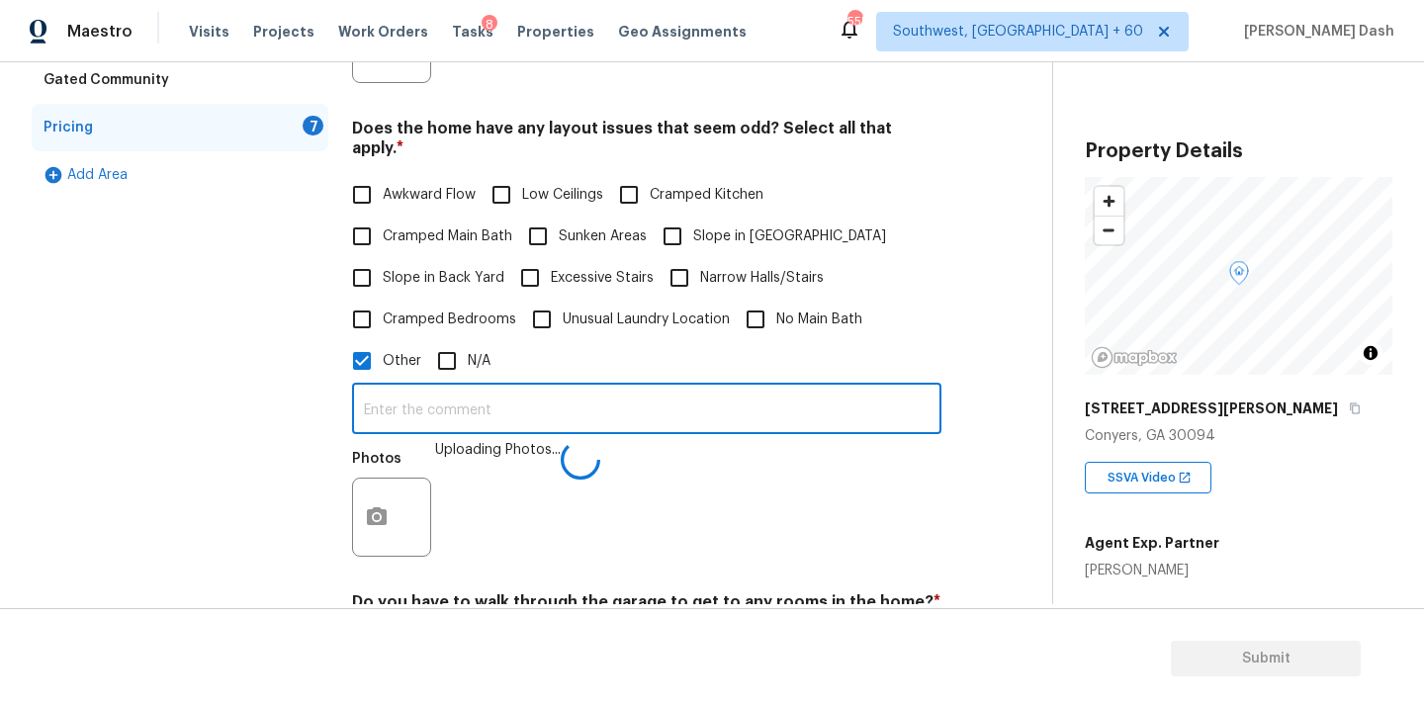
paste input "The house has beamed ceilings hence odd layout."
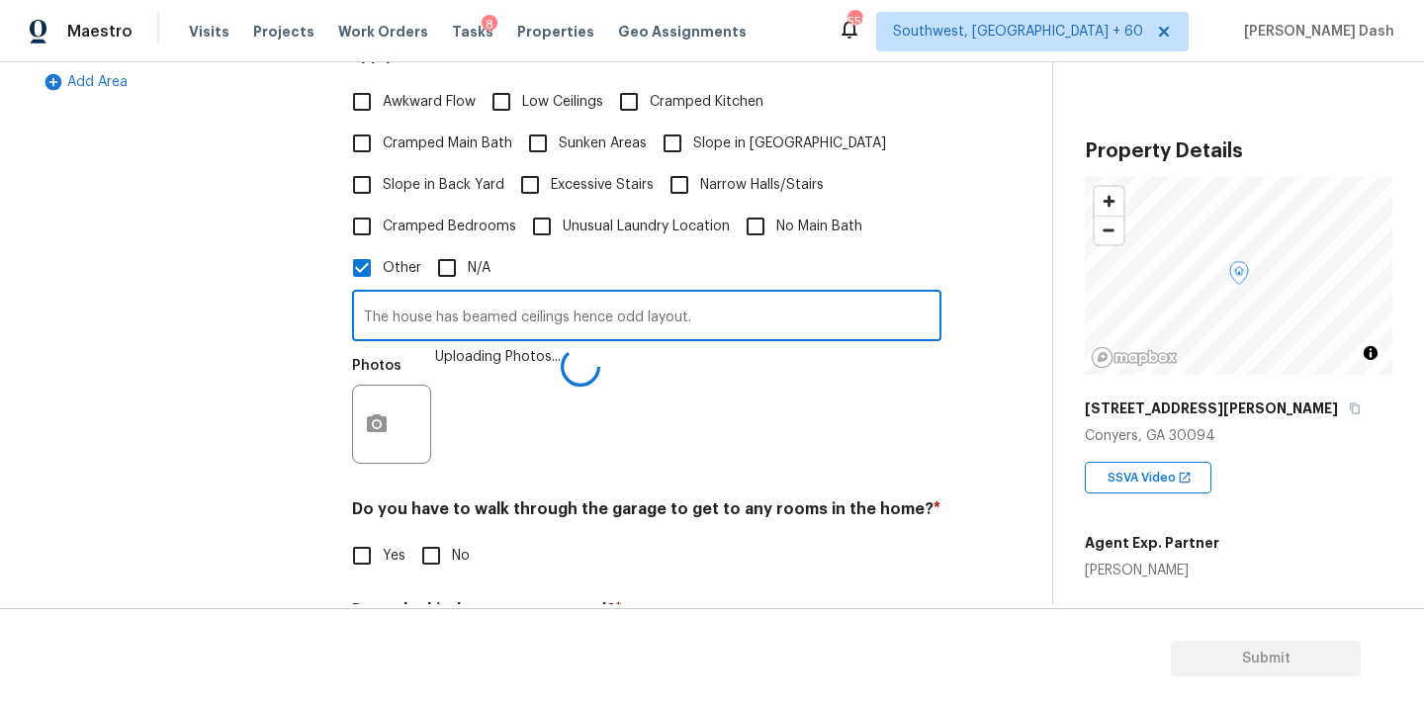
scroll to position [854, 0]
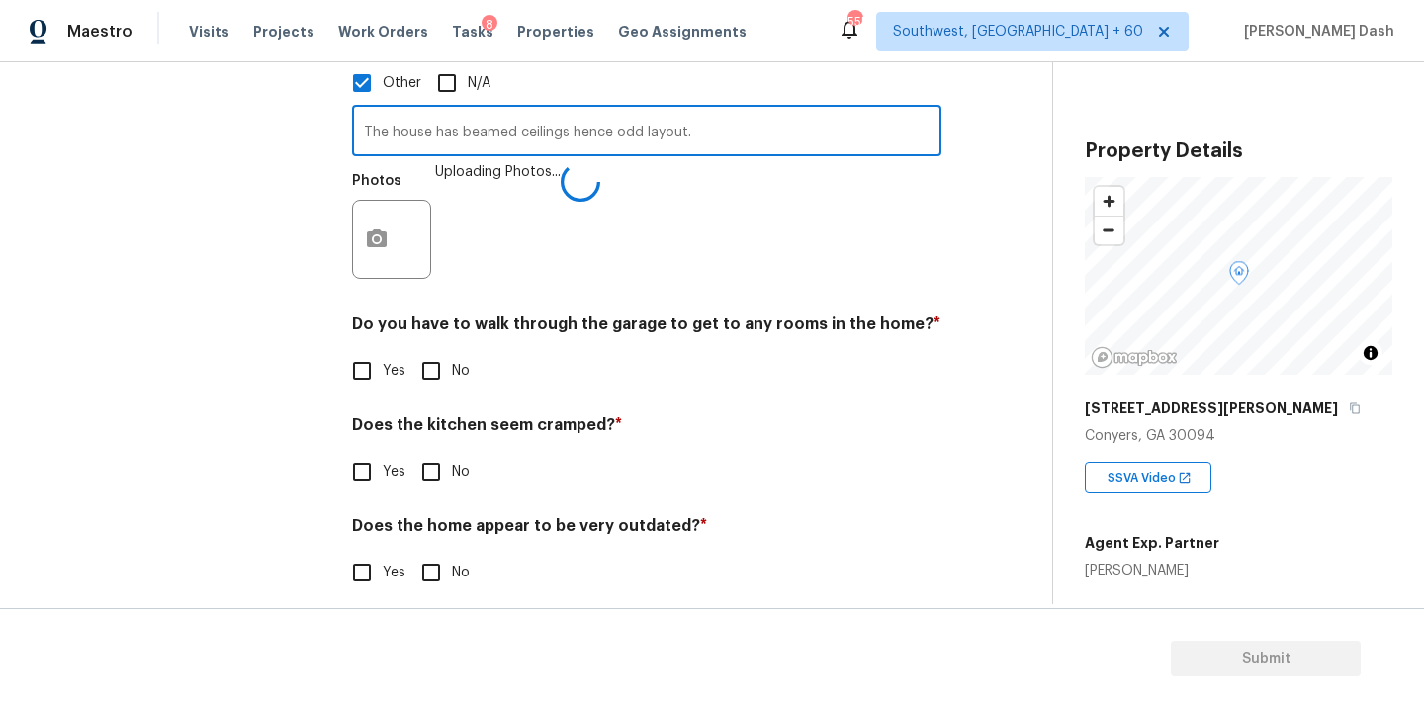
type input "The house has beamed ceilings hence odd layout."
click at [429, 348] on div "Do you have to walk through the garage to get to any rooms in the home? * Yes No" at bounding box center [647, 353] width 590 height 77
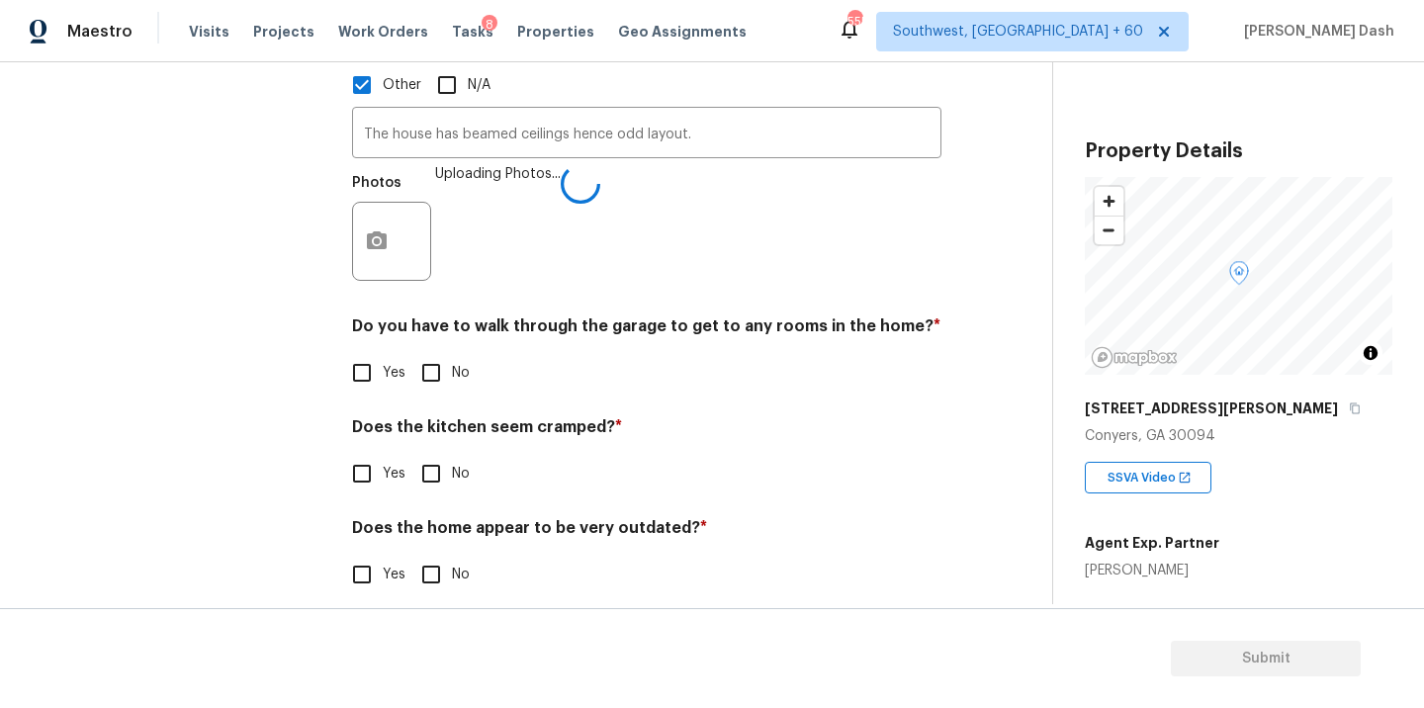
click at [429, 452] on div "Does the kitchen seem cramped? * Yes No" at bounding box center [647, 455] width 590 height 77
click at [429, 485] on div "Pricing Does the home have any additions? * Yes No N/A ​ Photos Does the home h…" at bounding box center [647, 56] width 590 height 1124
click at [429, 561] on input "No" at bounding box center [431, 573] width 42 height 42
checkbox input "true"
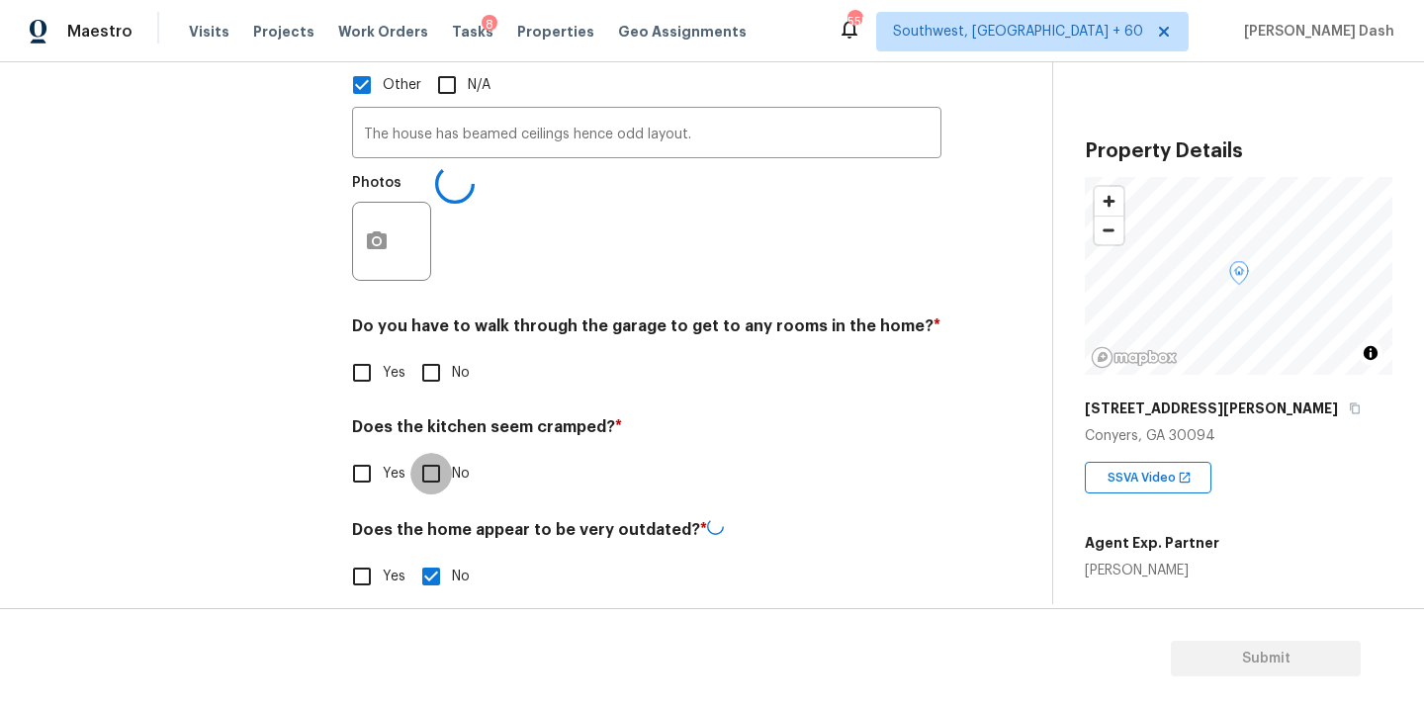
click at [429, 473] on input "No" at bounding box center [431, 474] width 42 height 42
checkbox input "true"
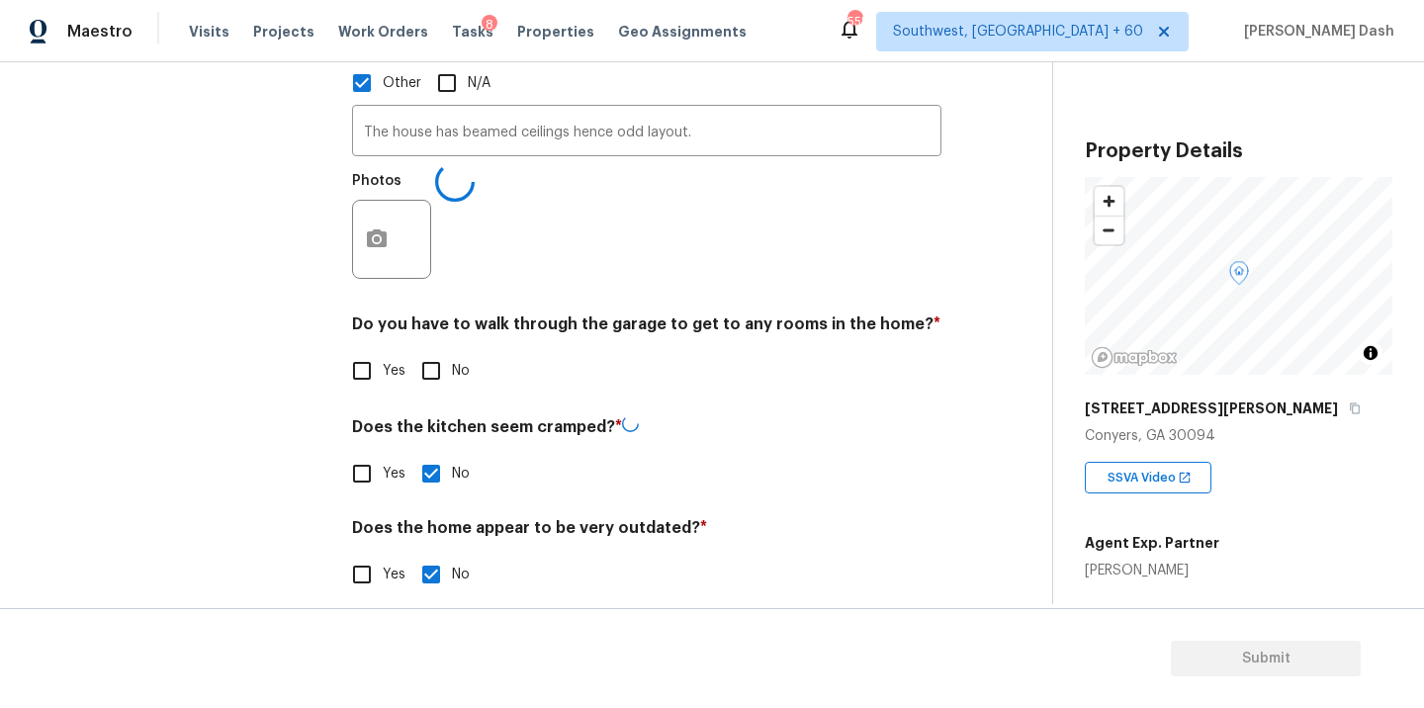
click at [429, 383] on div "Pricing Does the home have any additions? * Yes No N/A ​ Photos Does the home h…" at bounding box center [647, 57] width 590 height 1126
click at [431, 367] on input "No" at bounding box center [431, 371] width 42 height 42
checkbox input "true"
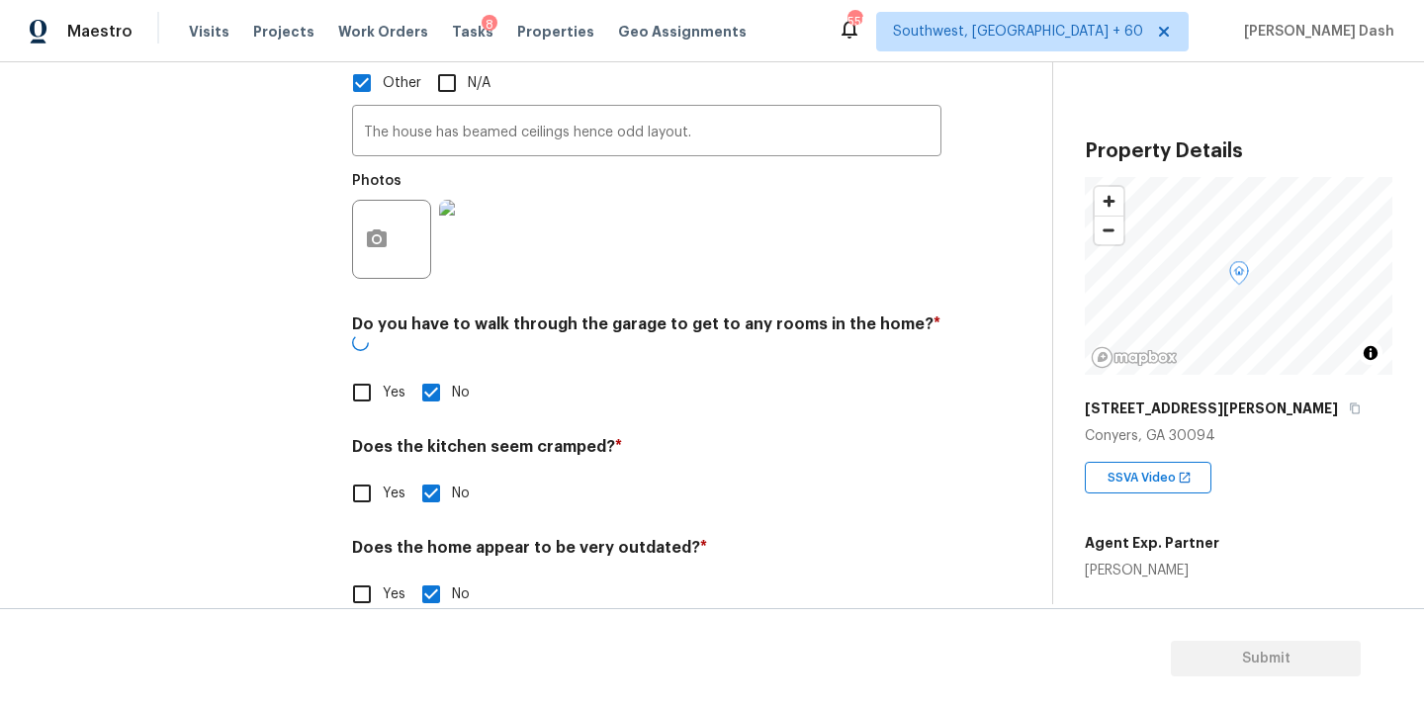
click at [280, 332] on div "Exterior Utilities HVAC Verification Plumbing Roof Gated Community Pricing 2 Ad…" at bounding box center [180, 66] width 297 height 1145
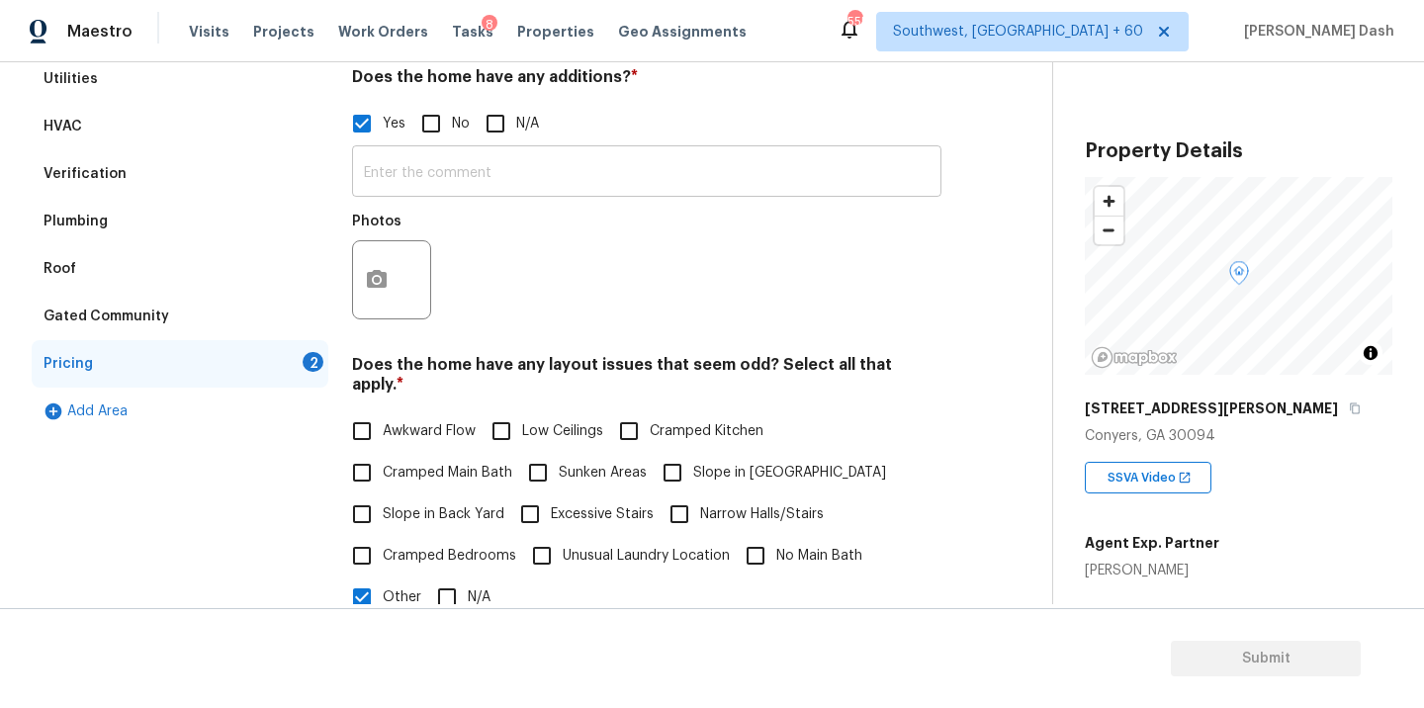
scroll to position [310, 0]
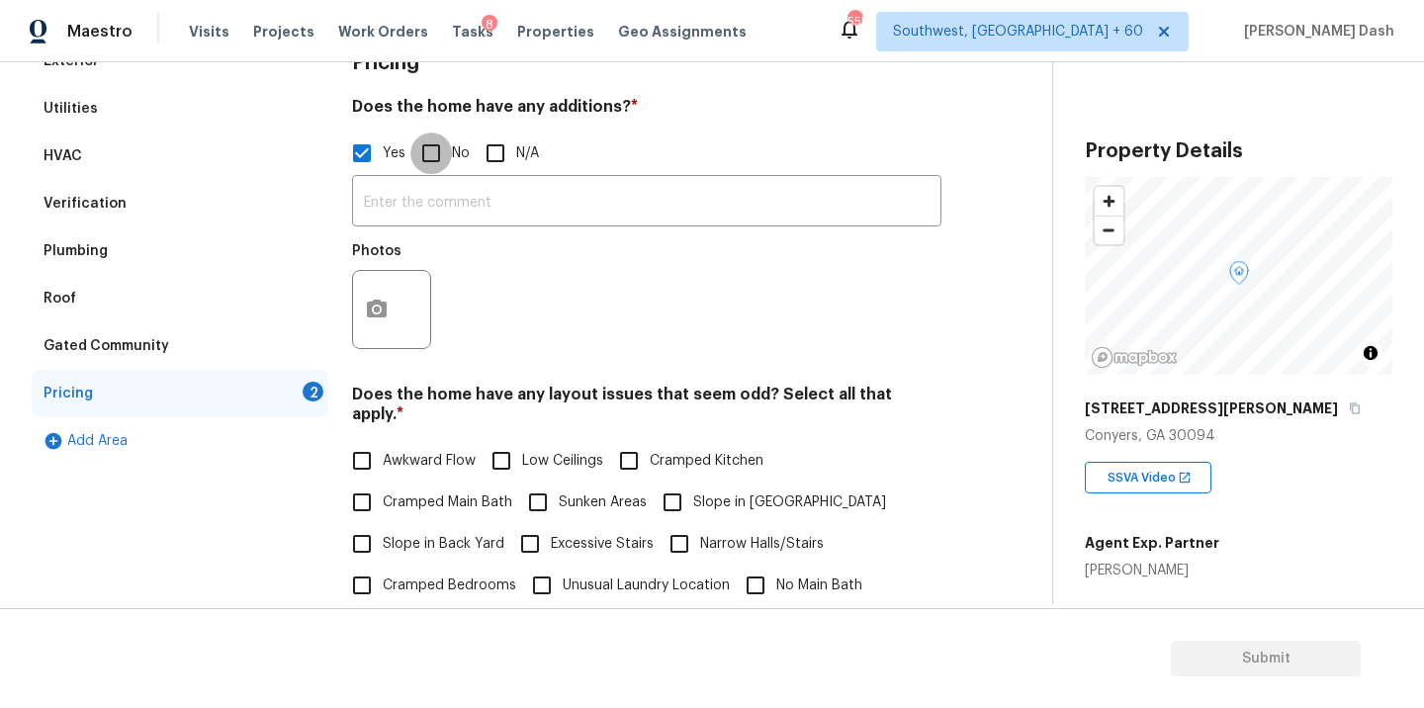
click at [435, 160] on input "No" at bounding box center [431, 154] width 42 height 42
checkbox input "true"
checkbox input "false"
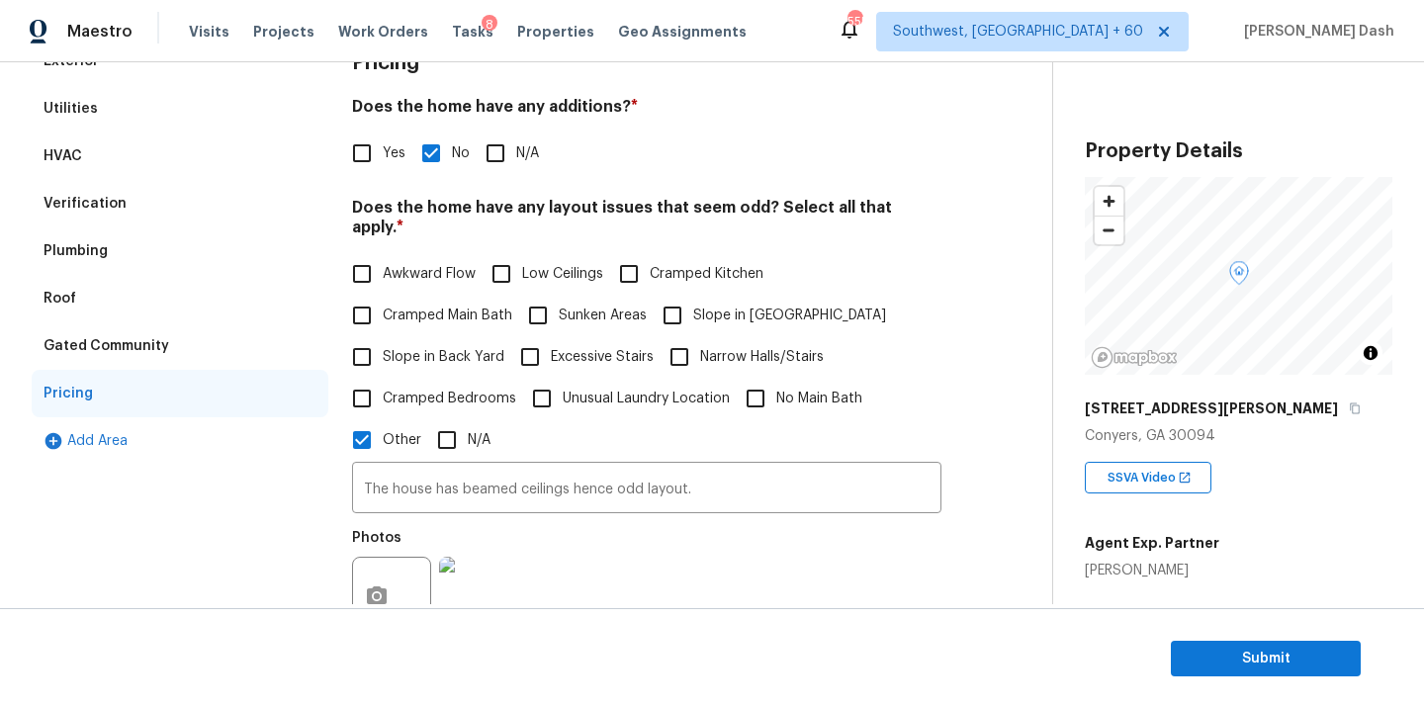
scroll to position [5, 0]
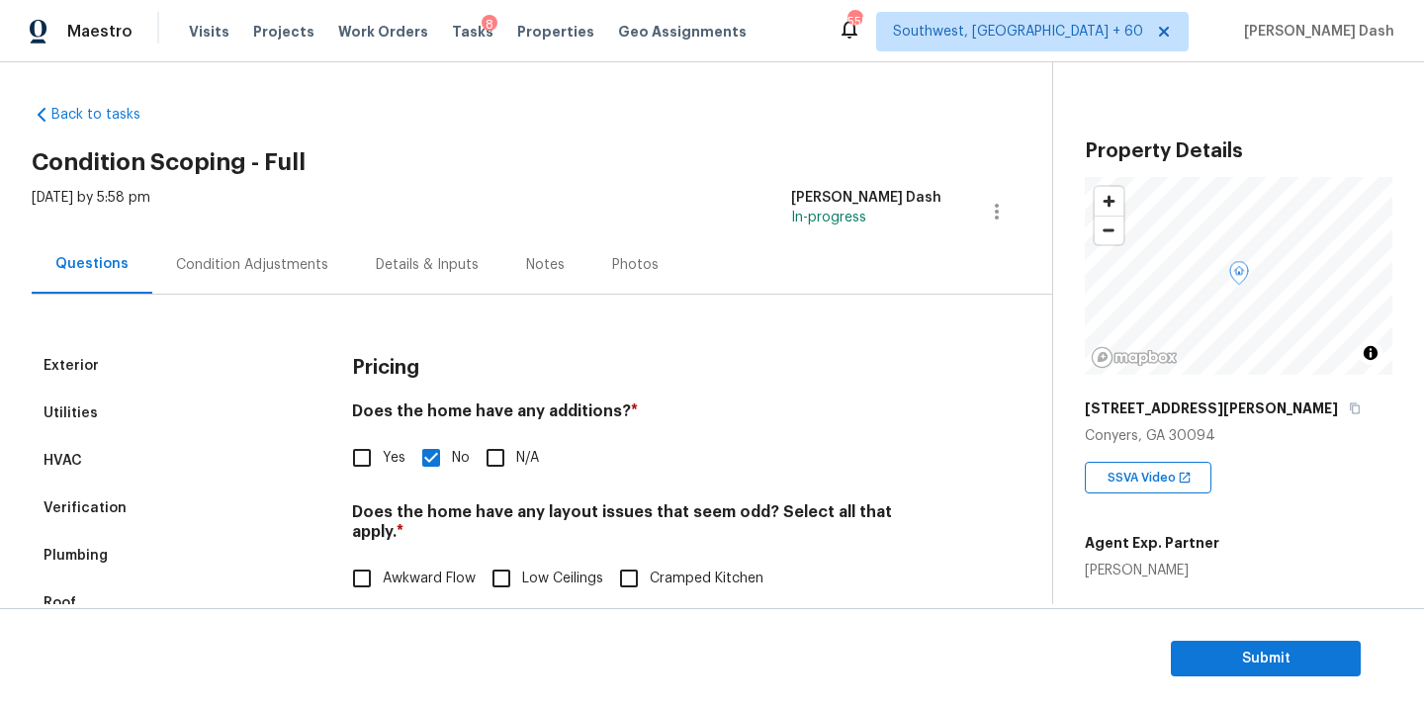
click at [254, 266] on div "Condition Adjustments" at bounding box center [252, 265] width 152 height 20
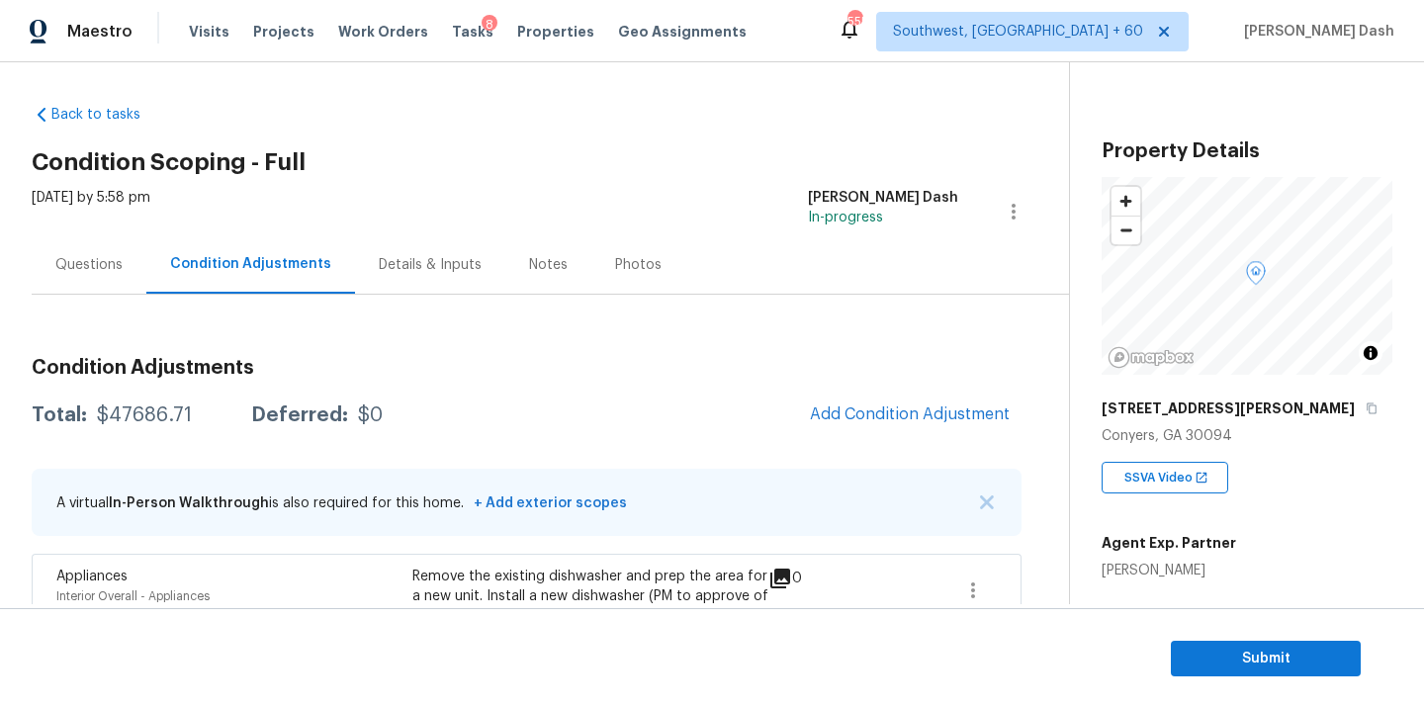
click at [119, 397] on div "Total: $47686.71 Deferred: $0 Add Condition Adjustment" at bounding box center [527, 416] width 990 height 44
copy div "$47686.71"
click at [1236, 639] on section "Submit" at bounding box center [712, 658] width 1424 height 101
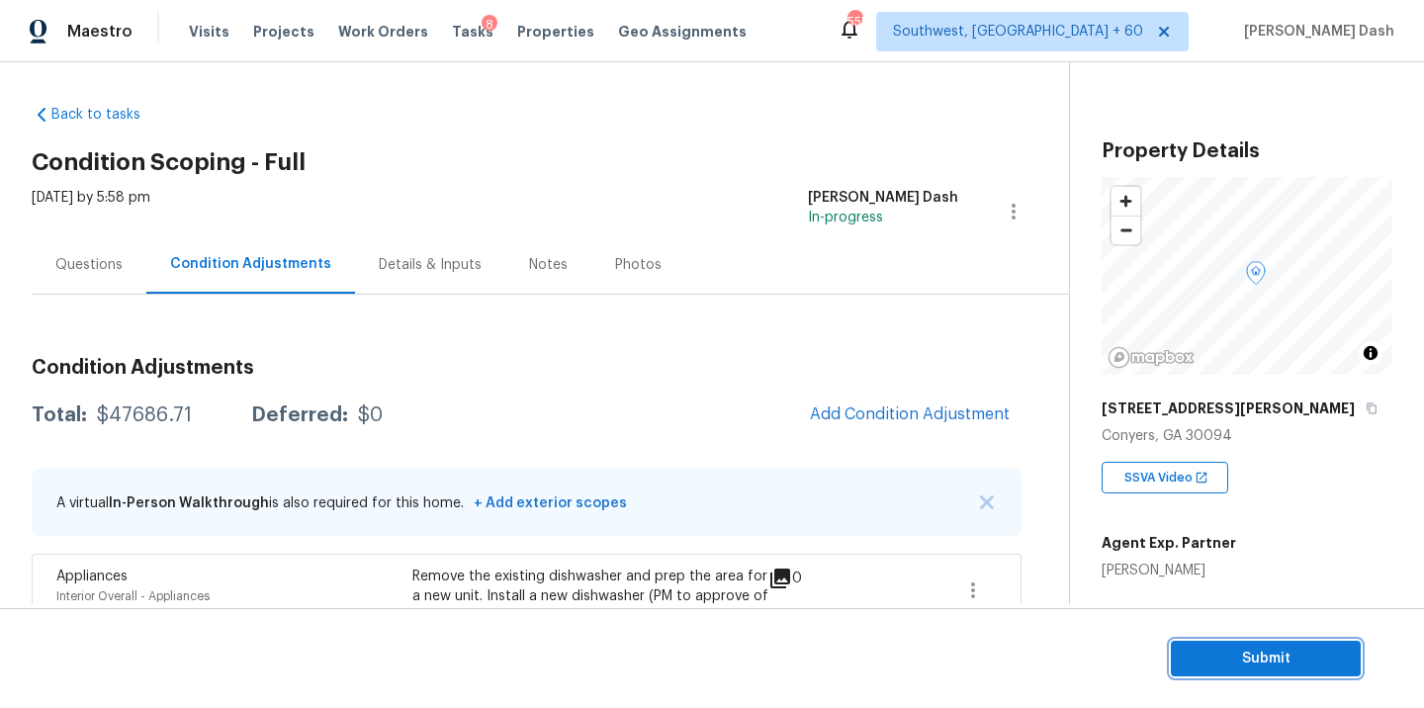
click at [1247, 674] on button "Submit" at bounding box center [1266, 659] width 190 height 37
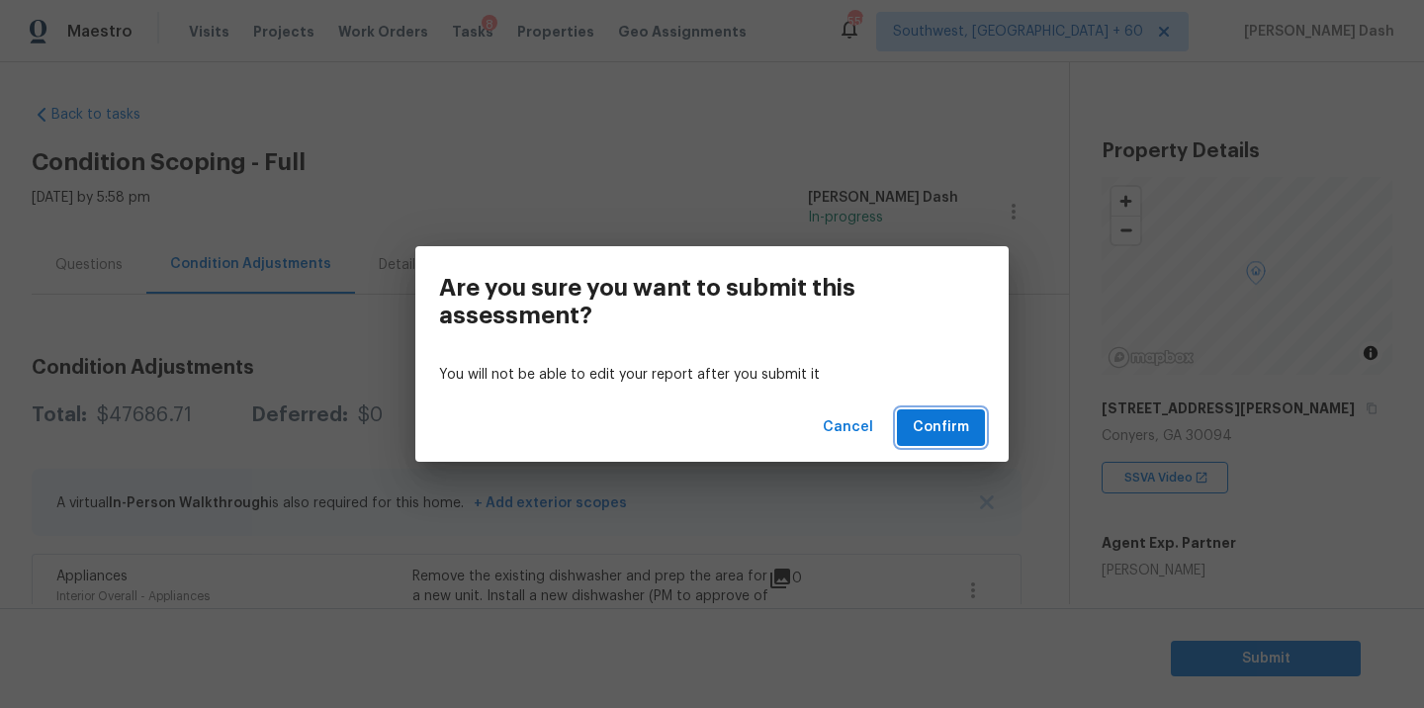
click at [940, 441] on button "Confirm" at bounding box center [941, 427] width 88 height 37
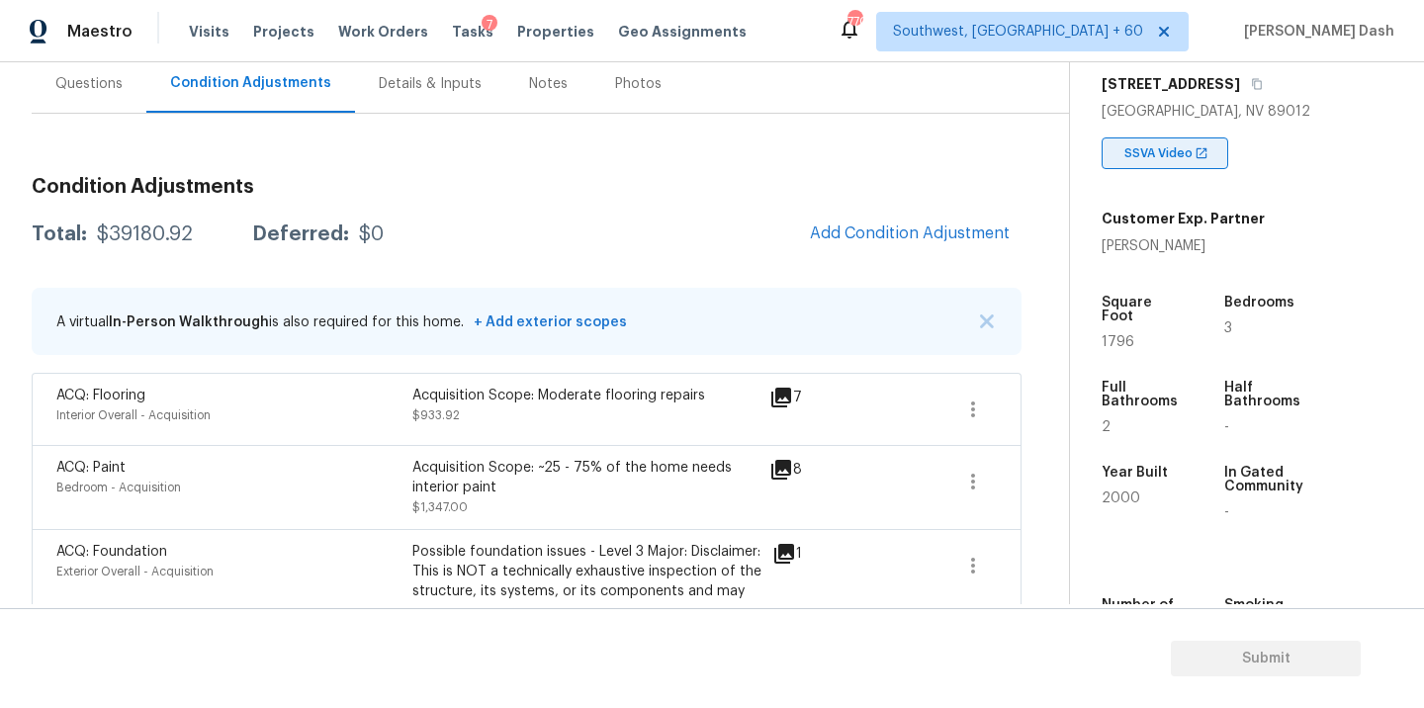
scroll to position [339, 0]
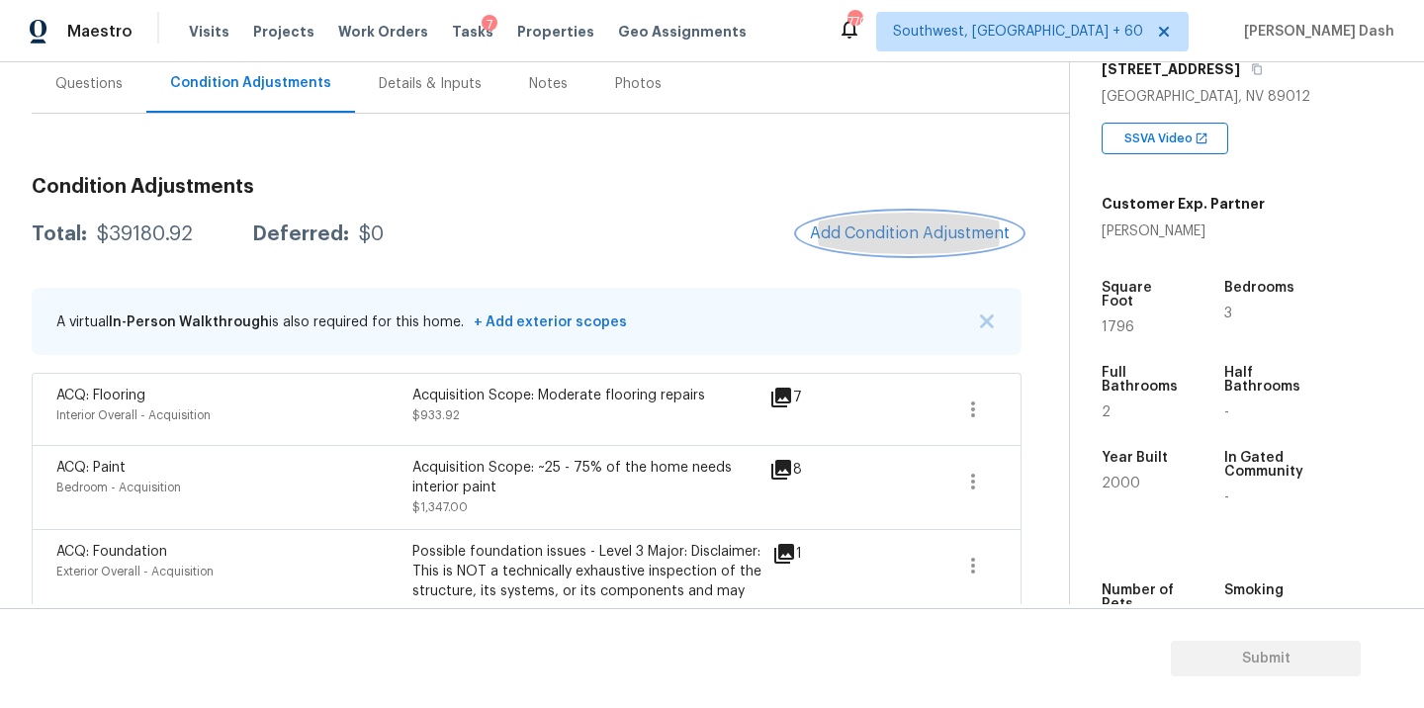
click at [893, 241] on span "Add Condition Adjustment" at bounding box center [910, 234] width 200 height 18
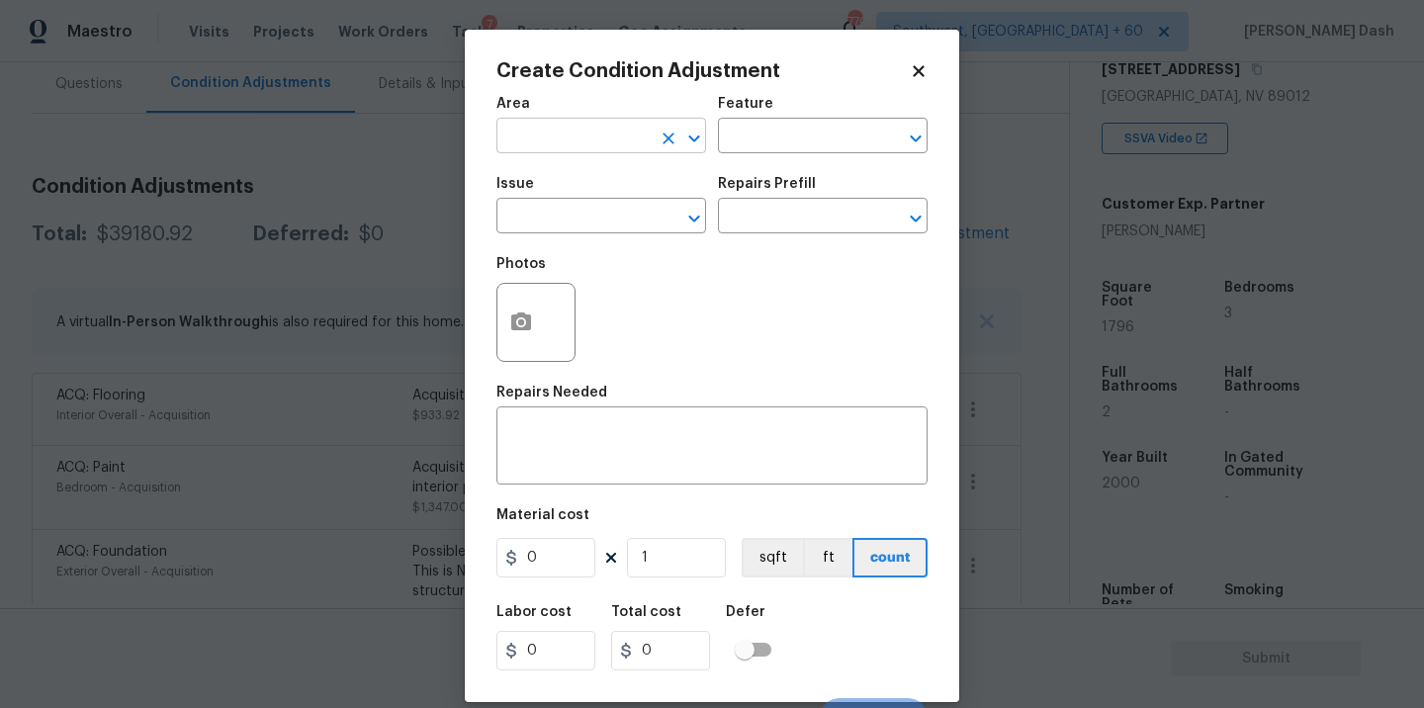
click at [585, 129] on input "text" at bounding box center [574, 138] width 154 height 31
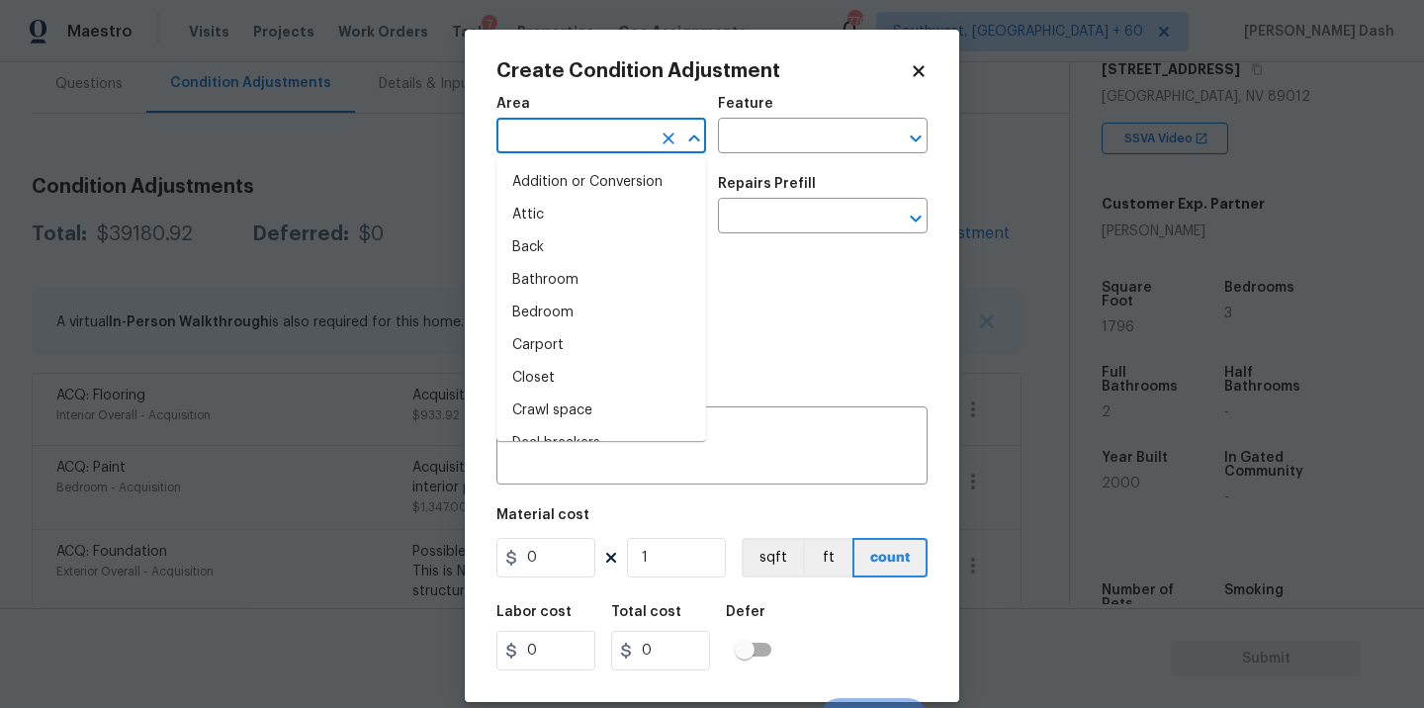
type input "n"
type input "i"
click at [585, 311] on li "Interior Overall" at bounding box center [602, 313] width 210 height 33
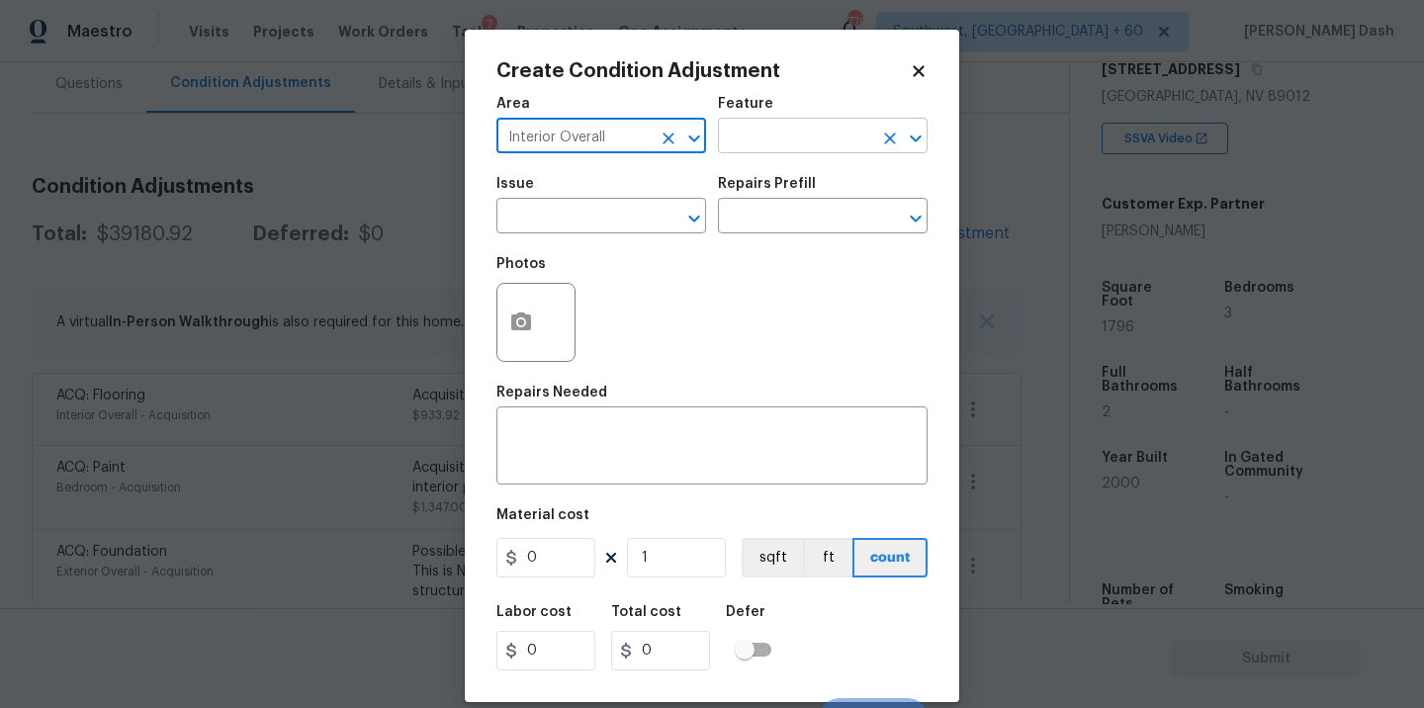
type input "Interior Overall"
click at [751, 142] on input "text" at bounding box center [795, 138] width 154 height 31
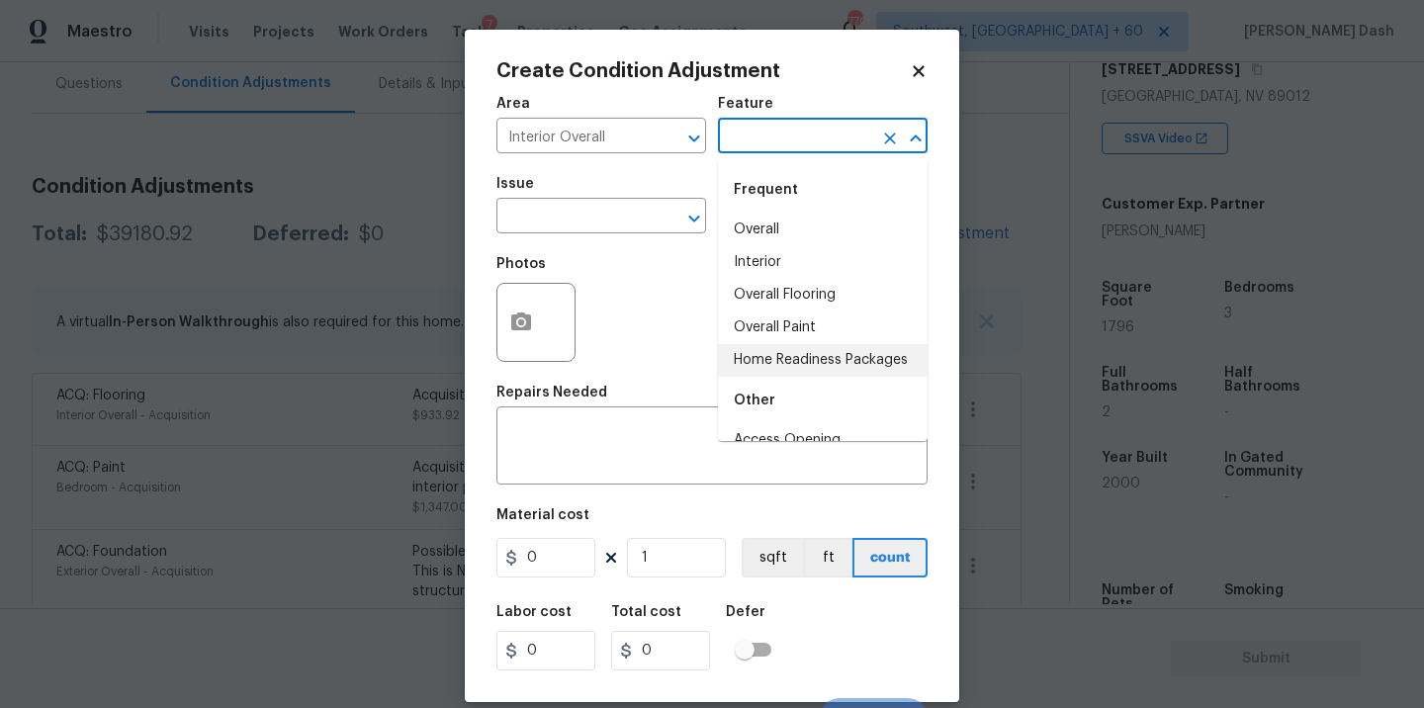
click at [772, 358] on li "Home Readiness Packages" at bounding box center [823, 360] width 210 height 33
type input "Home Readiness Packages"
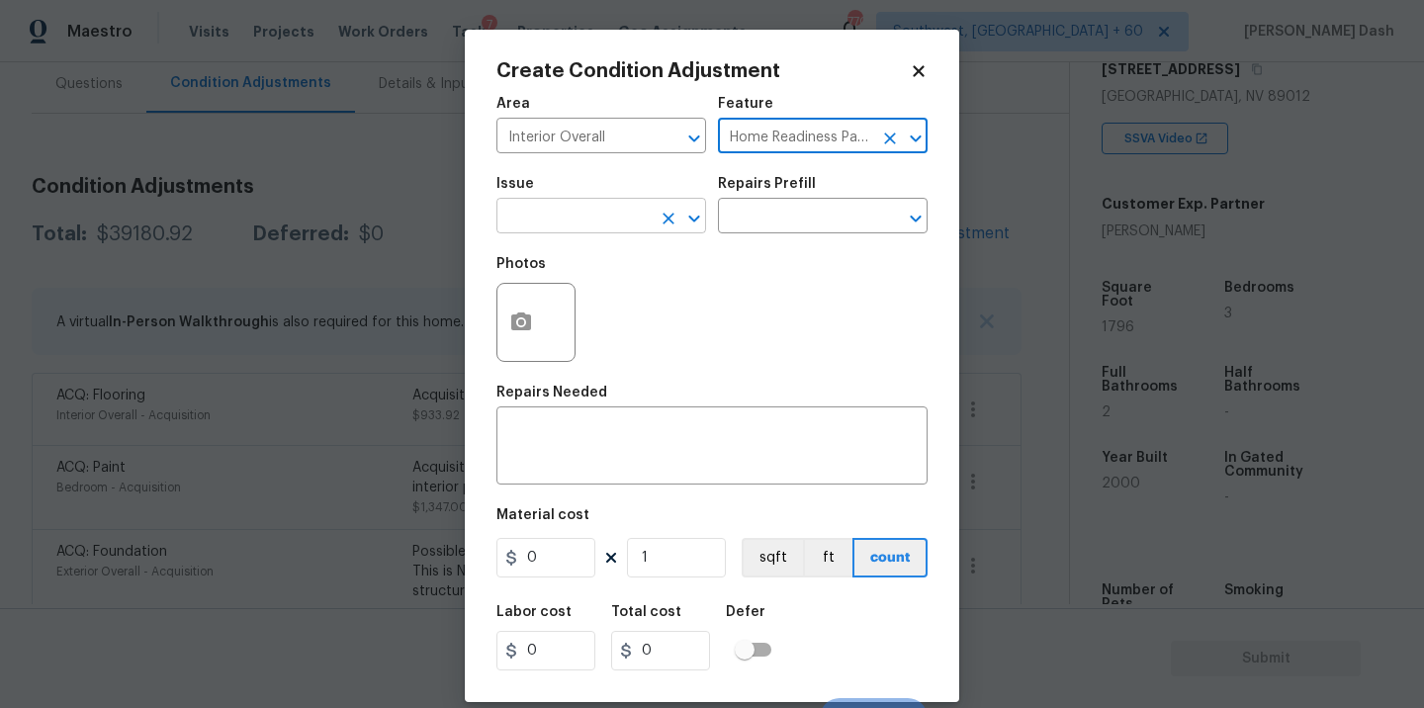
click at [611, 225] on input "text" at bounding box center [574, 218] width 154 height 31
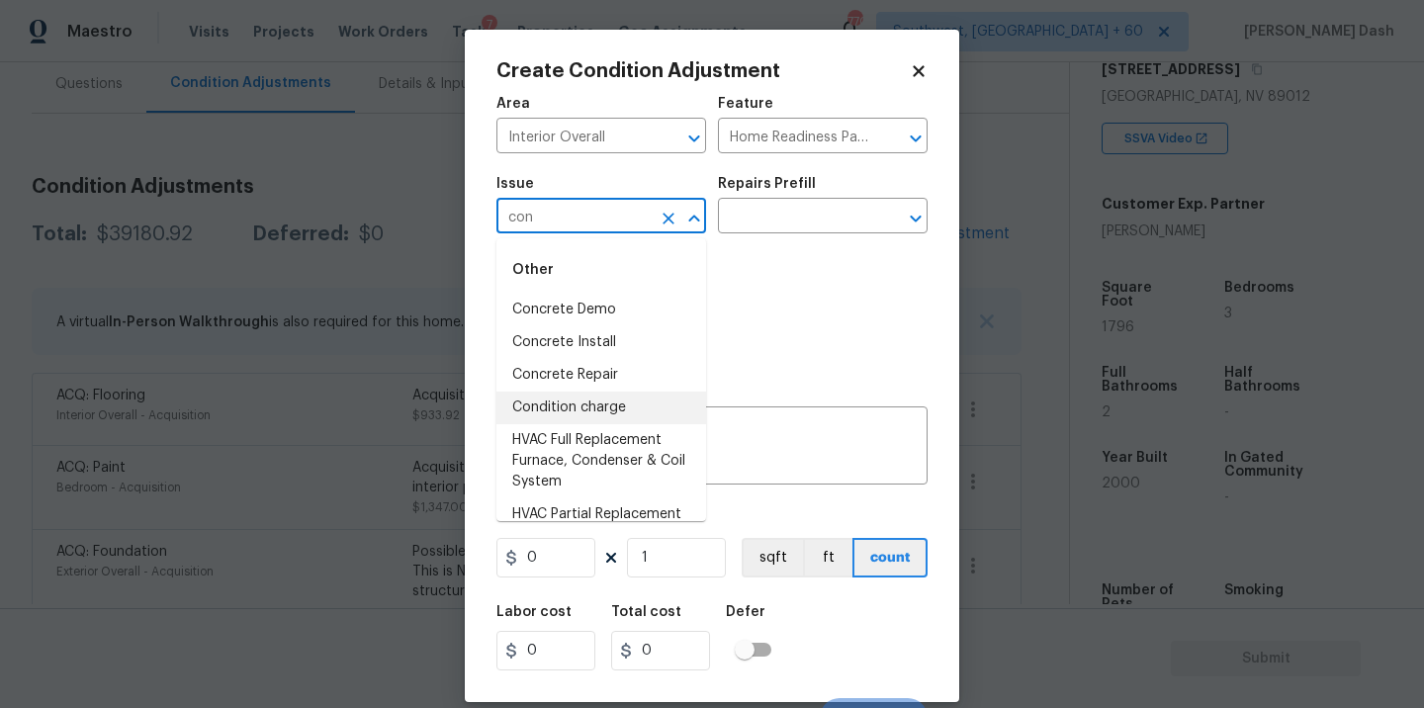
click at [584, 403] on li "Condition charge" at bounding box center [602, 408] width 210 height 33
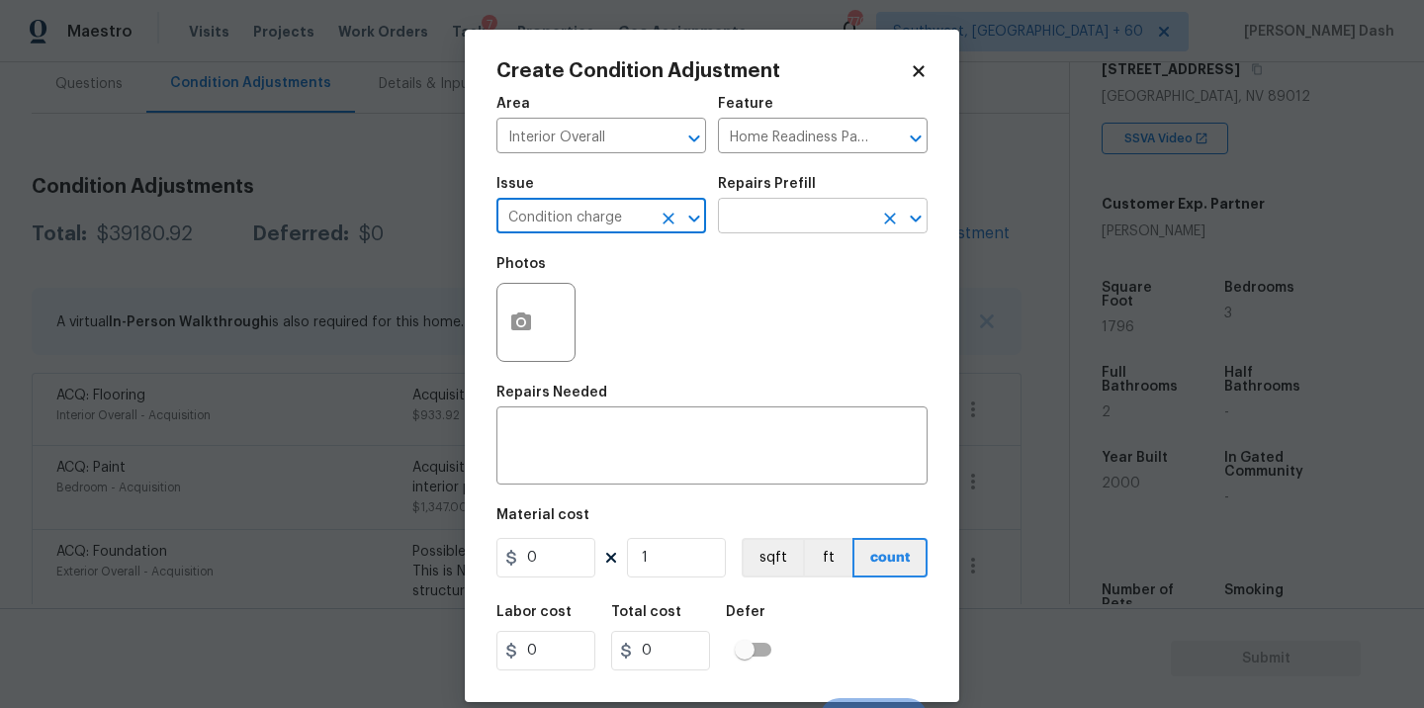
type input "Condition charge"
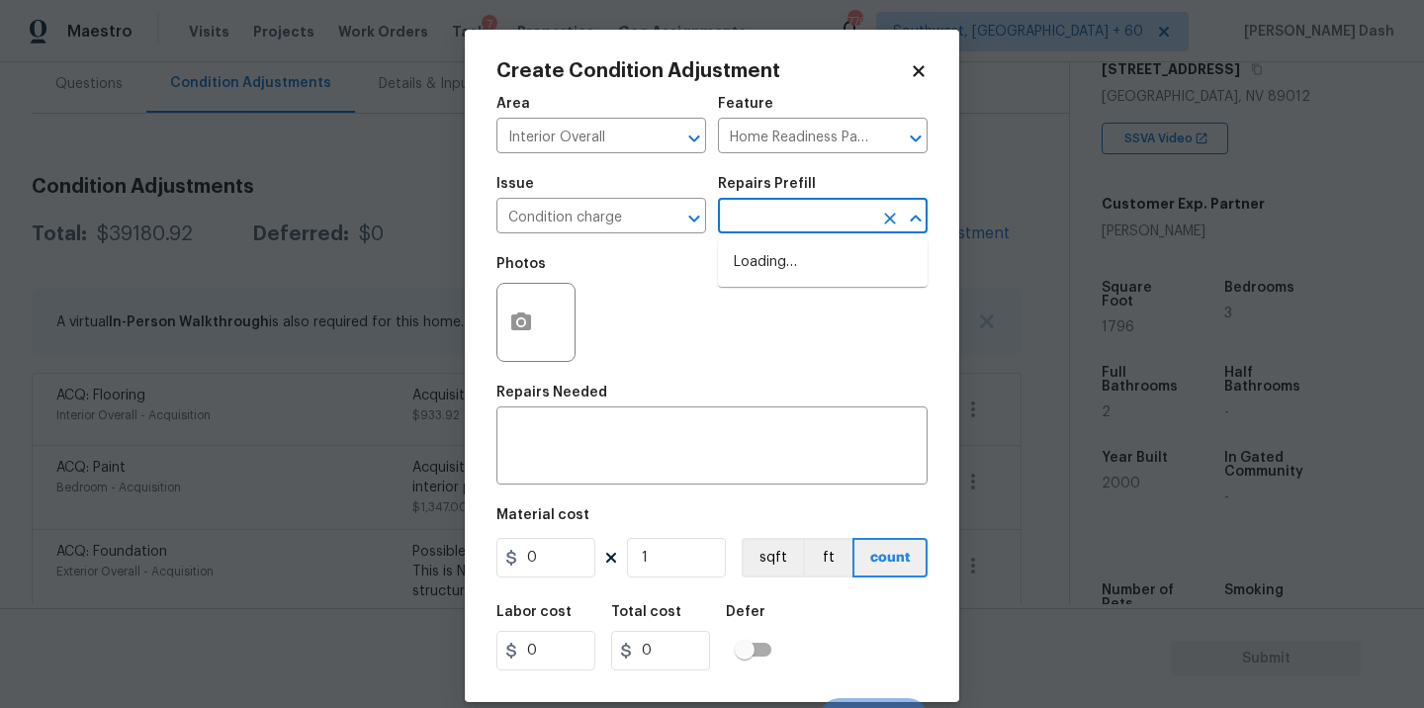
click at [773, 233] on input "text" at bounding box center [795, 218] width 154 height 31
click at [912, 69] on icon at bounding box center [919, 71] width 18 height 18
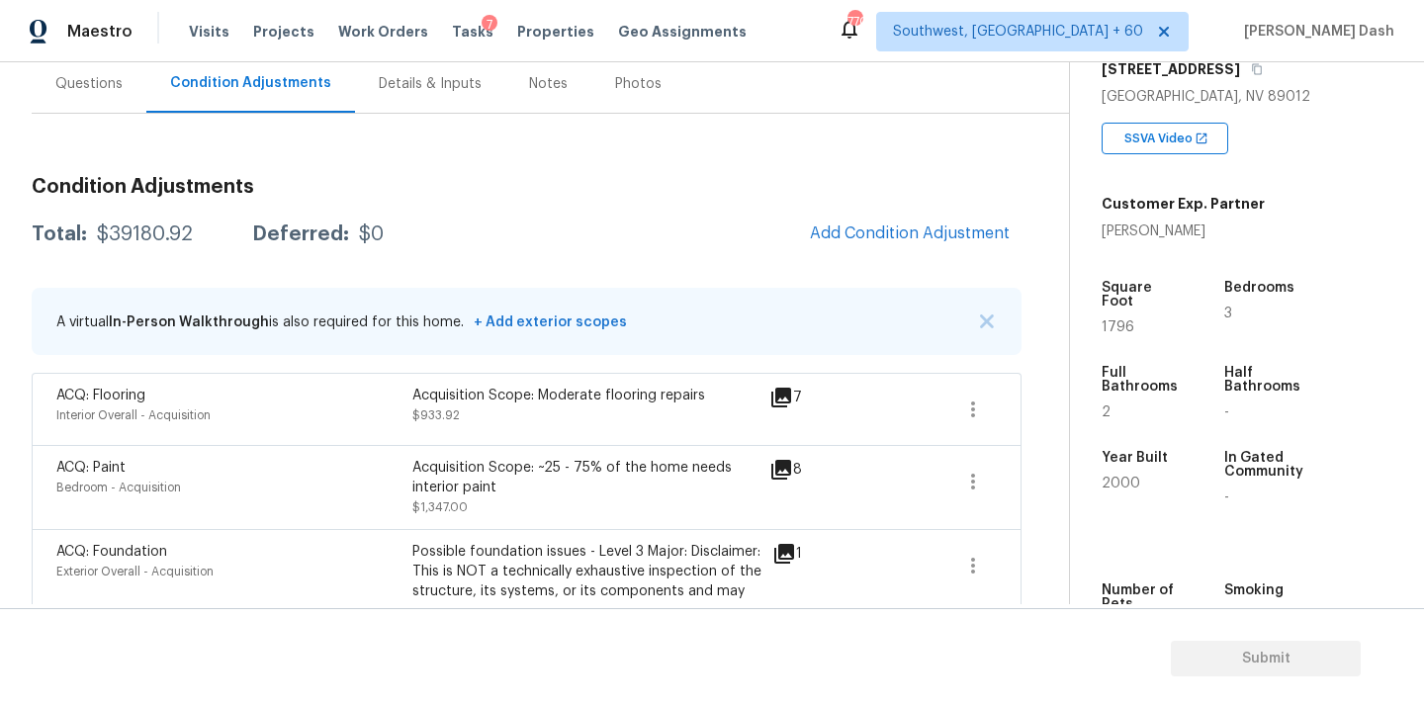
click at [852, 234] on span "Add Condition Adjustment" at bounding box center [910, 234] width 200 height 18
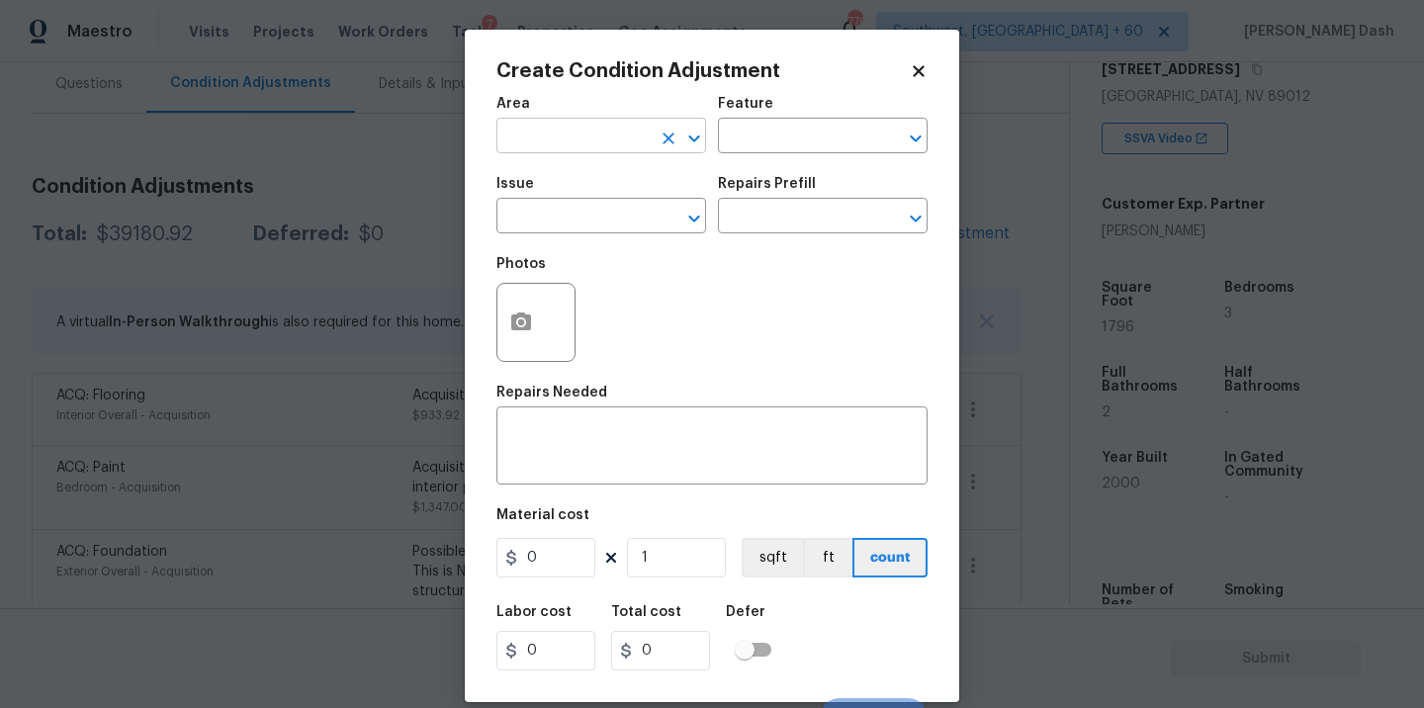
click at [641, 123] on input "text" at bounding box center [574, 138] width 154 height 31
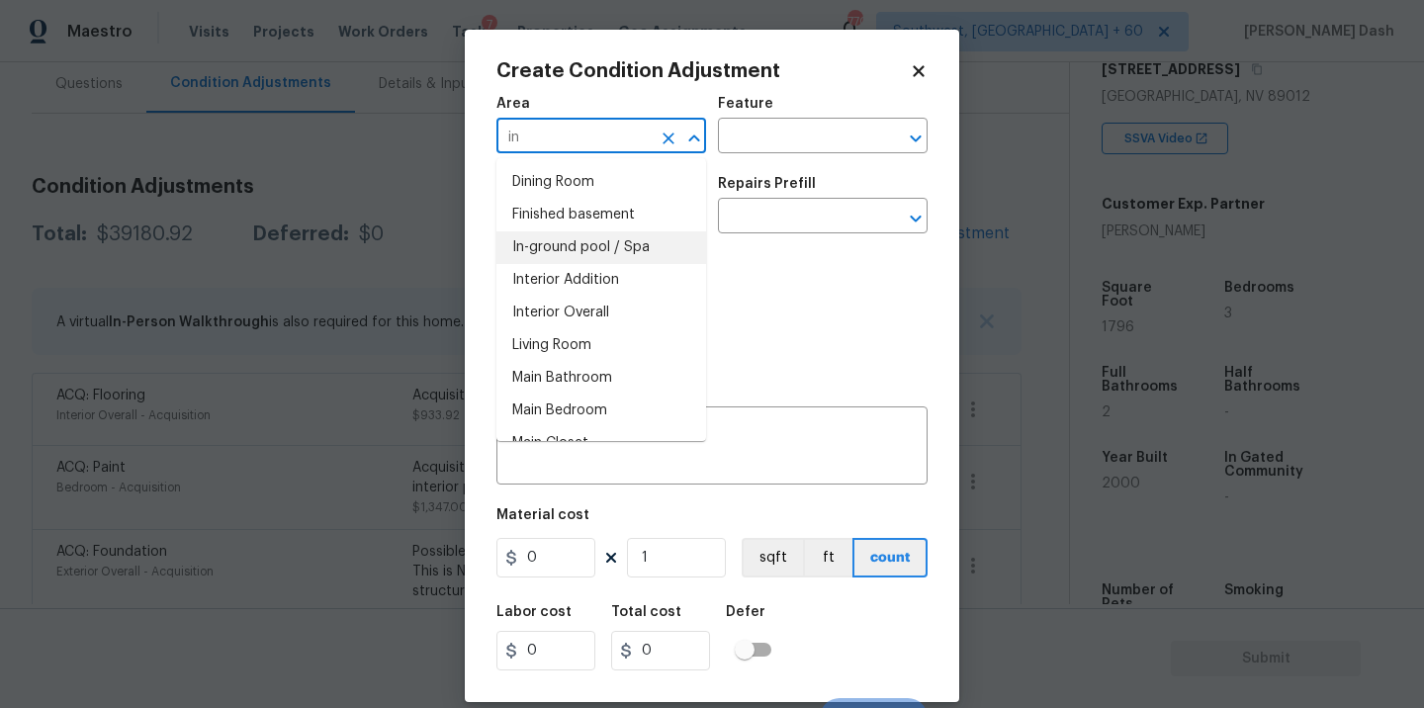
type input "in"
click at [381, 176] on body "Maestro Visits Projects Work Orders Tasks 7 Properties Geo Assignments [GEOGRAP…" at bounding box center [712, 354] width 1424 height 708
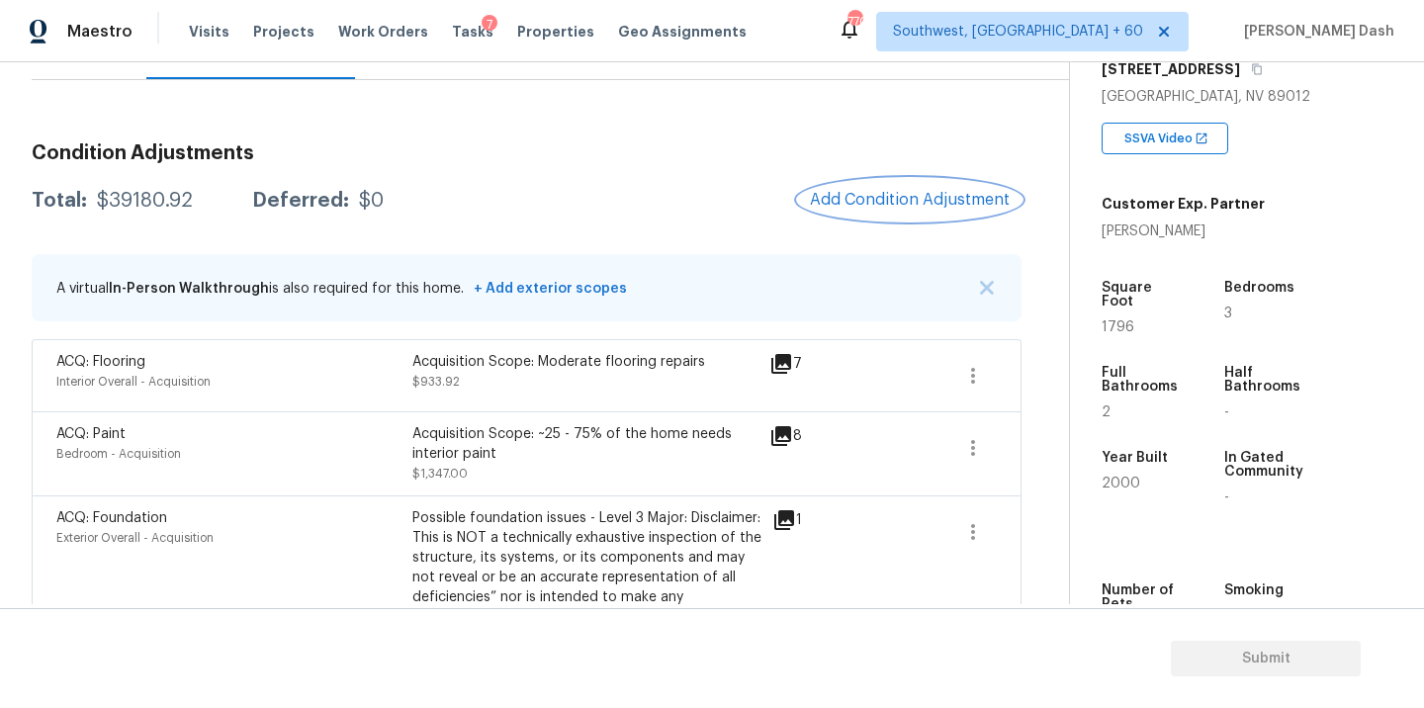
scroll to position [223, 0]
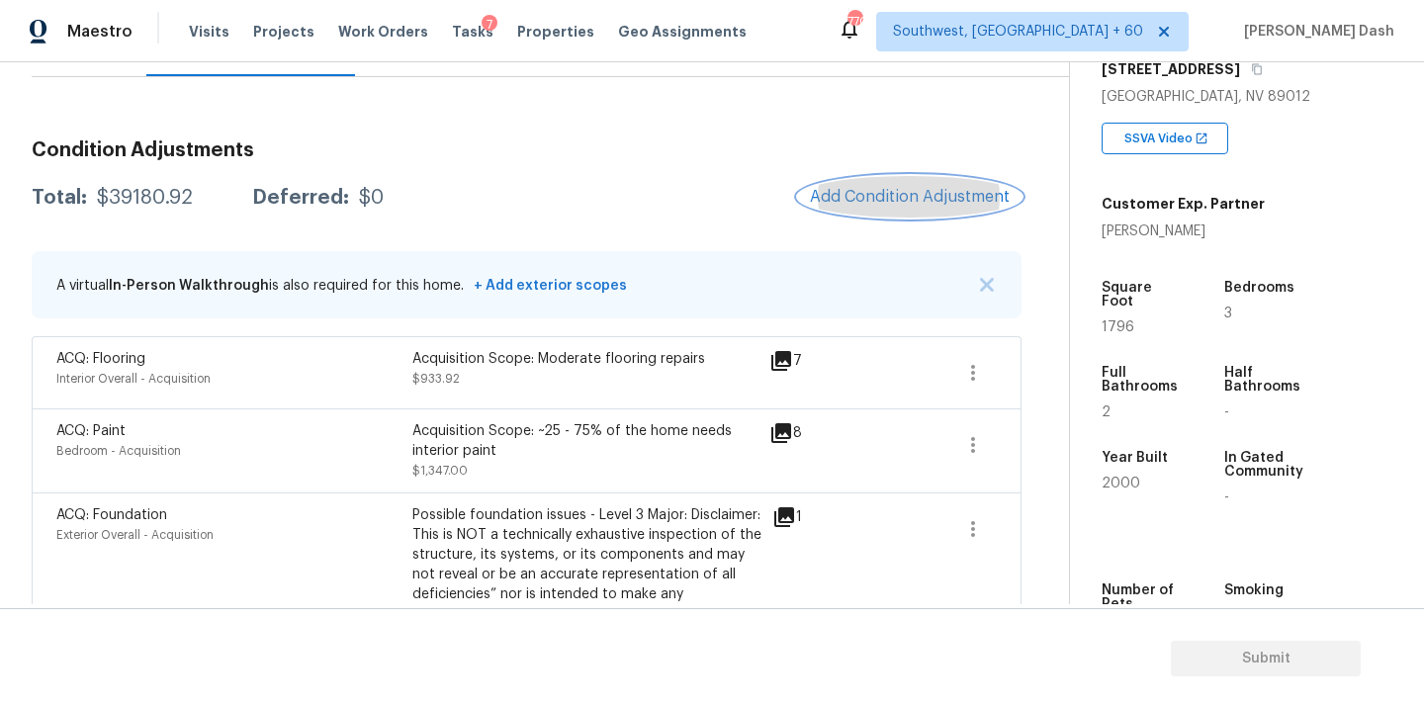
click at [848, 183] on button "Add Condition Adjustment" at bounding box center [910, 197] width 224 height 42
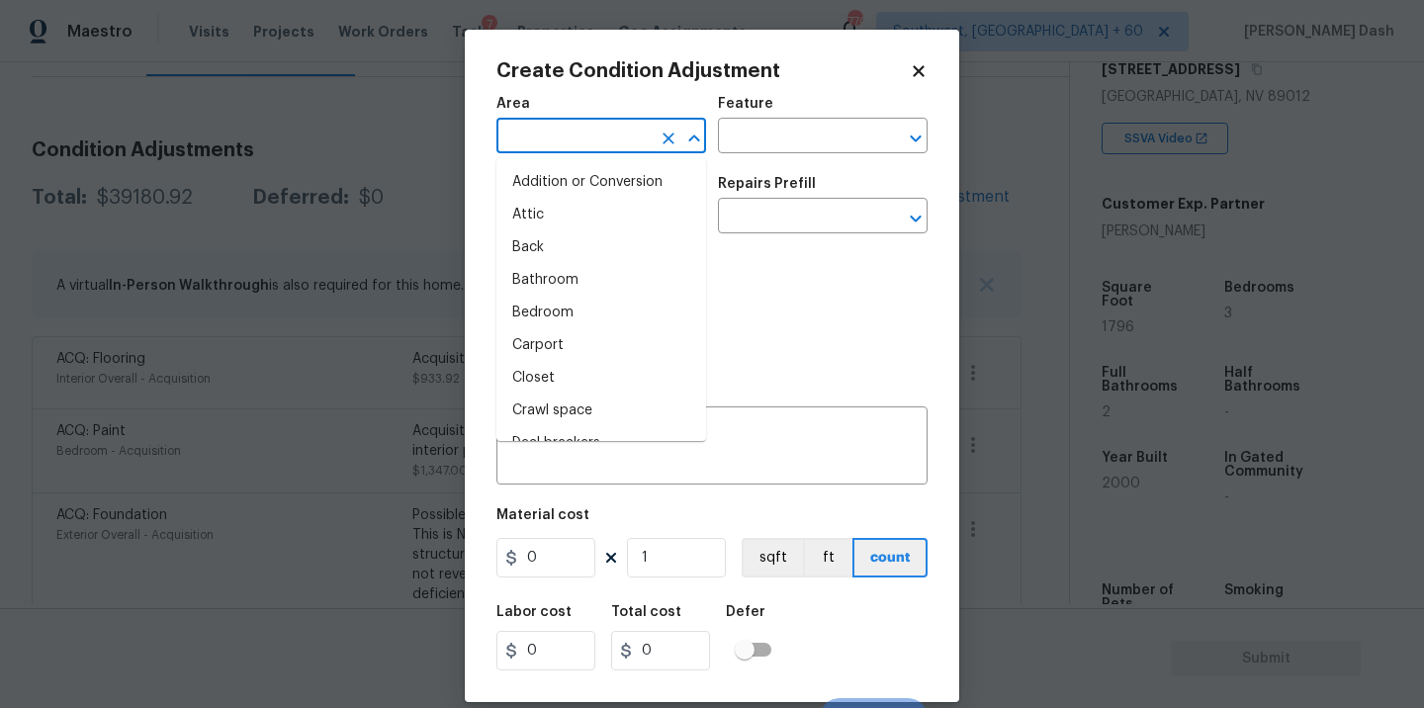
click at [585, 135] on input "text" at bounding box center [574, 138] width 154 height 31
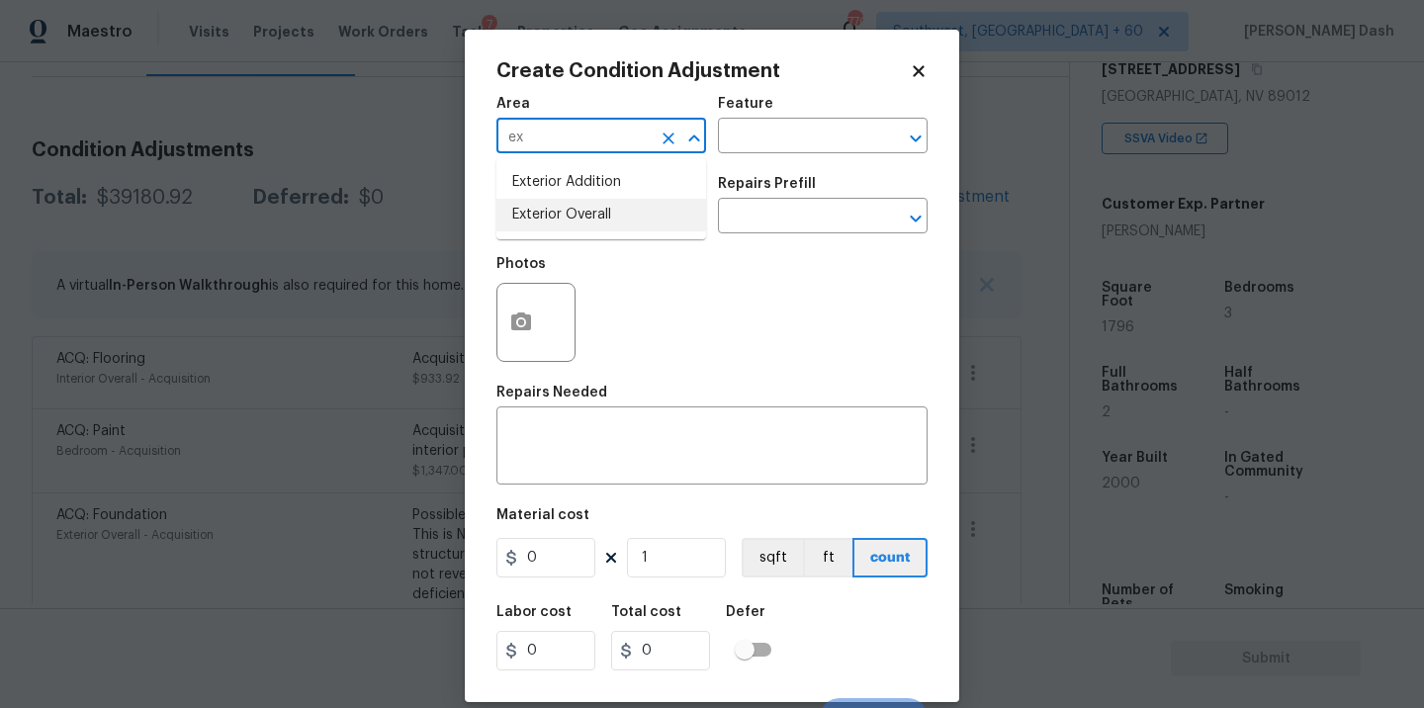
click at [562, 223] on li "Exterior Overall" at bounding box center [602, 215] width 210 height 33
type input "Exterior Overall"
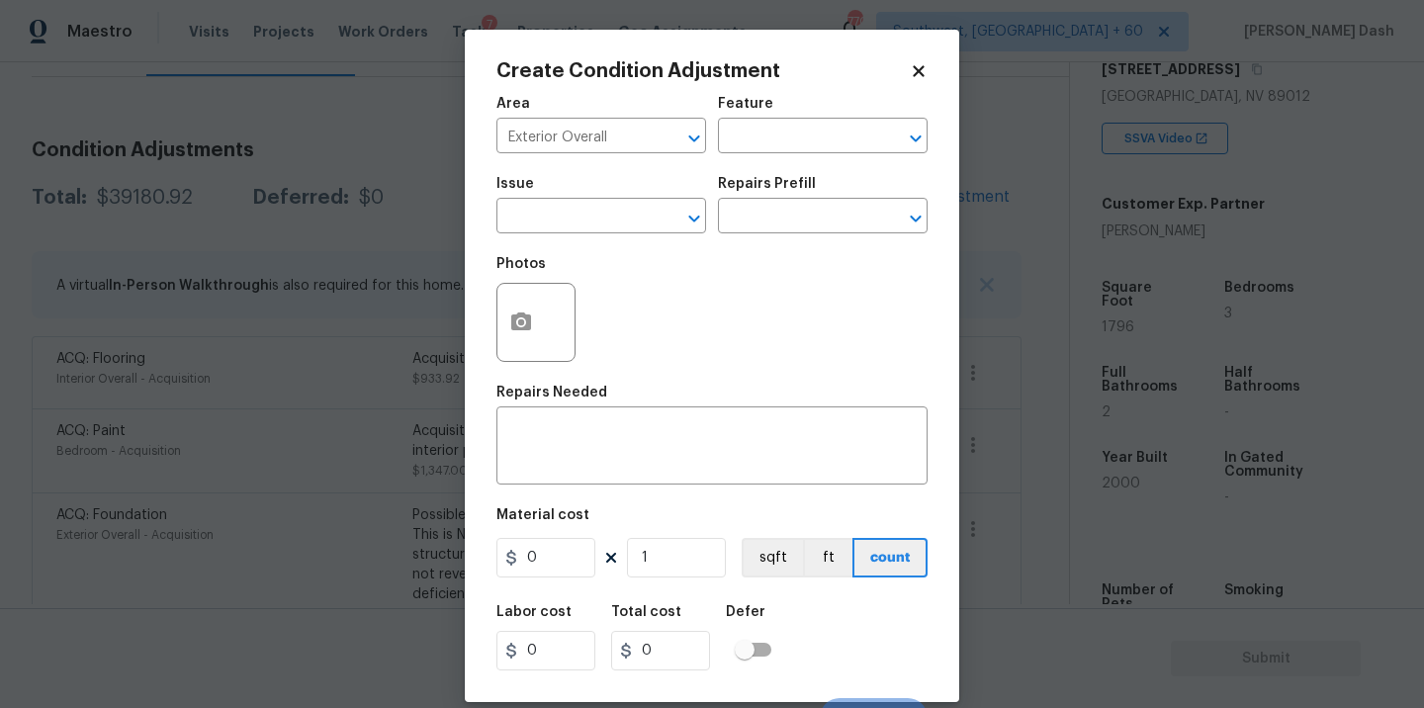
click at [719, 117] on div "Feature" at bounding box center [823, 110] width 210 height 26
click at [752, 140] on input "text" at bounding box center [795, 138] width 154 height 31
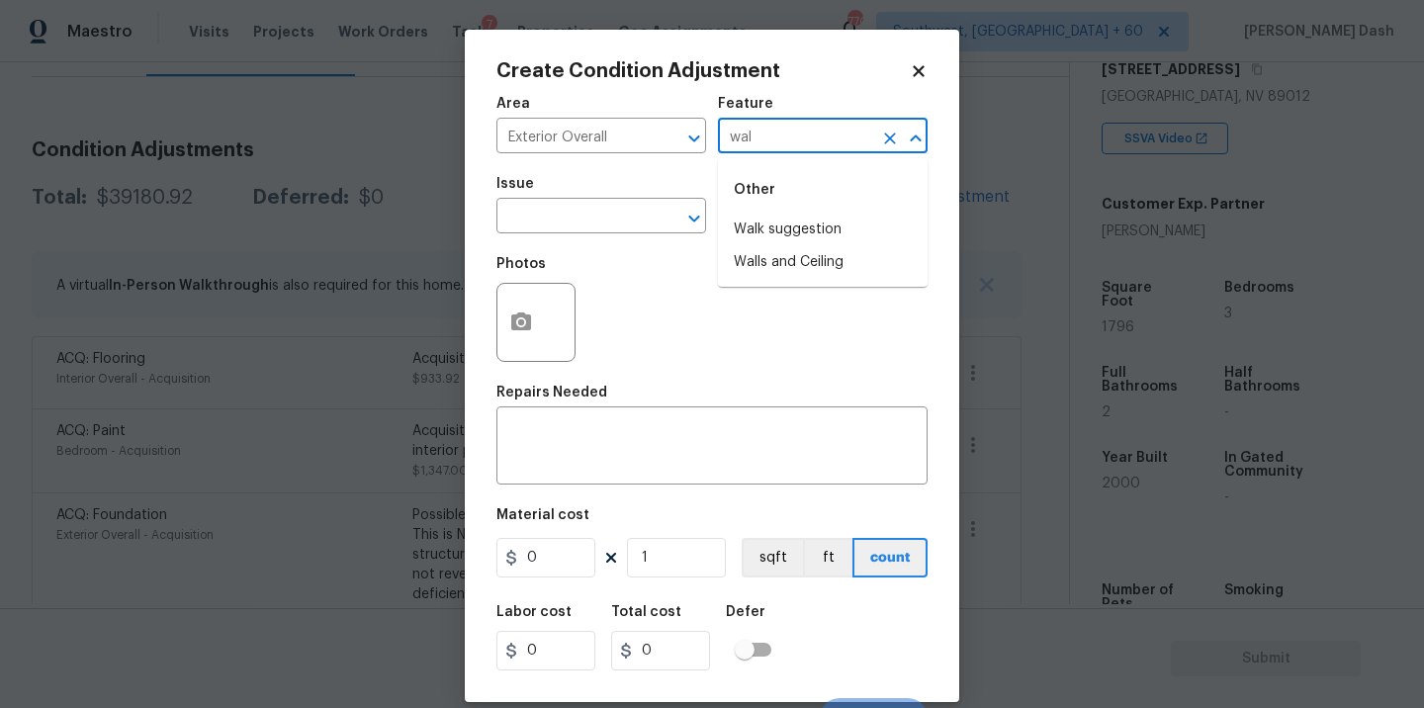
type input "wall"
click at [906, 132] on icon "Close" at bounding box center [916, 139] width 24 height 24
click at [892, 133] on icon "Clear" at bounding box center [890, 139] width 20 height 20
click at [814, 219] on li "Acquisition" at bounding box center [823, 230] width 210 height 33
type input "Acquisition"
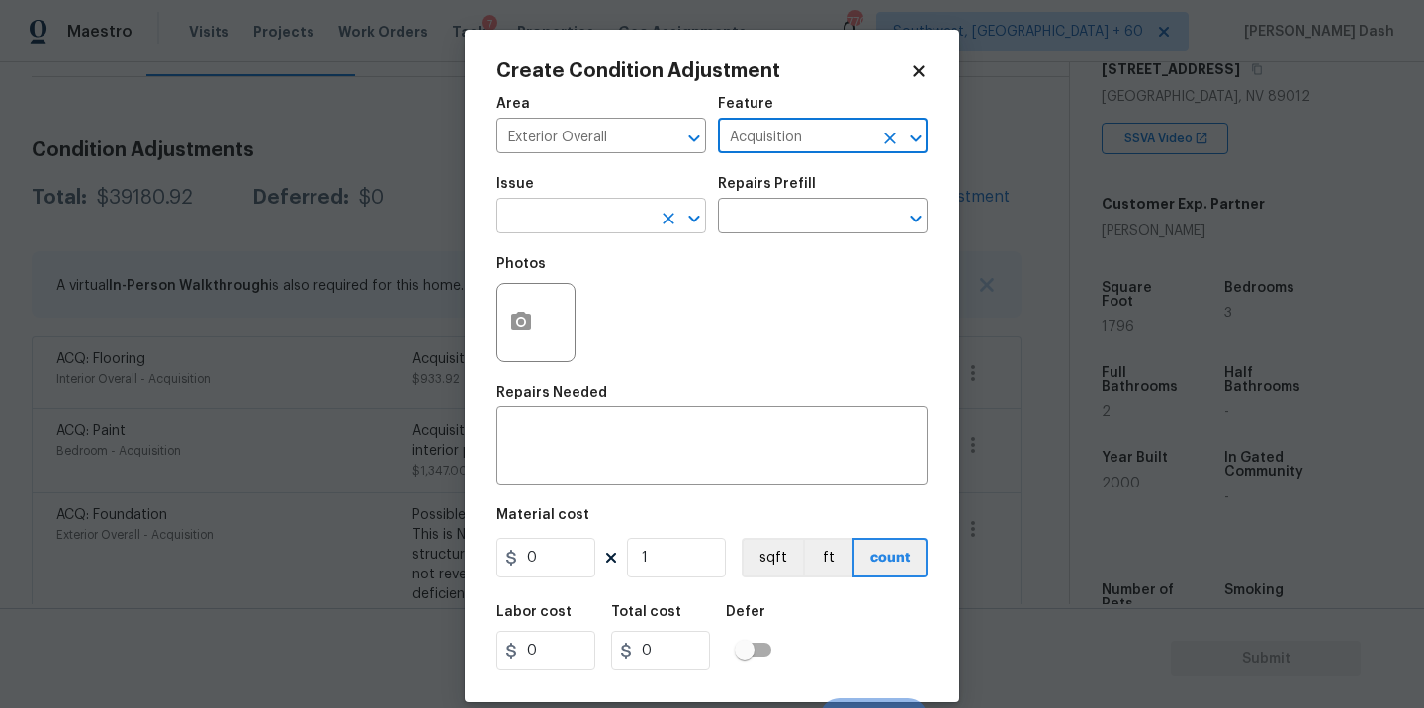
click at [594, 220] on input "text" at bounding box center [574, 218] width 154 height 31
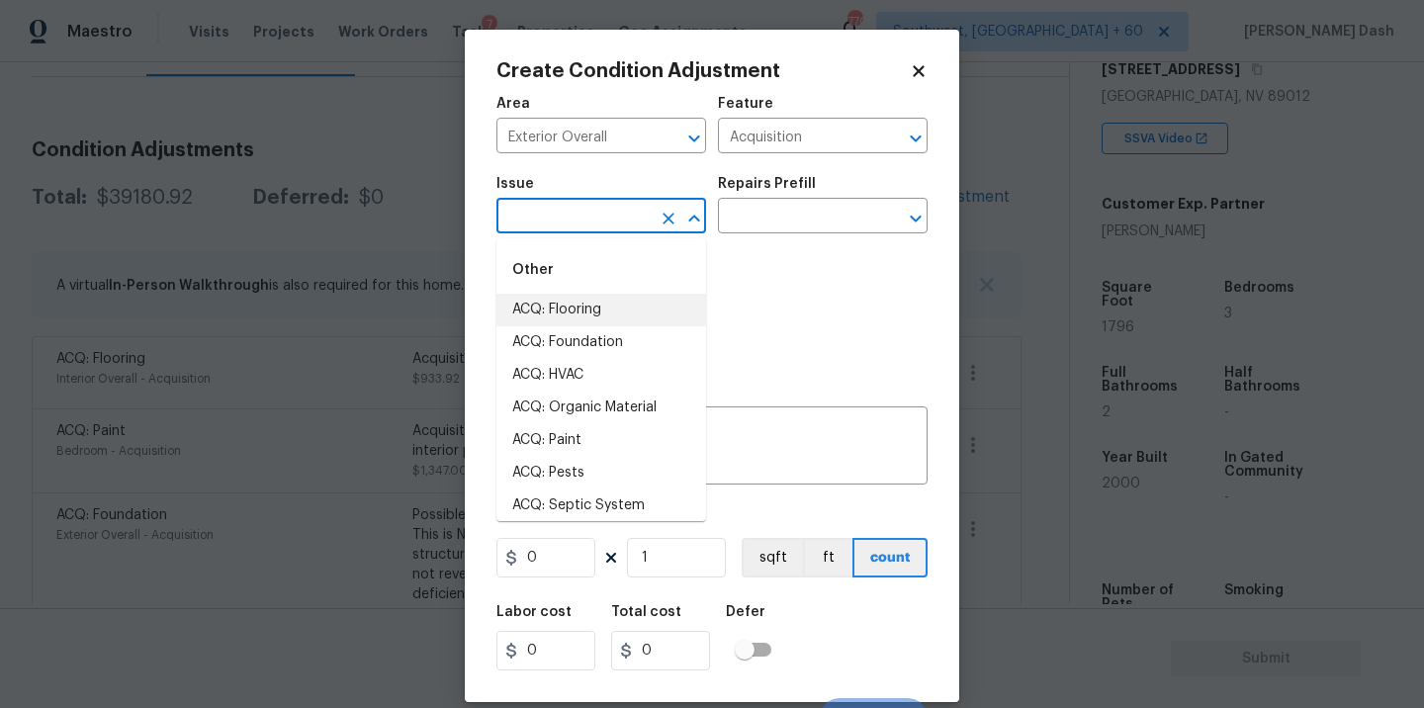
click at [615, 317] on li "ACQ: Flooring" at bounding box center [602, 310] width 210 height 33
type input "ACQ: Flooring"
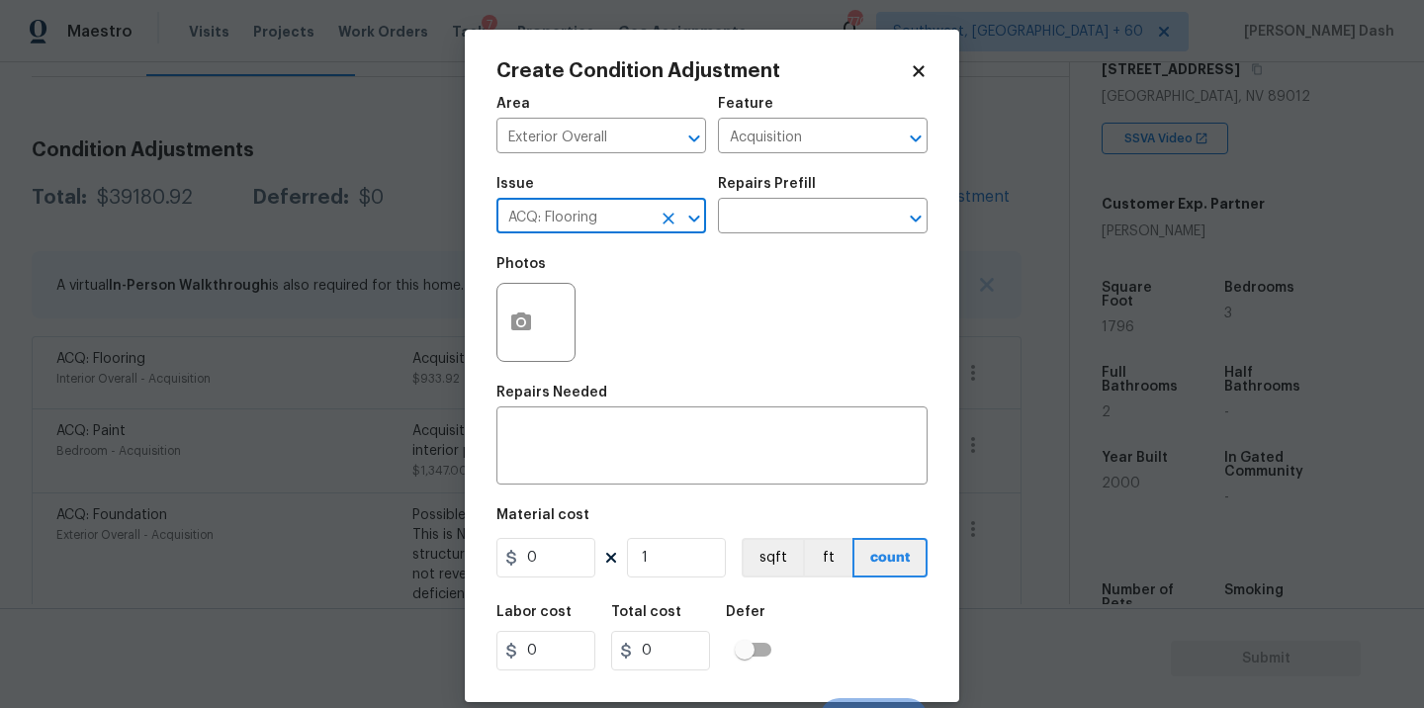
click at [666, 223] on icon "Clear" at bounding box center [669, 219] width 12 height 12
click at [609, 220] on input "text" at bounding box center [574, 218] width 154 height 31
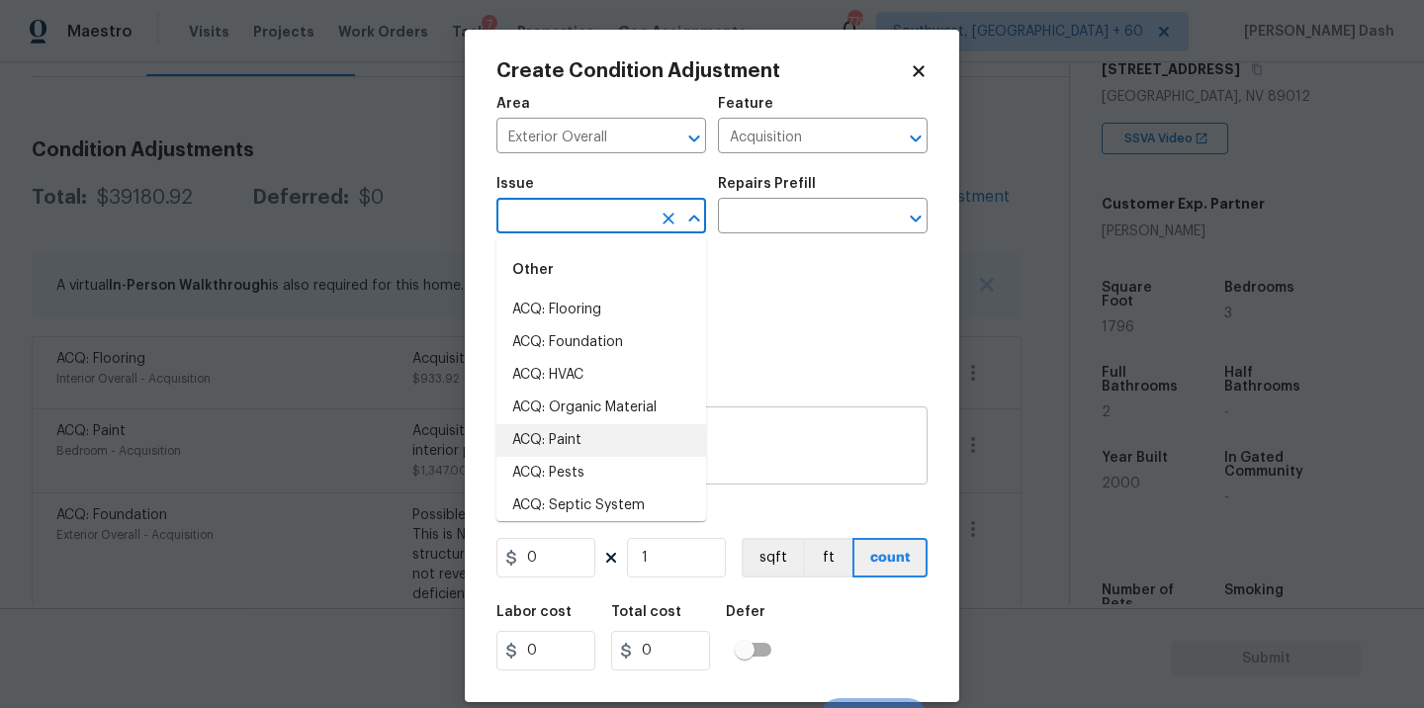
drag, startPoint x: 594, startPoint y: 454, endPoint x: 595, endPoint y: 444, distance: 9.9
click at [594, 454] on li "ACQ: Paint" at bounding box center [602, 440] width 210 height 33
type input "ACQ: Paint"
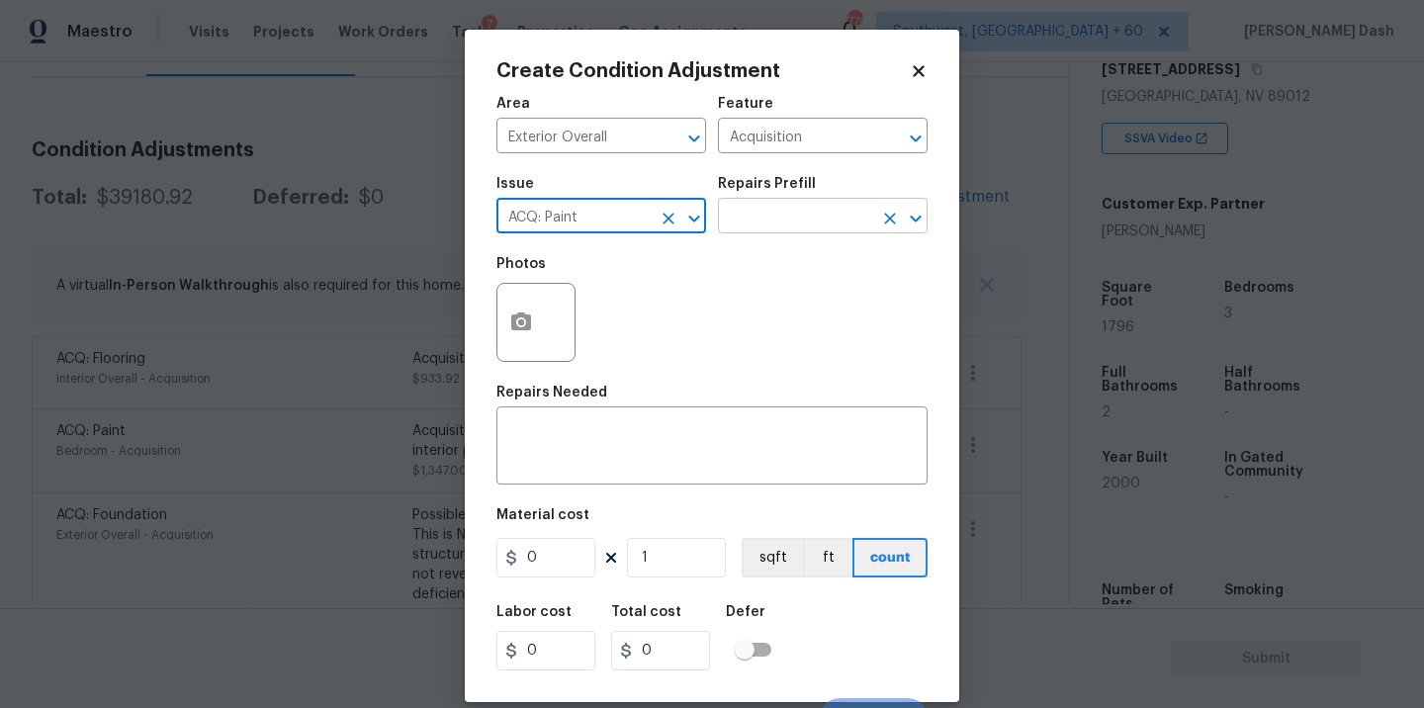
click at [801, 212] on input "text" at bounding box center [795, 218] width 154 height 31
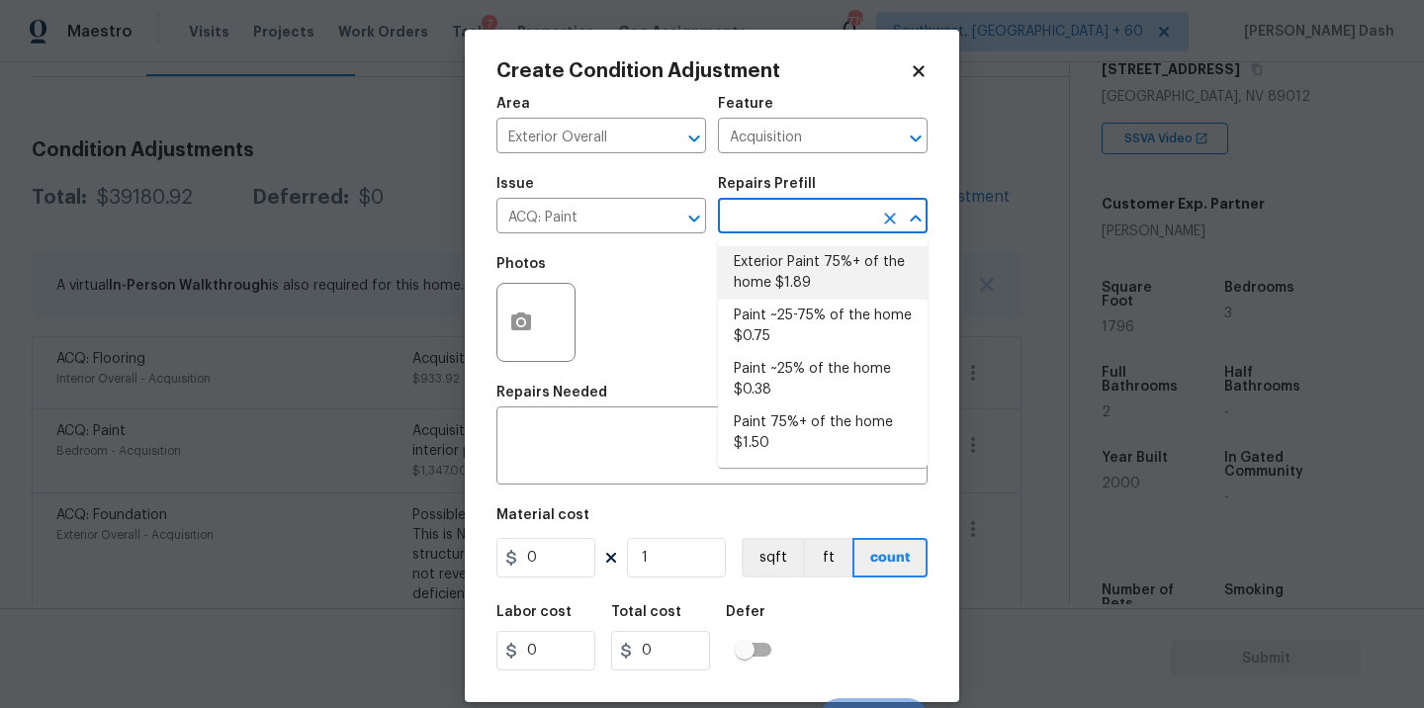
click at [801, 287] on li "Exterior Paint 75%+ of the home $1.89" at bounding box center [823, 272] width 210 height 53
type textarea "Acquisition Scope: 75%+ of the home exterior will likely require paint"
type input "1.89"
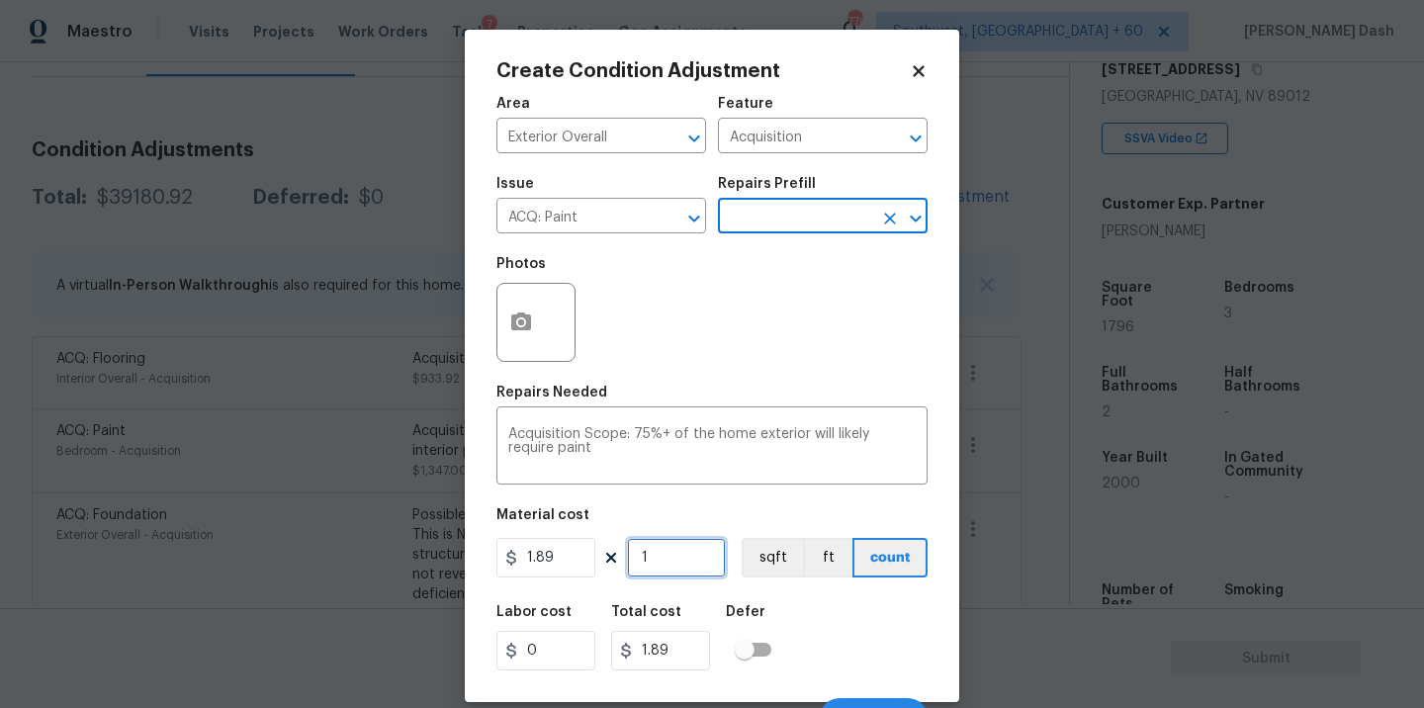
click at [674, 569] on input "1" at bounding box center [676, 558] width 99 height 40
type input "0"
type input "1"
type input "1.89"
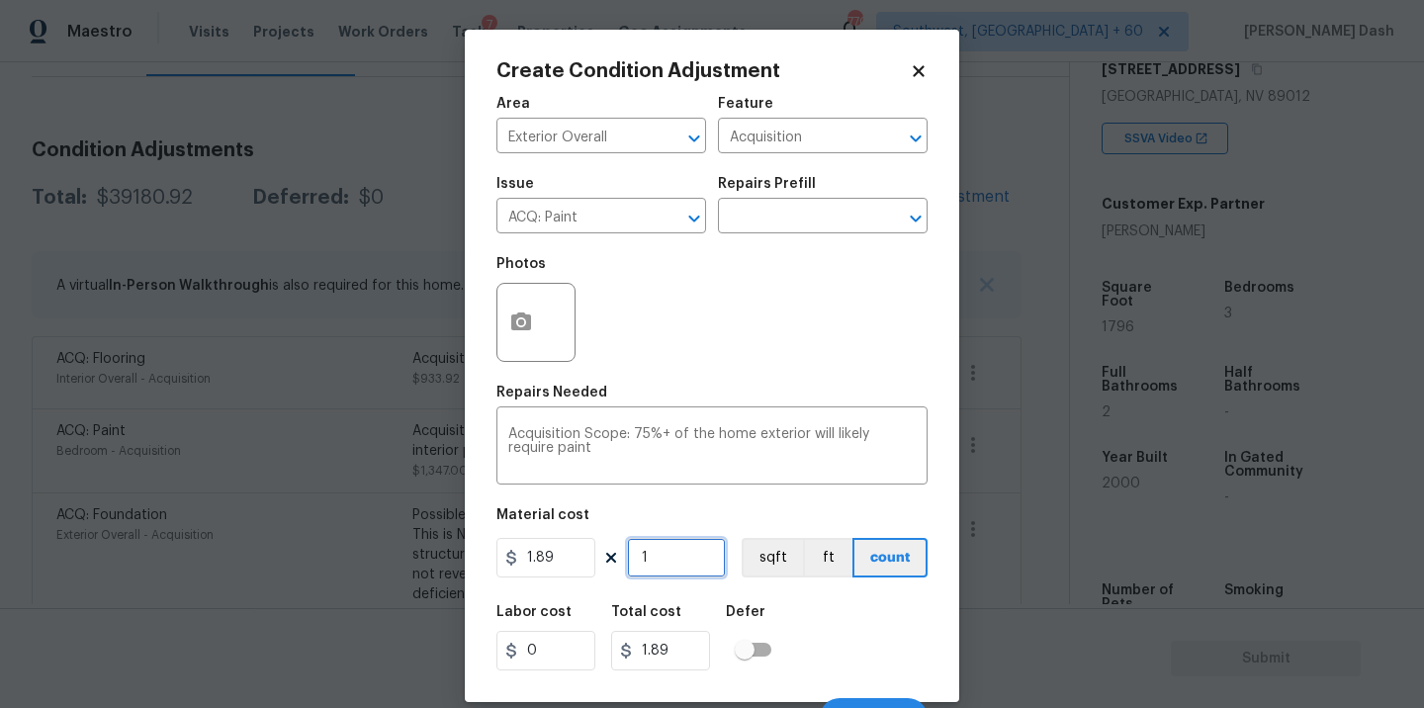
type input "17"
type input "32.13"
type input "179"
type input "338.31"
type input "1796"
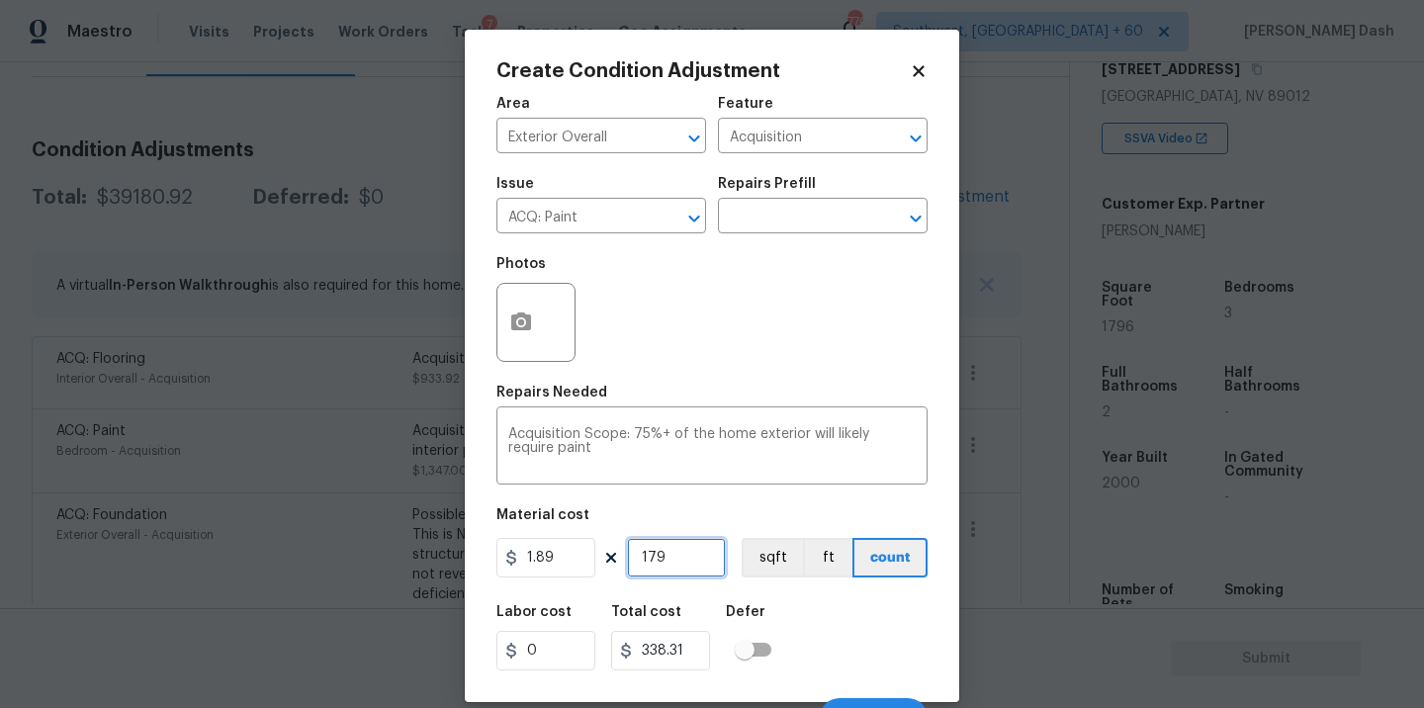
type input "3394.44"
type input "1796"
click at [531, 323] on icon "button" at bounding box center [521, 323] width 24 height 24
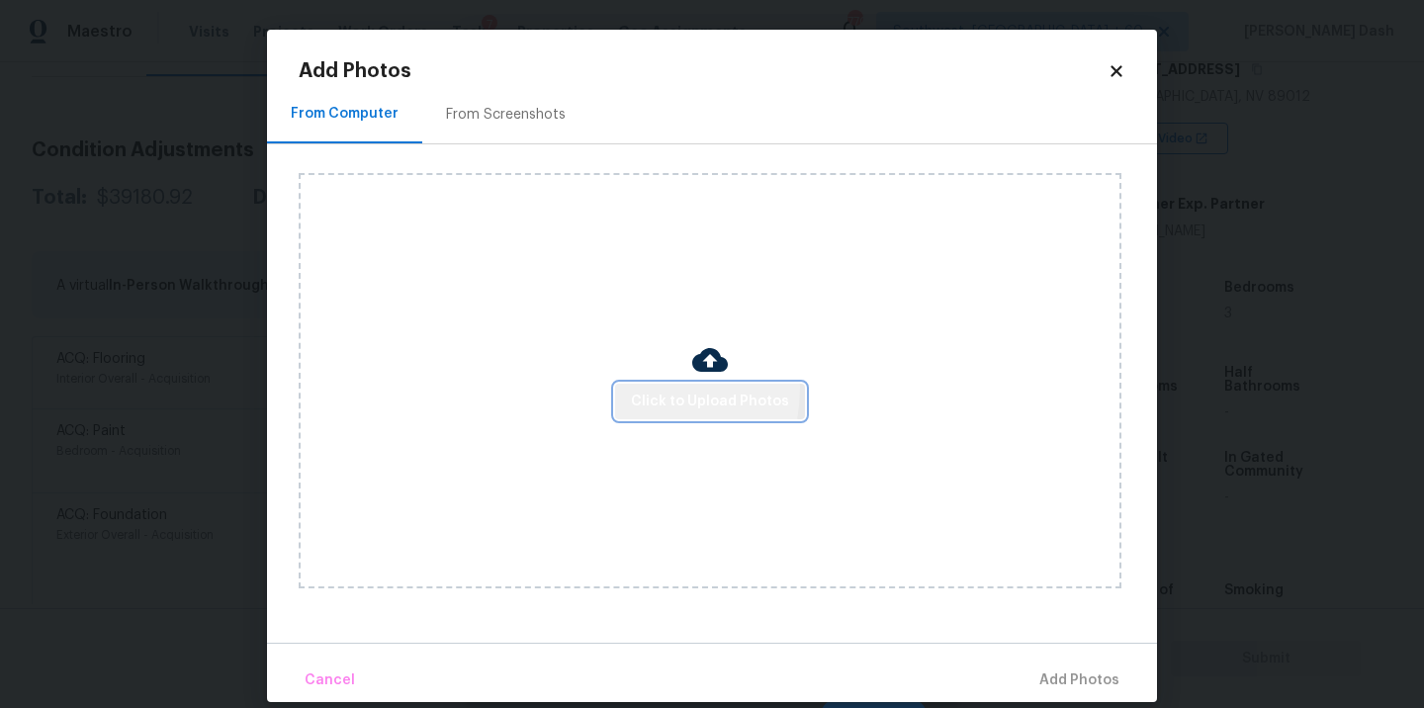
click at [629, 389] on button "Click to Upload Photos" at bounding box center [710, 402] width 190 height 37
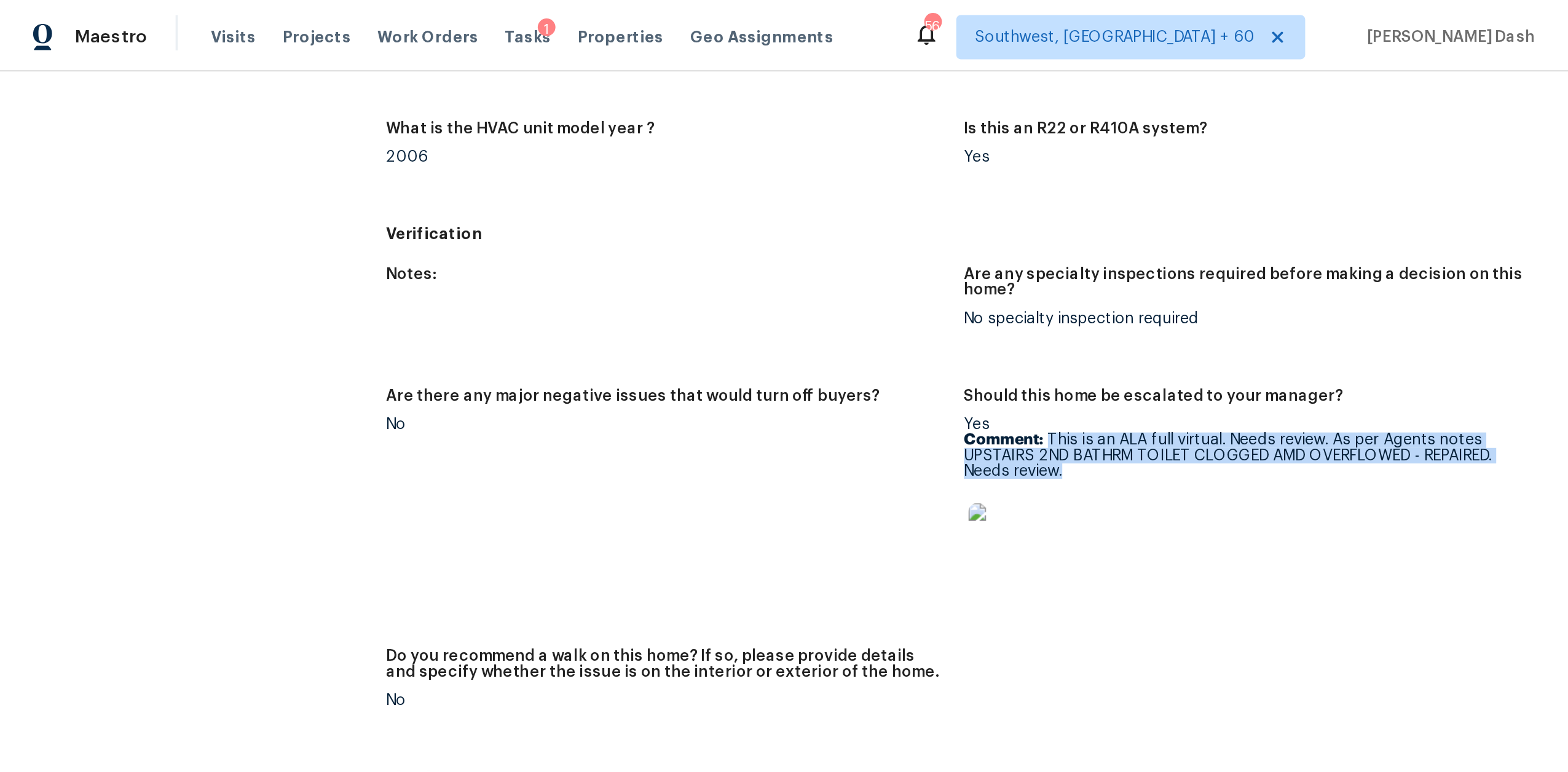
scroll to position [737, 0]
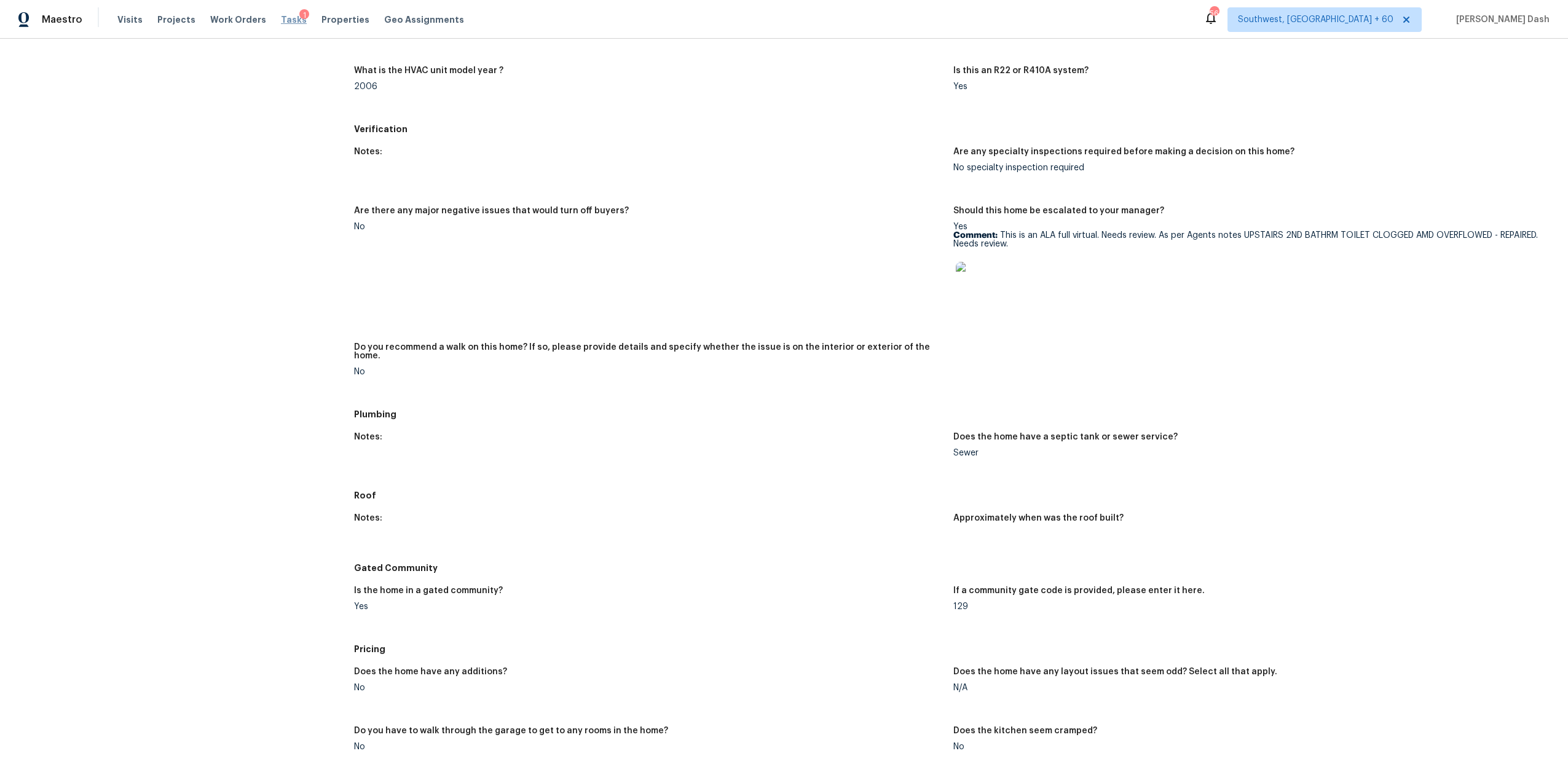
click at [281, 22] on span "Tasks" at bounding box center [294, 20] width 26 height 9
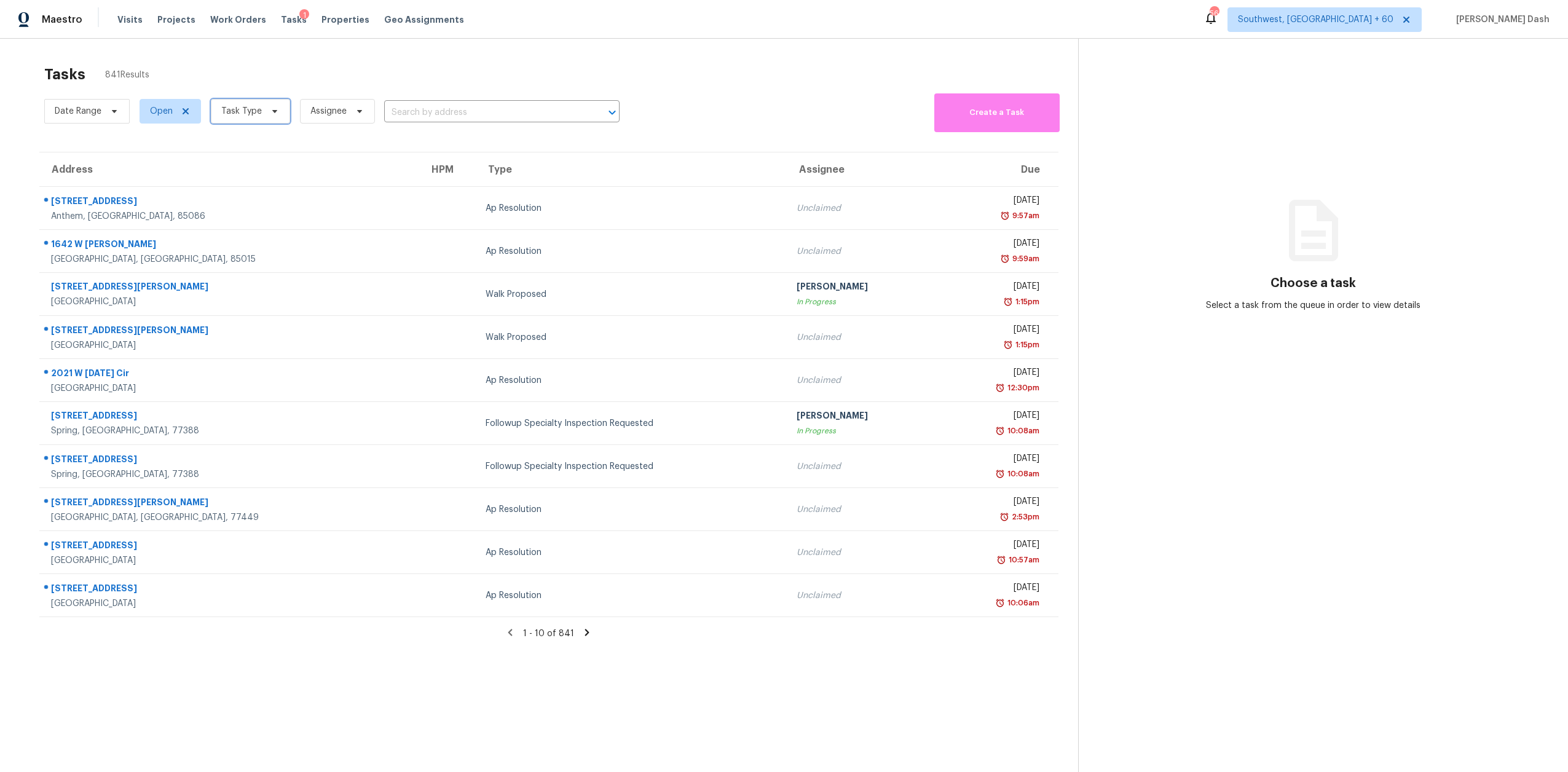
click at [240, 114] on span "Task Type" at bounding box center [241, 111] width 40 height 12
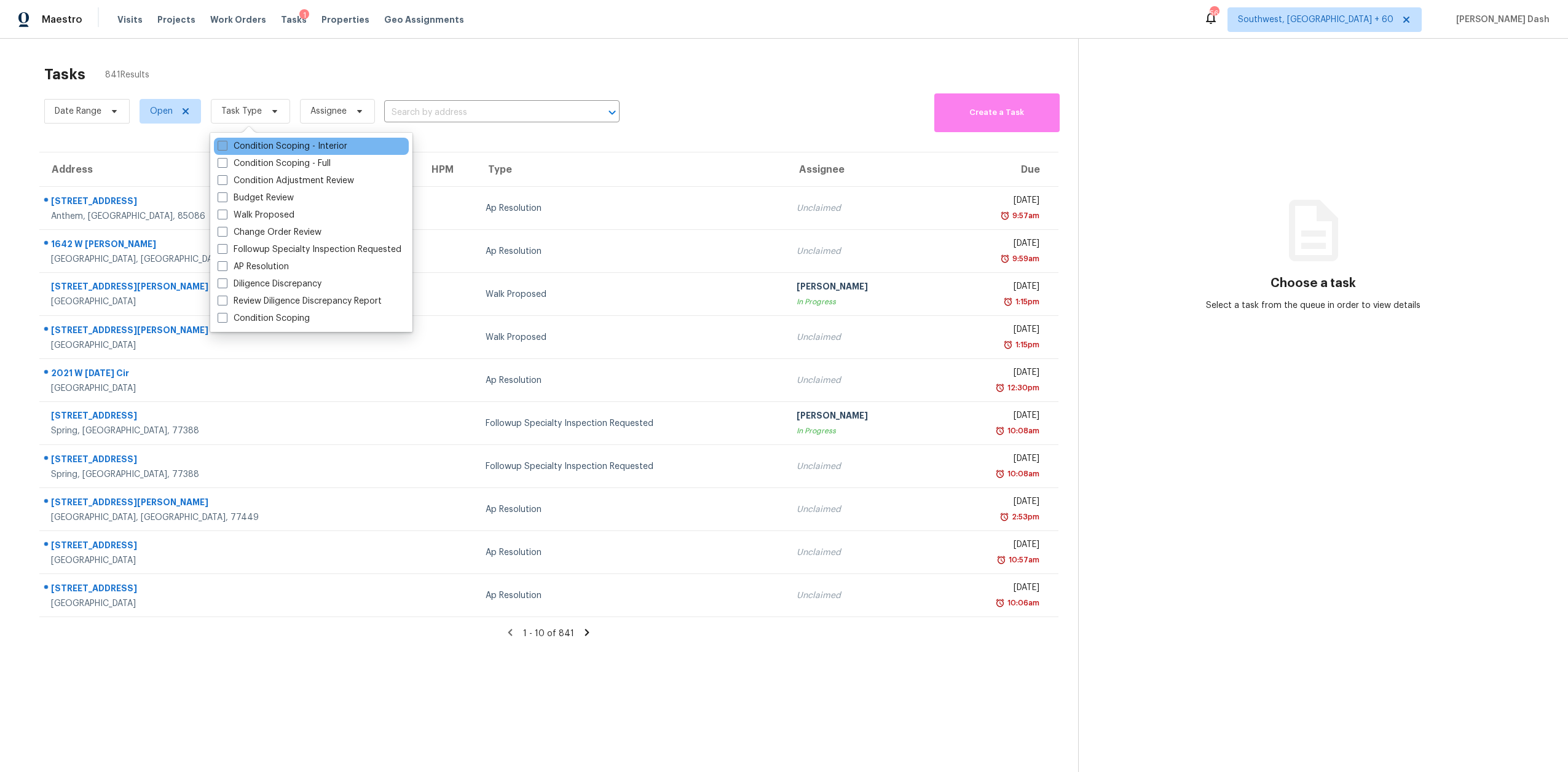
click at [252, 145] on label "Condition Scoping - Interior" at bounding box center [282, 147] width 130 height 12
click at [226, 145] on input "Condition Scoping - Interior" at bounding box center [221, 144] width 8 height 8
checkbox input "true"
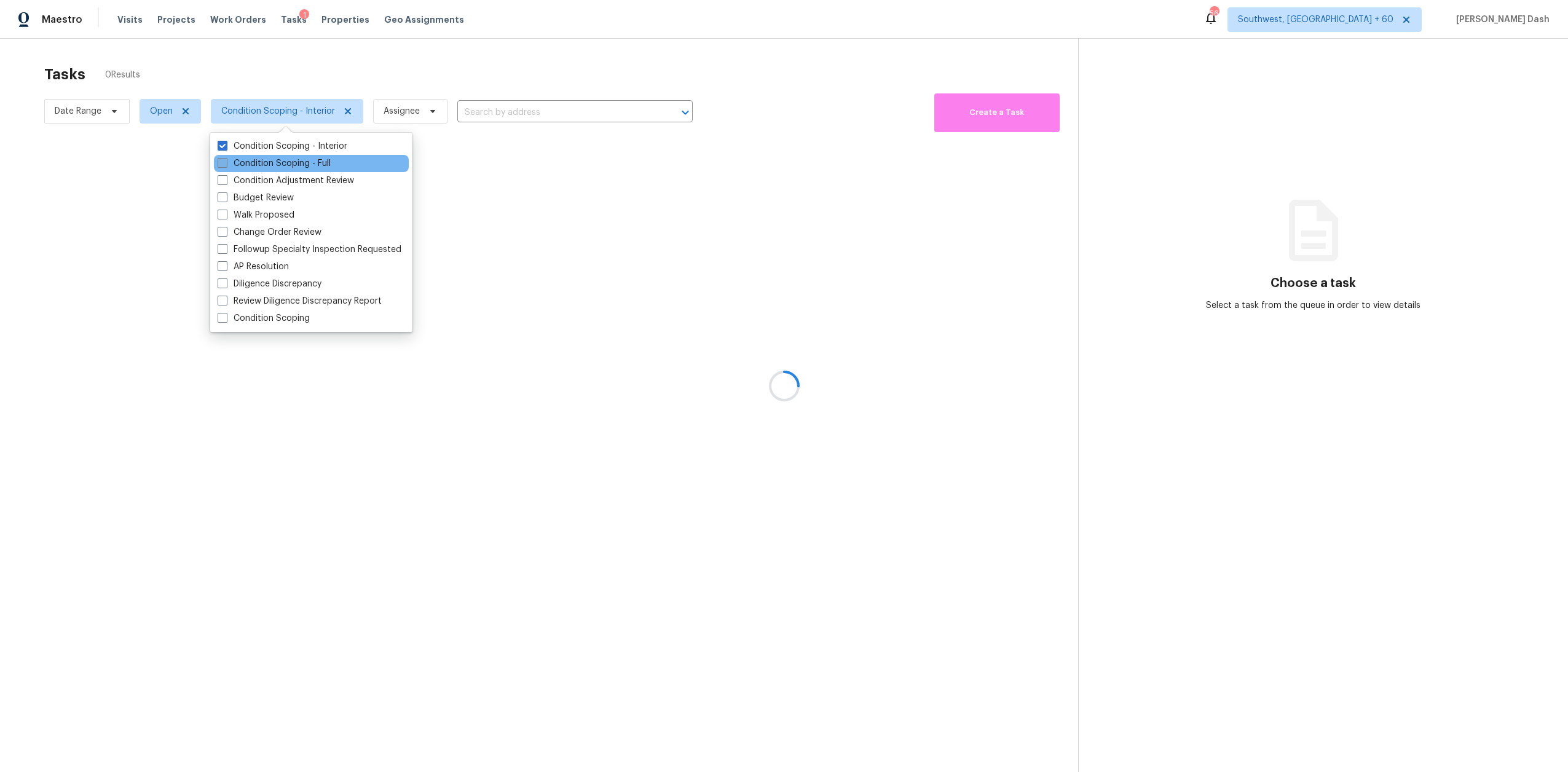
click at [256, 158] on label "Condition Scoping - Full" at bounding box center [274, 163] width 113 height 12
click at [226, 158] on input "Condition Scoping - Full" at bounding box center [221, 161] width 8 height 8
checkbox input "true"
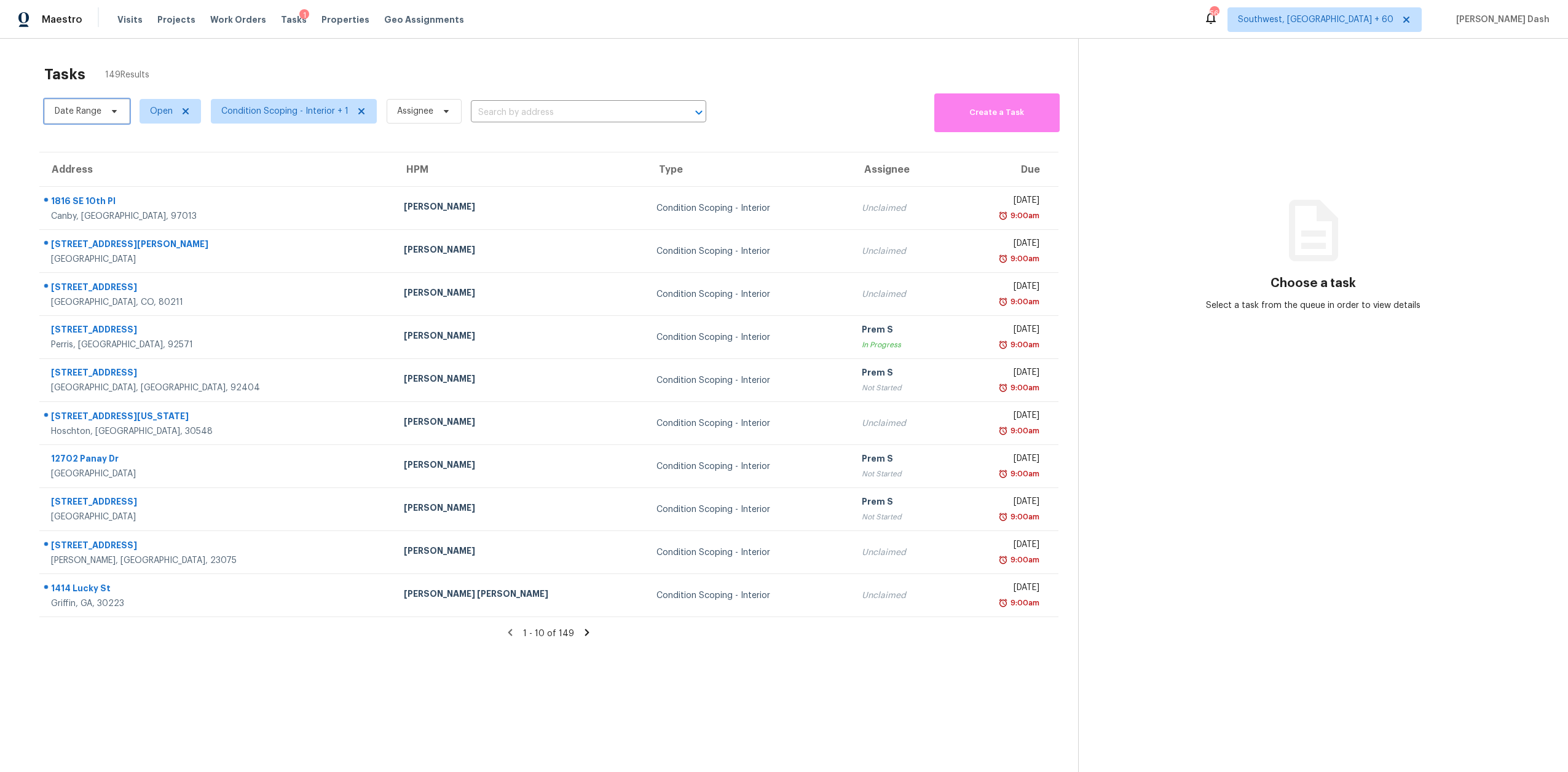
click at [93, 116] on span "Date Range" at bounding box center [78, 111] width 47 height 12
select select "7"
select select "2025"
select select "8"
select select "2025"
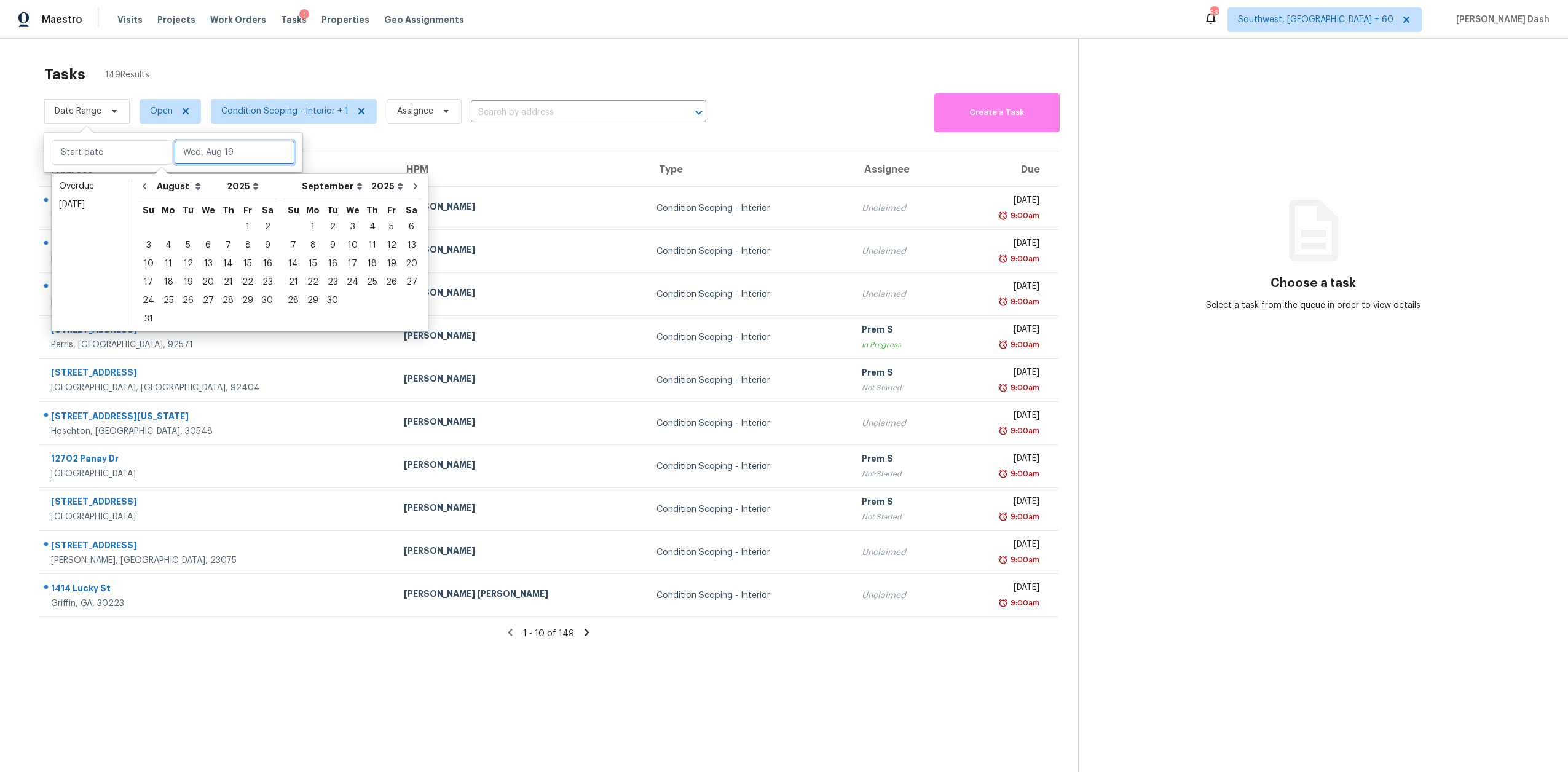
click at [192, 150] on input "text" at bounding box center [234, 153] width 121 height 25
click at [186, 285] on div "19" at bounding box center [188, 282] width 20 height 17
type input "[DATE]"
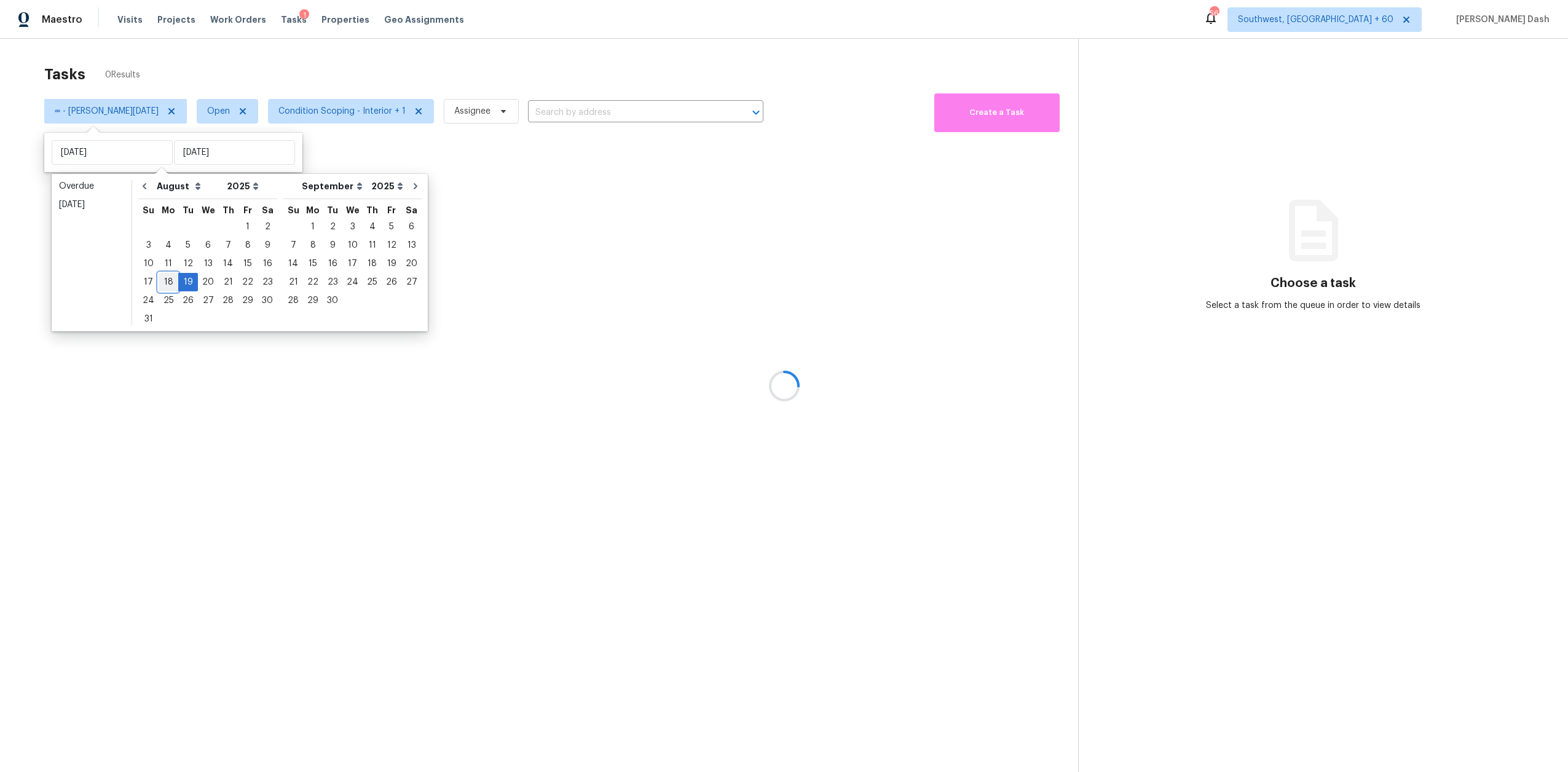
click at [170, 283] on div "18" at bounding box center [168, 282] width 20 height 17
type input "[DATE]"
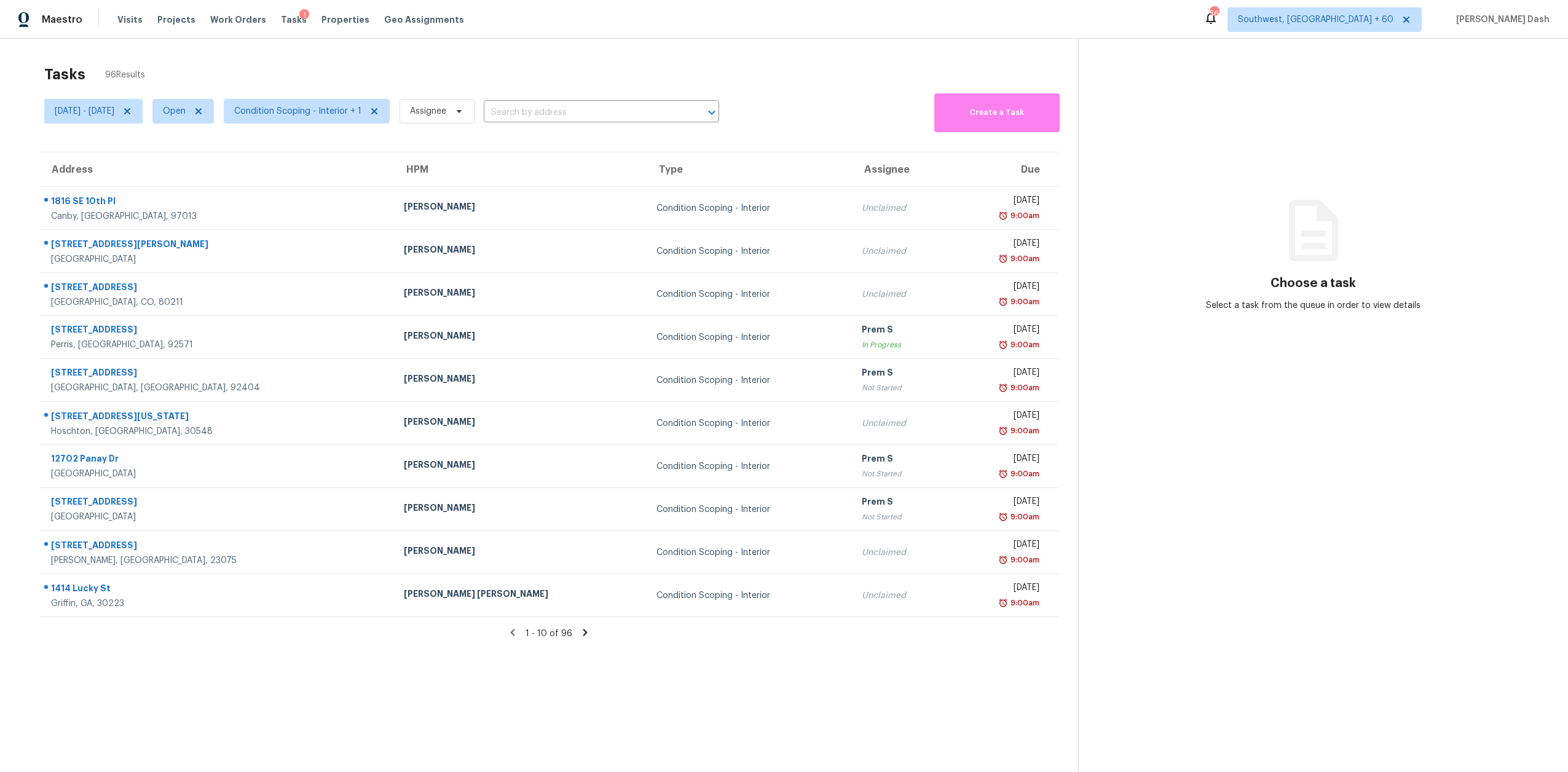
click at [326, 77] on div "Tasks 96 Results" at bounding box center [561, 74] width 1034 height 32
